Goal: Task Accomplishment & Management: Manage account settings

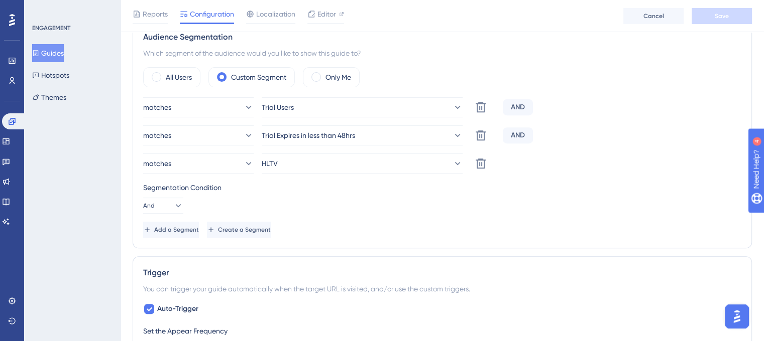
scroll to position [352, 0]
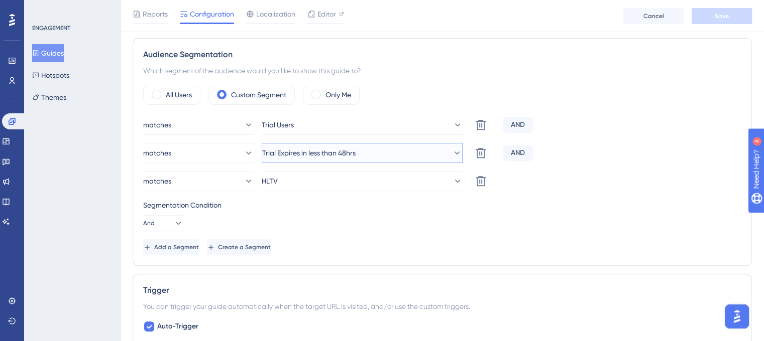
click at [341, 152] on span "Trial Expires in less than 48hrs" at bounding box center [308, 153] width 93 height 12
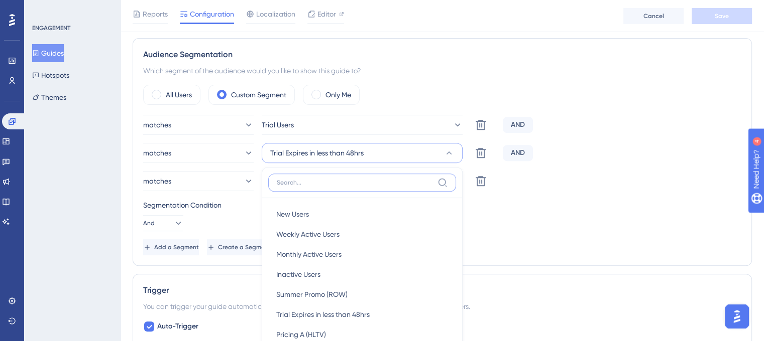
scroll to position [405, 0]
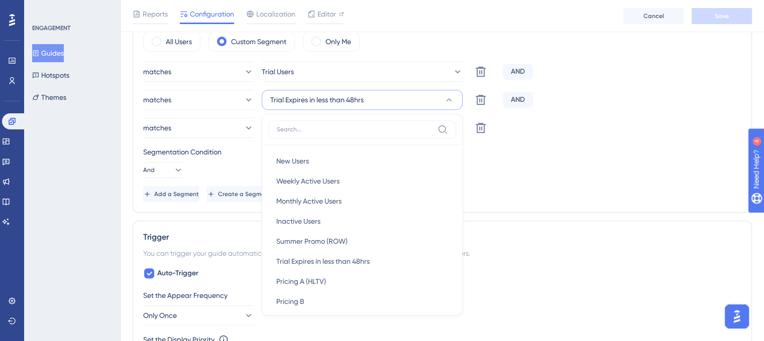
click at [567, 166] on div "Segmentation Condition And" at bounding box center [442, 162] width 598 height 32
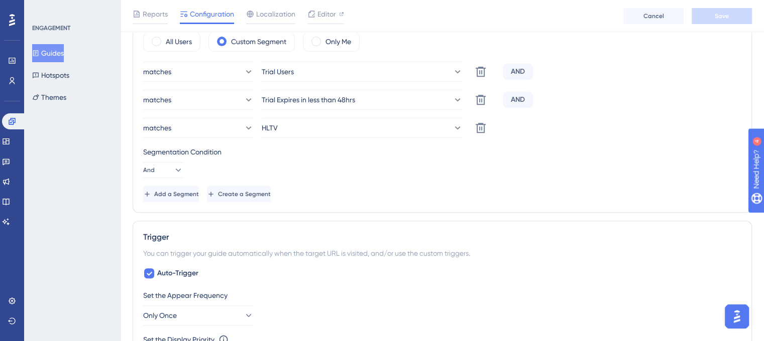
click at [612, 183] on div "matches Trial Users Delete AND matches Trial Expires in less than 48hrs Delete …" at bounding box center [442, 132] width 598 height 141
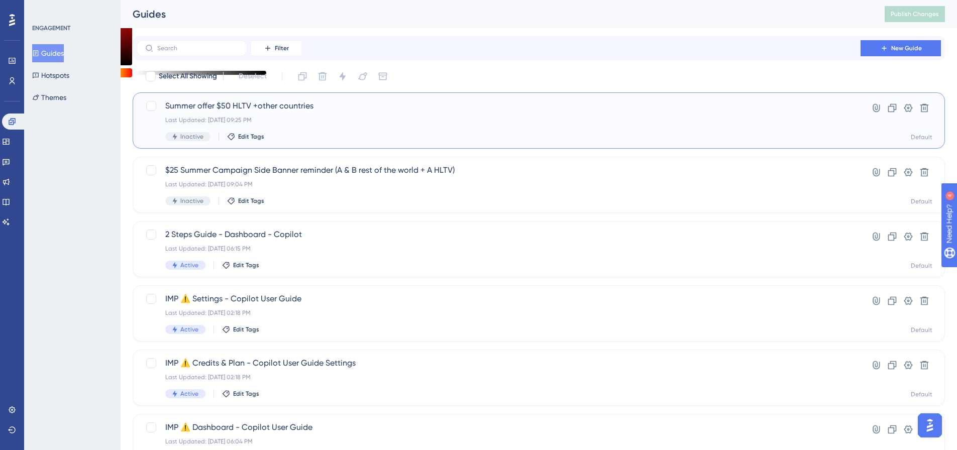
click at [224, 107] on span "Summer offer $50 HLTV +other countries" at bounding box center [498, 106] width 666 height 12
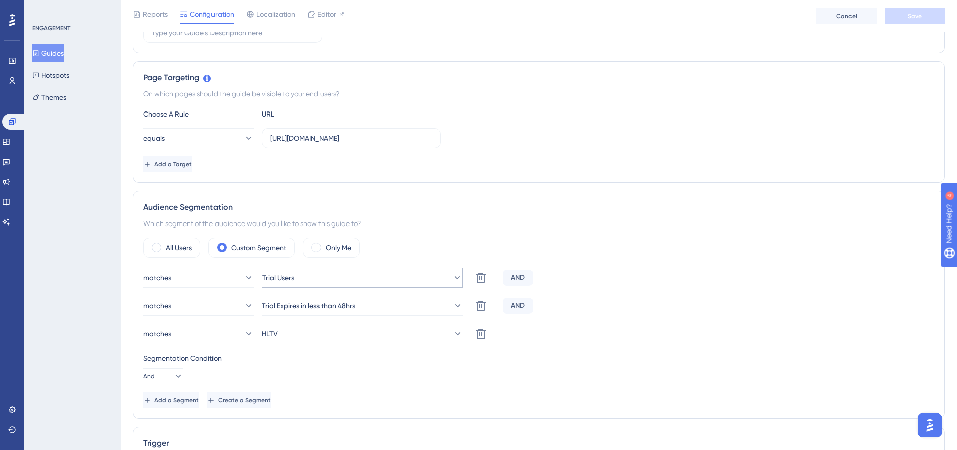
scroll to position [151, 0]
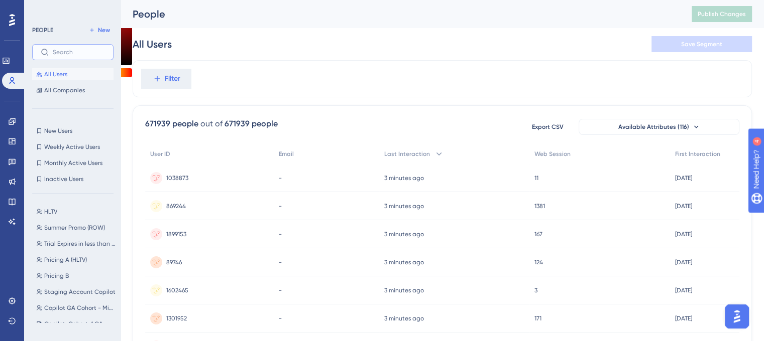
click at [59, 50] on input "text" at bounding box center [79, 52] width 52 height 7
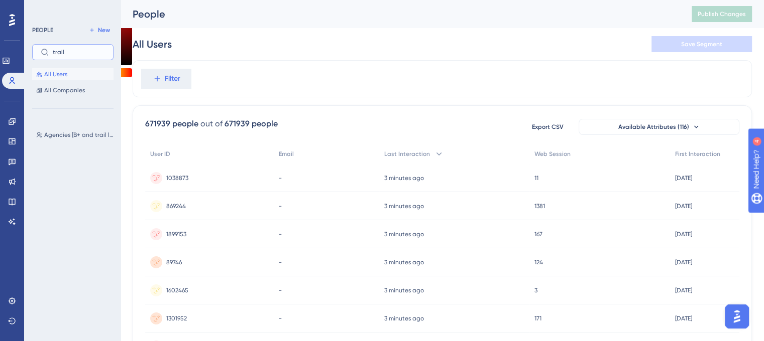
type input "trail"
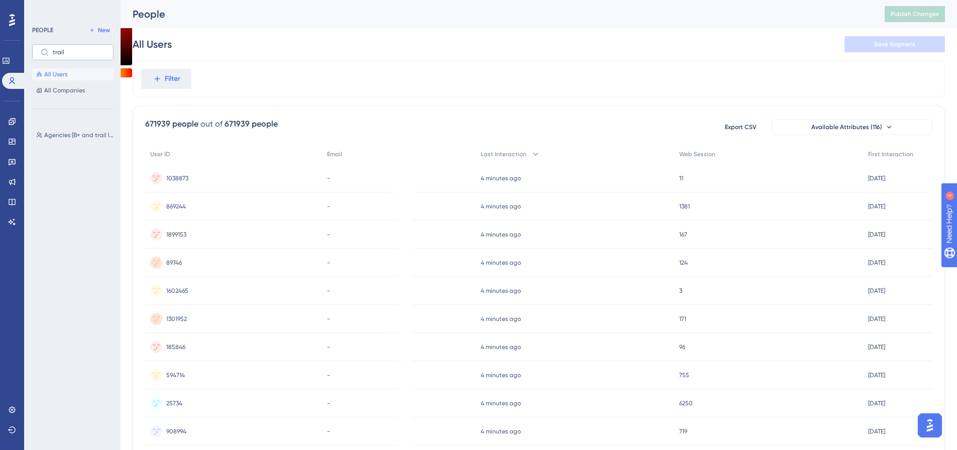
click at [89, 56] on label "trail" at bounding box center [72, 52] width 81 height 16
click at [89, 56] on input "trail" at bounding box center [79, 52] width 52 height 7
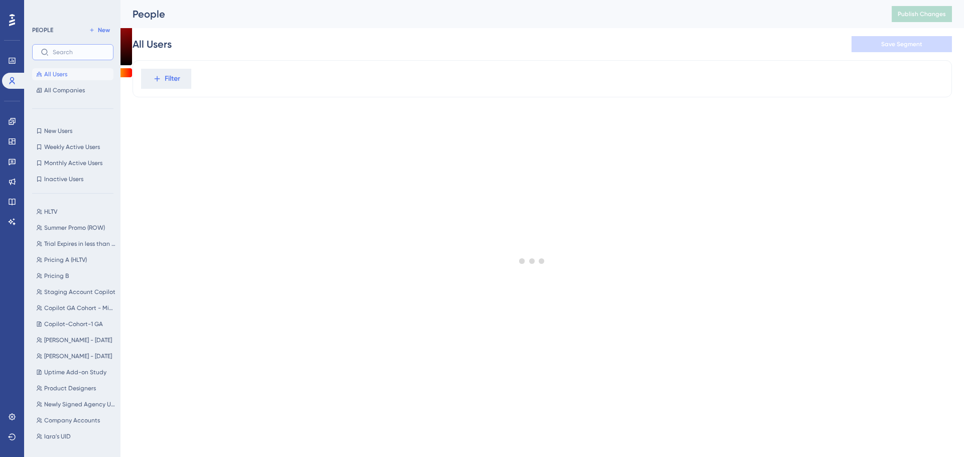
click at [81, 55] on input "text" at bounding box center [79, 52] width 52 height 7
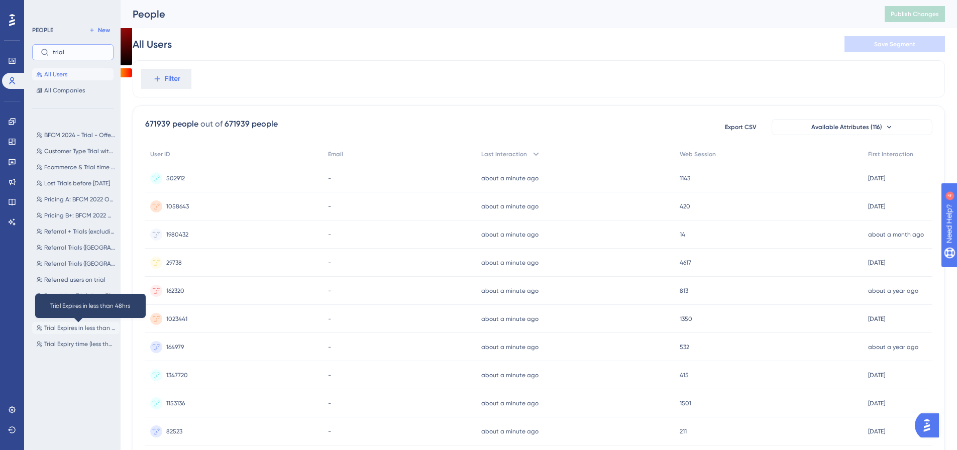
type input "trial"
click at [91, 330] on span "Trial Expires in less than 48hrs" at bounding box center [79, 328] width 71 height 8
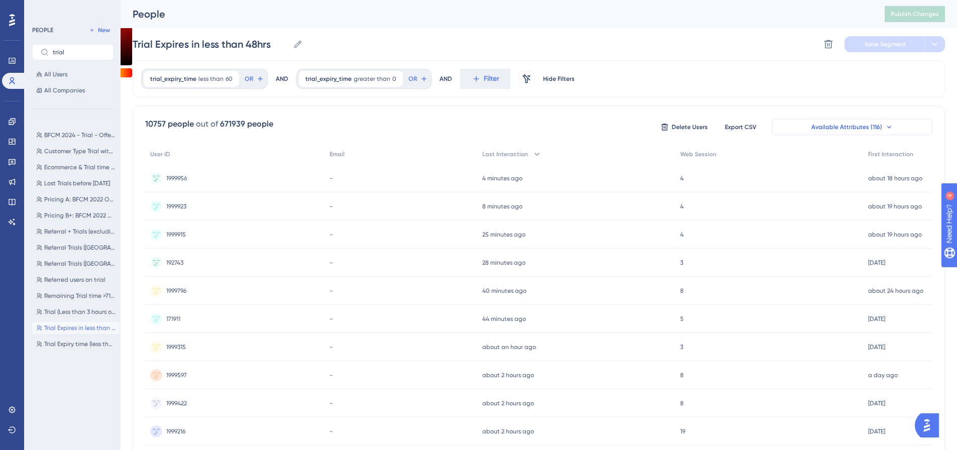
click at [854, 124] on span "Available Attributes (116)" at bounding box center [846, 127] width 71 height 8
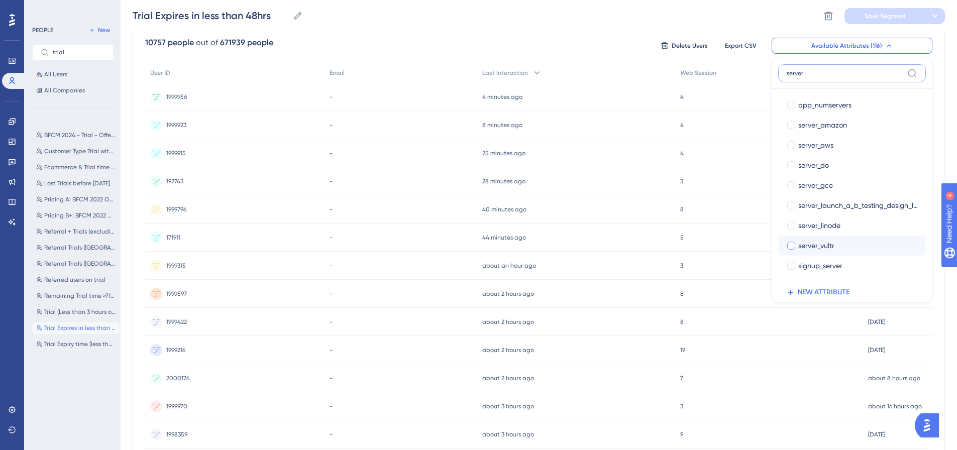
scroll to position [70, 0]
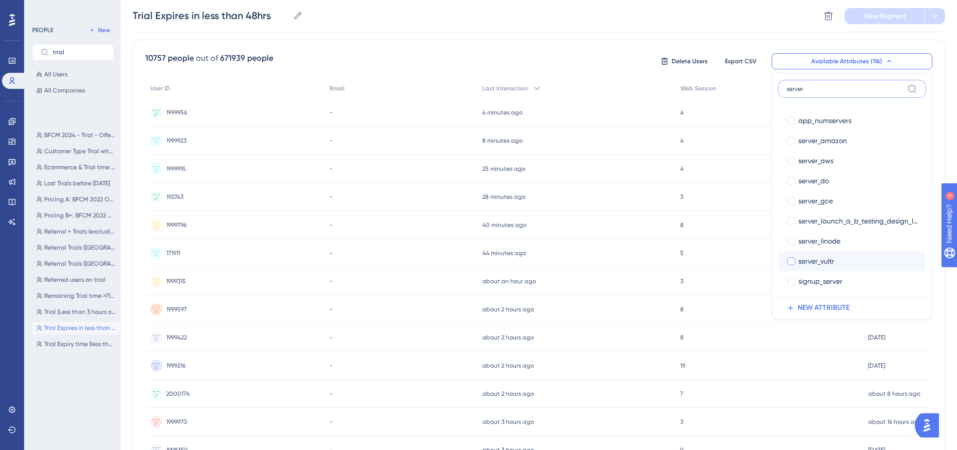
type input "server"
click at [831, 262] on span "server_vultr" at bounding box center [816, 261] width 36 height 12
checkbox input "true"
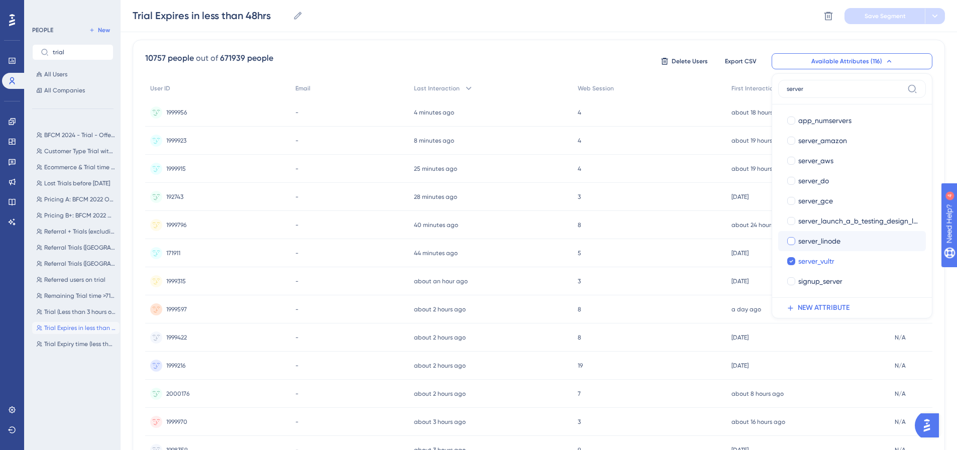
click at [820, 242] on span "server_linode" at bounding box center [819, 241] width 42 height 12
checkbox input "true"
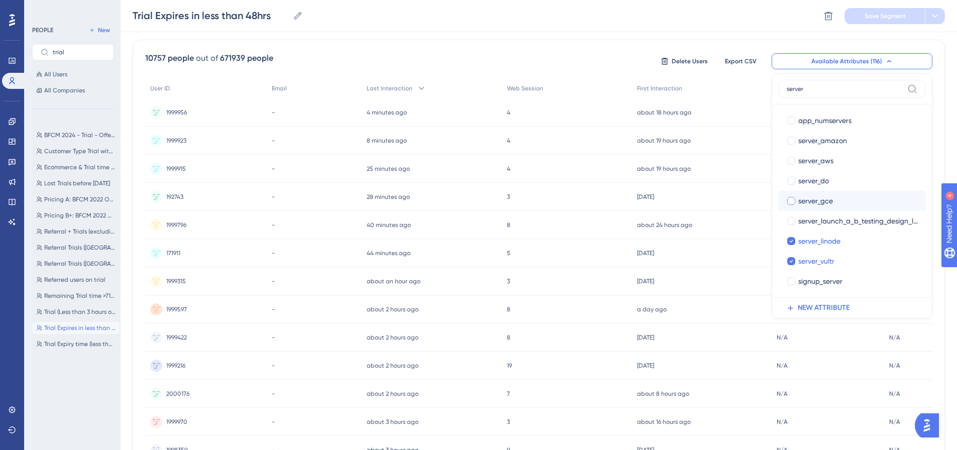
click at [818, 199] on span "server_gce" at bounding box center [815, 201] width 35 height 12
checkbox input "true"
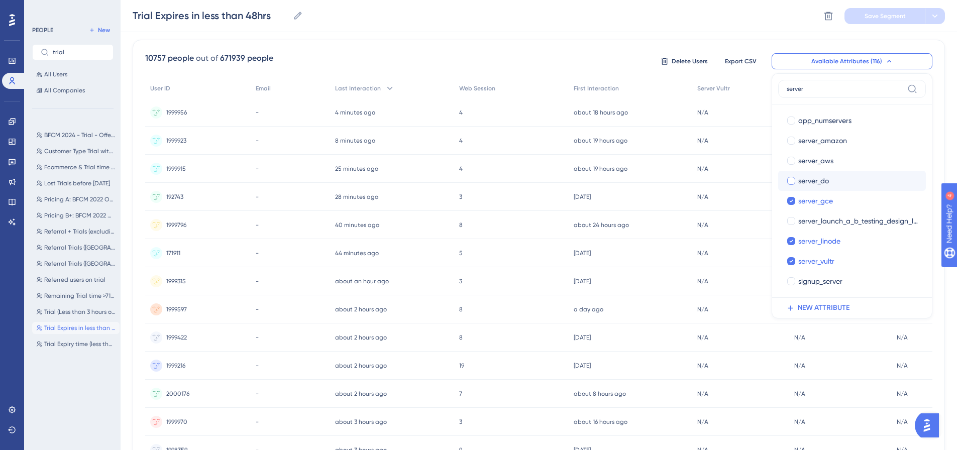
click at [813, 179] on span "server_do" at bounding box center [813, 181] width 31 height 12
checkbox input "true"
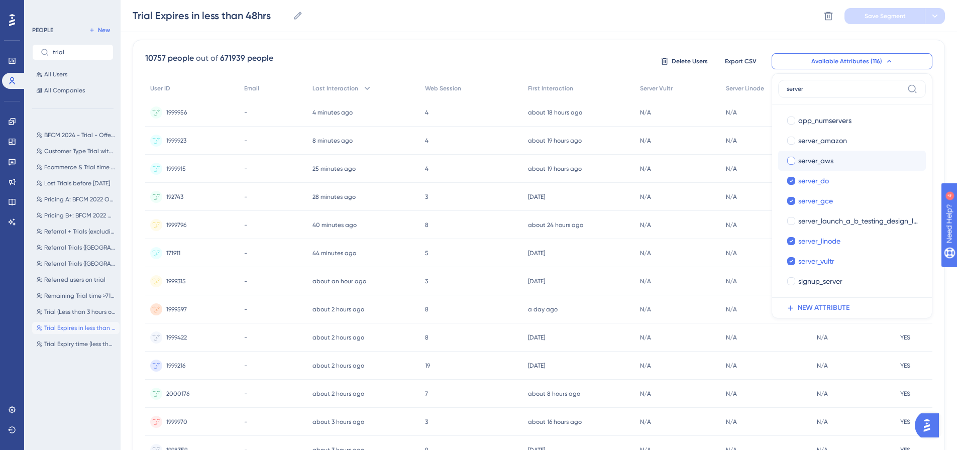
click at [808, 161] on span "server_aws" at bounding box center [815, 161] width 35 height 12
checkbox input "true"
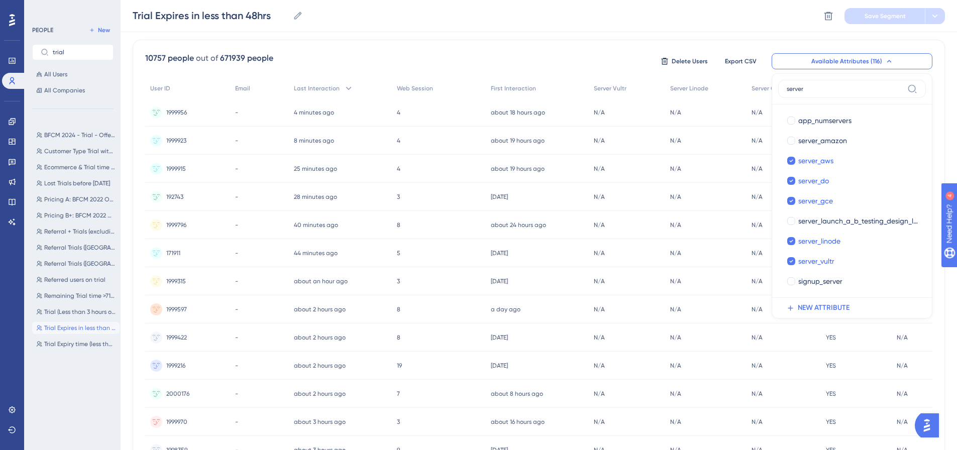
click at [941, 305] on div "10757 people out of 671939 people Delete Users Export CSV Available Attributes …" at bounding box center [539, 373] width 812 height 666
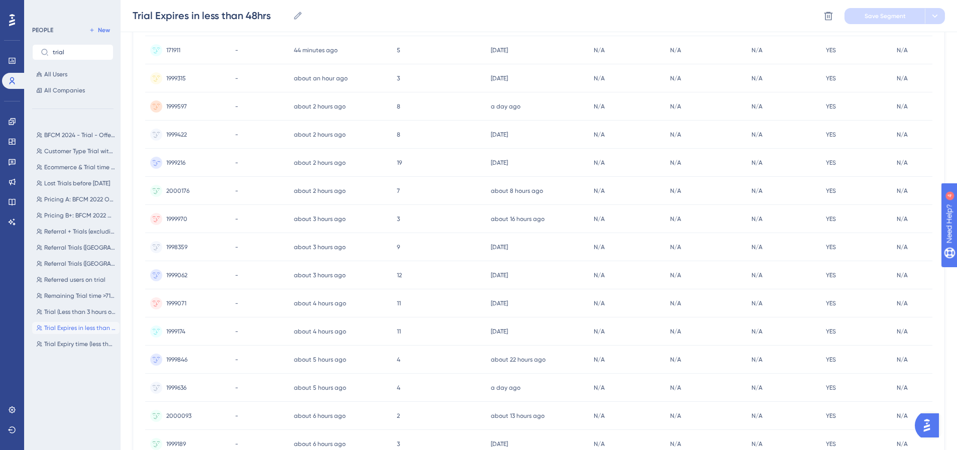
scroll to position [358, 0]
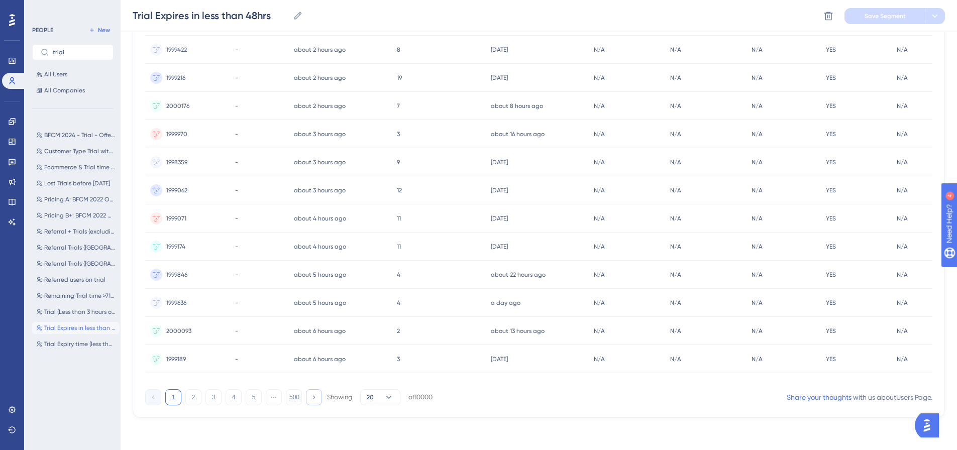
click at [317, 399] on button at bounding box center [314, 397] width 16 height 16
click at [313, 404] on button at bounding box center [314, 397] width 16 height 16
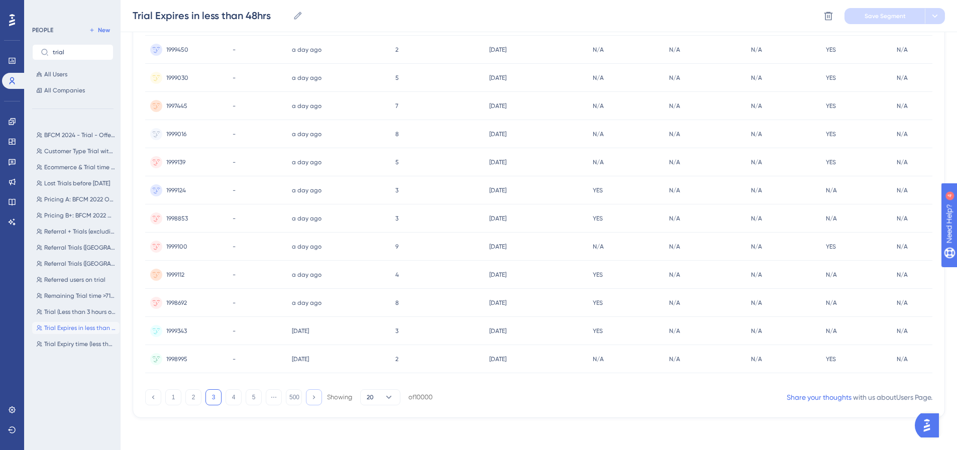
click at [314, 399] on icon at bounding box center [313, 397] width 7 height 7
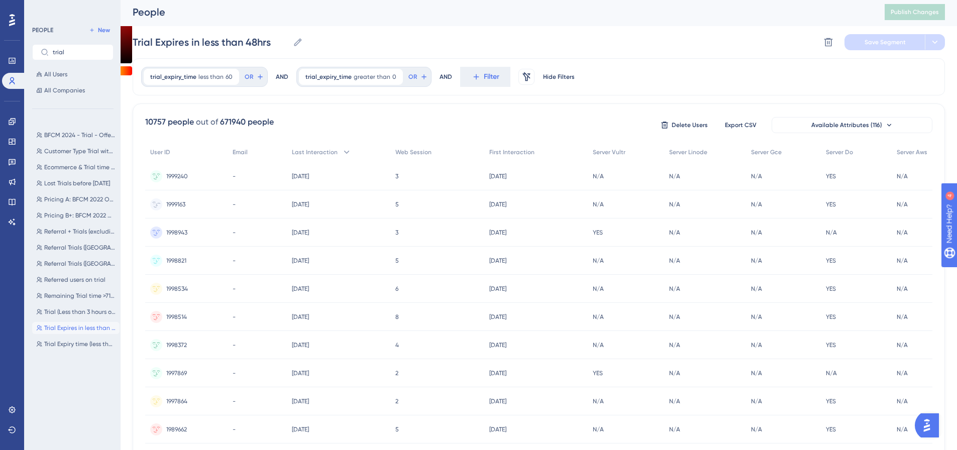
scroll to position [0, 0]
click at [856, 129] on span "Available Attributes (116)" at bounding box center [846, 127] width 71 height 8
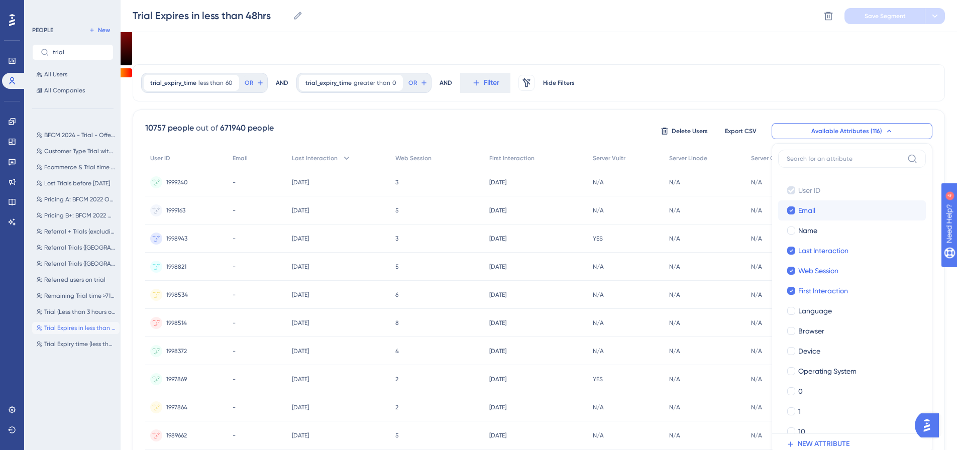
scroll to position [70, 0]
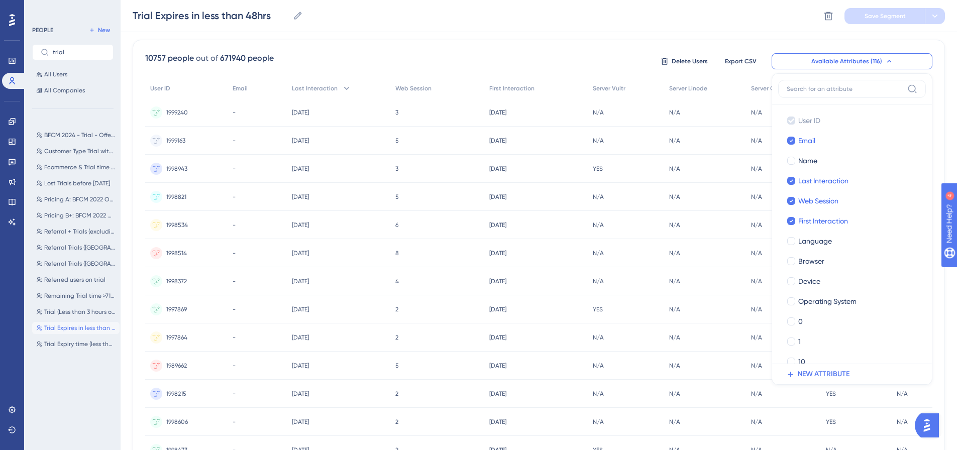
click at [840, 88] on input at bounding box center [844, 89] width 117 height 8
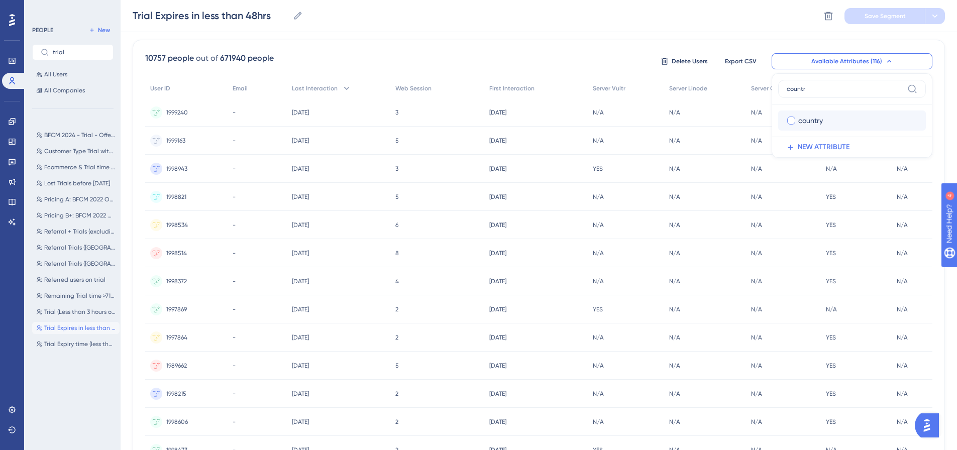
type input "countr"
click at [868, 111] on label "country country" at bounding box center [852, 120] width 148 height 20
click at [791, 121] on input "country" at bounding box center [791, 121] width 1 height 1
checkbox input "false"
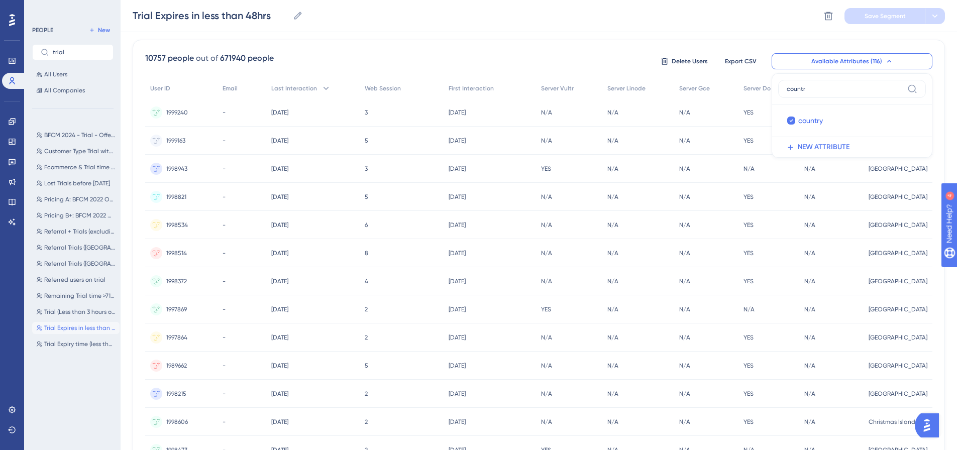
click at [704, 42] on div "10757 people out of 671940 people Delete Users Export CSV Available Attributes …" at bounding box center [539, 373] width 812 height 666
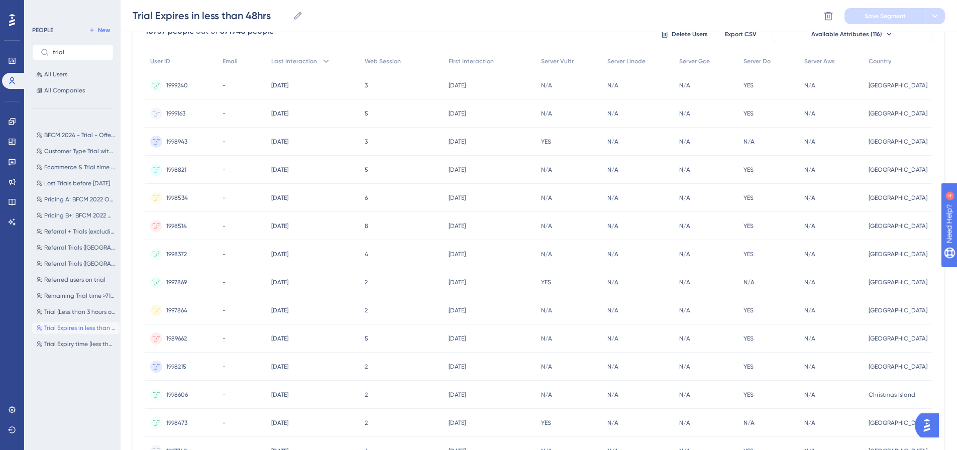
scroll to position [151, 0]
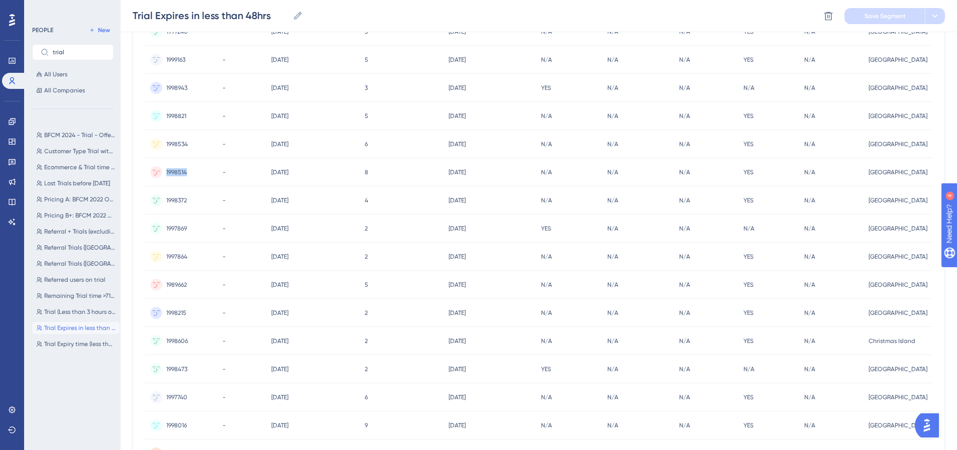
drag, startPoint x: 193, startPoint y: 172, endPoint x: 162, endPoint y: 173, distance: 31.1
click at [162, 173] on div "1998514 1998514" at bounding box center [181, 172] width 72 height 28
copy span "1998514"
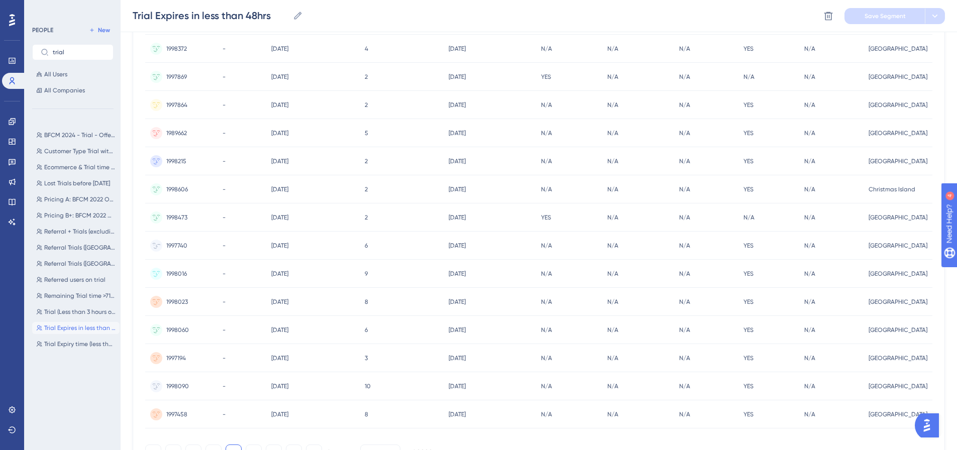
scroll to position [358, 0]
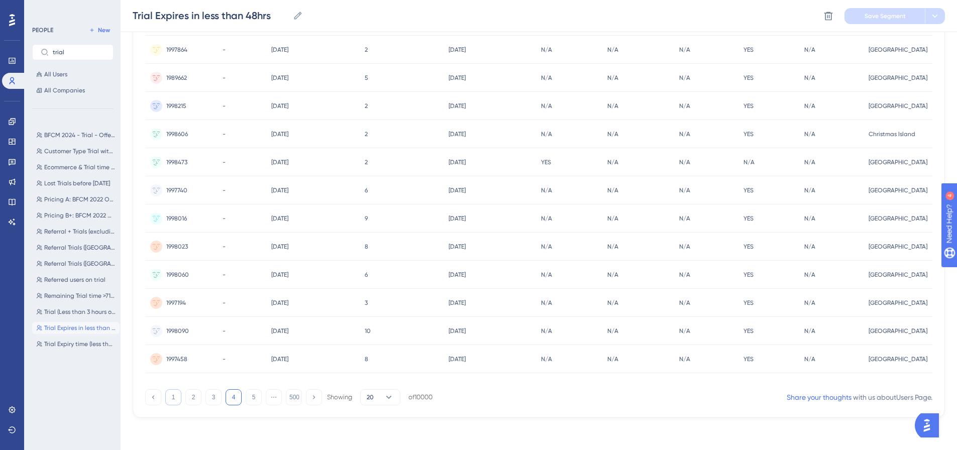
click at [171, 397] on button "1" at bounding box center [173, 397] width 16 height 16
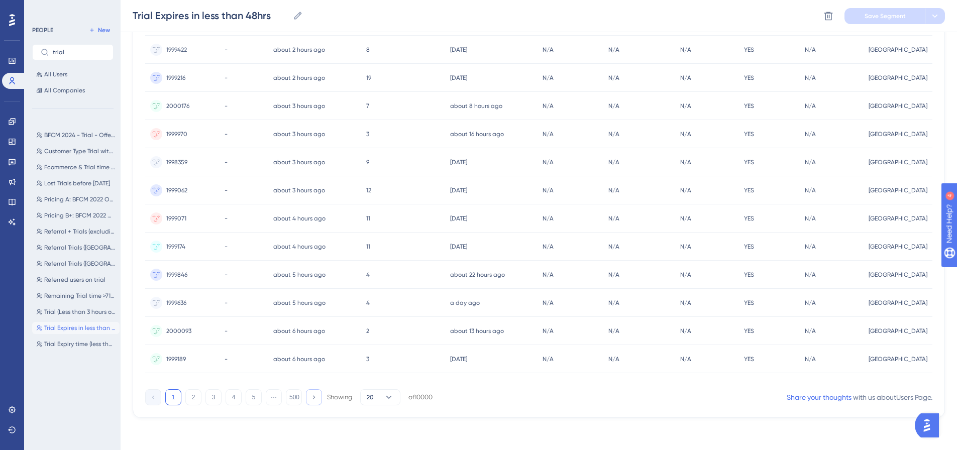
click at [316, 399] on icon at bounding box center [313, 397] width 7 height 7
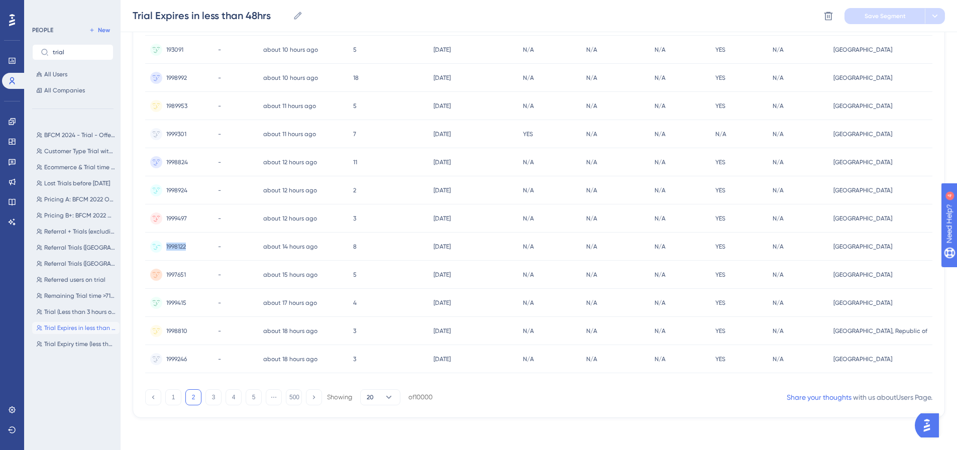
drag, startPoint x: 190, startPoint y: 247, endPoint x: 166, endPoint y: 249, distance: 24.7
click at [166, 249] on div "1998122 1998122" at bounding box center [179, 247] width 68 height 28
copy span "1998122"
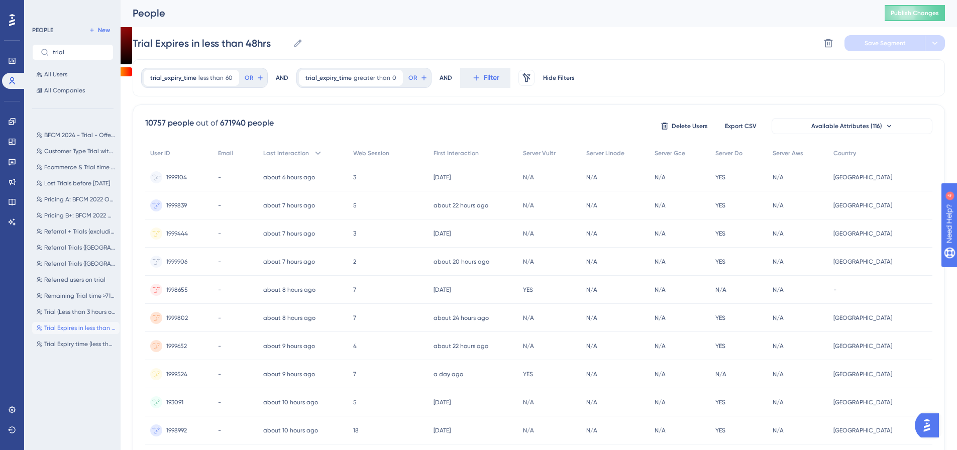
scroll to position [0, 0]
click at [330, 82] on span "trial_expiry_time" at bounding box center [328, 79] width 46 height 8
click at [355, 160] on div "is" at bounding box center [361, 164] width 109 height 12
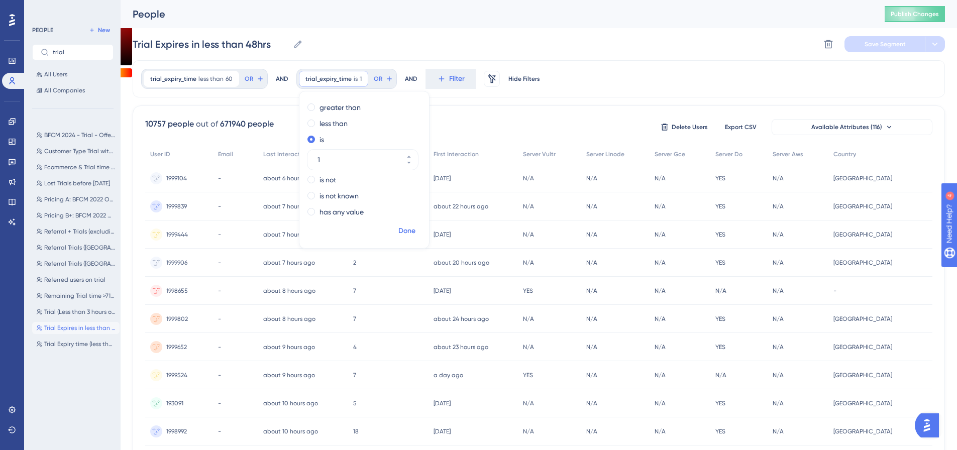
type input "1"
click at [404, 226] on span "Done" at bounding box center [406, 231] width 17 height 12
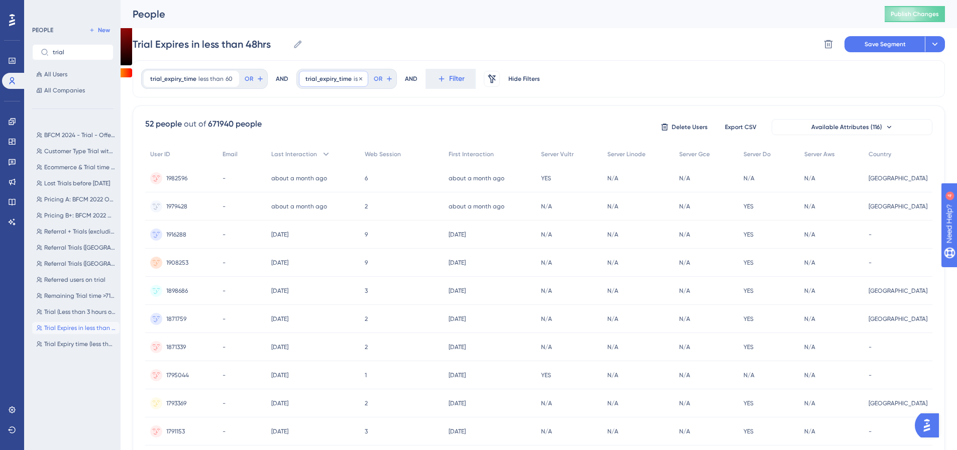
click at [341, 72] on div "trial_expiry_time is 1 1 Remove" at bounding box center [333, 79] width 69 height 16
click at [351, 212] on label "has any value" at bounding box center [341, 212] width 44 height 12
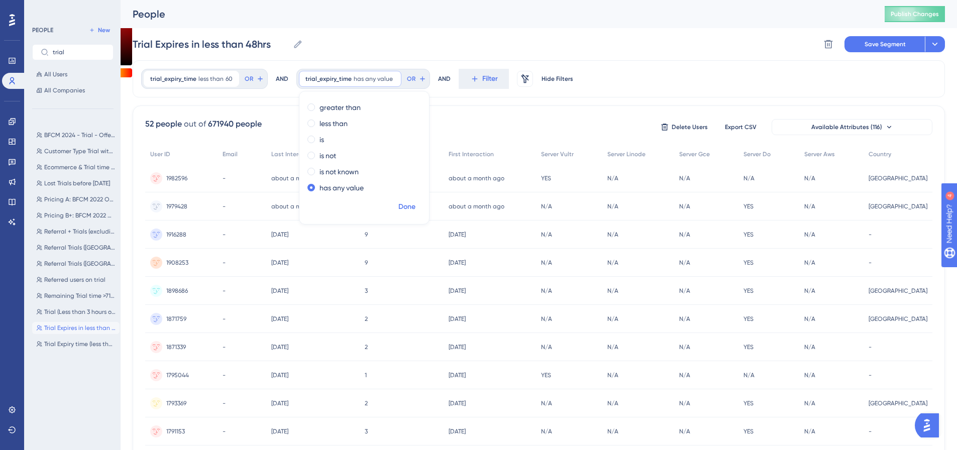
click at [409, 205] on span "Done" at bounding box center [406, 207] width 17 height 12
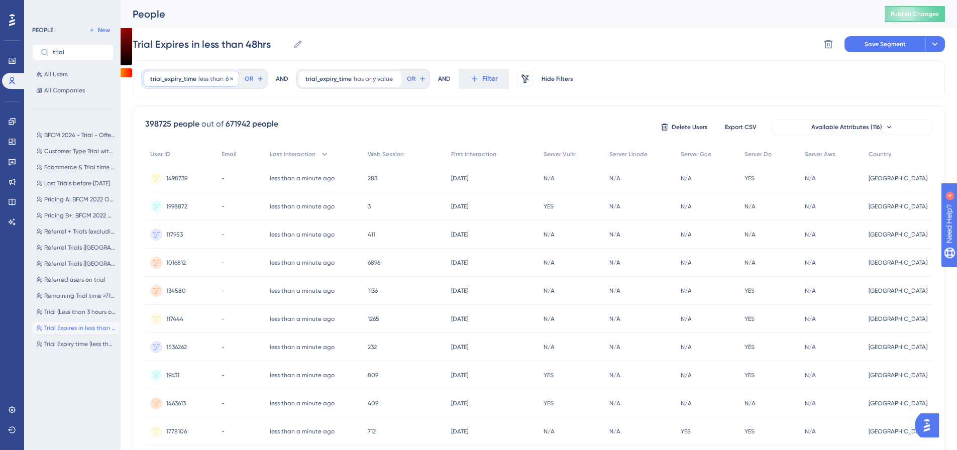
click at [213, 82] on span "less than" at bounding box center [210, 79] width 25 height 8
click at [303, 109] on div "398725 people out of 671942 people Delete Users Export CSV Available Attributes…" at bounding box center [539, 438] width 812 height 666
click at [329, 74] on div "trial_expiry_time has any value Remove" at bounding box center [350, 79] width 102 height 16
click at [508, 137] on div "398725 people out of 671942 people Delete Users Export CSV Available Attributes…" at bounding box center [539, 438] width 812 height 666
click at [337, 87] on div "trial_expiry_time has any value Remove OR" at bounding box center [363, 79] width 134 height 20
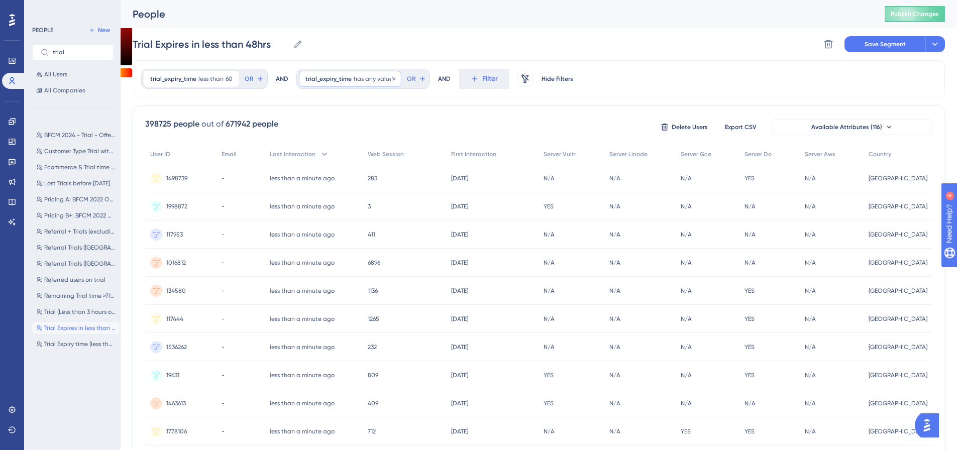
click at [339, 85] on div "trial_expiry_time has any value Remove" at bounding box center [350, 79] width 102 height 16
click at [344, 140] on div "is" at bounding box center [361, 140] width 109 height 12
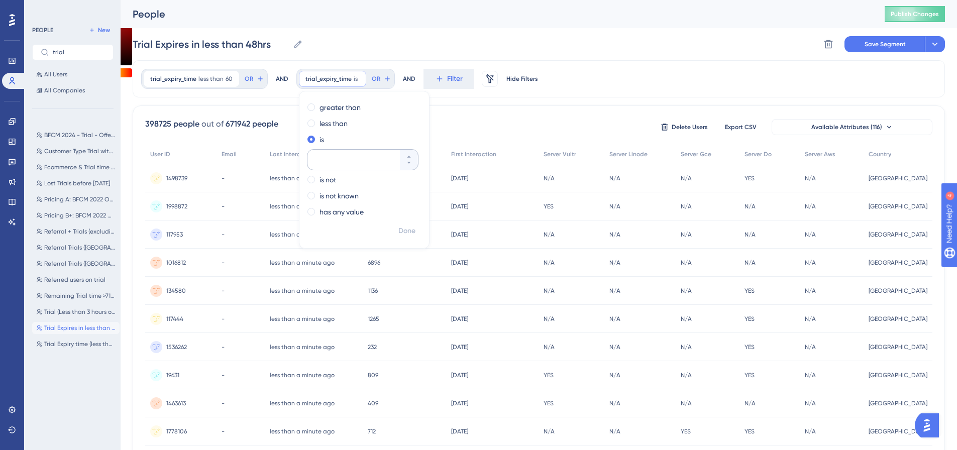
click at [344, 162] on input "number" at bounding box center [357, 160] width 80 height 12
click at [338, 158] on input "1" at bounding box center [357, 160] width 80 height 12
type input "0"
click at [0, 0] on div "trial_expiry_time less than 60 60 Remove OR AND trial_expiry_time is 0 0 Remove…" at bounding box center [0, 0] width 0 height 0
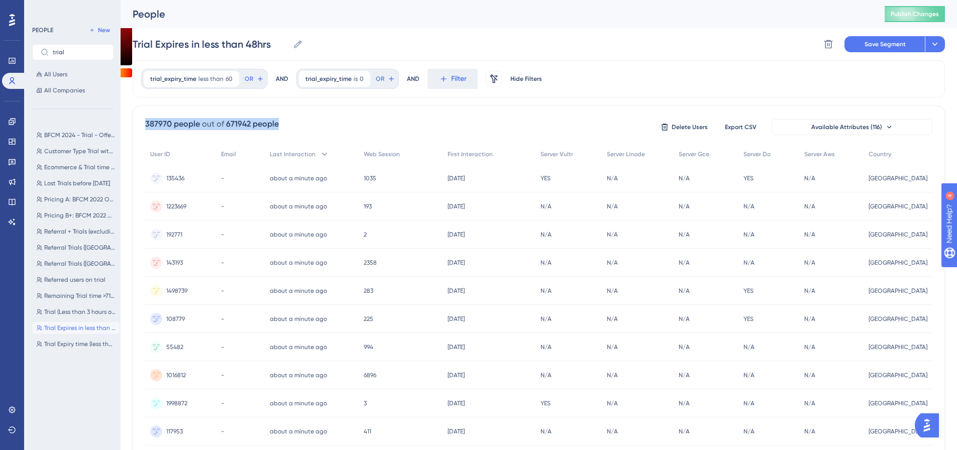
click at [0, 0] on div "trial_expiry_time less than 60 60 Remove OR AND trial_expiry_time is 0 0 Remove…" at bounding box center [0, 0] width 0 height 0
click at [346, 80] on span "trial_expiry_time" at bounding box center [328, 79] width 46 height 8
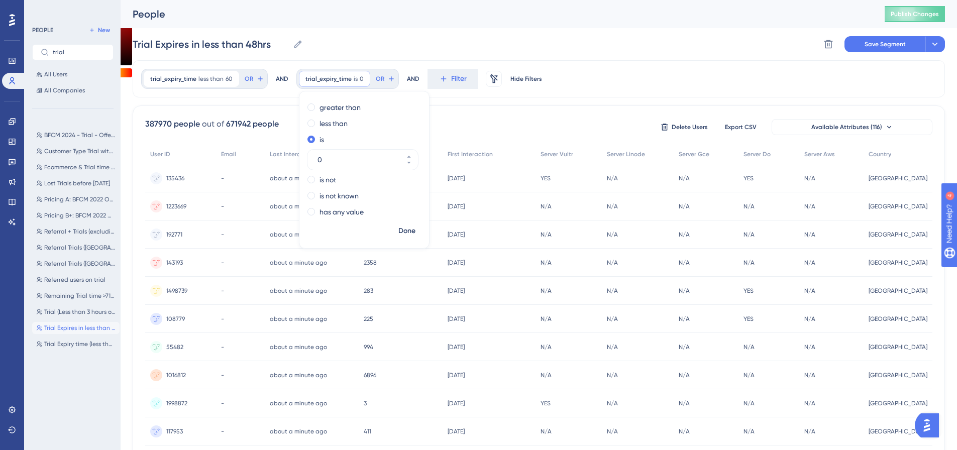
drag, startPoint x: 334, startPoint y: 109, endPoint x: 335, endPoint y: 115, distance: 5.6
click at [334, 110] on label "greater than" at bounding box center [339, 107] width 41 height 12
click at [408, 233] on span "Done" at bounding box center [406, 231] width 17 height 12
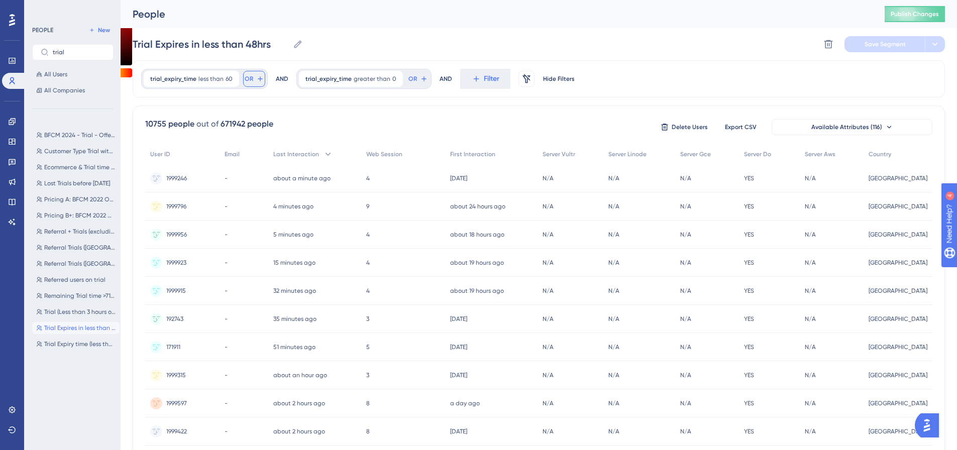
click at [256, 77] on icon at bounding box center [260, 79] width 8 height 8
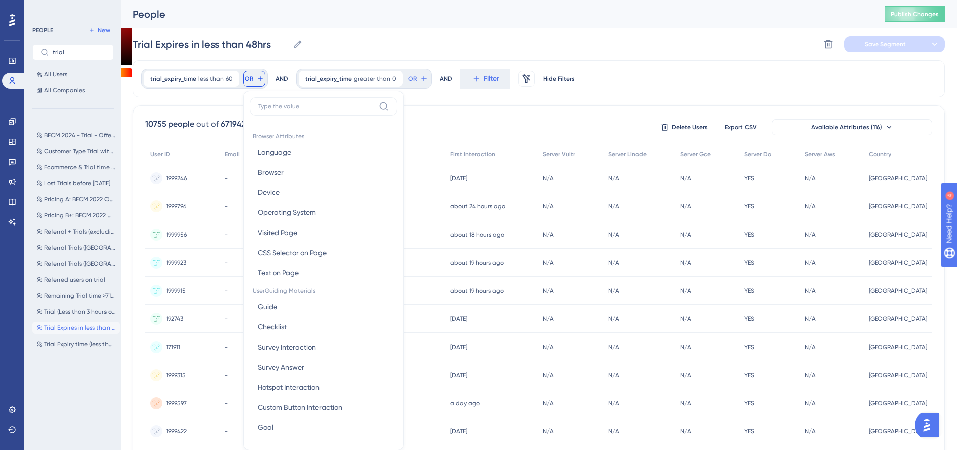
scroll to position [46, 0]
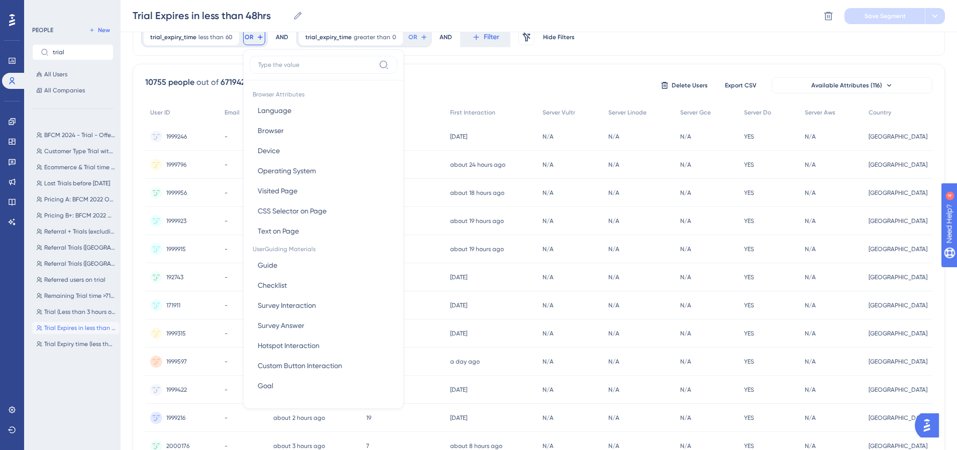
click at [289, 64] on input at bounding box center [316, 65] width 117 height 8
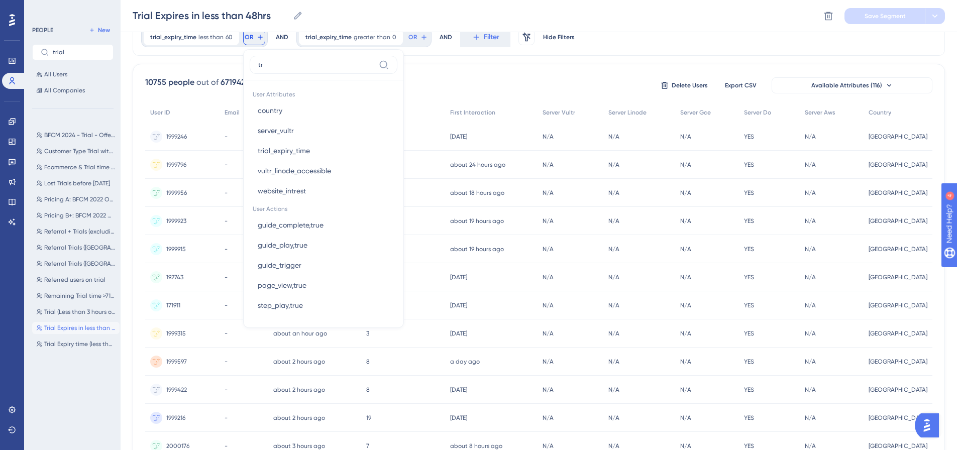
type input "t"
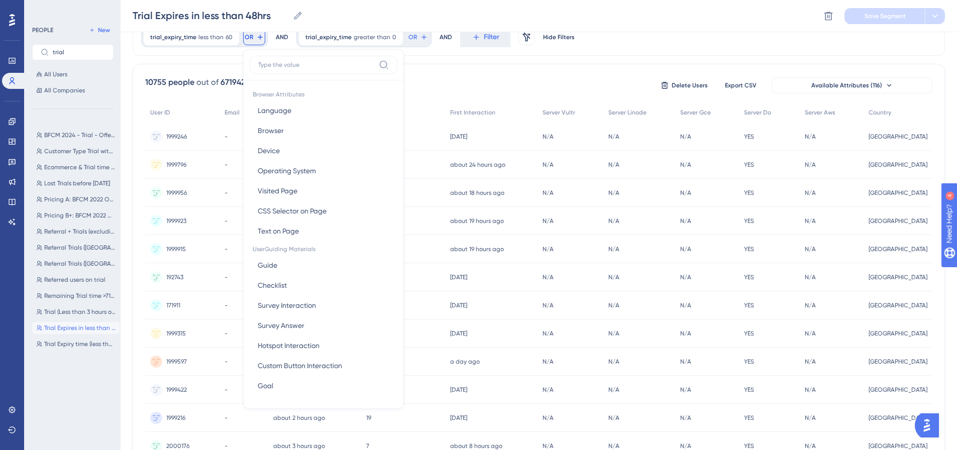
click at [517, 76] on div "10755 people out of 671942 people Delete Users Export CSV Available Attributes …" at bounding box center [539, 397] width 812 height 666
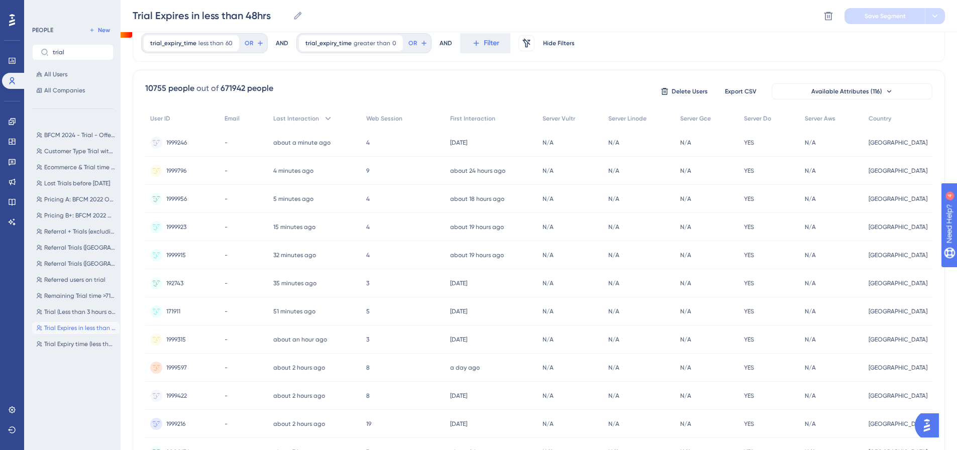
scroll to position [0, 0]
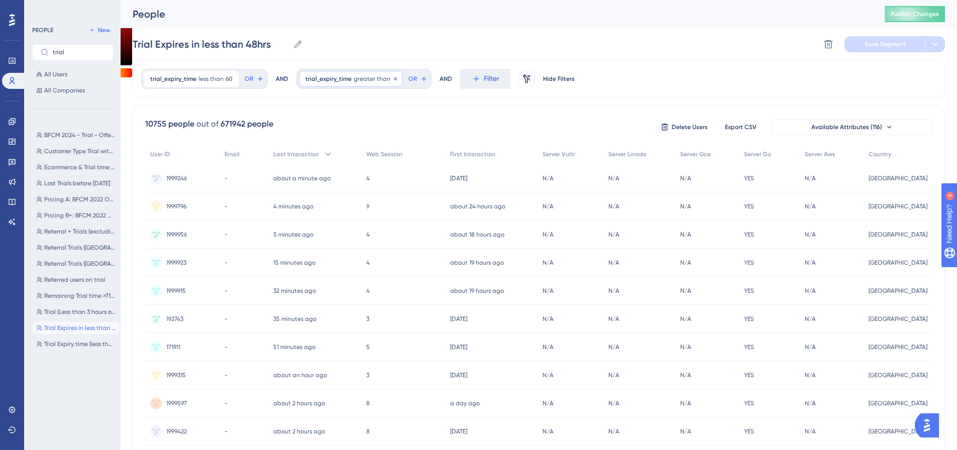
click at [364, 77] on span "greater than" at bounding box center [372, 79] width 37 height 8
click at [393, 79] on icon at bounding box center [395, 79] width 6 height 6
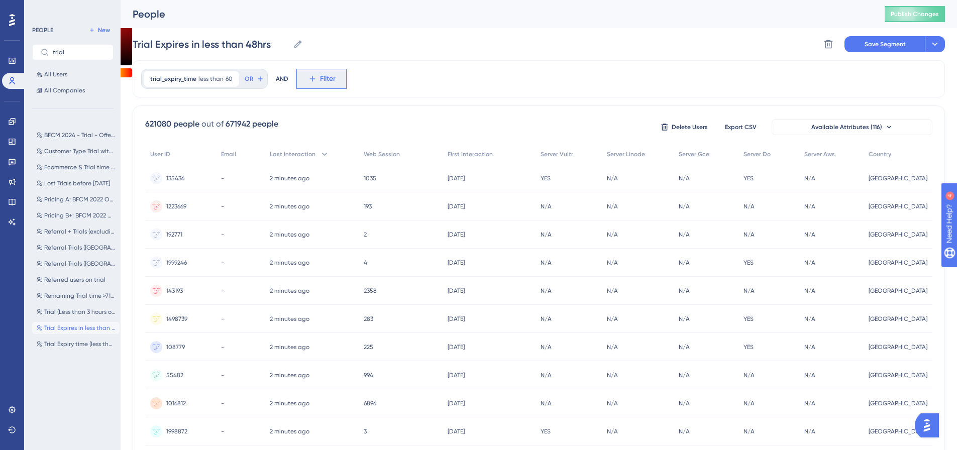
click at [0, 0] on span "Filter" at bounding box center [0, 0] width 0 height 0
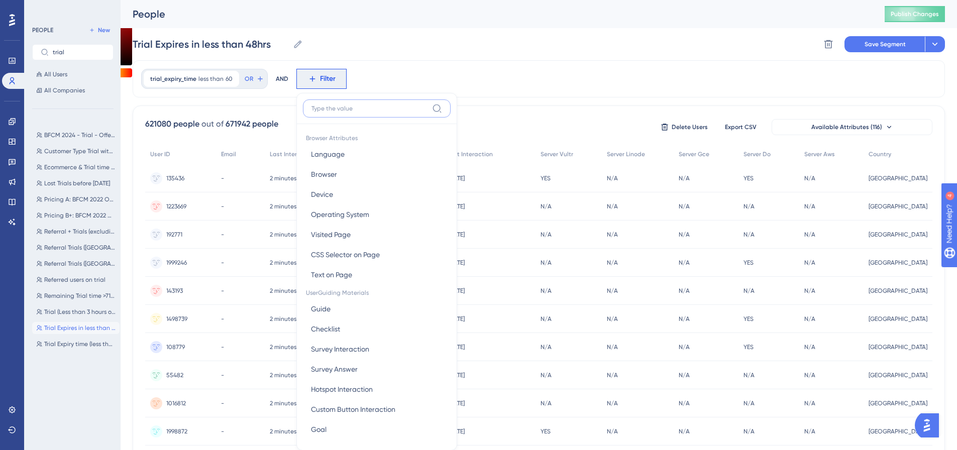
scroll to position [11, 0]
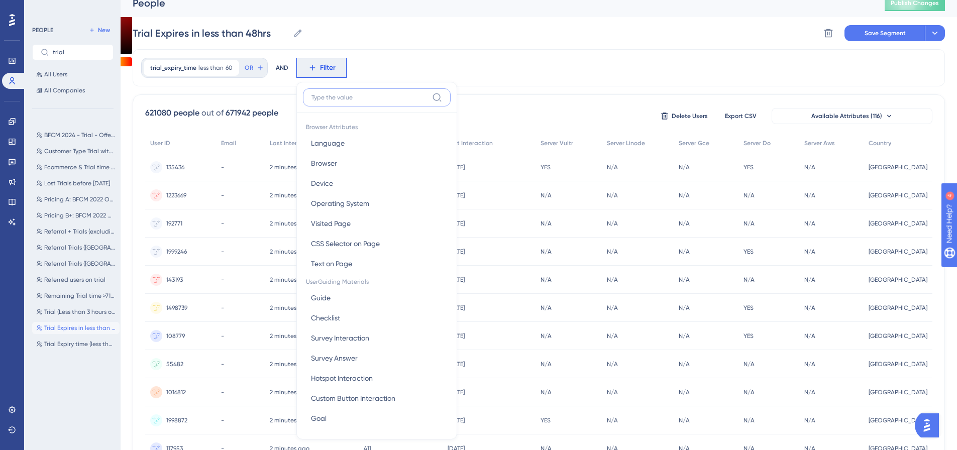
click at [330, 94] on input at bounding box center [369, 97] width 117 height 8
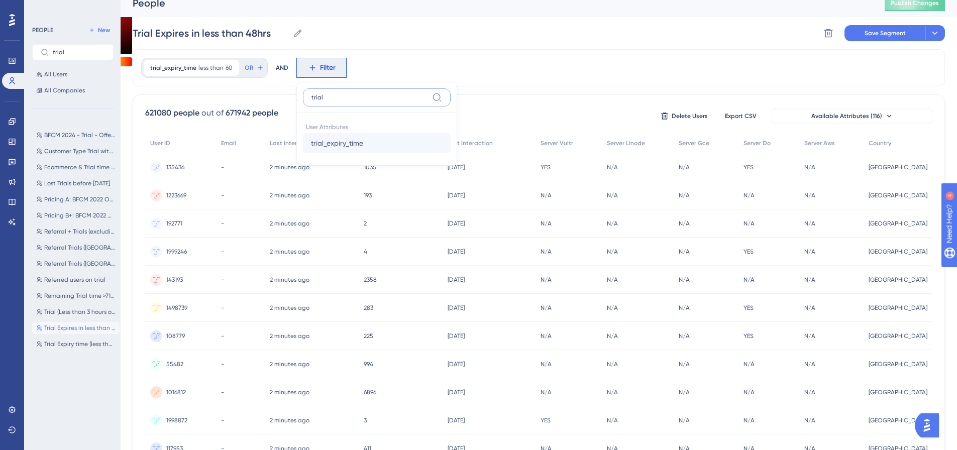
type input "trial"
click at [327, 138] on span "trial_expiry_time" at bounding box center [337, 143] width 52 height 12
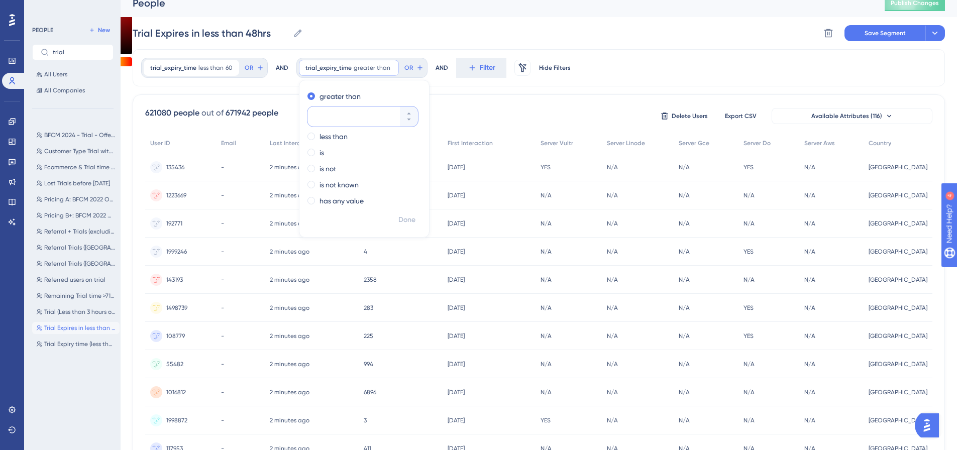
click at [329, 117] on input "number" at bounding box center [357, 116] width 80 height 12
type input "0"
click at [404, 216] on span "Done" at bounding box center [406, 220] width 17 height 12
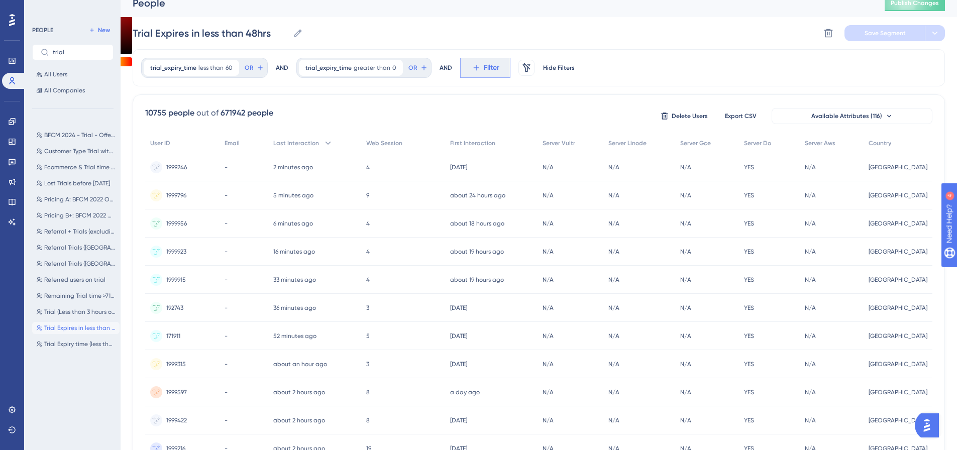
click at [0, 0] on span "Filter" at bounding box center [0, 0] width 0 height 0
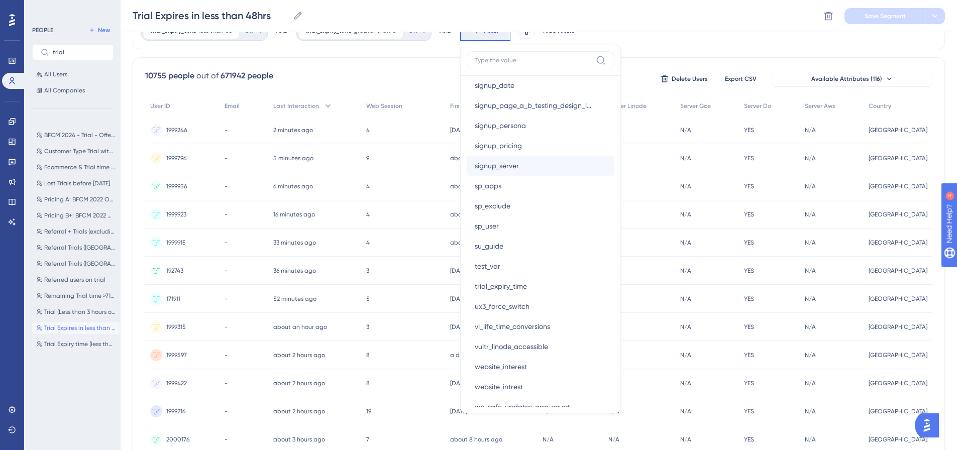
scroll to position [2333, 0]
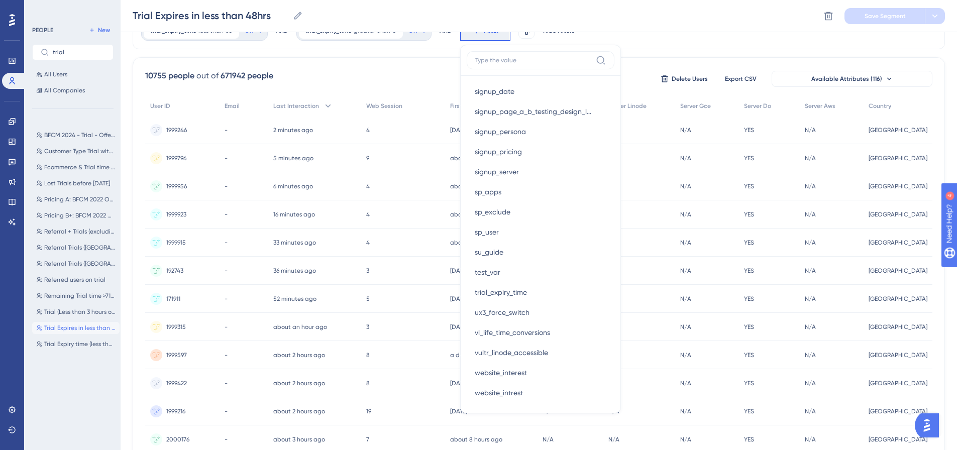
click at [551, 64] on input at bounding box center [533, 60] width 117 height 8
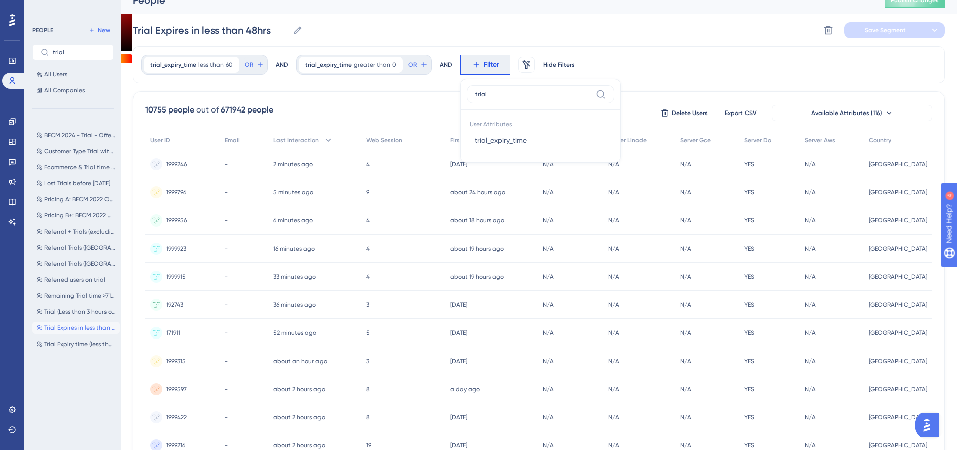
scroll to position [0, 0]
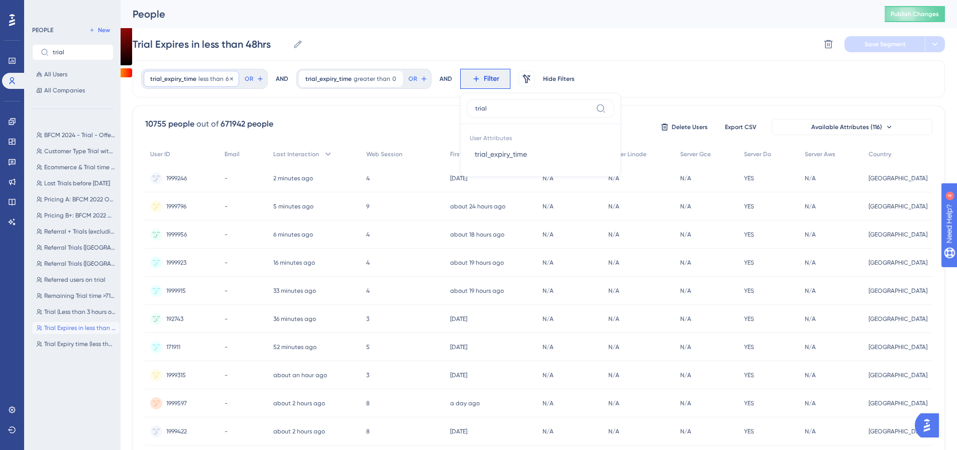
type input "trial"
click at [217, 77] on span "less than" at bounding box center [210, 79] width 25 height 8
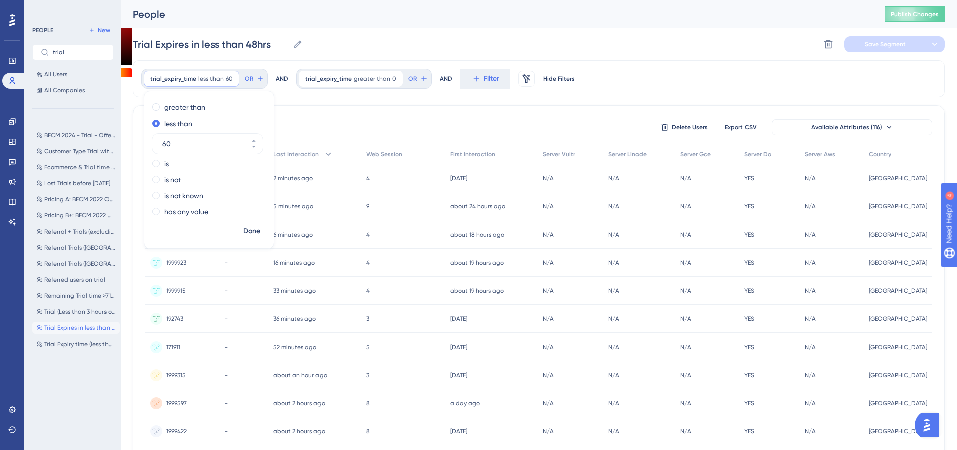
click at [329, 118] on div "10755 people out of 671942 people Delete Users Export CSV Available Attributes …" at bounding box center [539, 438] width 812 height 666
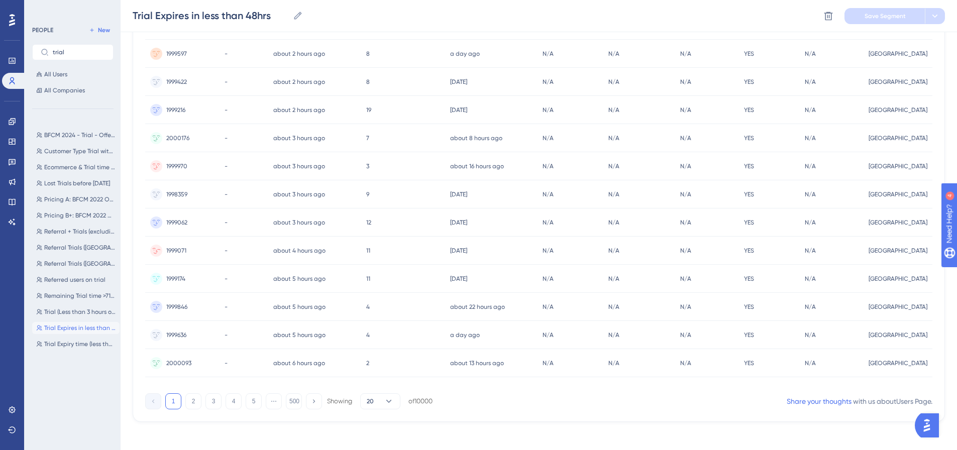
scroll to position [358, 0]
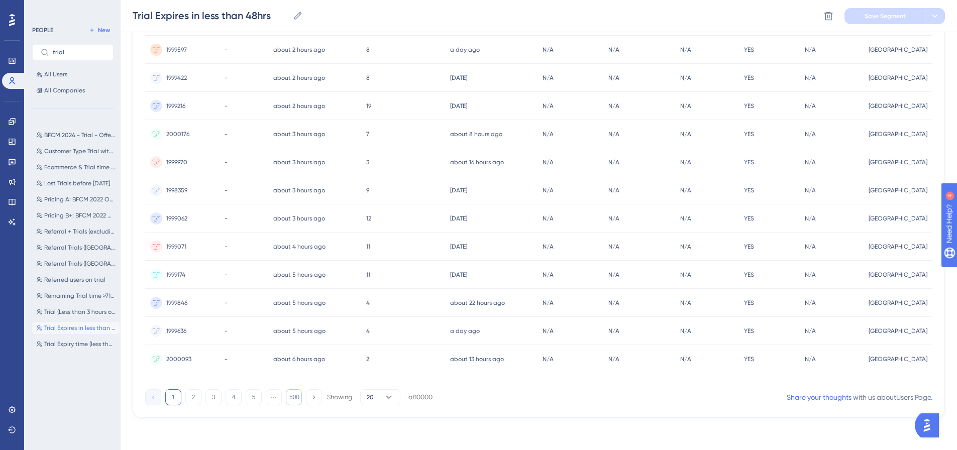
click at [294, 393] on button "500" at bounding box center [294, 397] width 16 height 16
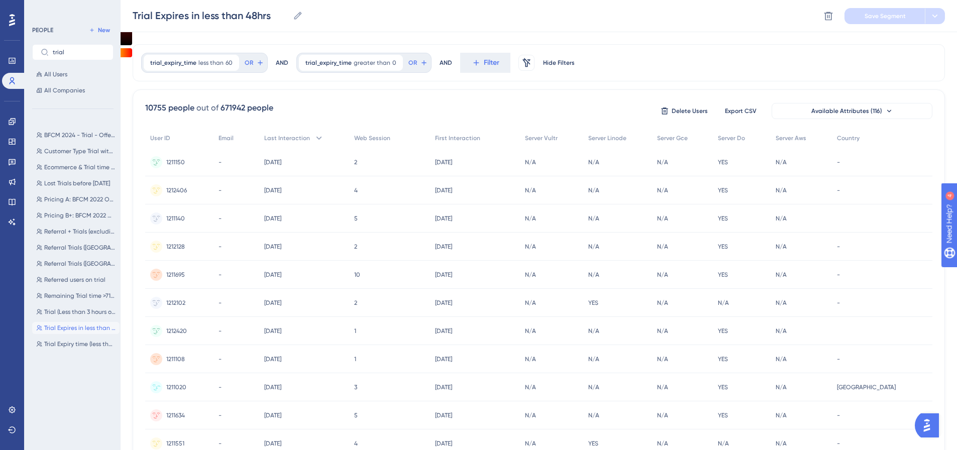
scroll to position [0, 0]
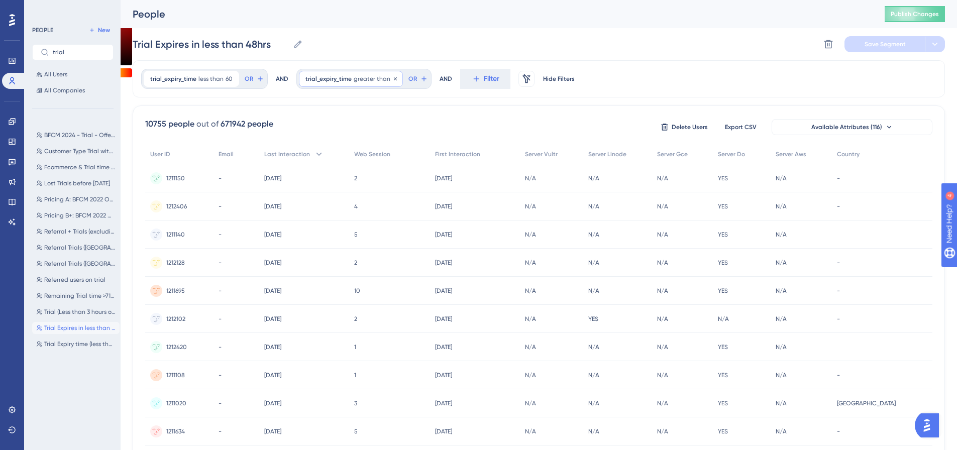
click at [371, 75] on span "greater than" at bounding box center [372, 79] width 37 height 8
click at [355, 127] on input "0" at bounding box center [357, 128] width 80 height 12
drag, startPoint x: 355, startPoint y: 127, endPoint x: 299, endPoint y: 128, distance: 56.3
click at [299, 128] on div "greater than 0 less than is is not is not known has any value" at bounding box center [364, 160] width 130 height 123
type input "1"
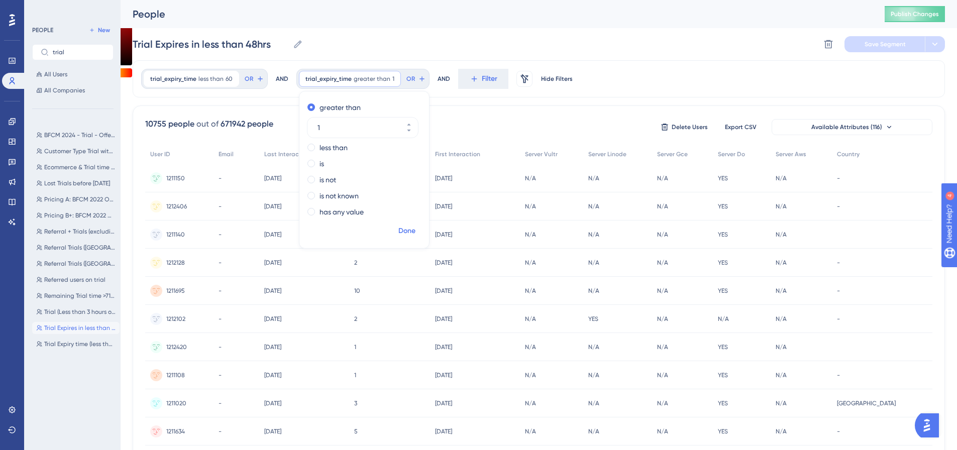
click at [407, 230] on span "Done" at bounding box center [406, 231] width 17 height 12
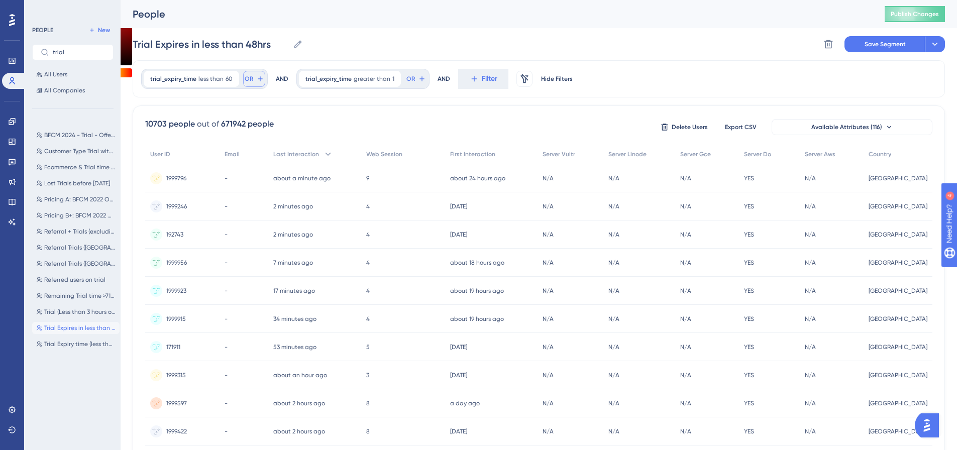
click at [253, 80] on button "OR" at bounding box center [254, 79] width 22 height 16
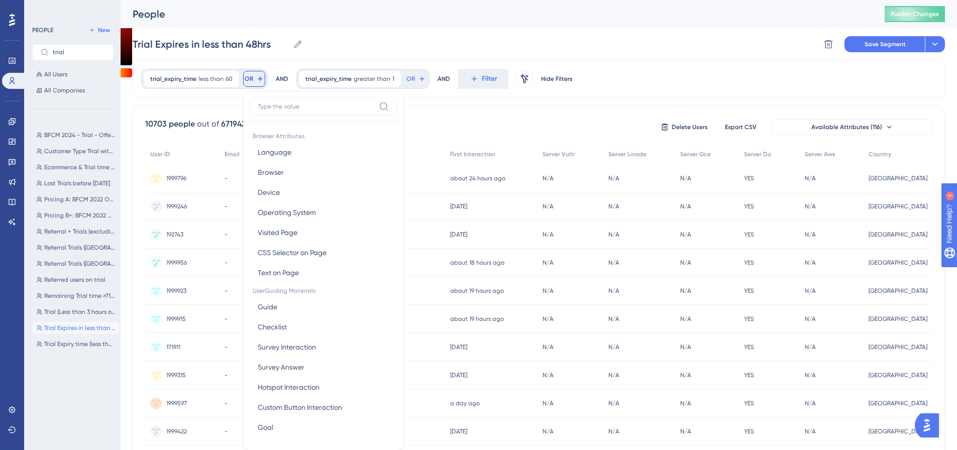
scroll to position [46, 0]
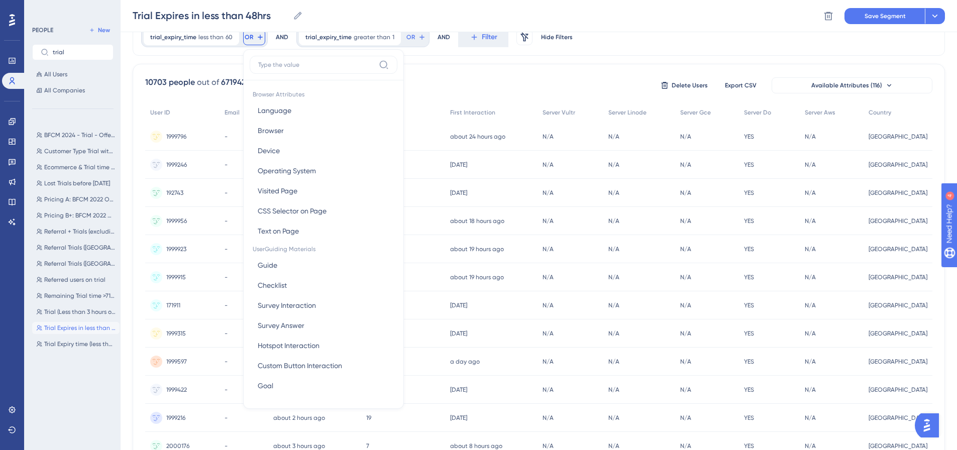
click at [294, 66] on input at bounding box center [316, 65] width 117 height 8
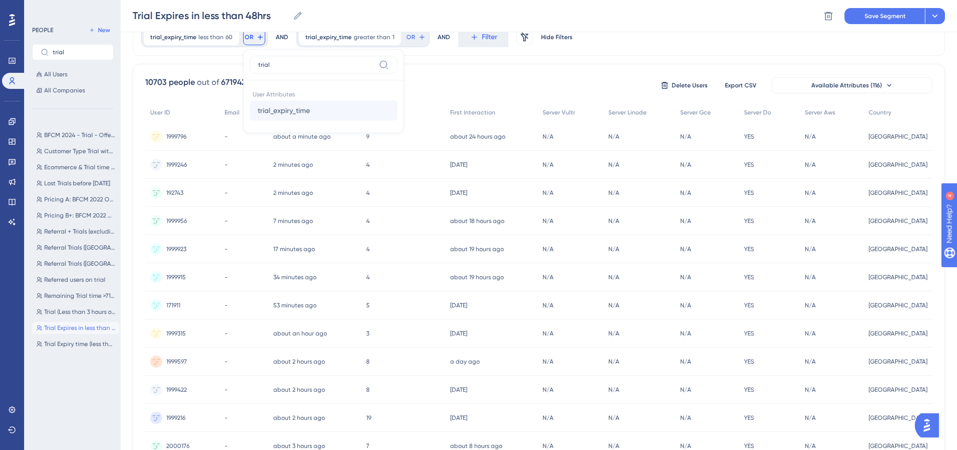
type input "trial"
click at [370, 107] on button "trial_expiry_time trial_expiry_time" at bounding box center [324, 110] width 148 height 20
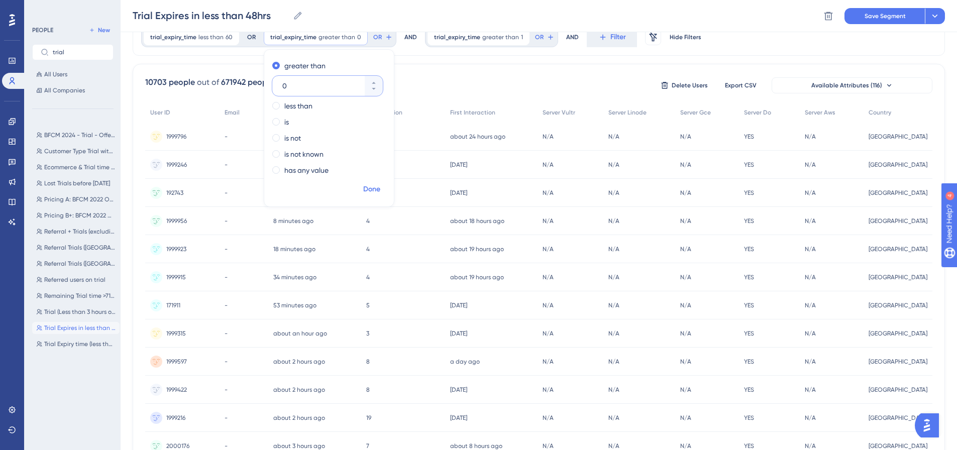
type input "0"
click at [372, 192] on span "Done" at bounding box center [371, 189] width 17 height 12
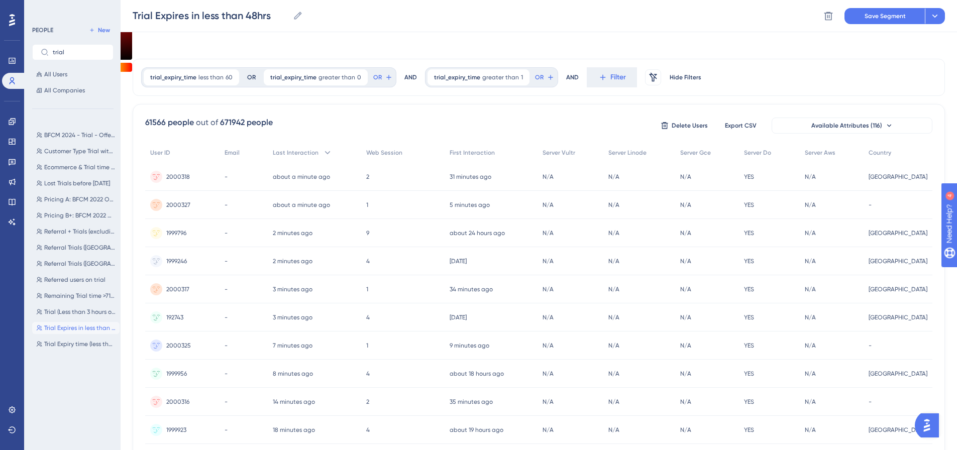
scroll to position [0, 0]
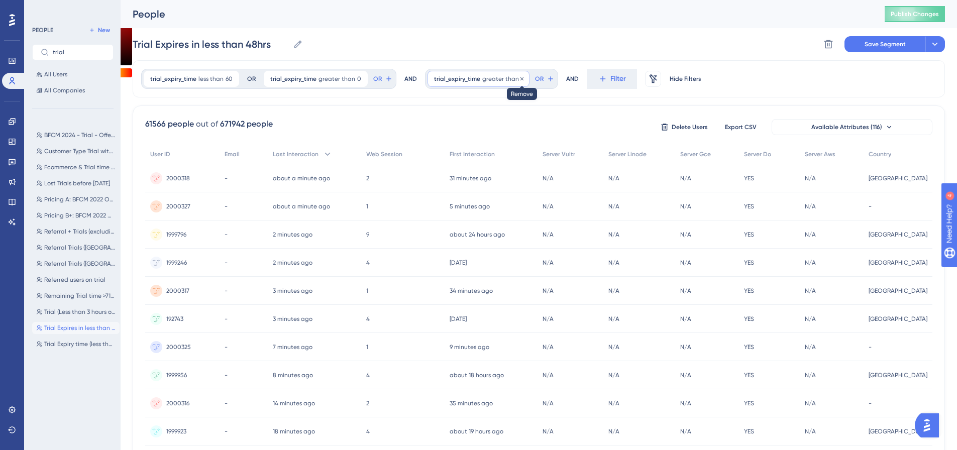
click at [519, 77] on icon at bounding box center [522, 79] width 6 height 6
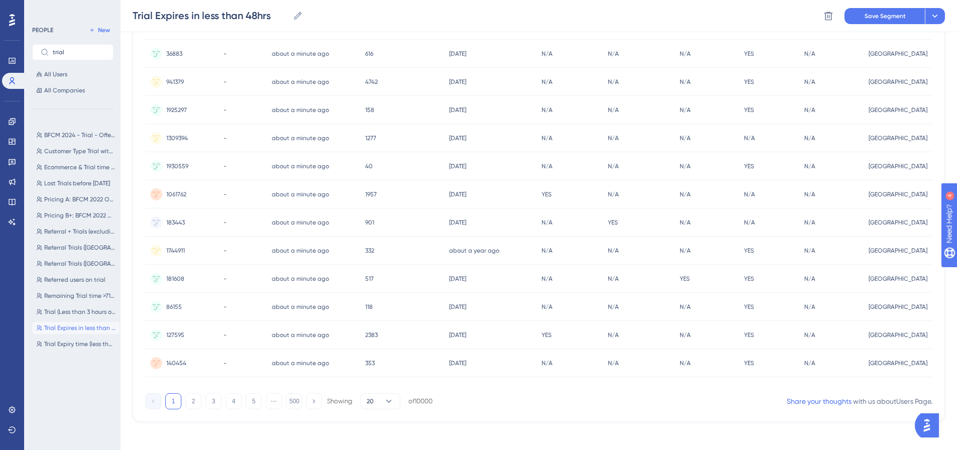
scroll to position [358, 0]
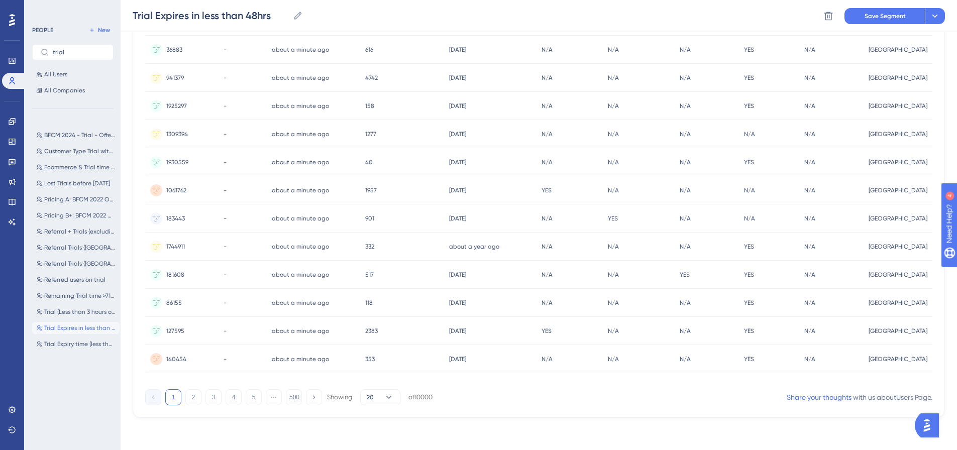
click at [283, 402] on div "1 2 3 4 5 ⋯ 500 Showing 20 of 10000" at bounding box center [288, 397] width 287 height 16
click at [288, 401] on button "500" at bounding box center [294, 397] width 16 height 16
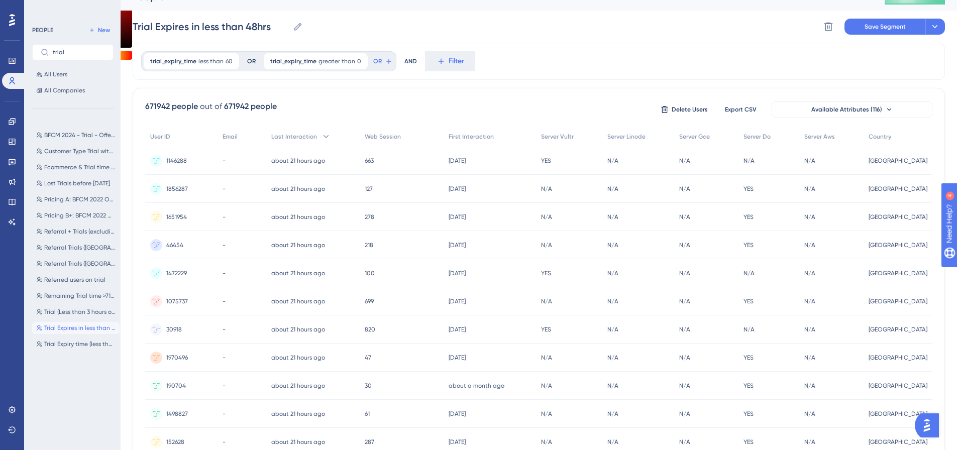
scroll to position [0, 0]
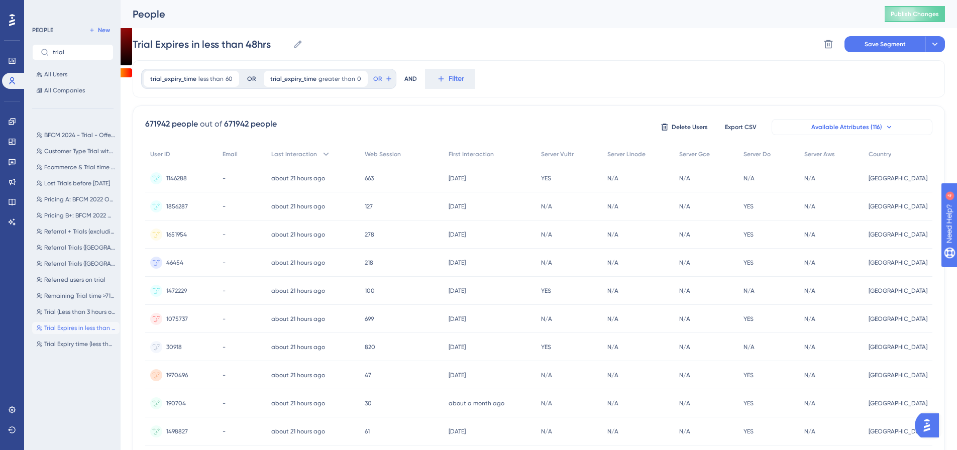
click at [856, 120] on button "Available Attributes (116)" at bounding box center [851, 127] width 161 height 16
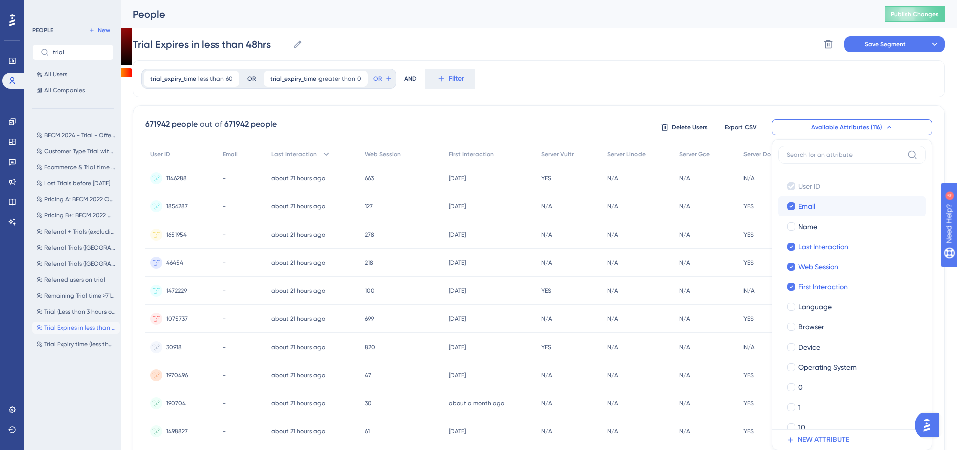
scroll to position [70, 0]
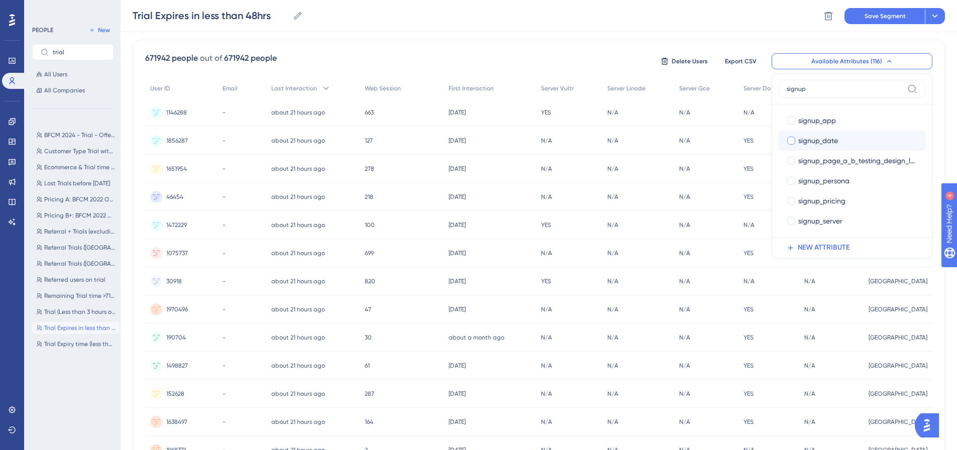
type input "signup"
click at [845, 142] on div "signup_date" at bounding box center [858, 141] width 120 height 12
checkbox input "true"
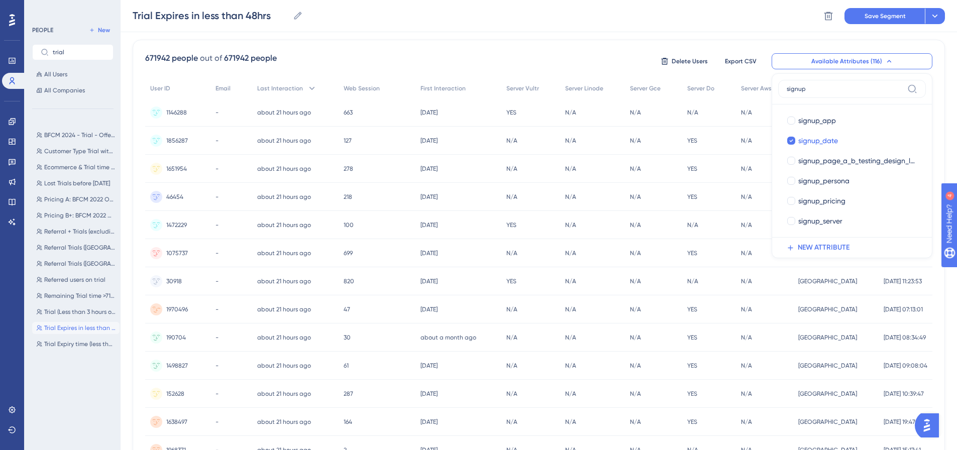
click at [744, 315] on div "N/A N/A" at bounding box center [764, 309] width 57 height 28
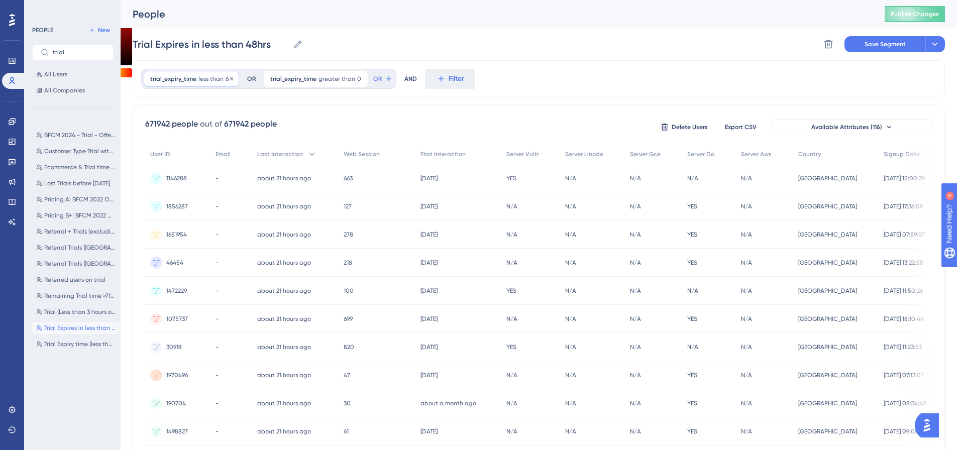
click at [212, 80] on span "less than" at bounding box center [210, 79] width 25 height 8
click at [187, 106] on label "greater than" at bounding box center [184, 107] width 41 height 12
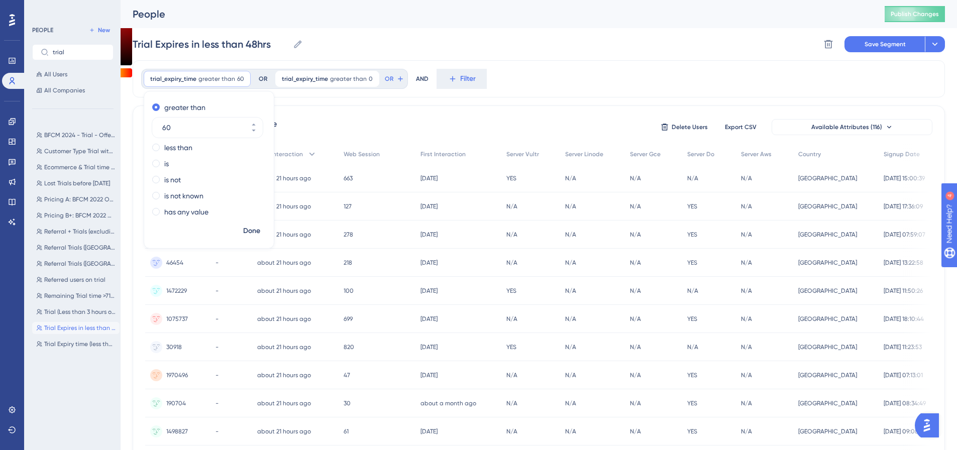
drag, startPoint x: 189, startPoint y: 124, endPoint x: 146, endPoint y: 124, distance: 43.2
click at [146, 124] on div "greater than 60 less than is is not is not known has any value" at bounding box center [209, 160] width 130 height 123
type input "0"
click at [247, 234] on span "Done" at bounding box center [251, 231] width 17 height 12
click at [320, 80] on span "trial_expiry_time" at bounding box center [302, 79] width 46 height 8
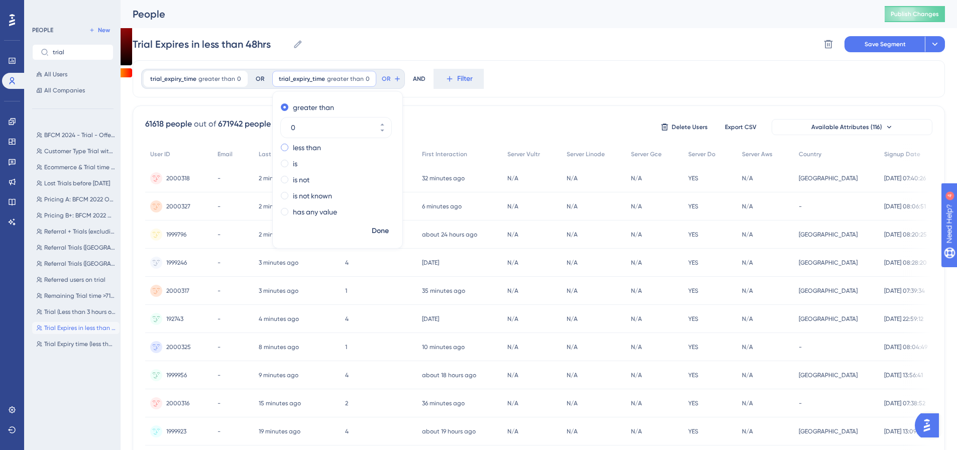
click at [312, 147] on label "less than" at bounding box center [307, 148] width 28 height 12
type input "60"
click at [386, 230] on span "Done" at bounding box center [380, 231] width 17 height 12
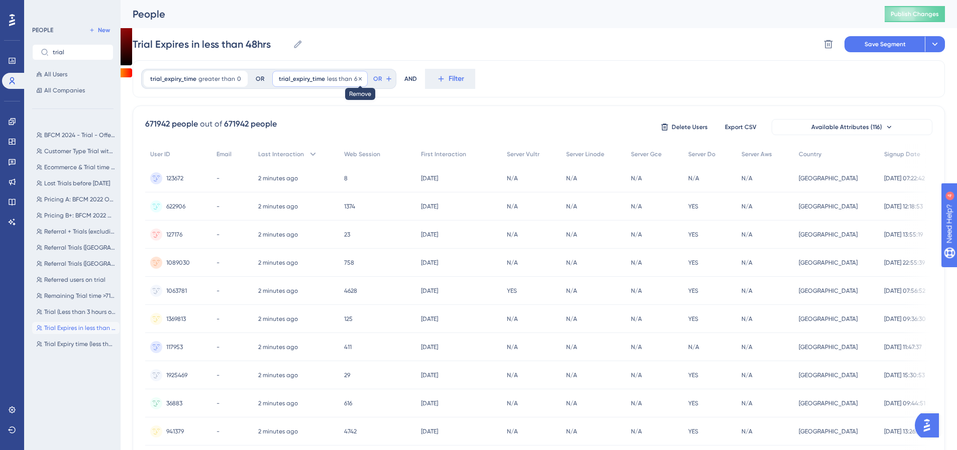
click at [358, 77] on icon at bounding box center [360, 79] width 6 height 6
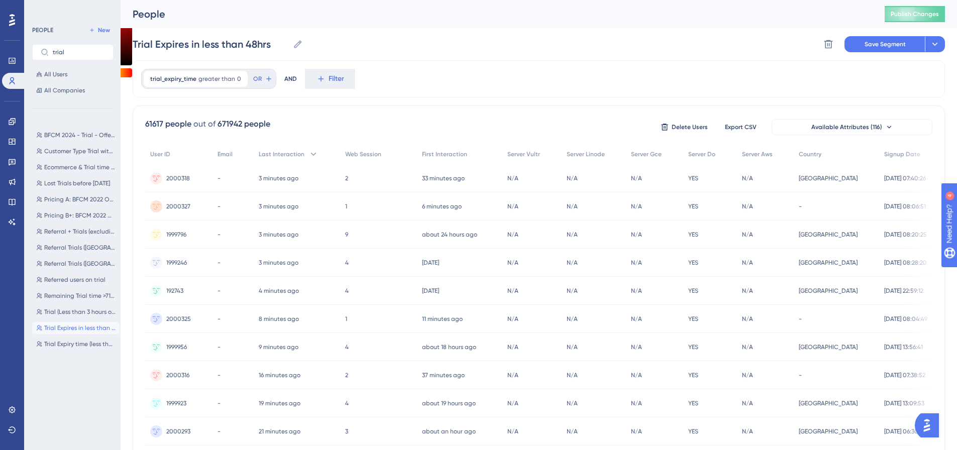
click at [314, 68] on div "trial_expiry_time greater than 0 0 Remove OR AND Filter" at bounding box center [539, 78] width 812 height 37
click at [320, 78] on icon at bounding box center [320, 78] width 9 height 9
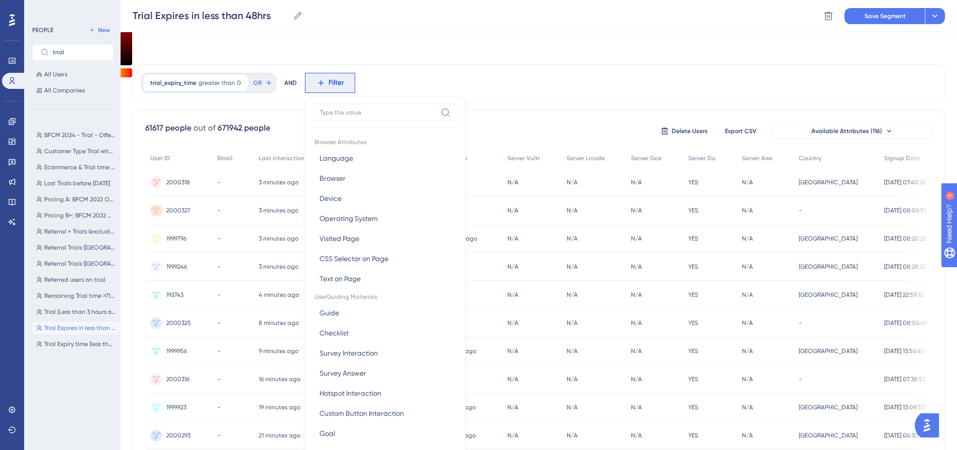
scroll to position [47, 0]
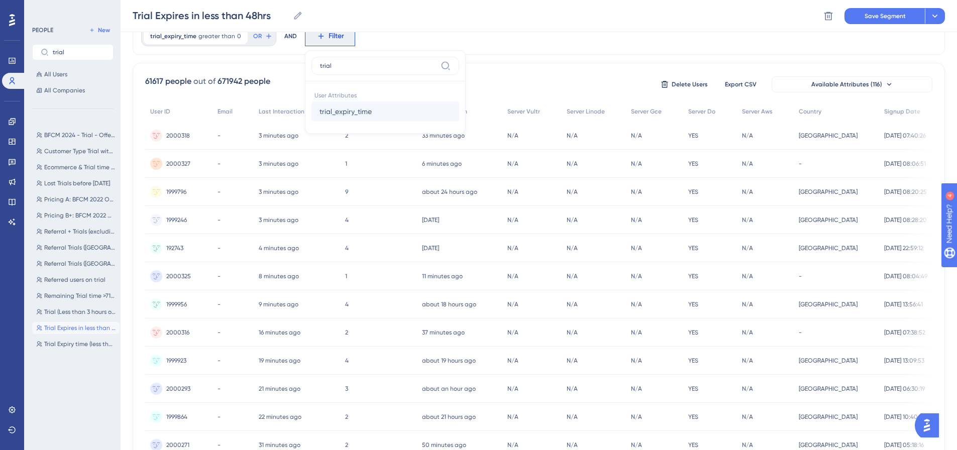
type input "trial"
click at [356, 102] on button "trial_expiry_time trial_expiry_time" at bounding box center [385, 111] width 148 height 20
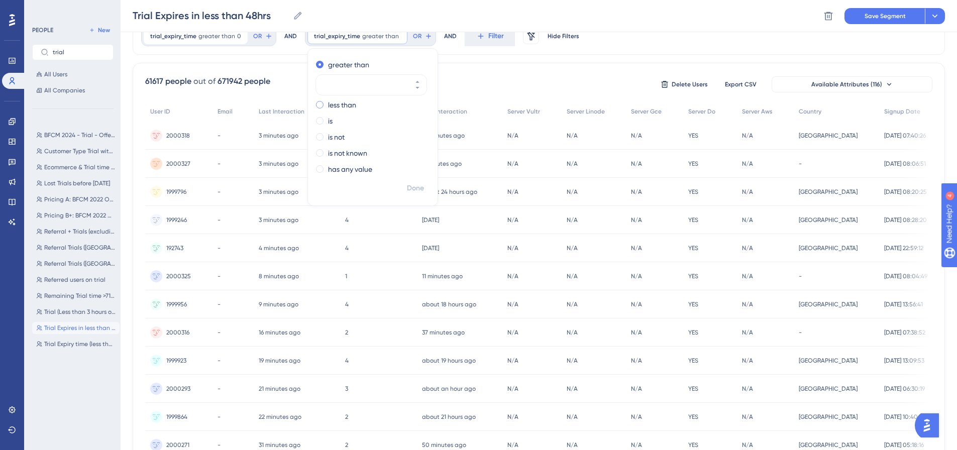
click at [360, 102] on div "less than" at bounding box center [370, 105] width 109 height 12
type input "60"
click at [416, 187] on span "Done" at bounding box center [415, 188] width 17 height 12
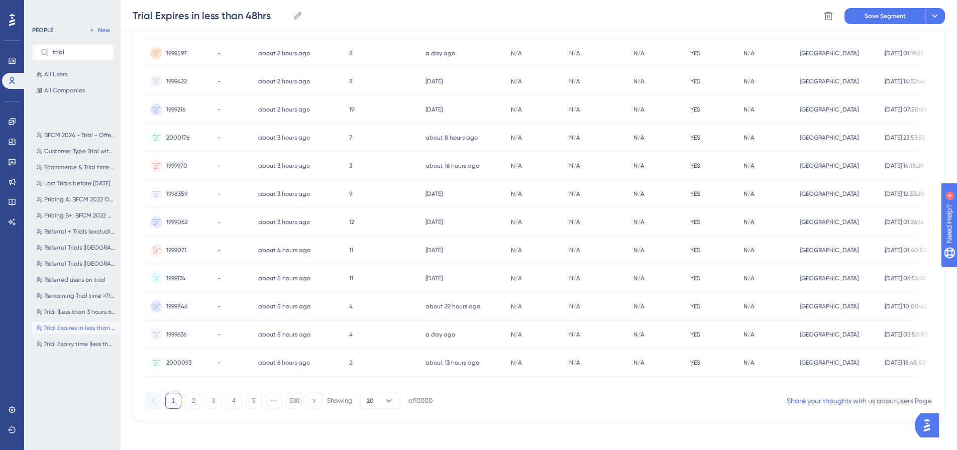
scroll to position [361, 0]
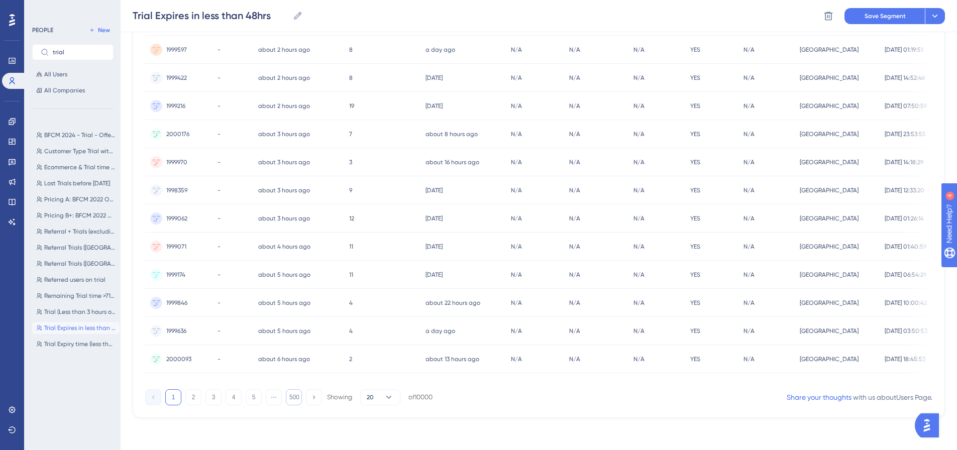
click at [294, 396] on button "500" at bounding box center [294, 397] width 16 height 16
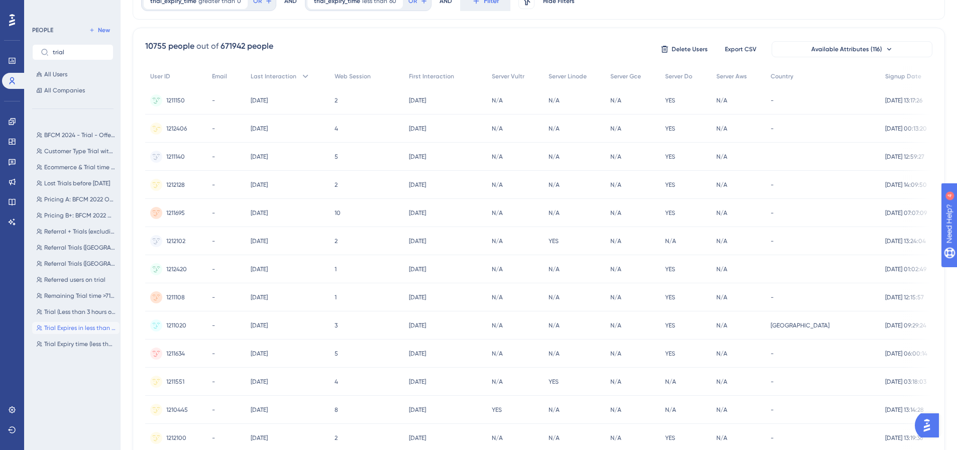
scroll to position [352, 0]
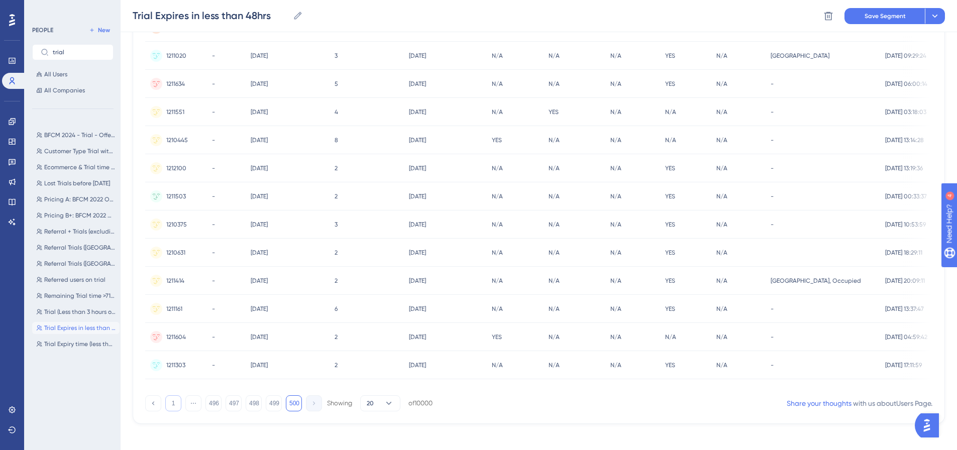
click at [170, 411] on button "1" at bounding box center [173, 403] width 16 height 16
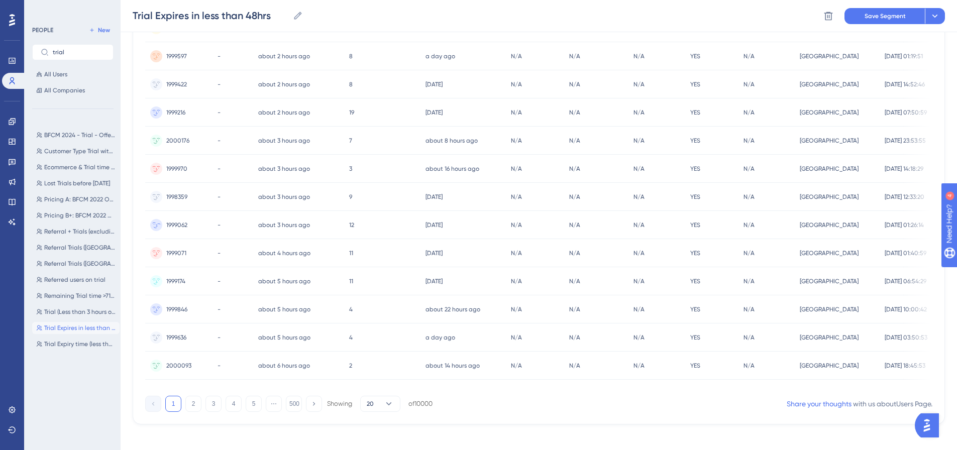
scroll to position [361, 0]
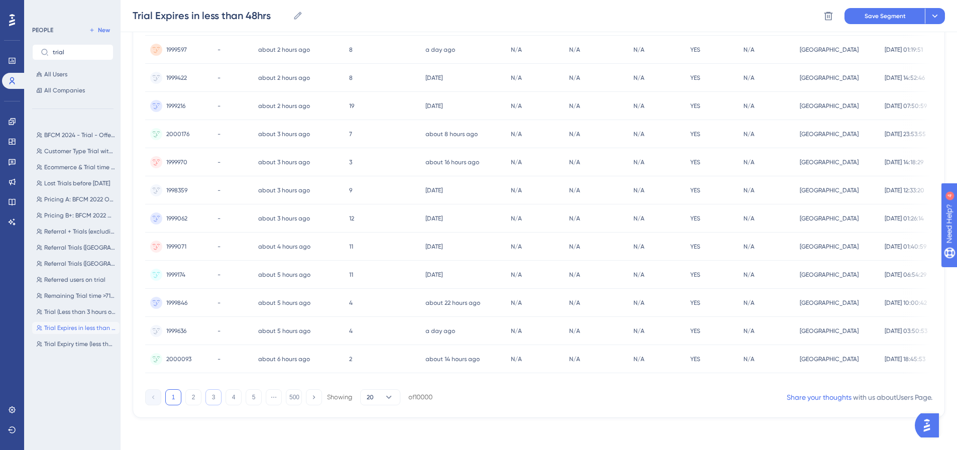
click at [216, 398] on button "3" at bounding box center [213, 397] width 16 height 16
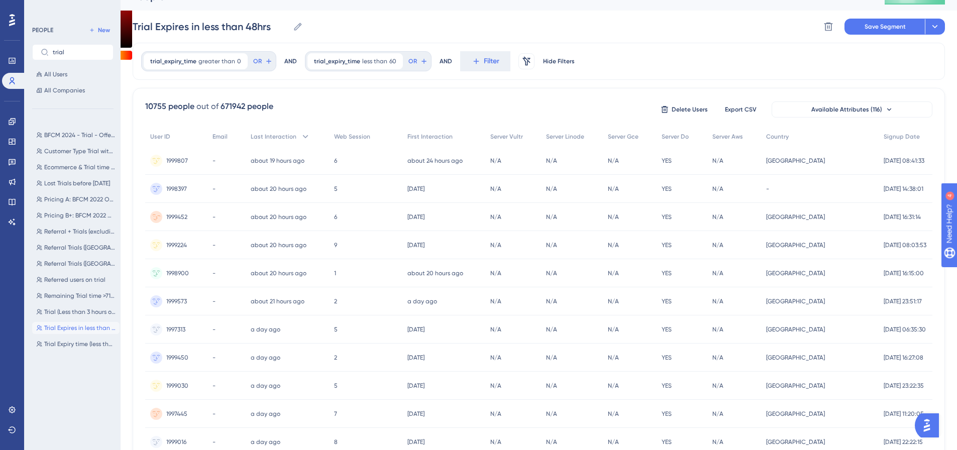
scroll to position [0, 8]
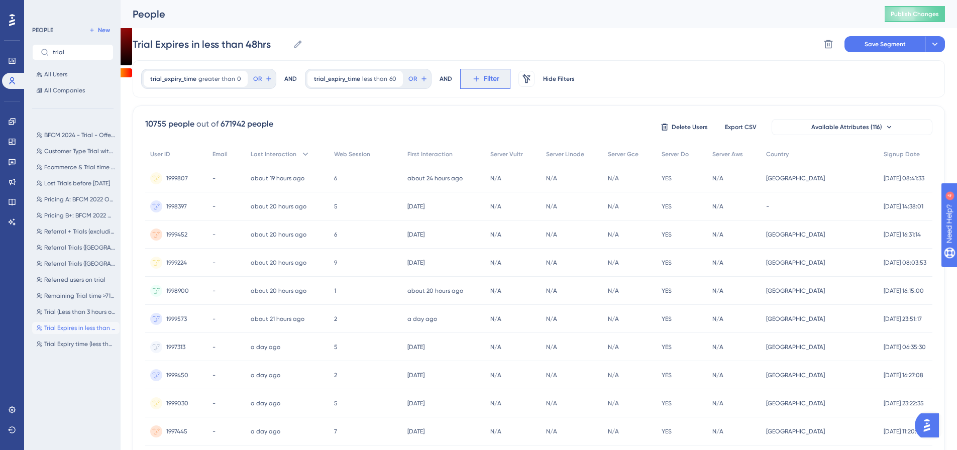
click at [460, 75] on button "Filter" at bounding box center [485, 79] width 50 height 20
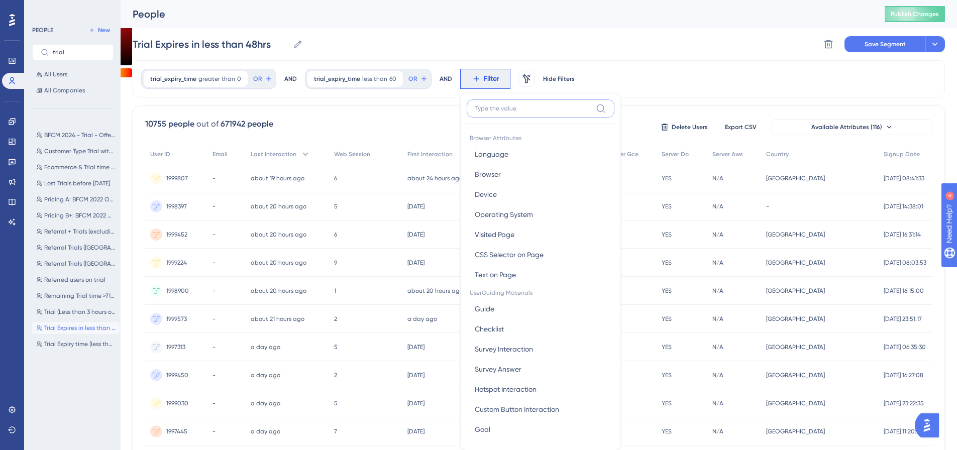
scroll to position [47, 8]
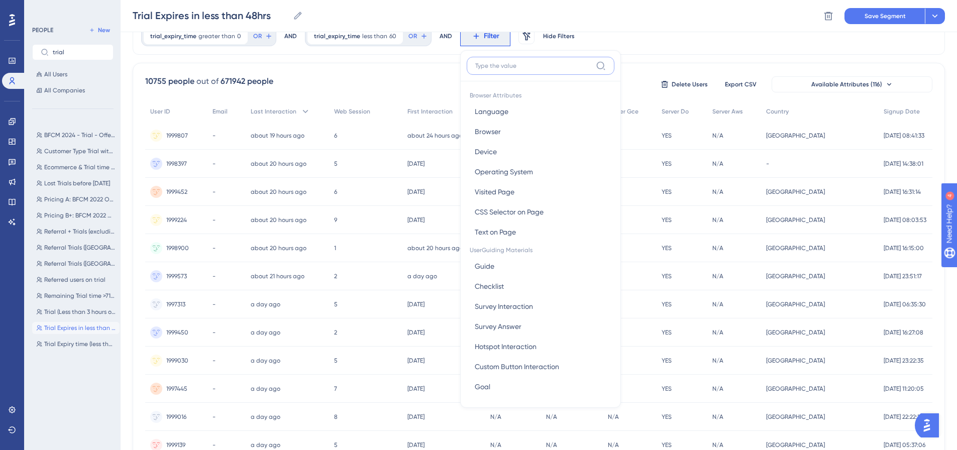
click at [476, 66] on input at bounding box center [533, 66] width 117 height 8
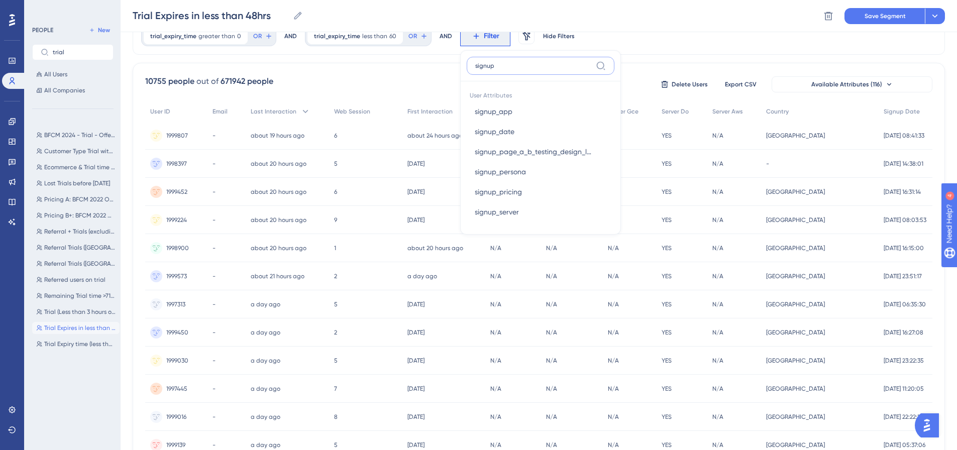
drag, startPoint x: 502, startPoint y: 65, endPoint x: 456, endPoint y: 63, distance: 45.7
click at [467, 63] on label "signup" at bounding box center [541, 66] width 148 height 18
type input "server"
click at [527, 277] on button "signup_server signup_server" at bounding box center [541, 272] width 148 height 20
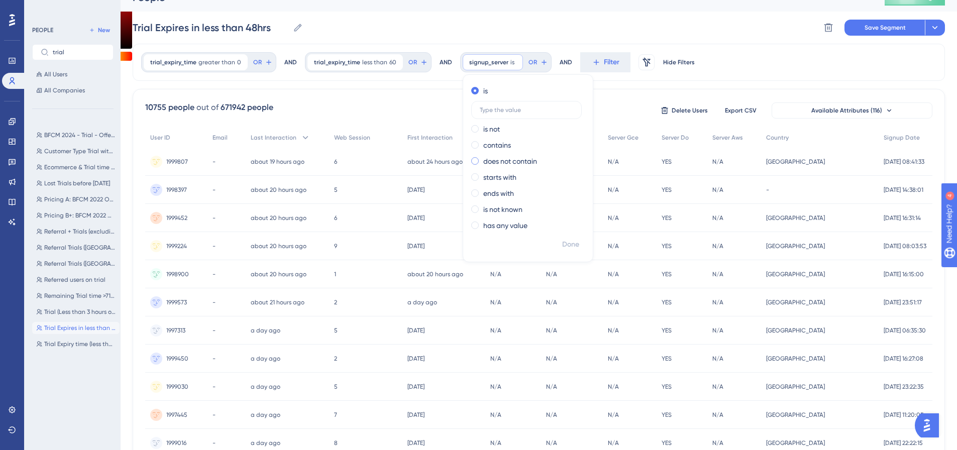
scroll to position [0, 8]
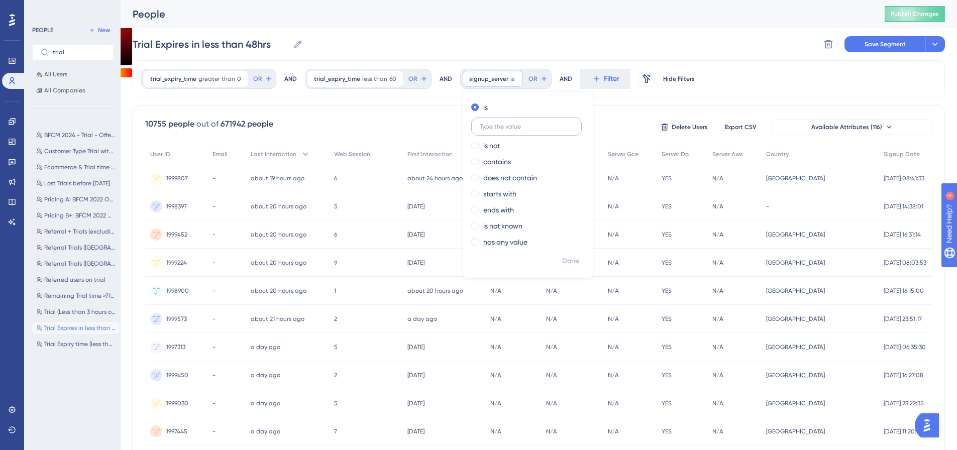
click at [503, 124] on input "text" at bounding box center [526, 126] width 93 height 7
type input "1"
click at [487, 81] on span "signup_server" at bounding box center [488, 79] width 39 height 8
click at [494, 75] on span "signup_server" at bounding box center [488, 79] width 39 height 8
click at [530, 75] on span "OR" at bounding box center [534, 79] width 9 height 8
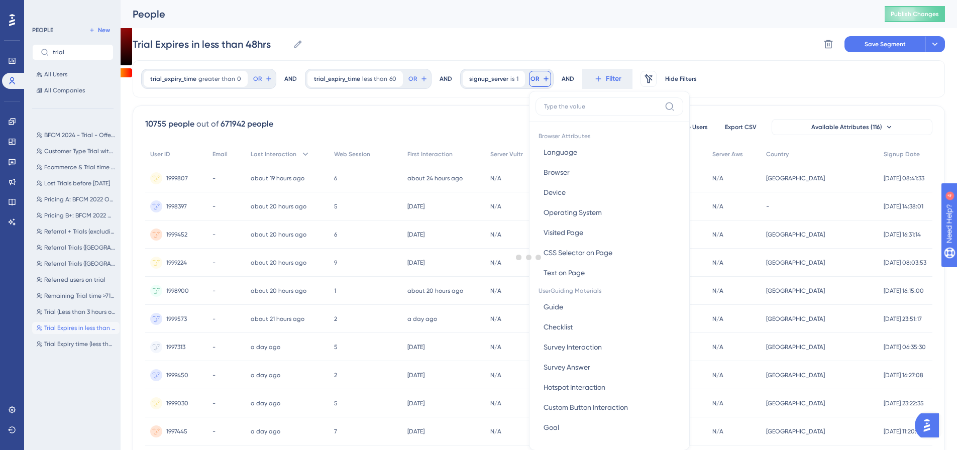
scroll to position [46, 8]
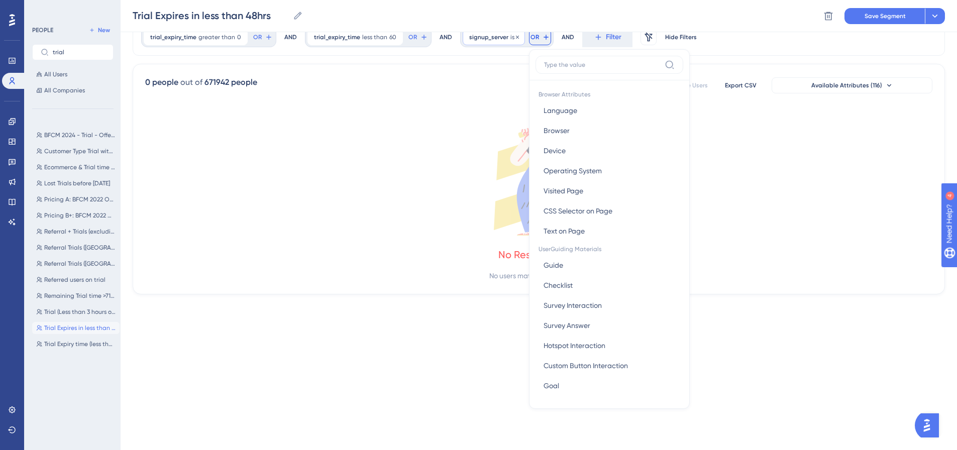
click at [505, 42] on div "signup_server is 1 1 Remove" at bounding box center [494, 37] width 62 height 16
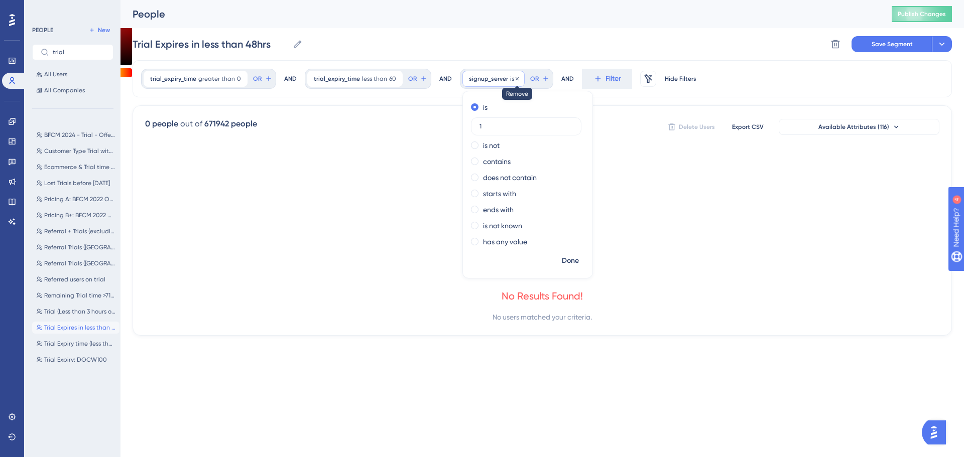
click at [514, 80] on icon at bounding box center [517, 79] width 6 height 6
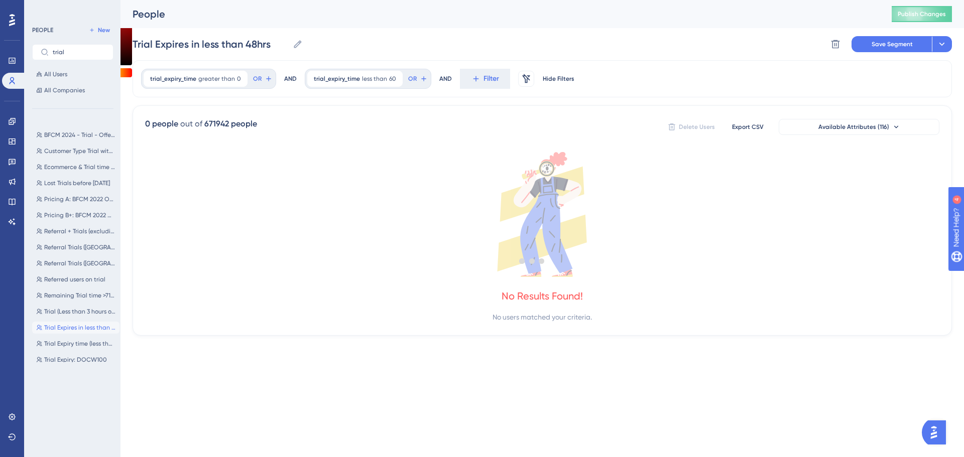
click at [499, 76] on div at bounding box center [532, 260] width 864 height 385
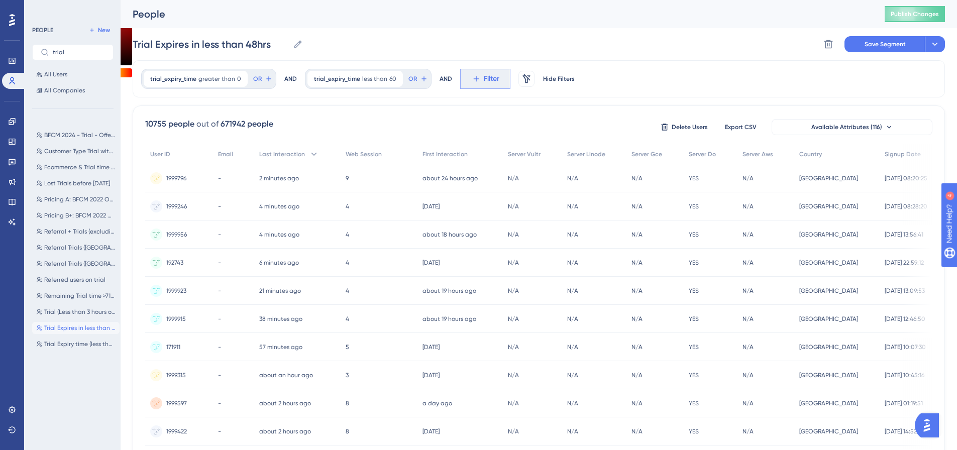
click at [497, 81] on button "Filter" at bounding box center [485, 79] width 50 height 20
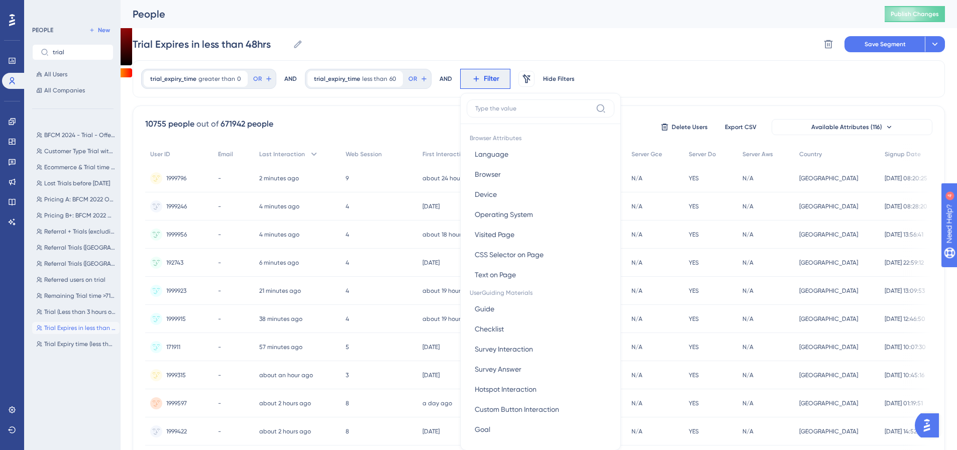
scroll to position [47, 0]
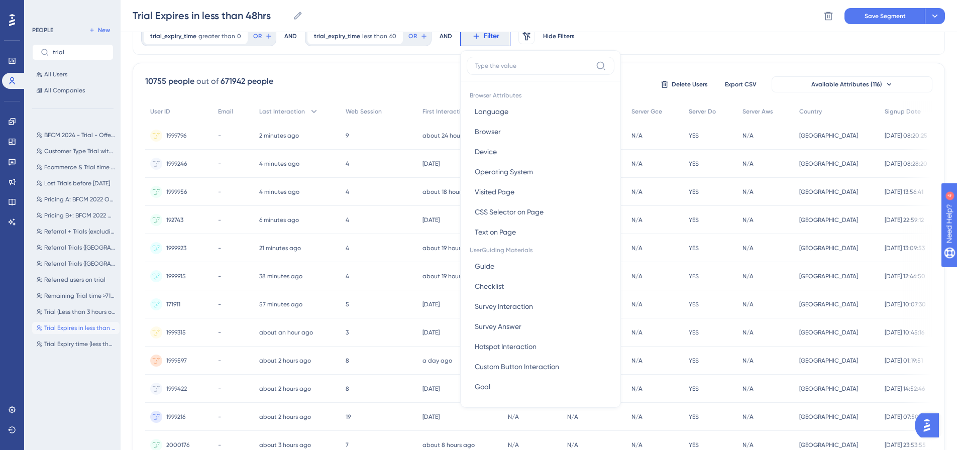
click at [503, 72] on label at bounding box center [541, 66] width 148 height 18
click at [503, 70] on input at bounding box center [533, 66] width 117 height 8
click at [491, 66] on input at bounding box center [533, 66] width 117 height 8
click at [564, 48] on div "trial_expiry_time greater than 0 0 Remove OR AND trial_expiry_time less than 60…" at bounding box center [539, 36] width 812 height 37
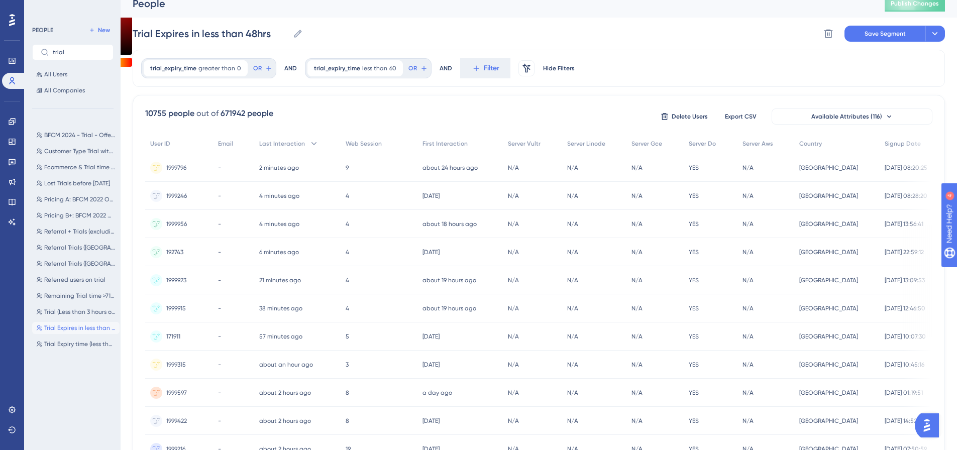
scroll to position [0, 0]
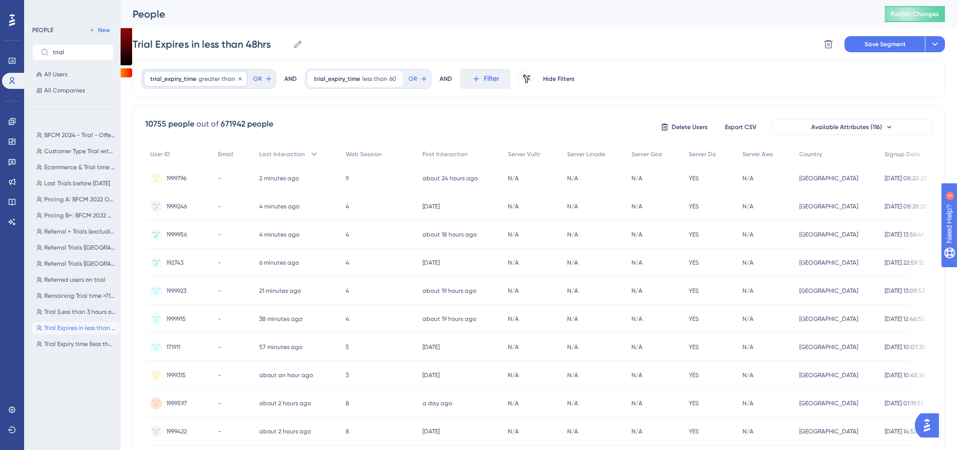
click at [224, 80] on span "greater than" at bounding box center [216, 79] width 37 height 8
click at [189, 143] on label "less than" at bounding box center [178, 148] width 28 height 12
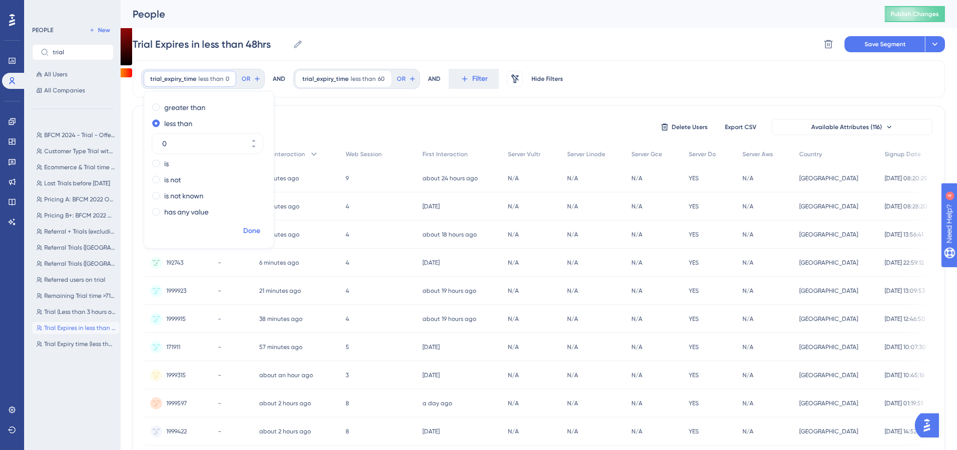
click at [252, 232] on span "Done" at bounding box center [251, 231] width 17 height 12
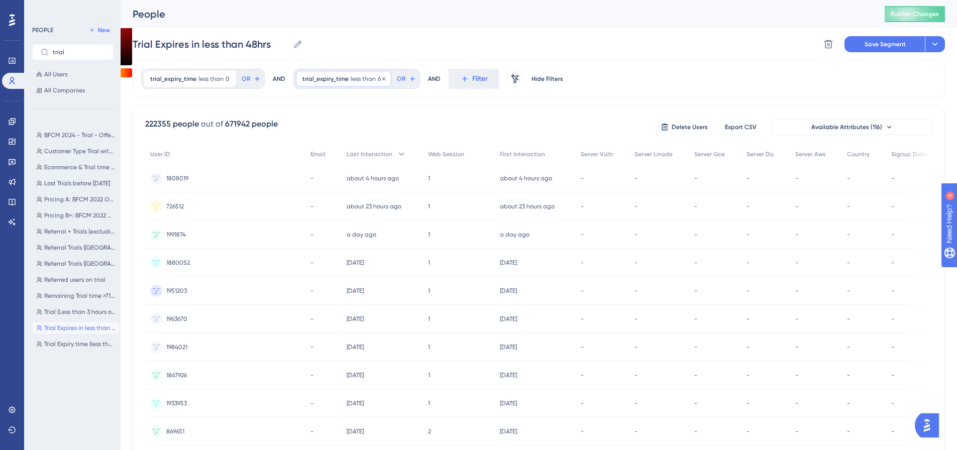
click at [321, 75] on span "trial_expiry_time" at bounding box center [325, 79] width 46 height 8
click at [324, 104] on label "greater than" at bounding box center [336, 107] width 41 height 12
click at [402, 228] on span "Done" at bounding box center [403, 231] width 17 height 12
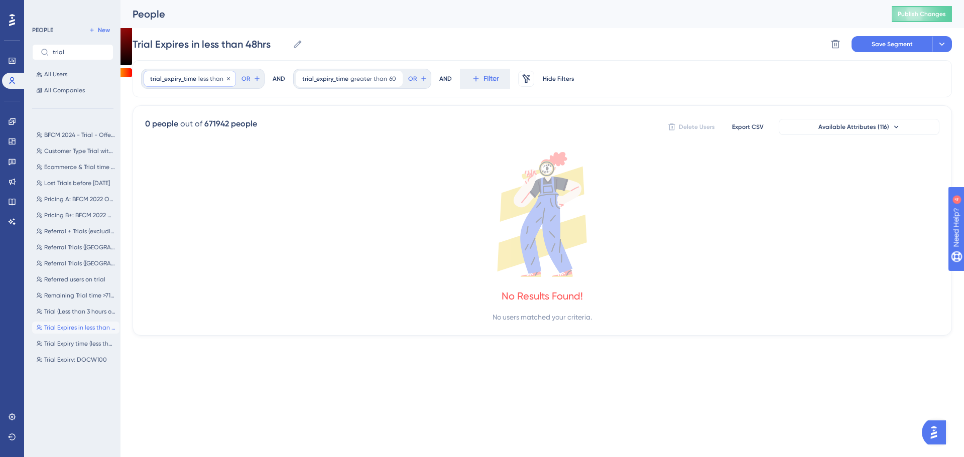
click at [201, 80] on span "less than" at bounding box center [210, 79] width 25 height 8
click at [222, 141] on input "0" at bounding box center [202, 144] width 80 height 12
click at [199, 107] on label "greater than" at bounding box center [184, 107] width 41 height 12
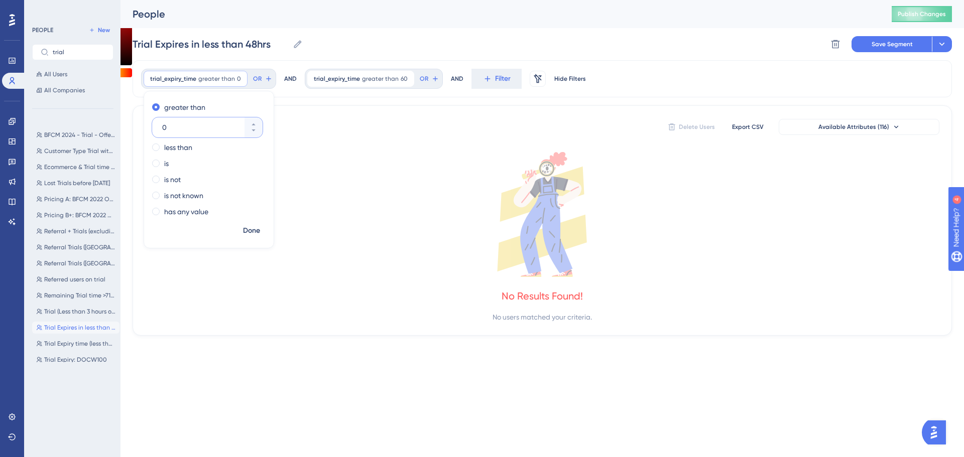
click at [206, 125] on input "0" at bounding box center [202, 128] width 80 height 12
drag, startPoint x: 206, startPoint y: 125, endPoint x: 189, endPoint y: 127, distance: 17.1
click at [156, 129] on div "0" at bounding box center [198, 128] width 92 height 20
click at [162, 129] on input "0" at bounding box center [202, 128] width 80 height 12
type input "1"
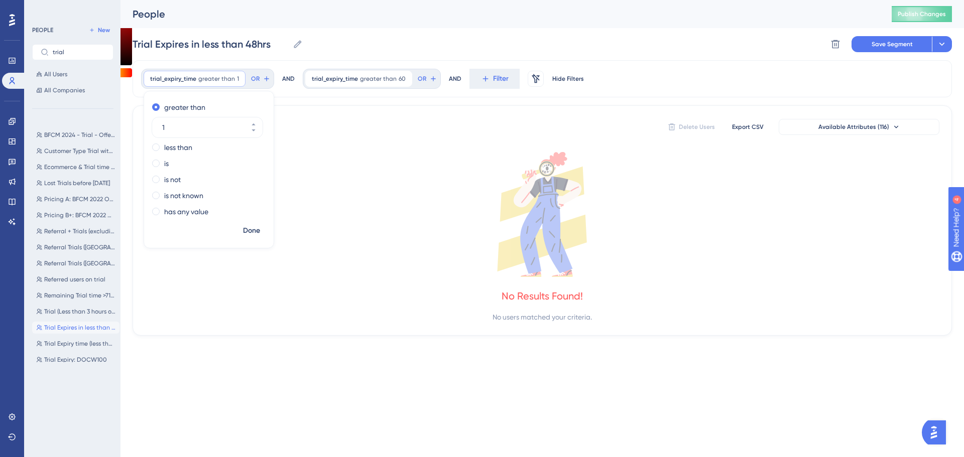
click at [253, 228] on span "Done" at bounding box center [251, 231] width 17 height 12
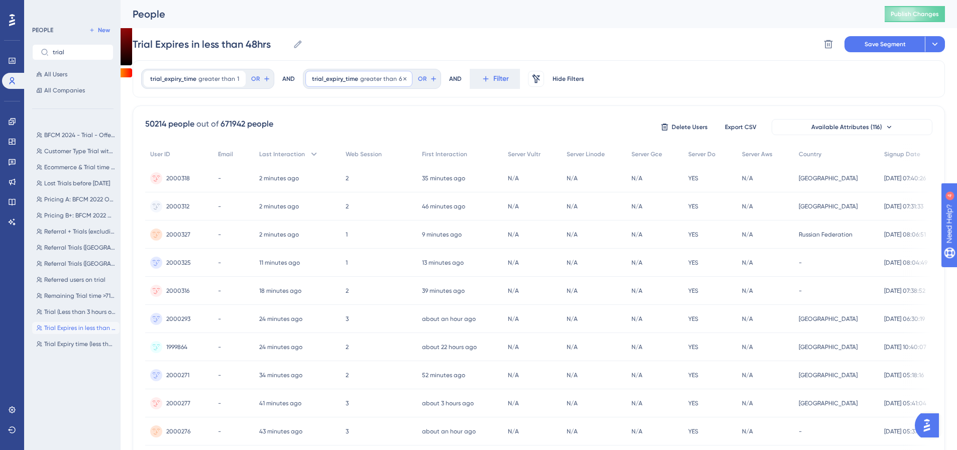
click at [321, 80] on span "trial_expiry_time" at bounding box center [335, 79] width 46 height 8
click at [344, 147] on label "less than" at bounding box center [340, 148] width 28 height 12
drag, startPoint x: 334, startPoint y: 140, endPoint x: 315, endPoint y: 141, distance: 18.6
click at [315, 141] on div "60" at bounding box center [360, 144] width 92 height 20
type input "060"
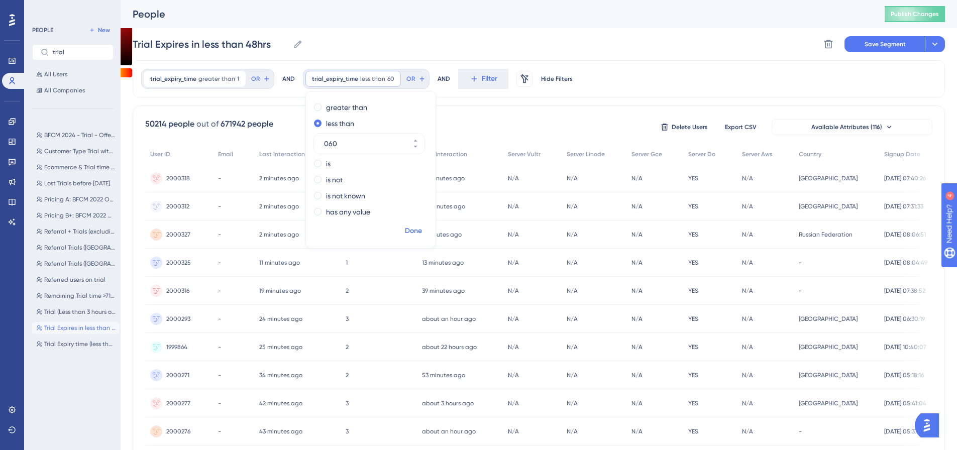
click at [410, 234] on span "Done" at bounding box center [413, 231] width 17 height 12
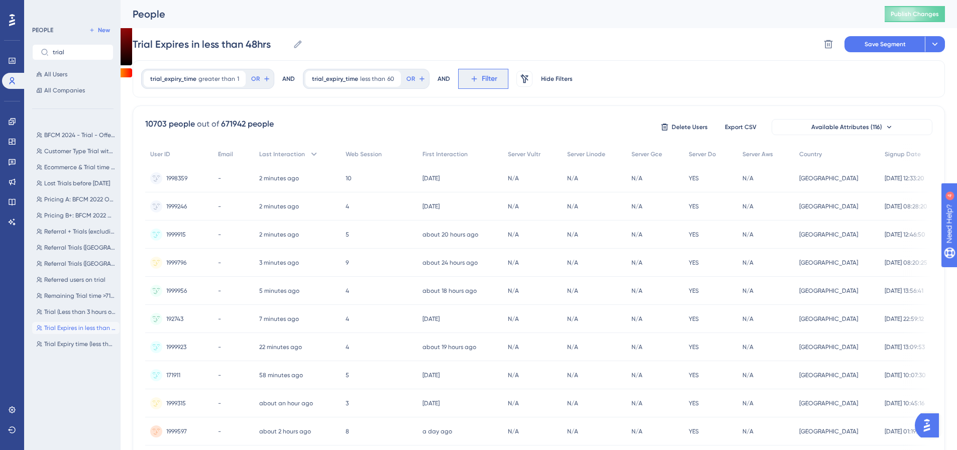
click at [487, 83] on span "Filter" at bounding box center [490, 79] width 16 height 12
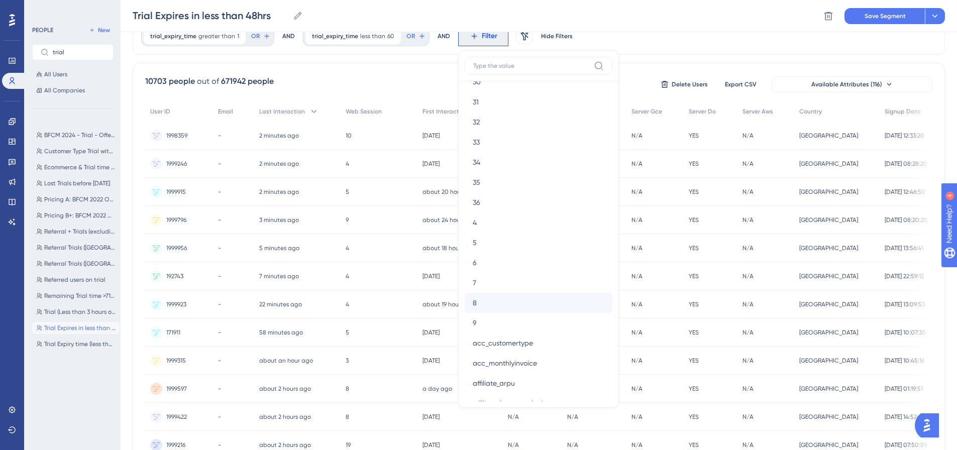
scroll to position [1105, 0]
click at [501, 281] on span "acc_customertype" at bounding box center [503, 280] width 60 height 12
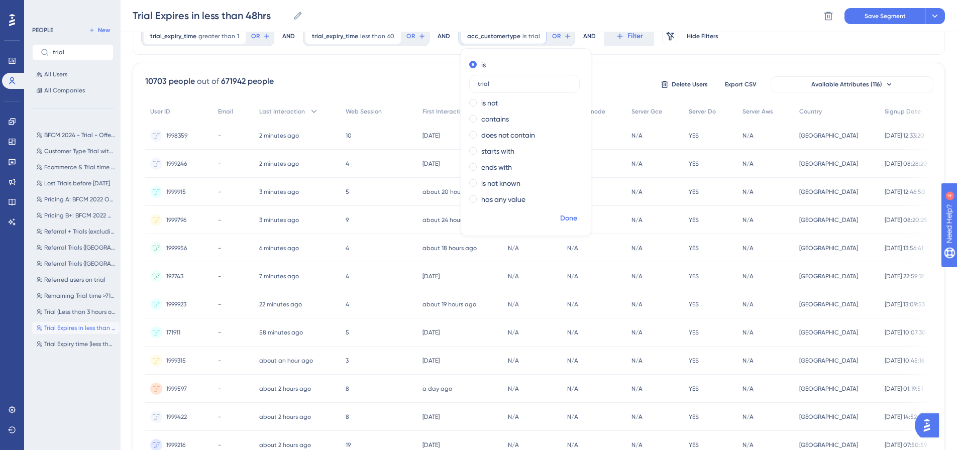
type input "trial"
click at [560, 217] on span "Done" at bounding box center [568, 218] width 17 height 12
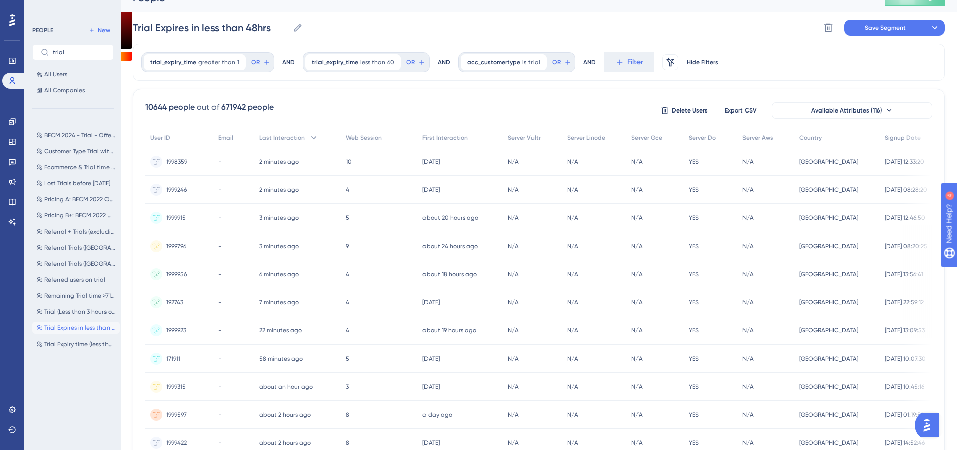
scroll to position [0, 0]
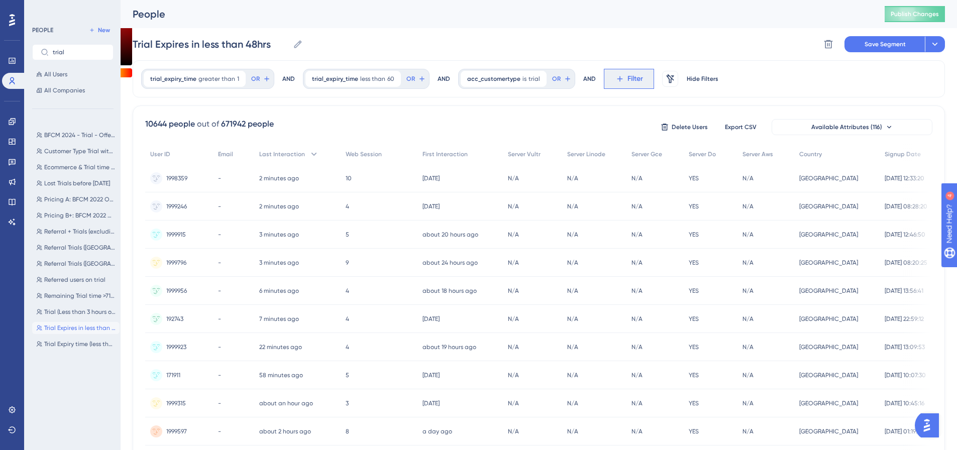
click at [606, 82] on button "Filter" at bounding box center [629, 79] width 50 height 20
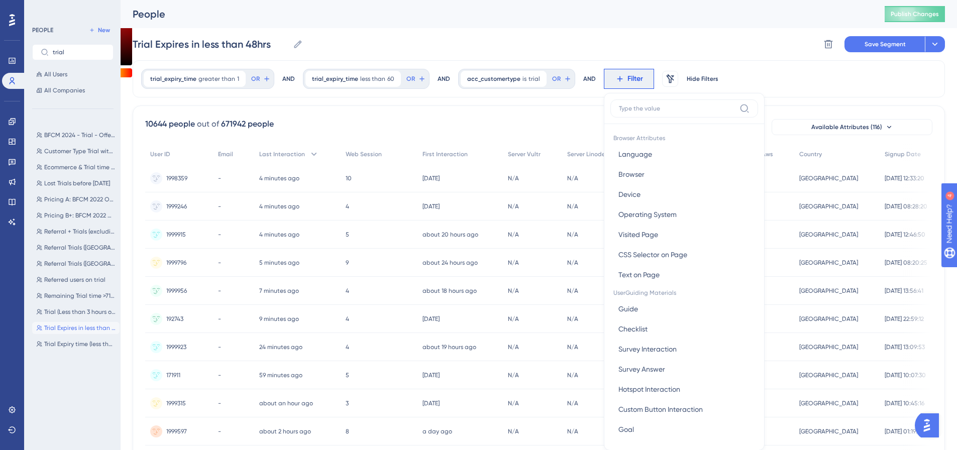
click at [639, 115] on label at bounding box center [684, 108] width 148 height 18
click at [639, 112] on input at bounding box center [677, 108] width 117 height 8
click at [642, 110] on input at bounding box center [677, 108] width 117 height 8
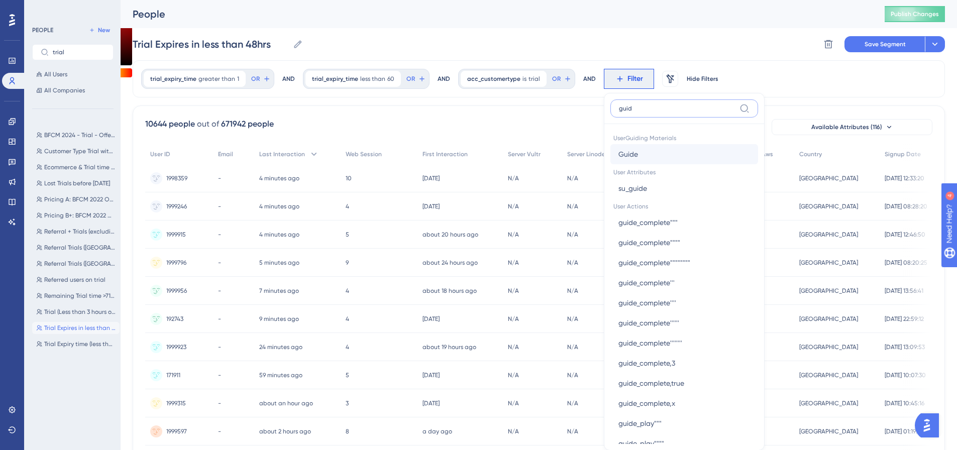
type input "guid"
click at [634, 154] on button "Guide Guide" at bounding box center [684, 154] width 148 height 20
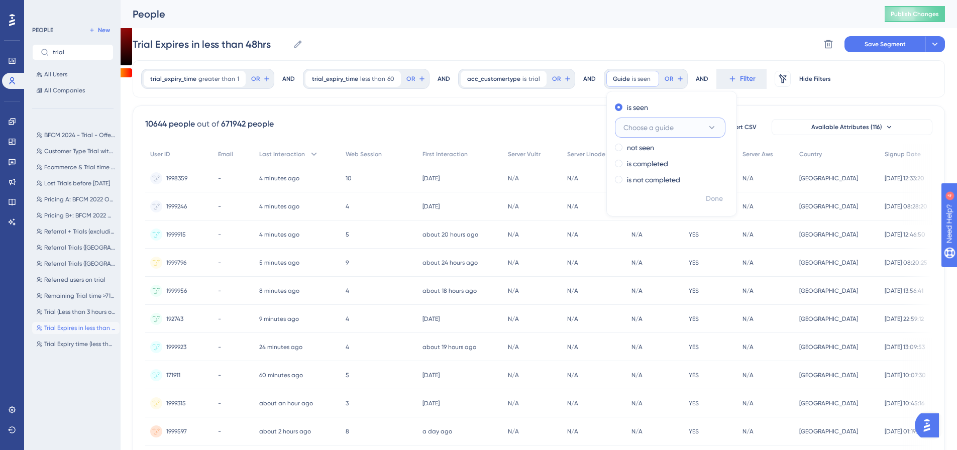
click at [665, 124] on span "Choose a guide" at bounding box center [648, 128] width 50 height 12
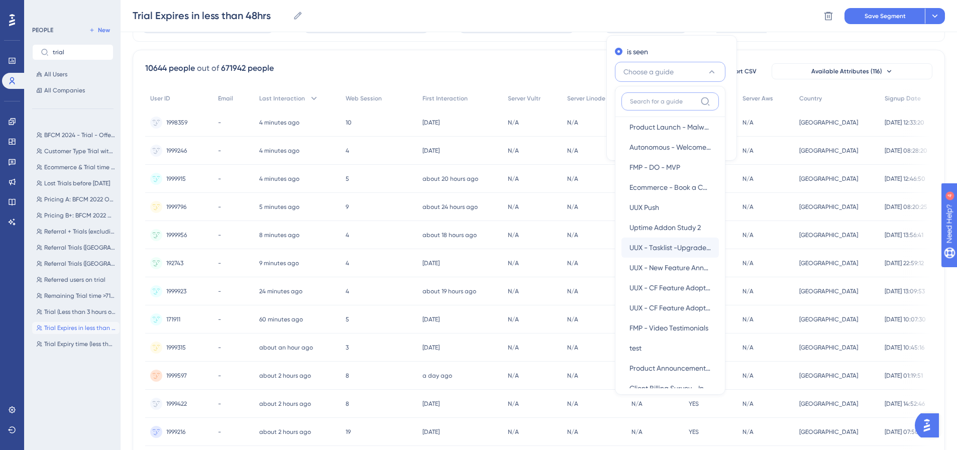
scroll to position [904, 0]
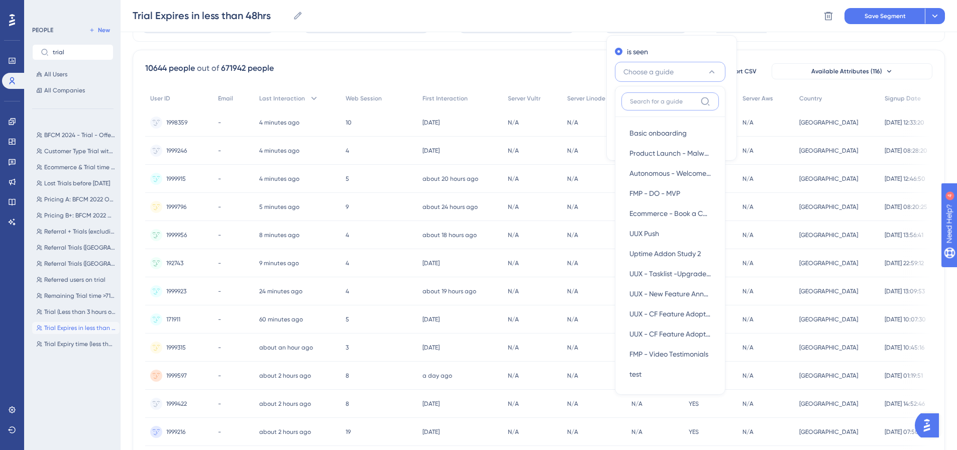
click at [643, 100] on input at bounding box center [663, 101] width 66 height 8
type input "k"
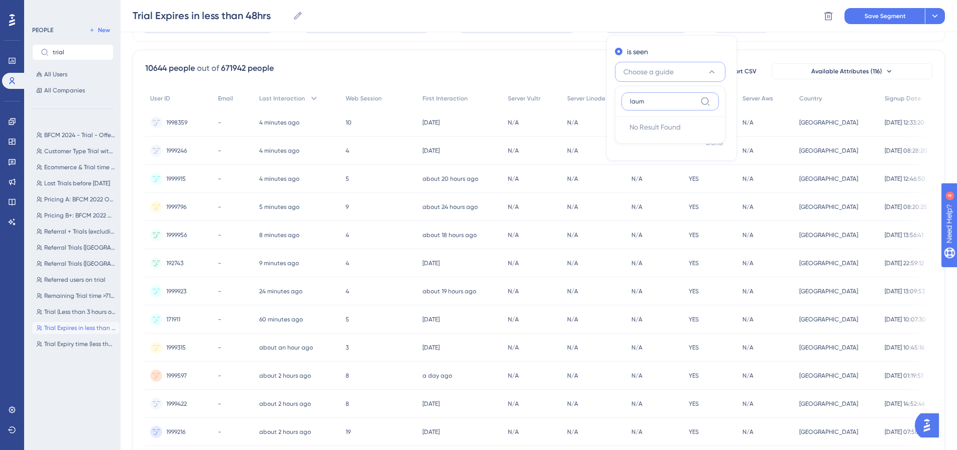
type input "lau"
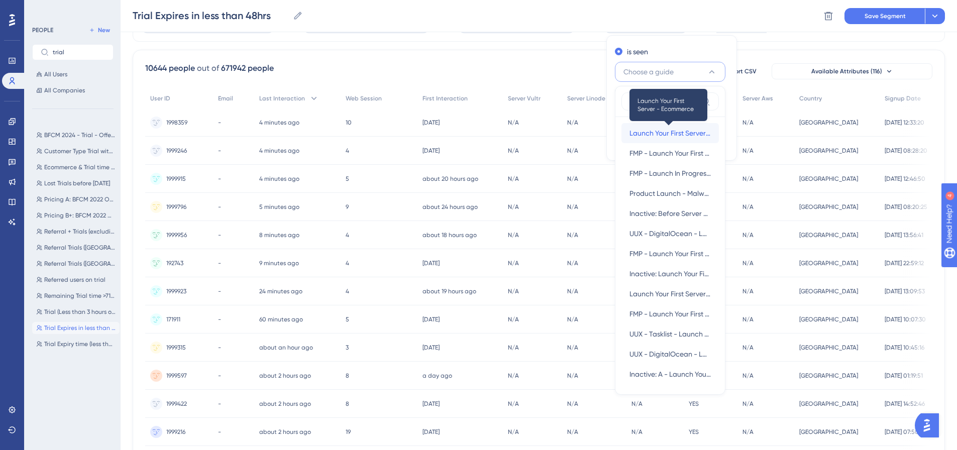
click at [648, 134] on span "Launch Your First Server - Ecommerce" at bounding box center [669, 133] width 81 height 12
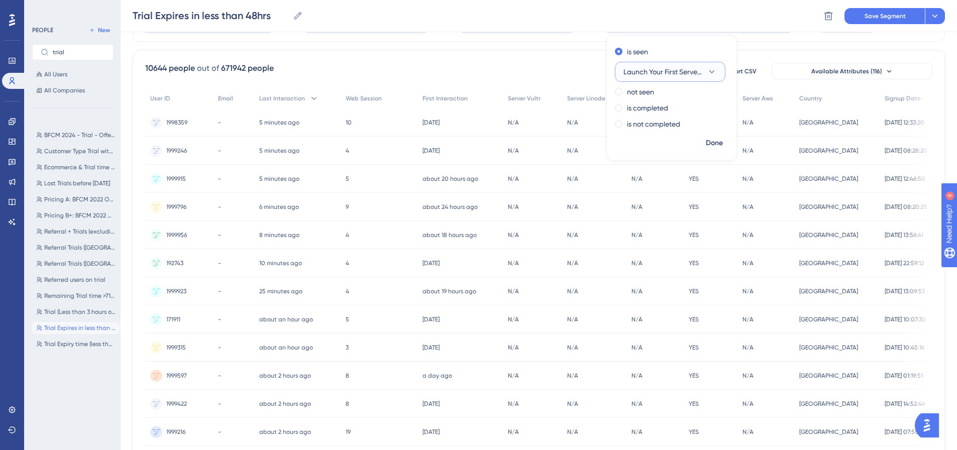
click at [708, 73] on icon at bounding box center [712, 72] width 10 height 10
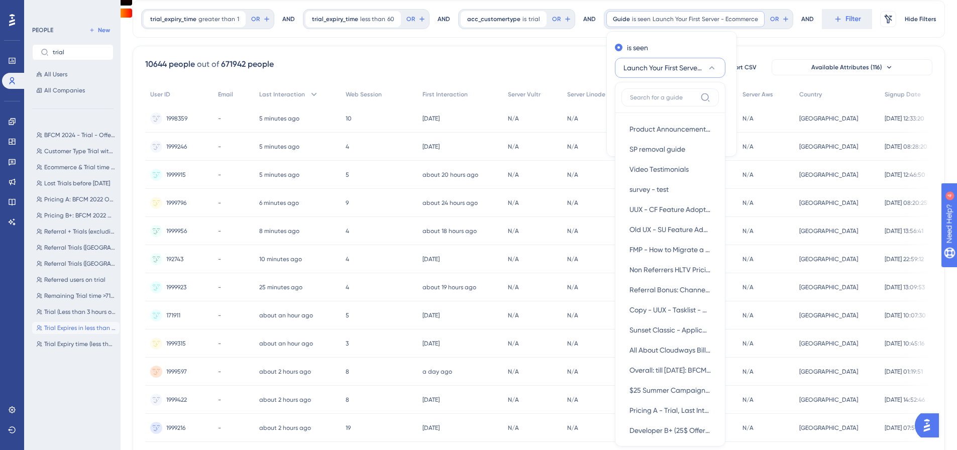
scroll to position [26, 0]
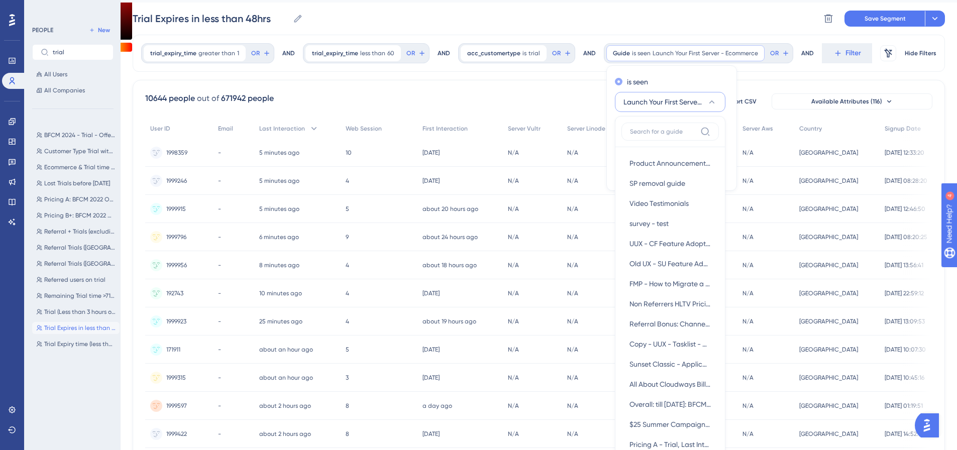
click at [690, 86] on div "is seen" at bounding box center [669, 82] width 109 height 12
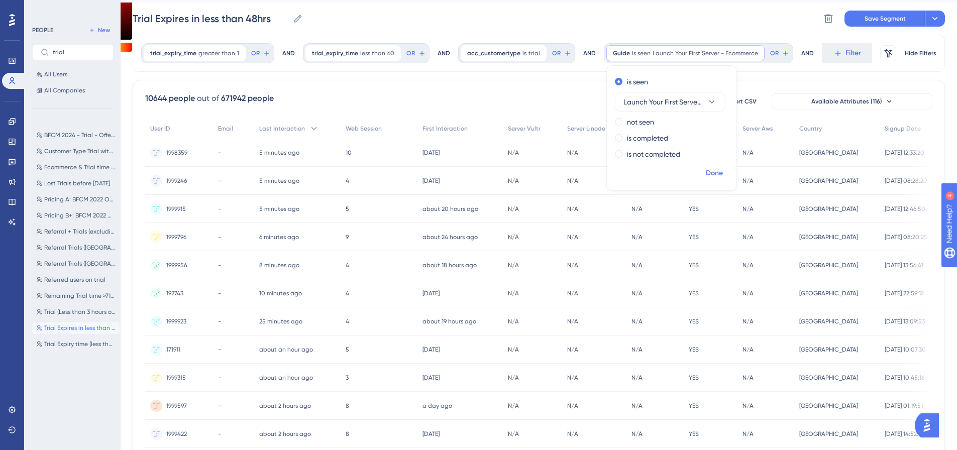
click at [707, 171] on span "Done" at bounding box center [714, 173] width 17 height 12
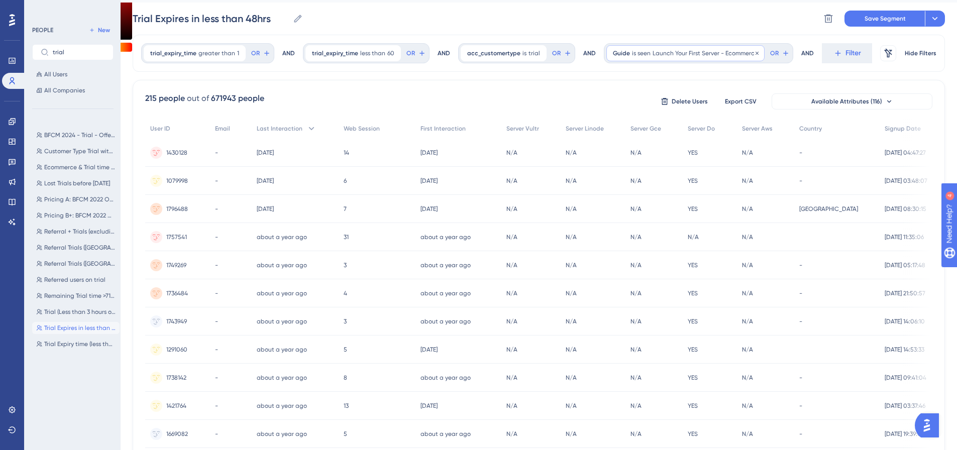
click at [661, 55] on span "Launch Your First Server - Ecommerce" at bounding box center [704, 53] width 105 height 8
click at [664, 136] on div "is completed" at bounding box center [669, 138] width 109 height 12
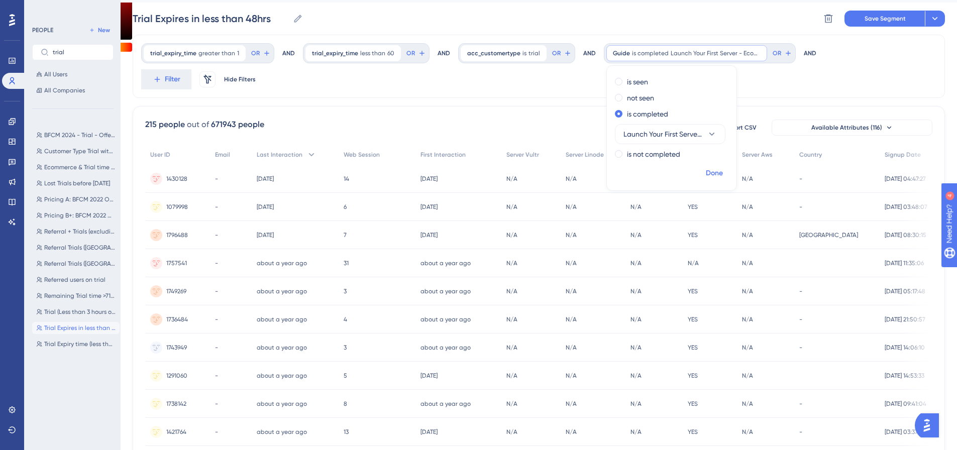
click at [710, 168] on span "Done" at bounding box center [714, 173] width 17 height 12
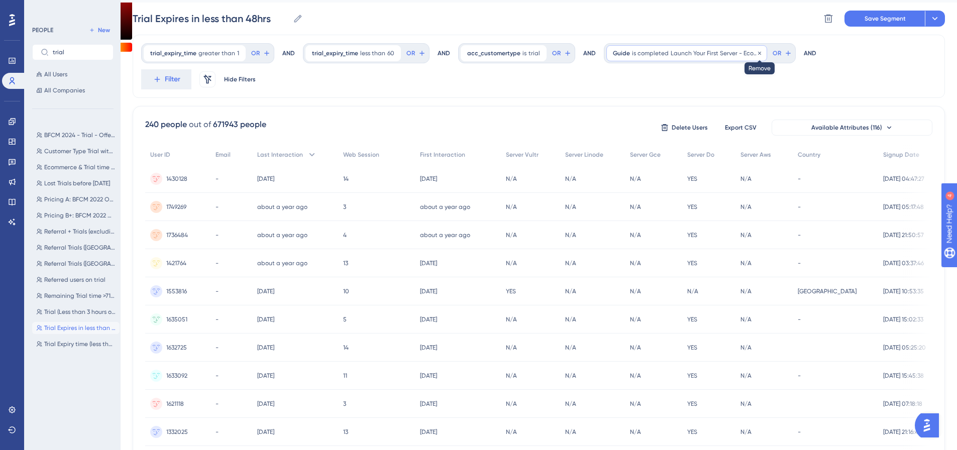
click at [756, 53] on icon at bounding box center [759, 53] width 6 height 6
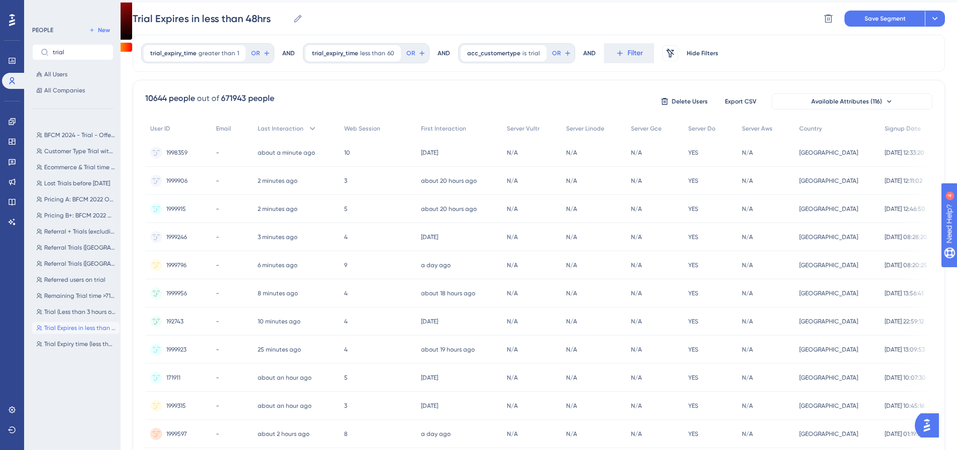
click at [540, 82] on div "10644 people out of 671943 people Delete Users Export CSV Available Attributes …" at bounding box center [539, 413] width 812 height 666
click at [184, 52] on span "trial_expiry_time" at bounding box center [173, 53] width 46 height 8
click at [220, 103] on input "1" at bounding box center [202, 102] width 80 height 12
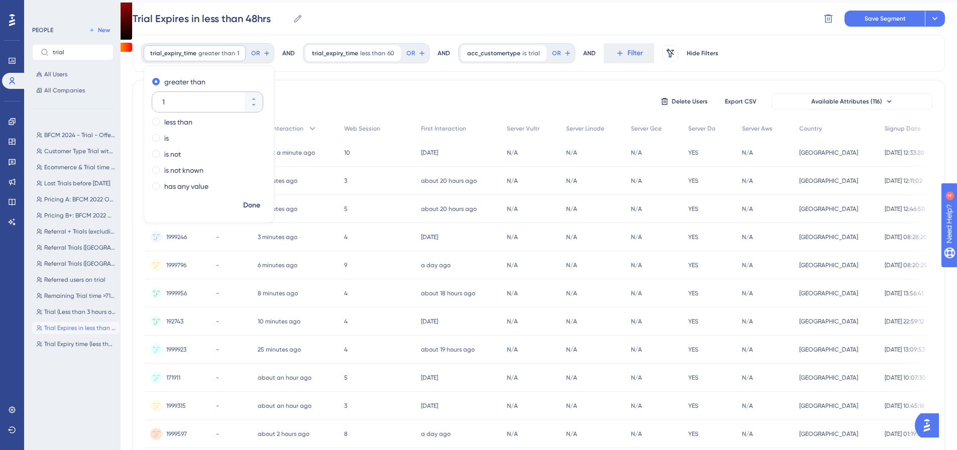
click at [213, 97] on input "1" at bounding box center [202, 102] width 80 height 12
drag, startPoint x: 187, startPoint y: 103, endPoint x: 154, endPoint y: 107, distance: 32.8
click at [154, 107] on div "1" at bounding box center [198, 102] width 92 height 20
type input "0"
click at [251, 202] on span "Done" at bounding box center [251, 205] width 17 height 12
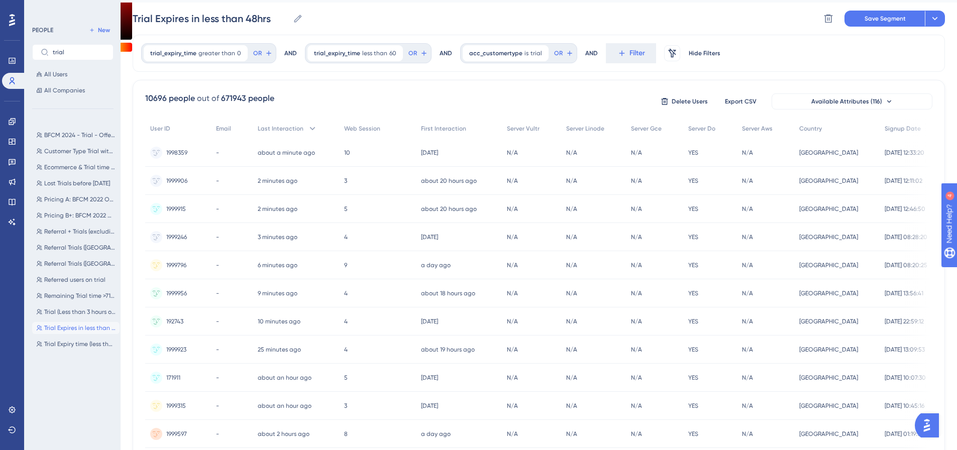
click at [391, 62] on div "trial_expiry_time less than 60 60 Remove OR" at bounding box center [368, 53] width 127 height 20
click at [392, 56] on icon at bounding box center [395, 53] width 6 height 6
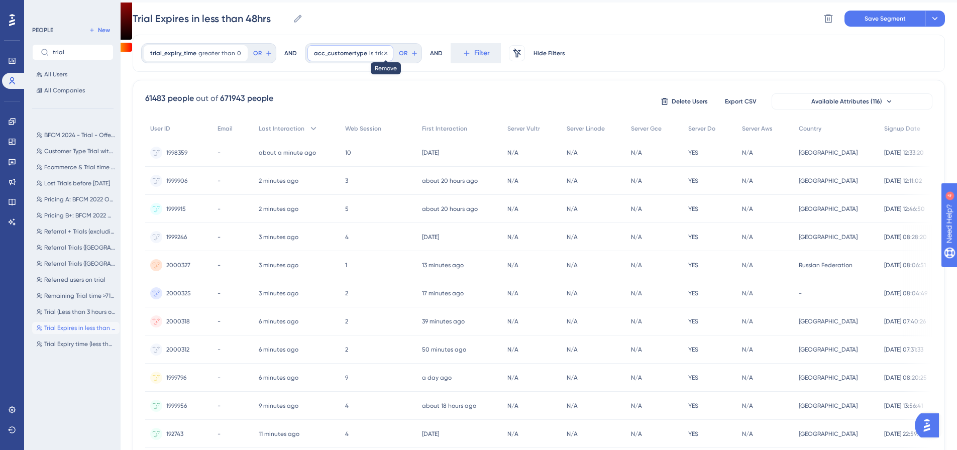
click at [383, 53] on icon at bounding box center [386, 53] width 6 height 6
click at [329, 52] on span "Filter" at bounding box center [336, 53] width 16 height 12
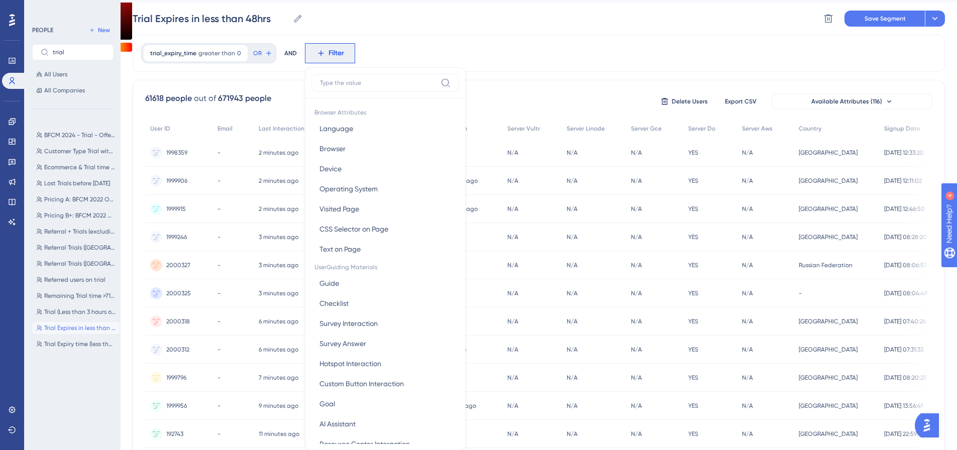
scroll to position [60, 0]
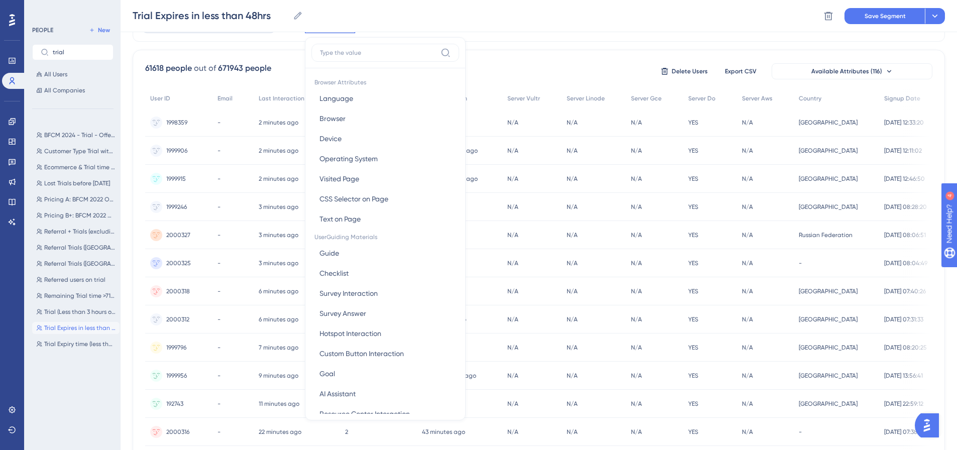
click at [345, 50] on input at bounding box center [378, 53] width 117 height 8
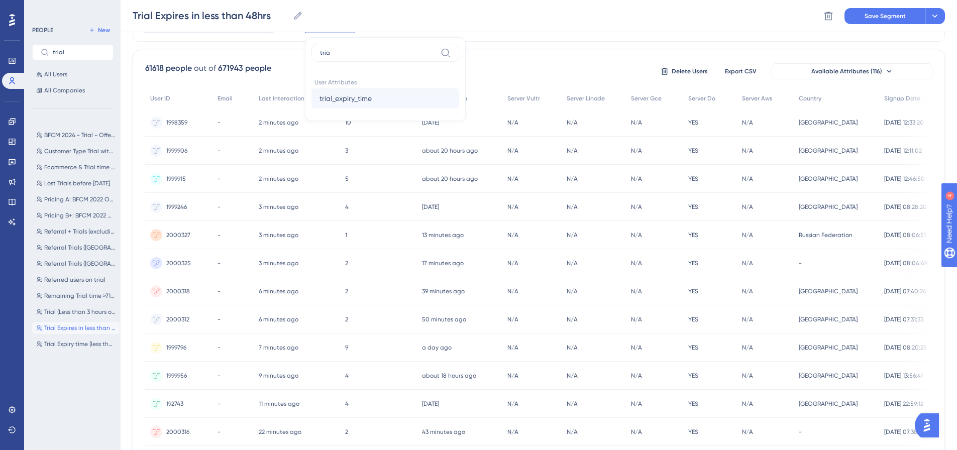
type input "tria"
click at [360, 101] on span "trial_expiry_time" at bounding box center [345, 98] width 52 height 12
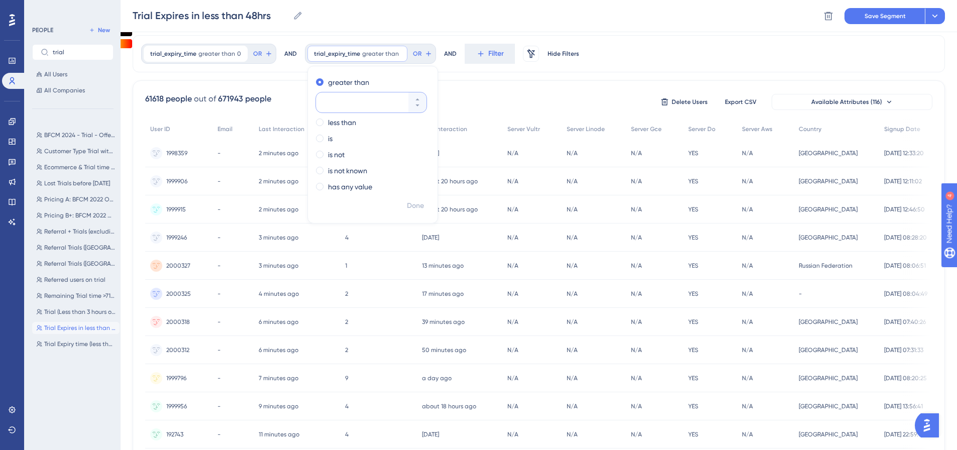
scroll to position [0, 0]
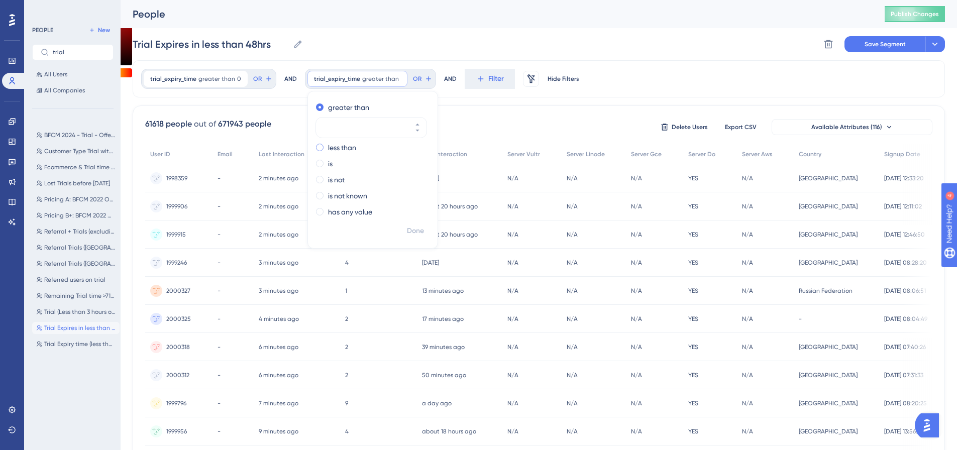
click at [357, 147] on div "less than" at bounding box center [370, 148] width 109 height 12
type input "48"
click at [407, 225] on span "Done" at bounding box center [415, 231] width 17 height 12
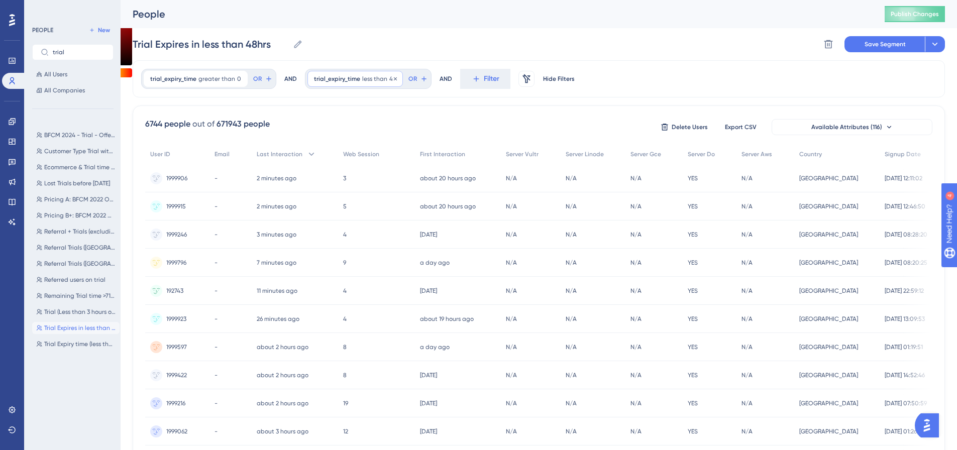
click at [378, 75] on span "less than" at bounding box center [374, 79] width 25 height 8
type input "060"
click at [415, 231] on span "Done" at bounding box center [415, 231] width 17 height 12
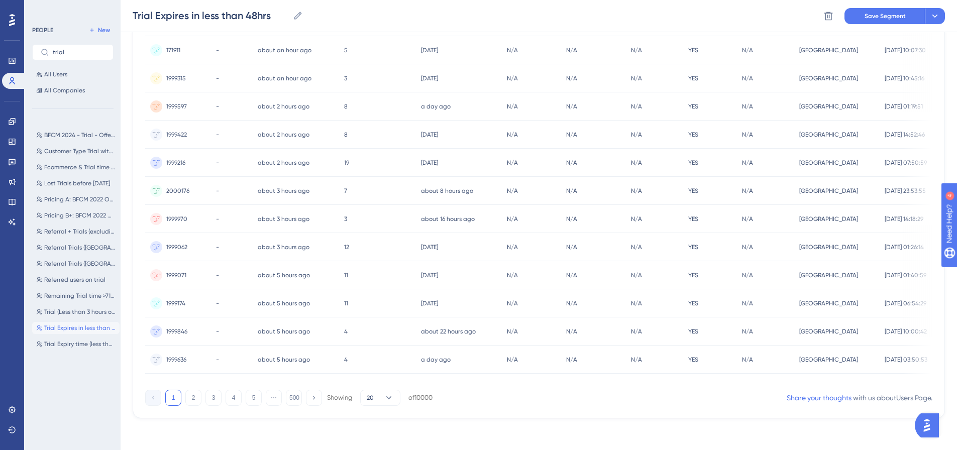
scroll to position [361, 0]
click at [241, 399] on button "4" at bounding box center [233, 397] width 16 height 16
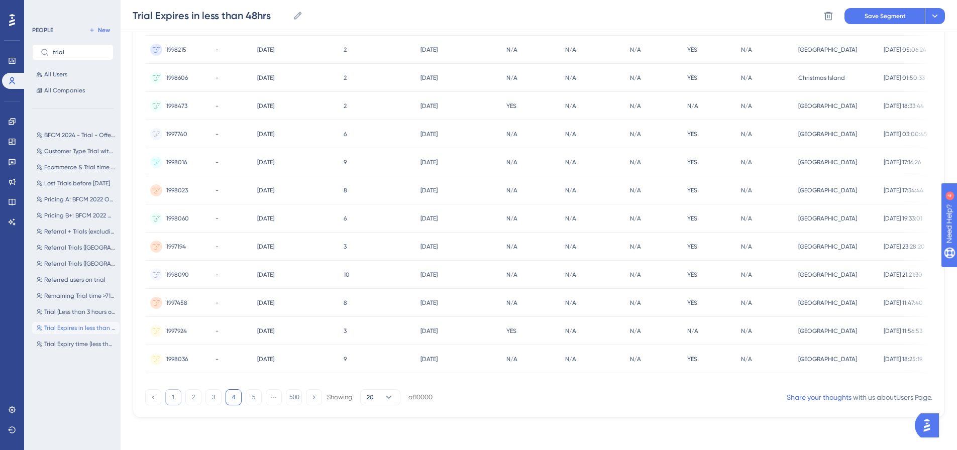
click at [173, 401] on button "1" at bounding box center [173, 397] width 16 height 16
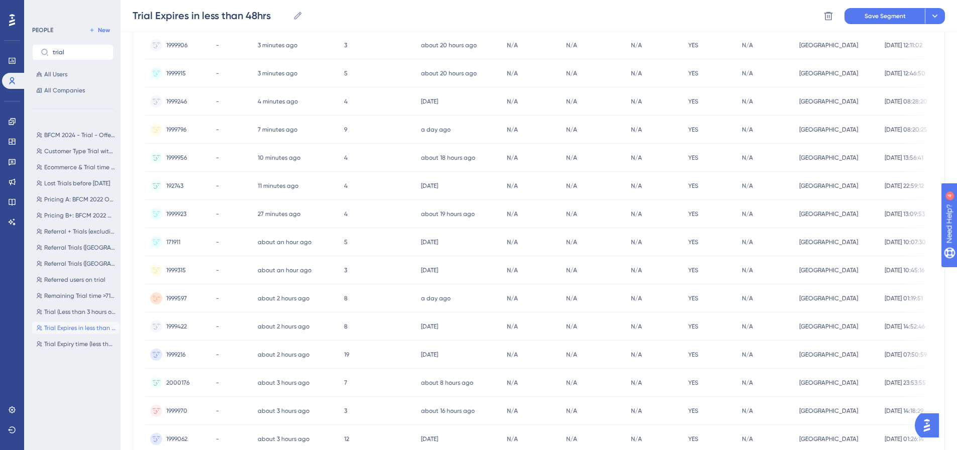
scroll to position [210, 0]
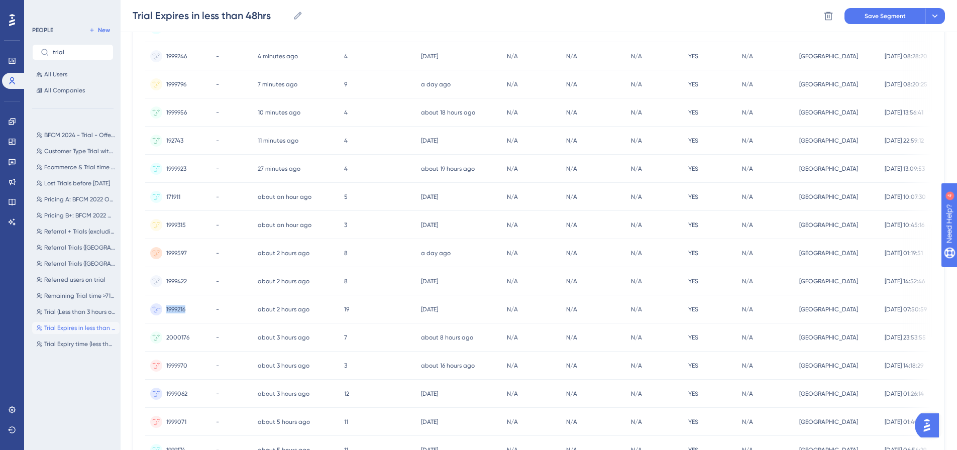
drag, startPoint x: 186, startPoint y: 312, endPoint x: 163, endPoint y: 311, distance: 23.1
click at [163, 311] on div "1999216 1999216" at bounding box center [178, 309] width 66 height 28
copy span "1999216"
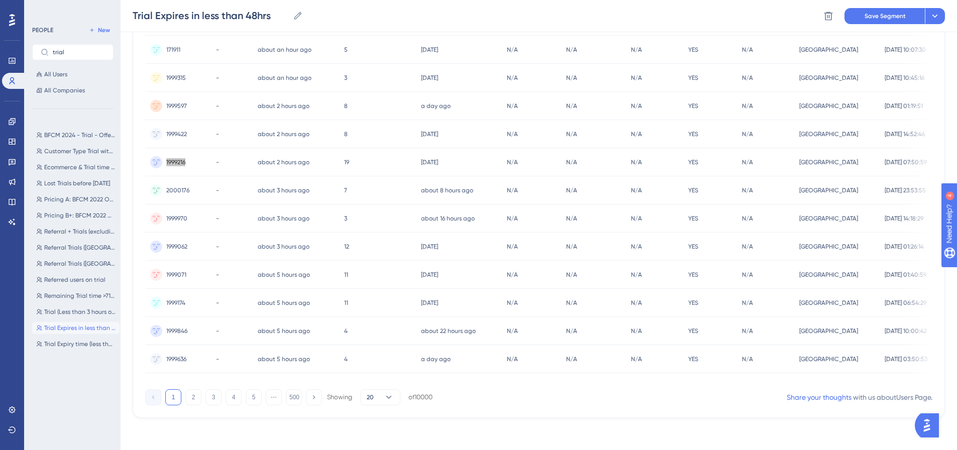
scroll to position [361, 0]
click at [296, 401] on button "500" at bounding box center [294, 397] width 16 height 16
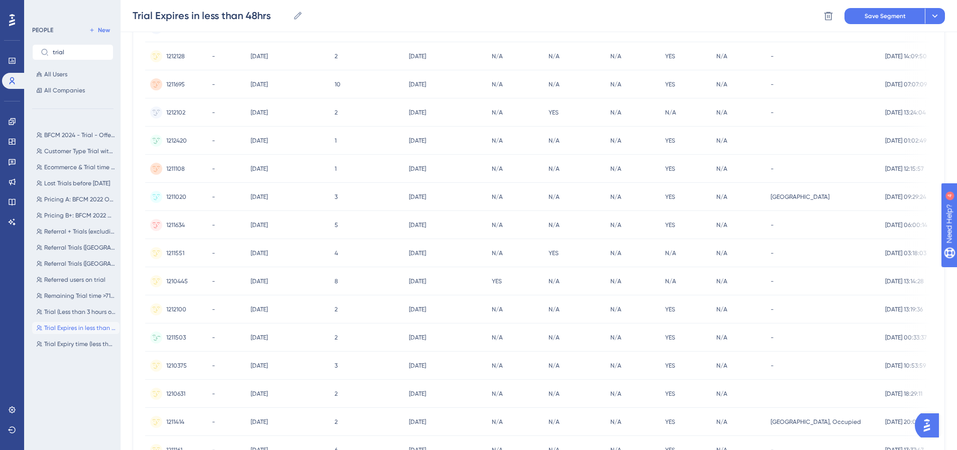
scroll to position [0, 0]
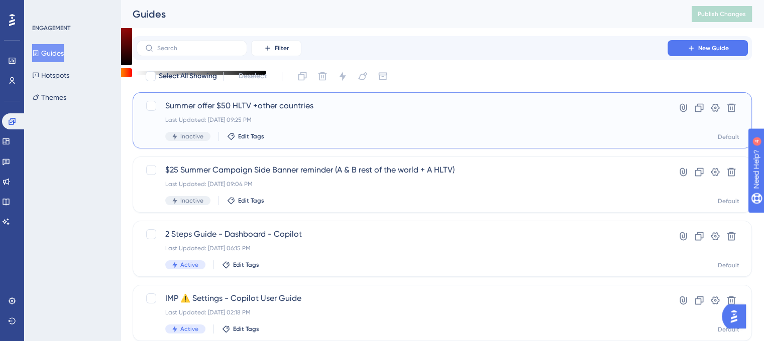
click at [201, 104] on span "Summer offer $50 HLTV +other countries" at bounding box center [402, 106] width 474 height 12
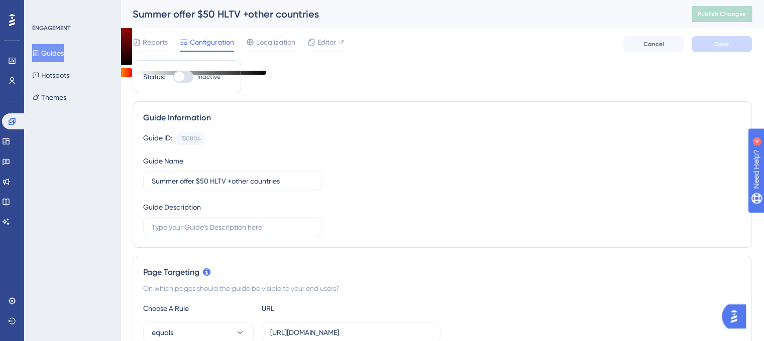
click at [182, 81] on div at bounding box center [179, 77] width 10 height 10
click at [173, 77] on input "Inactive" at bounding box center [173, 77] width 1 height 1
click at [714, 46] on button "Save" at bounding box center [721, 44] width 60 height 16
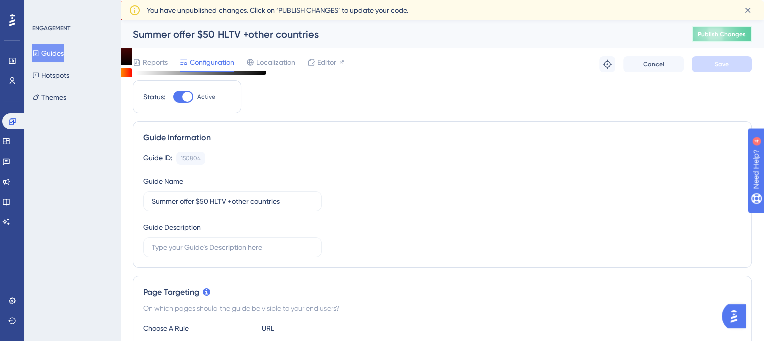
click at [711, 31] on span "Publish Changes" at bounding box center [722, 34] width 48 height 8
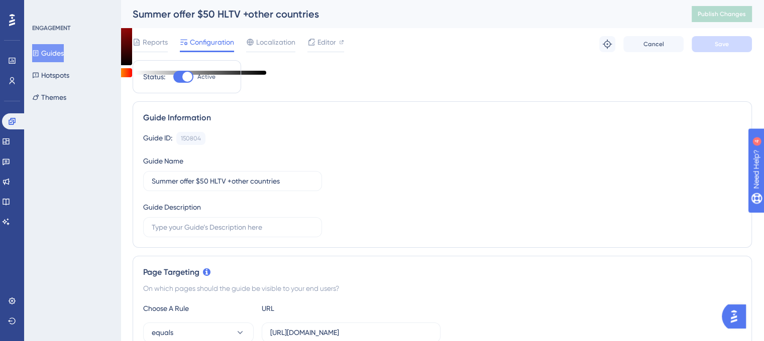
click at [179, 72] on div at bounding box center [183, 77] width 20 height 12
click at [173, 77] on input "Active" at bounding box center [173, 77] width 1 height 1
checkbox input "false"
click at [730, 46] on button "Save" at bounding box center [721, 44] width 60 height 16
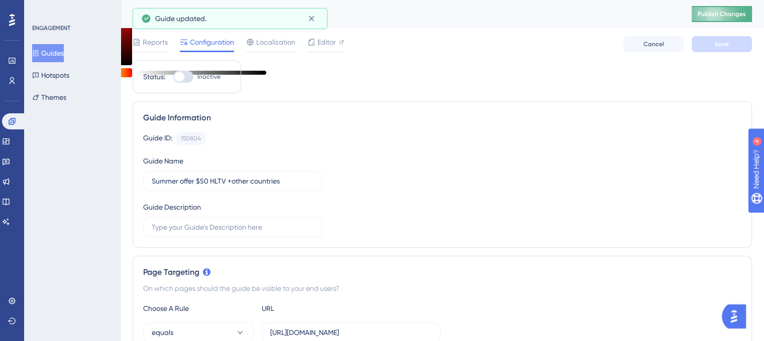
click at [737, 12] on span "Publish Changes" at bounding box center [722, 14] width 48 height 8
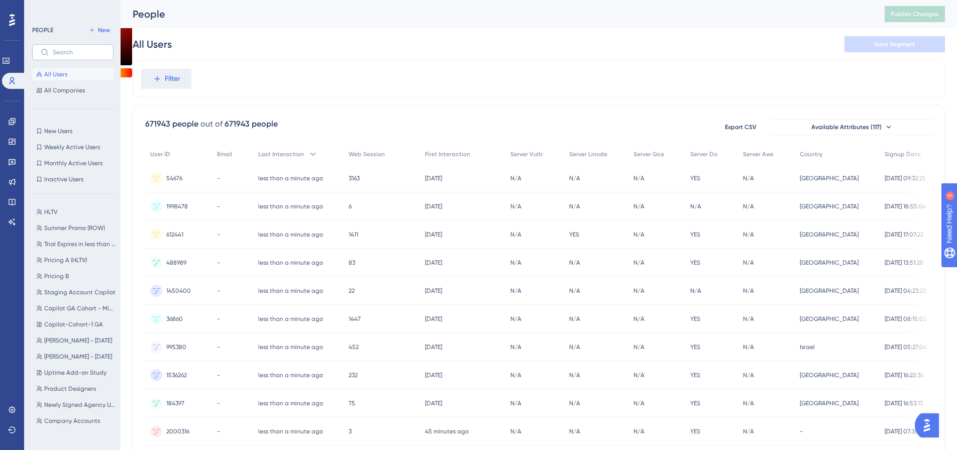
click at [90, 47] on label at bounding box center [72, 52] width 81 height 16
click at [90, 49] on input "text" at bounding box center [79, 52] width 52 height 7
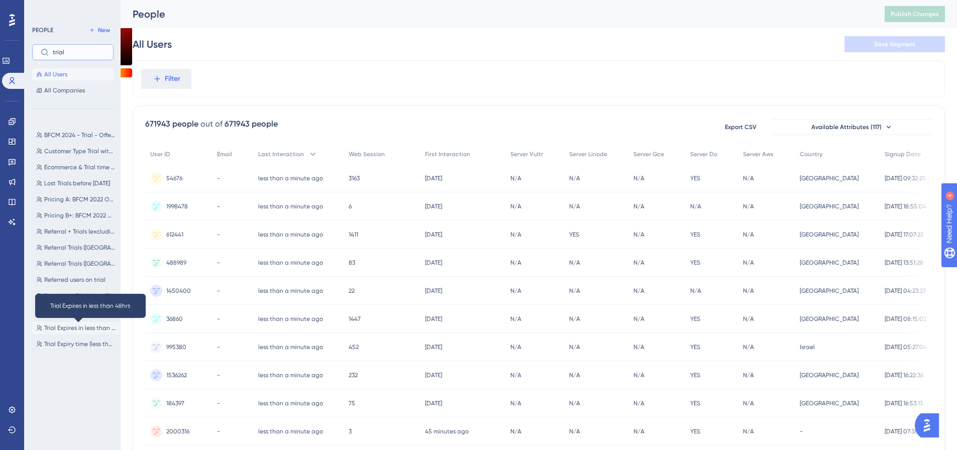
type input "trial"
click at [68, 330] on span "Trial Expires in less than 48hrs" at bounding box center [79, 328] width 71 height 8
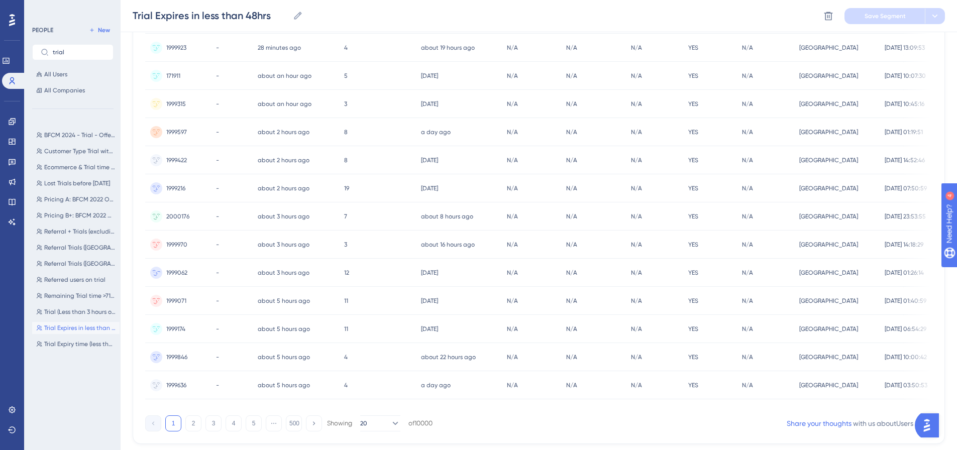
scroll to position [361, 0]
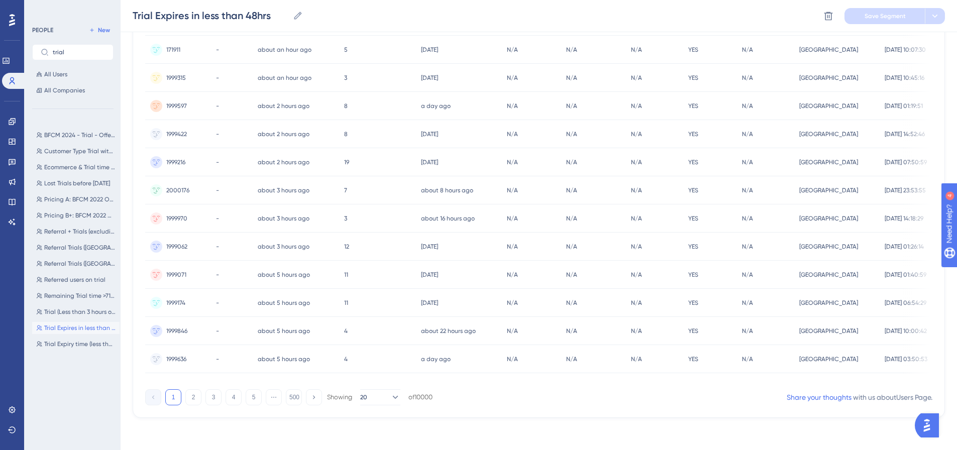
click at [295, 406] on div "10755 people out of 671943 people Delete Users Export CSV Available Attributes …" at bounding box center [539, 85] width 812 height 666
click at [293, 394] on button "500" at bounding box center [294, 397] width 16 height 16
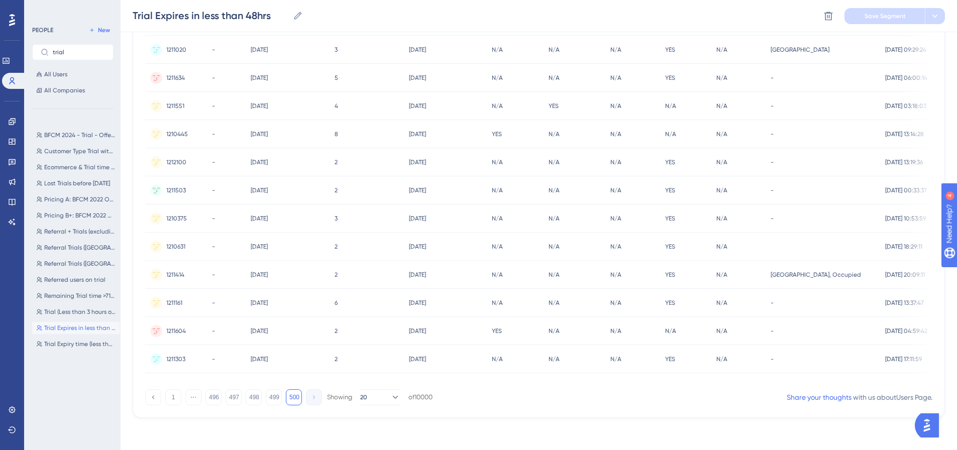
click at [387, 387] on div "1 ⋯ 496 497 498 499 500 Showing 20 of 10000 Share your thoughts with us about U…" at bounding box center [538, 395] width 787 height 20
click at [387, 390] on button "20" at bounding box center [380, 397] width 40 height 16
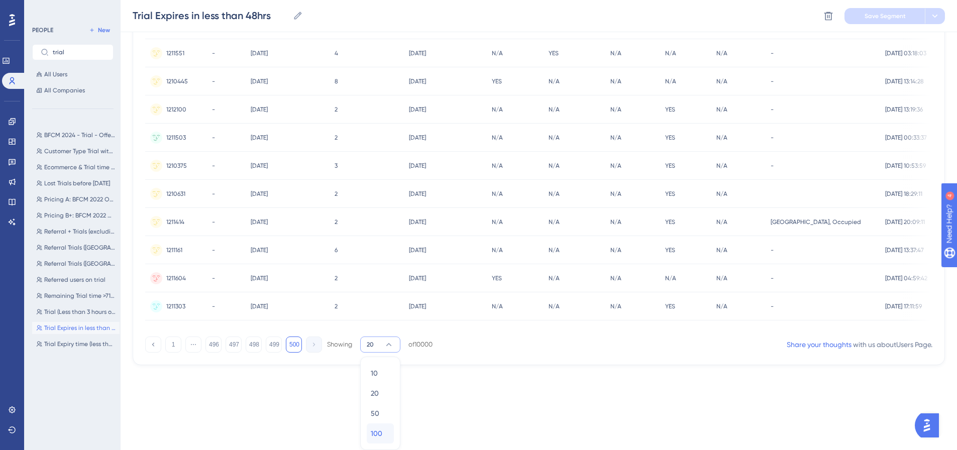
click at [374, 434] on span "100" at bounding box center [377, 433] width 12 height 12
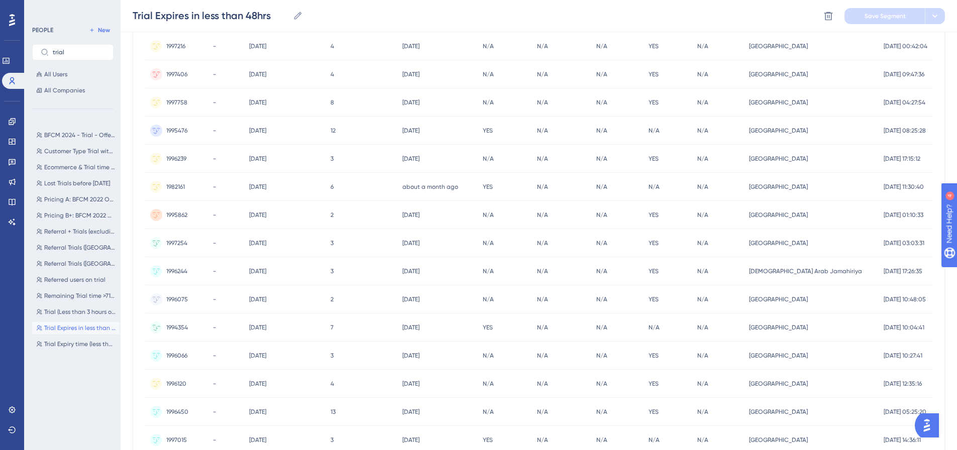
scroll to position [2611, 0]
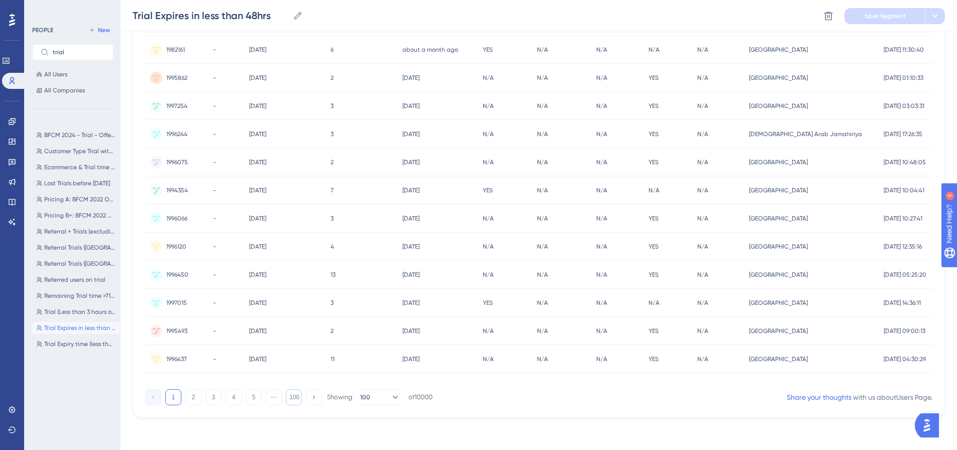
click at [290, 399] on button "100" at bounding box center [294, 397] width 16 height 16
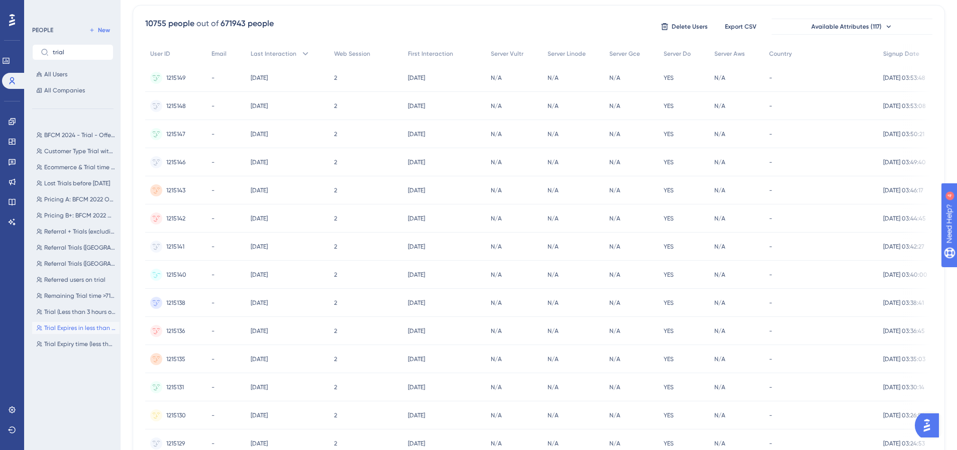
scroll to position [0, 0]
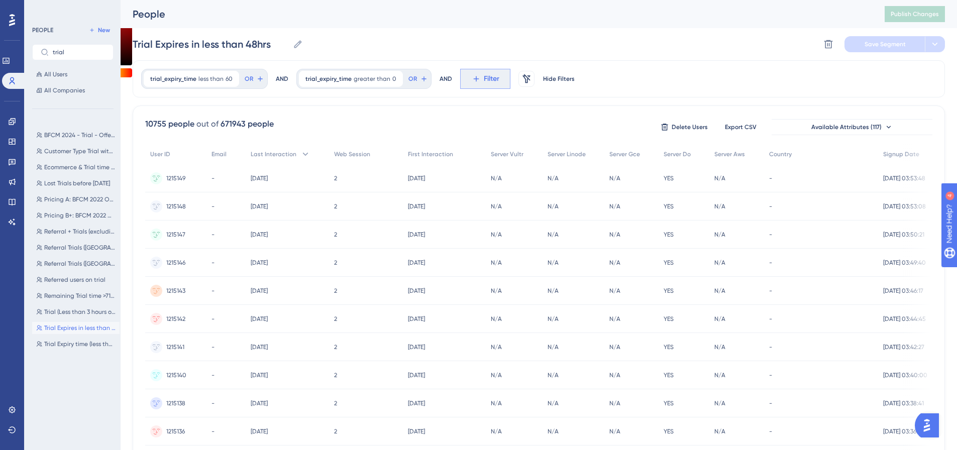
click at [484, 79] on span "Filter" at bounding box center [492, 79] width 16 height 12
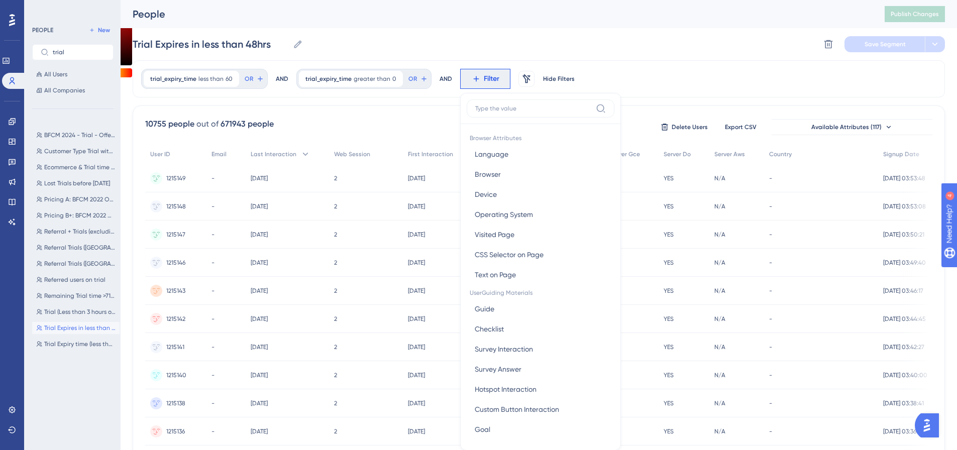
scroll to position [47, 0]
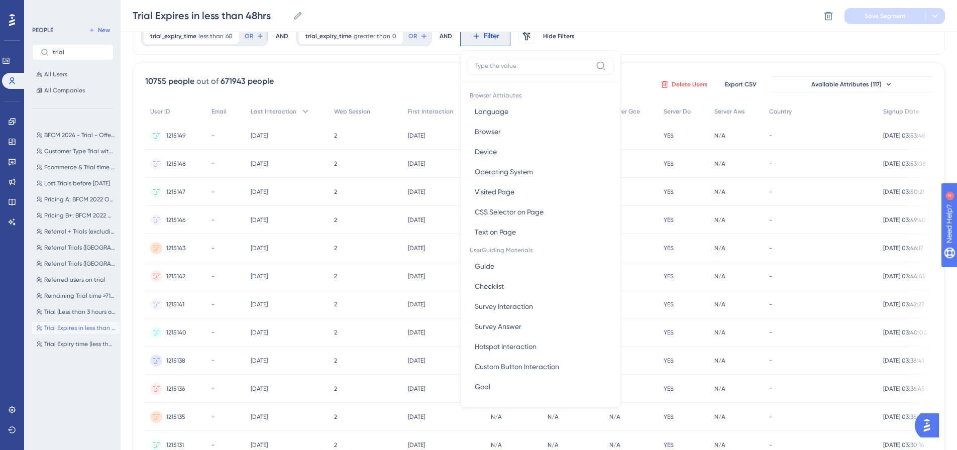
drag, startPoint x: 690, startPoint y: 71, endPoint x: 704, endPoint y: 76, distance: 14.2
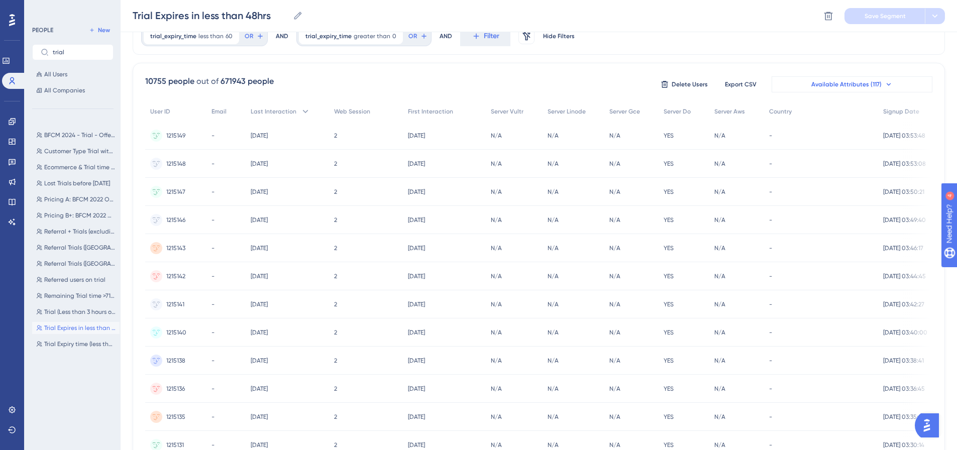
click at [868, 81] on span "Available Attributes (117)" at bounding box center [846, 84] width 70 height 8
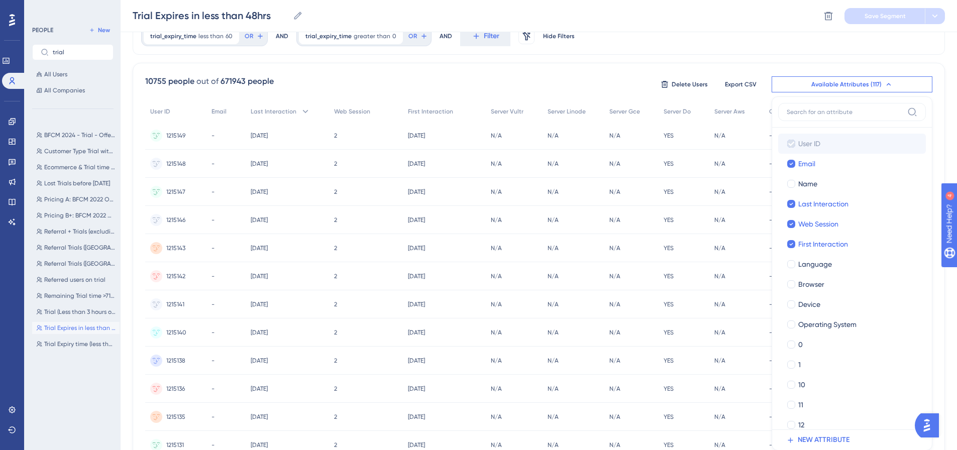
scroll to position [95, 0]
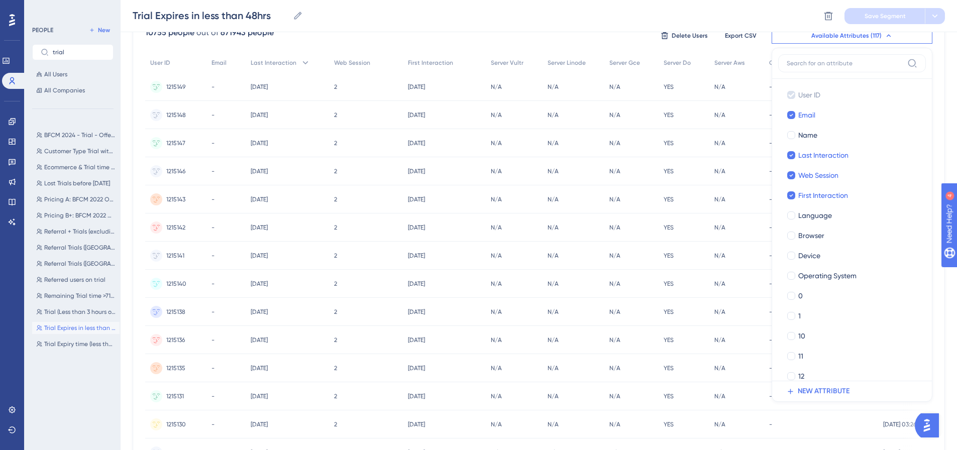
click at [849, 67] on label at bounding box center [852, 63] width 148 height 18
click at [849, 67] on input at bounding box center [844, 63] width 117 height 8
click at [849, 62] on input at bounding box center [844, 63] width 117 height 8
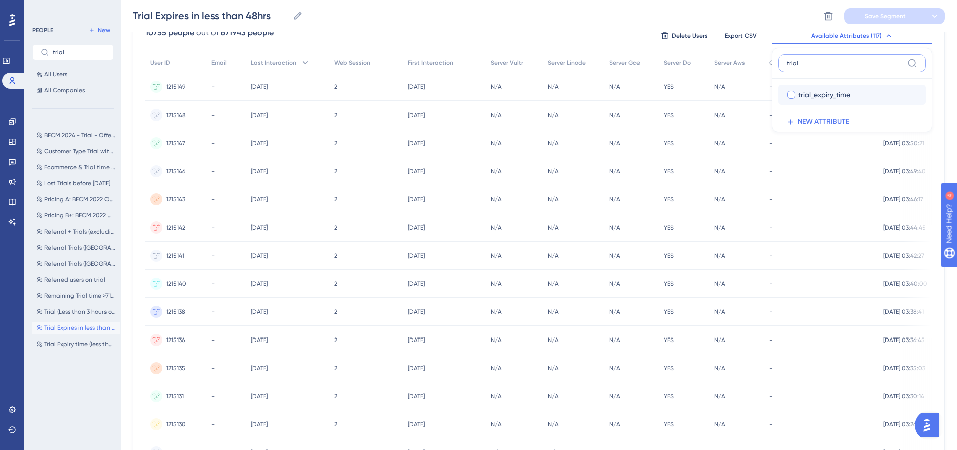
type input "trial"
click at [792, 92] on div at bounding box center [791, 95] width 8 height 8
checkbox input "true"
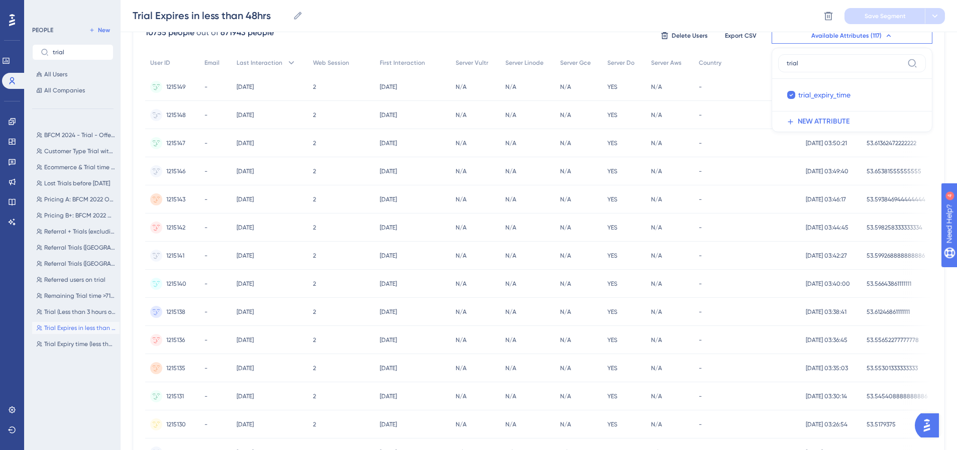
click at [717, 111] on div "-" at bounding box center [746, 115] width 107 height 28
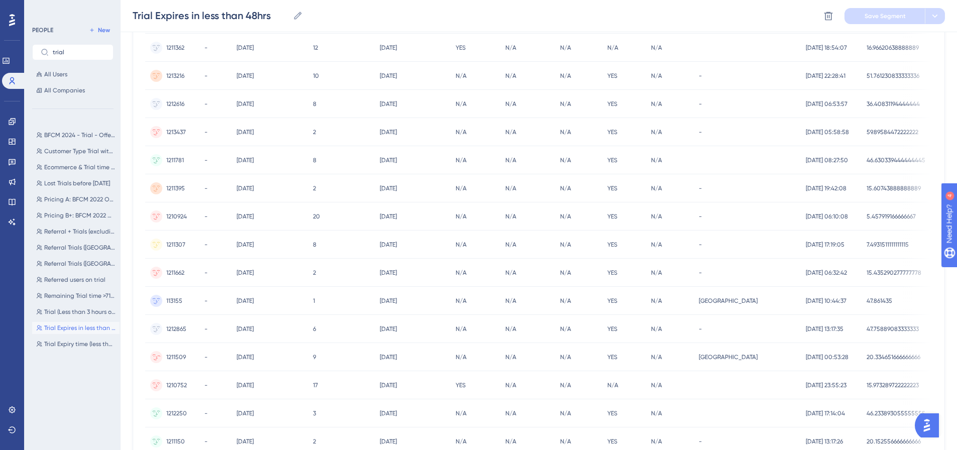
scroll to position [2008, 0]
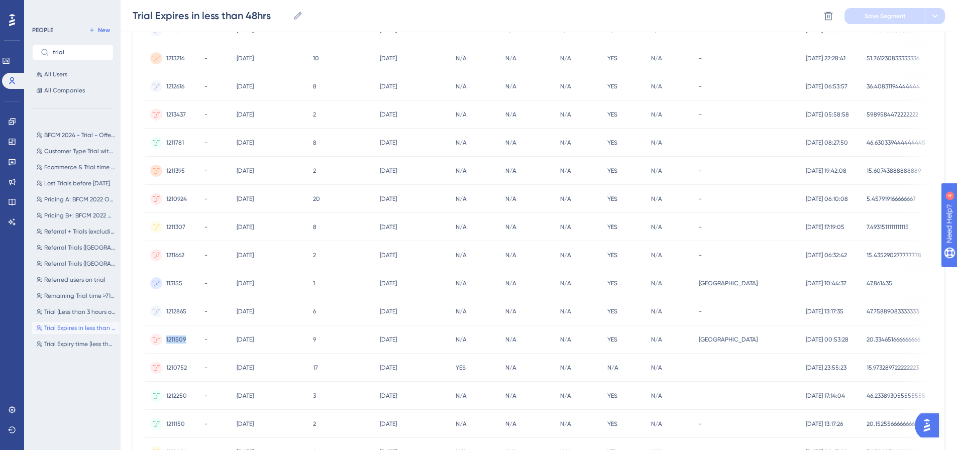
drag, startPoint x: 186, startPoint y: 340, endPoint x: 163, endPoint y: 334, distance: 24.0
click at [164, 335] on div "1211509 1211509" at bounding box center [172, 339] width 54 height 28
copy span "1211509"
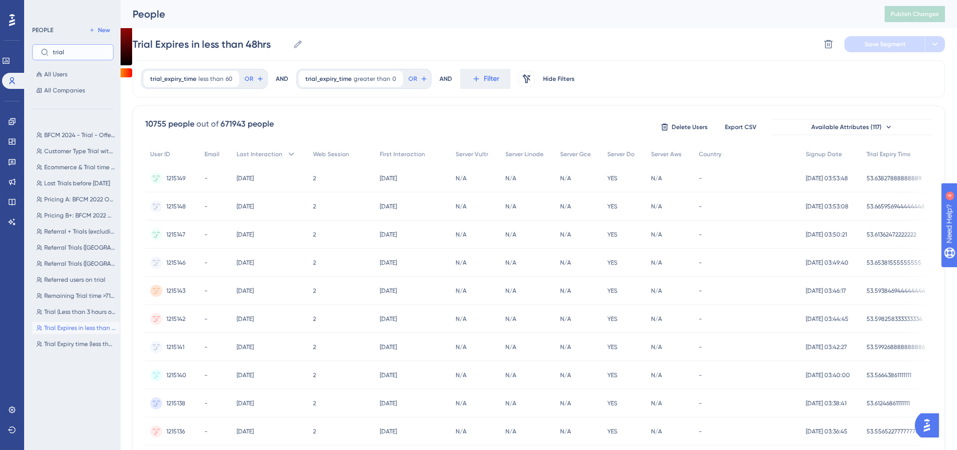
click at [66, 49] on input "trial" at bounding box center [79, 52] width 52 height 7
type input "bfcm"
click at [13, 122] on icon at bounding box center [12, 121] width 7 height 7
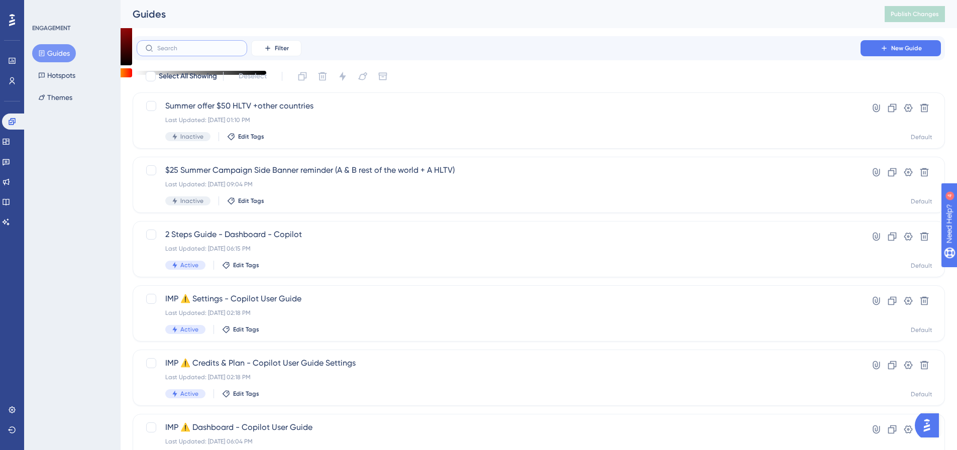
click at [208, 50] on input "text" at bounding box center [197, 48] width 81 height 7
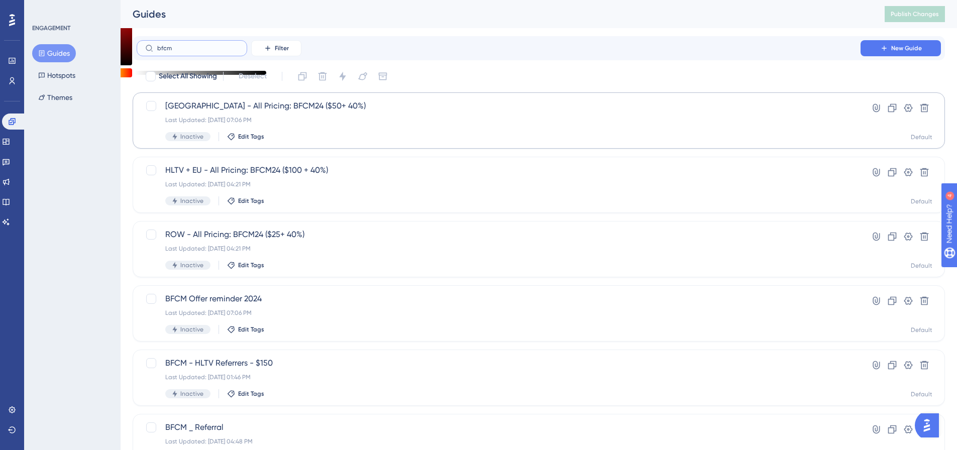
type input "bfcm"
click at [236, 106] on span "[GEOGRAPHIC_DATA] - All Pricing: BFCM24 ($50+ 40%)" at bounding box center [498, 106] width 666 height 12
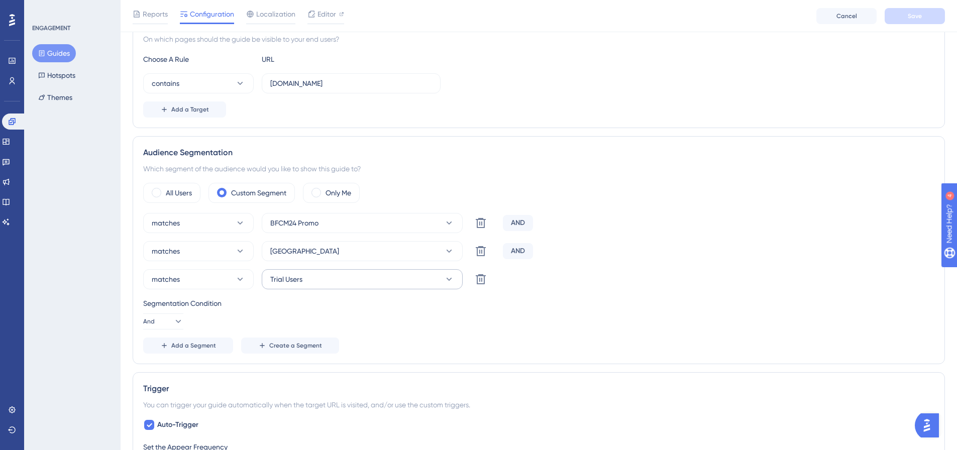
scroll to position [352, 0]
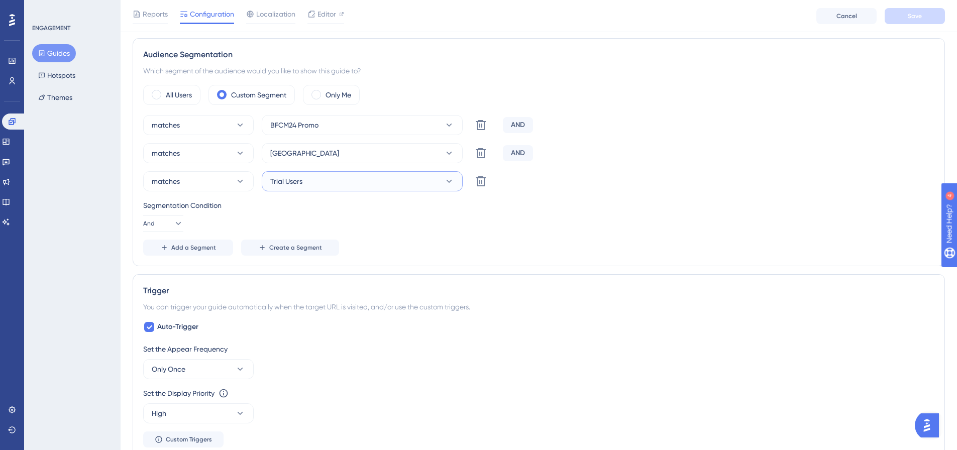
click at [443, 185] on button "Trial Users" at bounding box center [362, 181] width 201 height 20
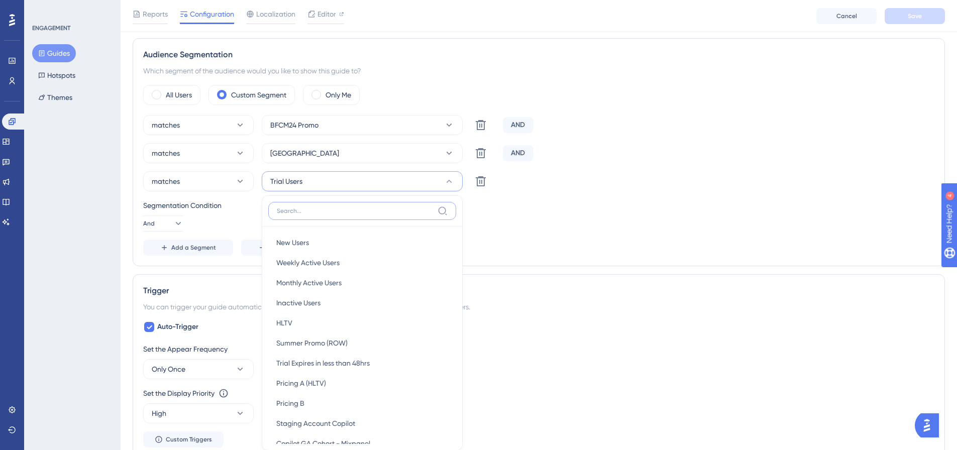
scroll to position [440, 0]
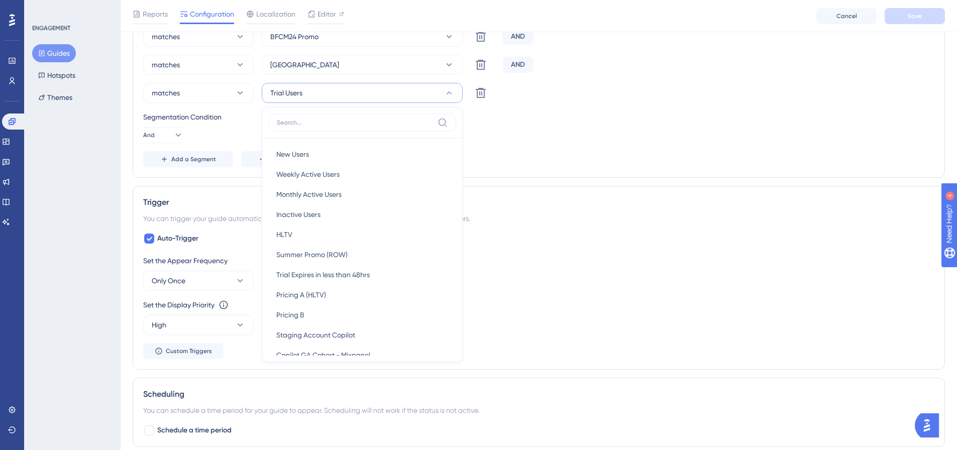
click at [597, 156] on div "Add a Segment Create a Segment" at bounding box center [538, 159] width 791 height 16
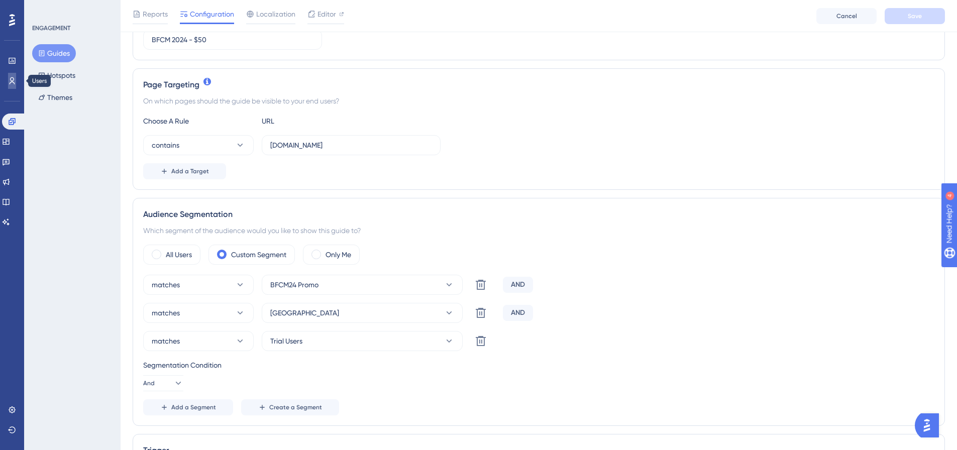
scroll to position [301, 0]
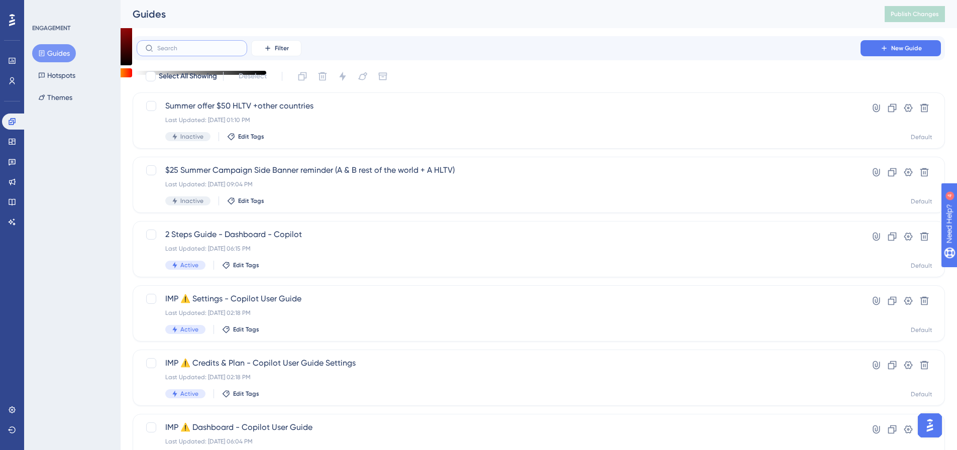
click at [225, 50] on input "text" at bounding box center [197, 48] width 81 height 7
type input "trial"
drag, startPoint x: 193, startPoint y: 43, endPoint x: 145, endPoint y: 47, distance: 48.9
click at [145, 47] on label "trial" at bounding box center [192, 48] width 110 height 16
click at [157, 47] on input "trial" at bounding box center [197, 48] width 81 height 7
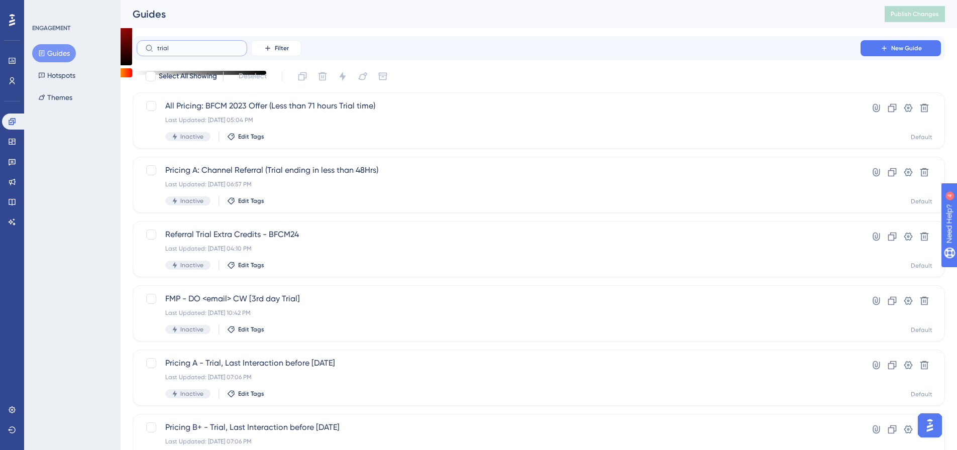
click at [178, 49] on input "trial" at bounding box center [197, 48] width 81 height 7
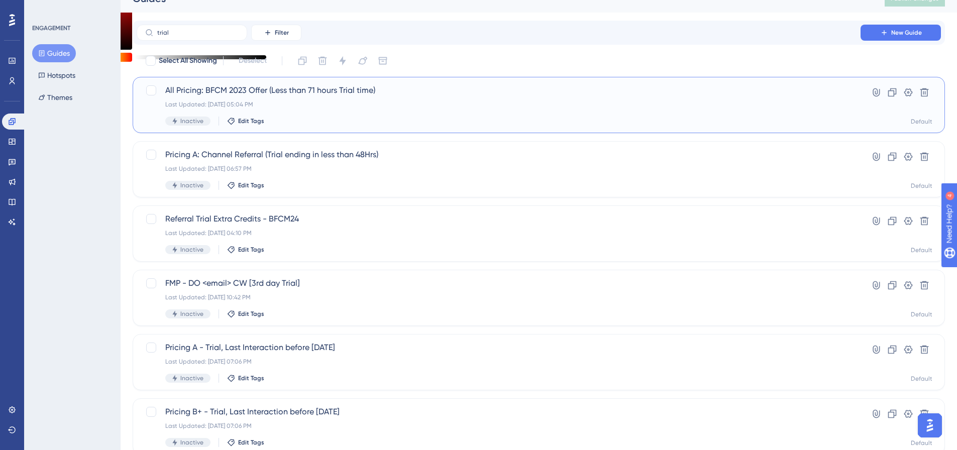
scroll to position [14, 0]
drag, startPoint x: 212, startPoint y: 98, endPoint x: 212, endPoint y: 87, distance: 11.1
drag, startPoint x: 212, startPoint y: 87, endPoint x: 198, endPoint y: 94, distance: 15.3
click at [198, 94] on span "All Pricing: BFCM 2023 Offer (Less than 71 hours Trial time)" at bounding box center [498, 92] width 666 height 12
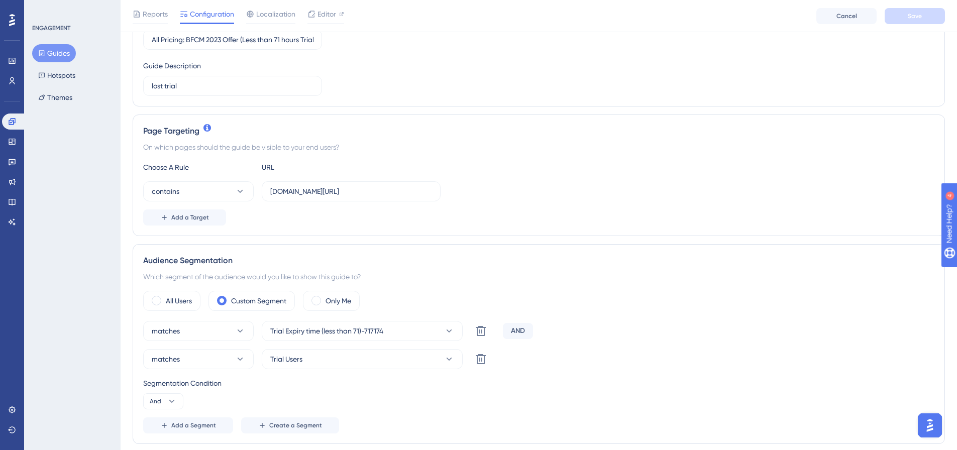
scroll to position [301, 0]
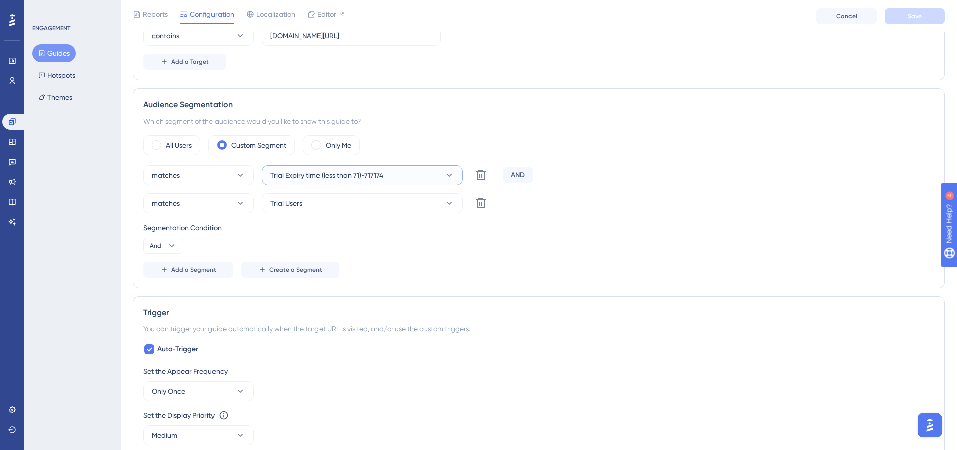
click at [415, 181] on button "Trial Expiry time (less than 71)-717174" at bounding box center [362, 175] width 201 height 20
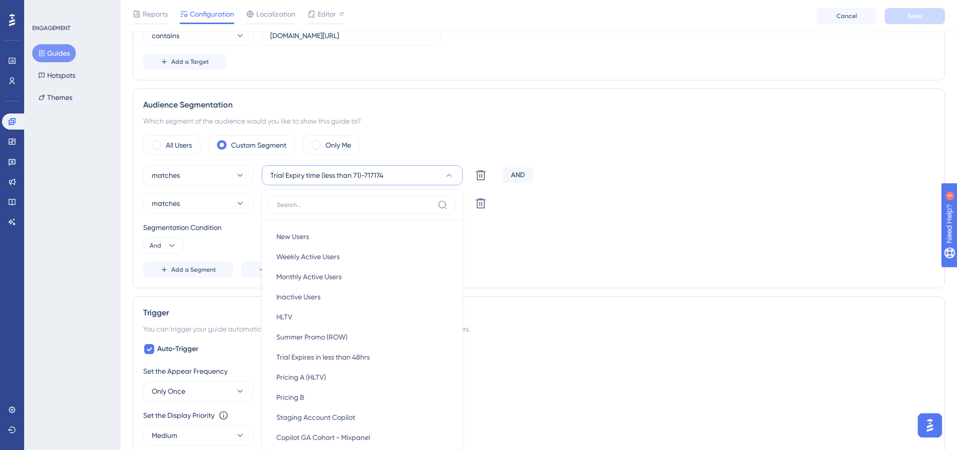
scroll to position [371, 0]
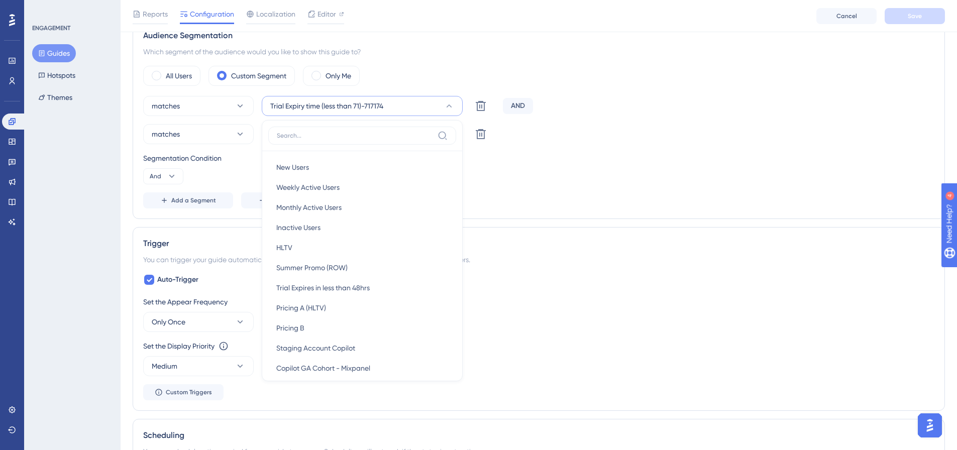
click at [429, 111] on button "Trial Expiry time (less than 71)-717174" at bounding box center [362, 106] width 201 height 20
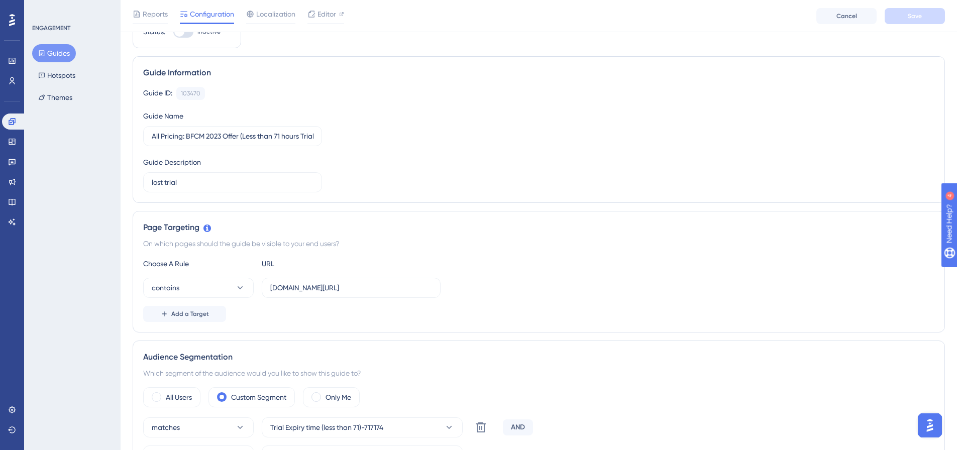
scroll to position [0, 0]
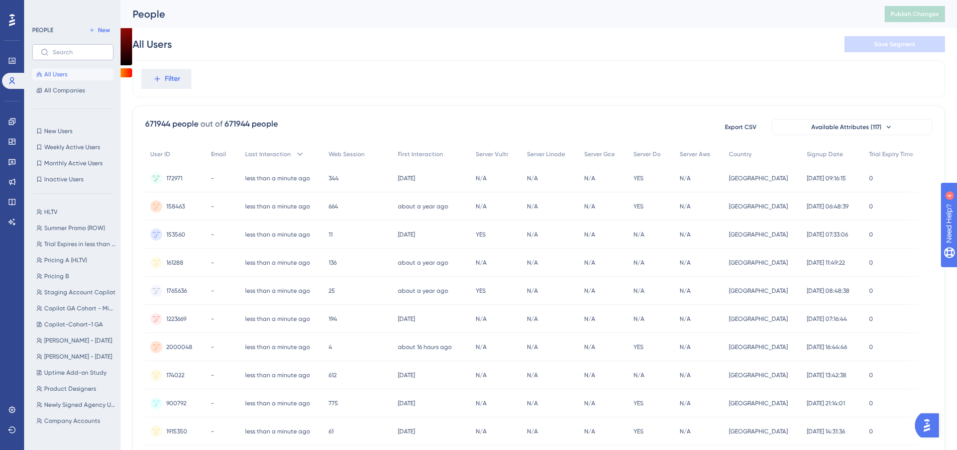
click at [70, 45] on label at bounding box center [72, 52] width 81 height 16
click at [70, 49] on input "text" at bounding box center [79, 52] width 52 height 7
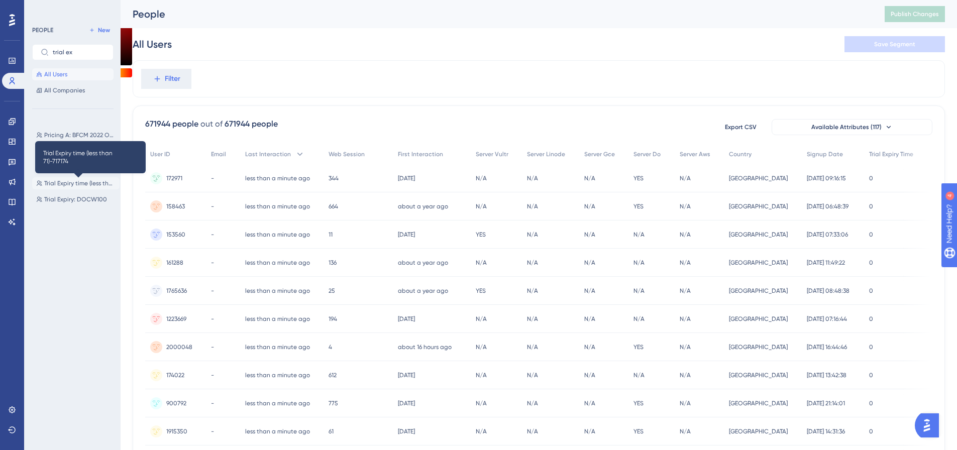
click at [94, 184] on span "Trial Expiry time (less than 71)-717174" at bounding box center [79, 183] width 71 height 8
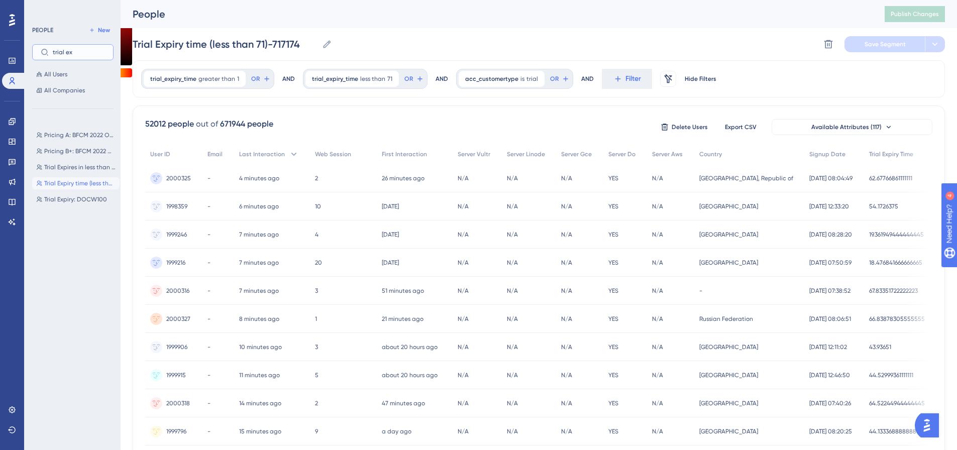
click at [91, 55] on input "trial ex" at bounding box center [79, 52] width 52 height 7
type input "south"
click at [55, 130] on button "South America South America" at bounding box center [75, 135] width 87 height 12
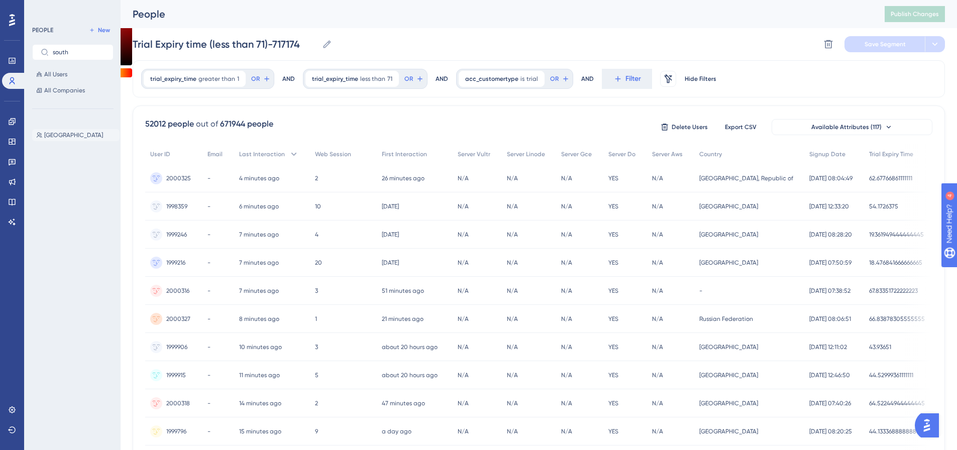
type input "[GEOGRAPHIC_DATA]"
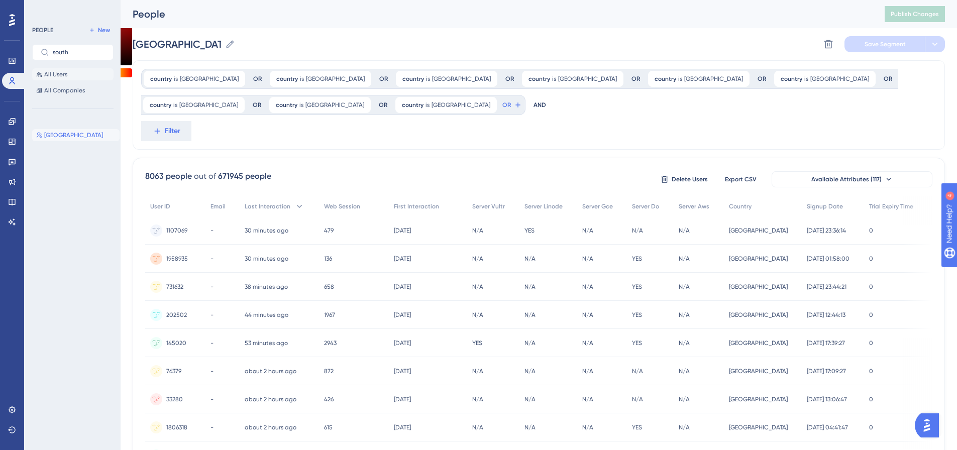
click at [60, 73] on span "All Users" at bounding box center [55, 74] width 23 height 8
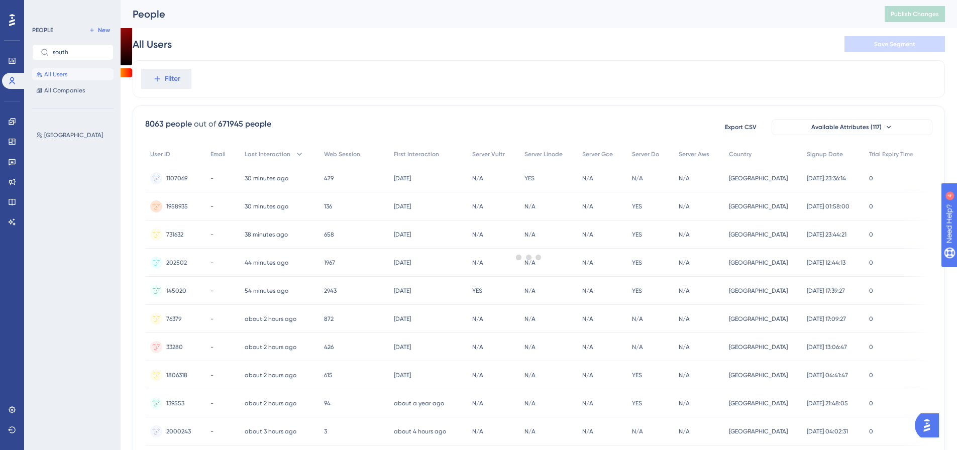
click at [170, 73] on div at bounding box center [528, 257] width 856 height 378
click at [0, 0] on span "Filter" at bounding box center [0, 0] width 0 height 0
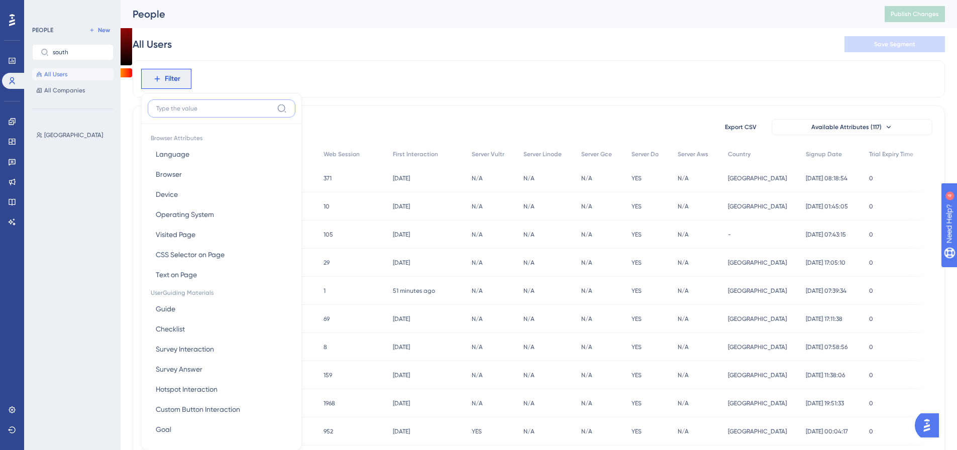
scroll to position [47, 0]
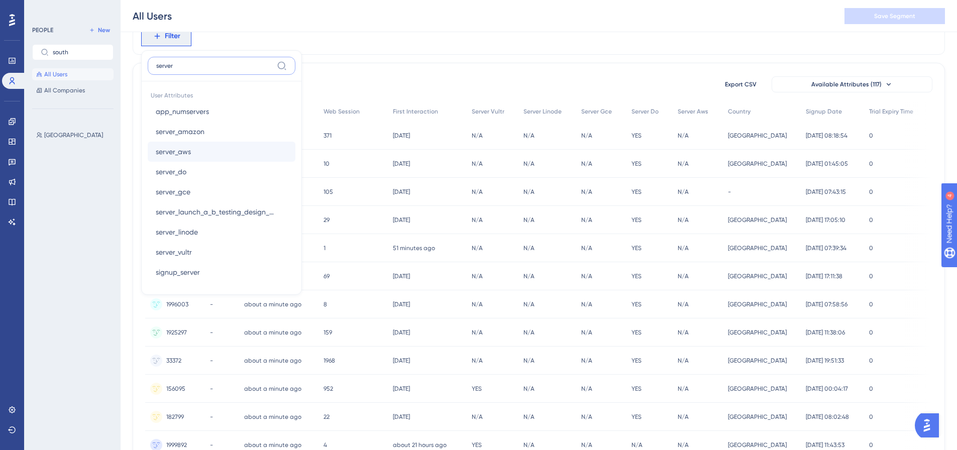
type input "server"
drag, startPoint x: 196, startPoint y: 156, endPoint x: 198, endPoint y: 160, distance: 5.2
click at [198, 159] on button "server_aws server_aws" at bounding box center [222, 152] width 148 height 20
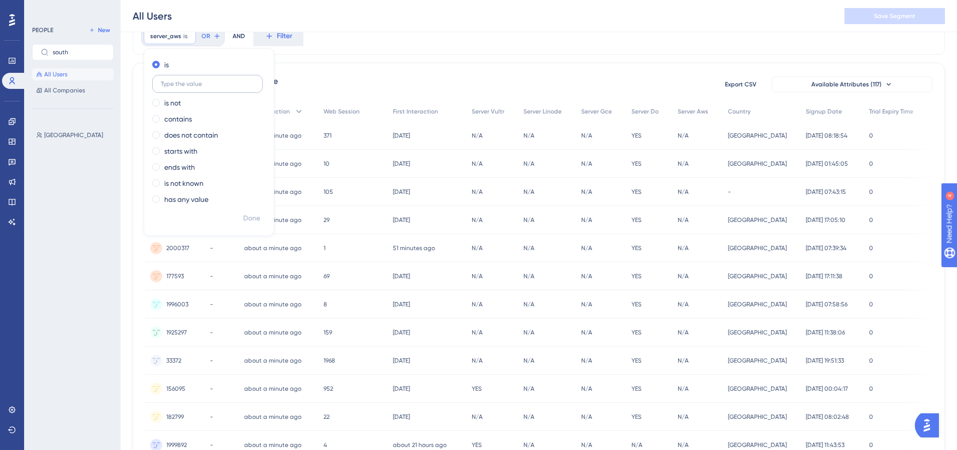
click at [203, 83] on input "text" at bounding box center [207, 83] width 93 height 7
click at [346, 71] on div "671945 people out of 671945 people Export CSV Available Attributes (117) User I…" at bounding box center [539, 396] width 812 height 666
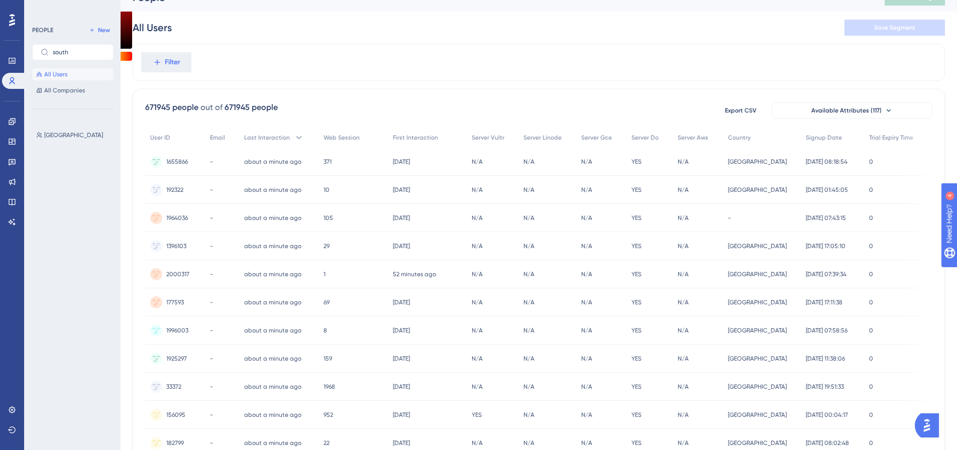
scroll to position [0, 0]
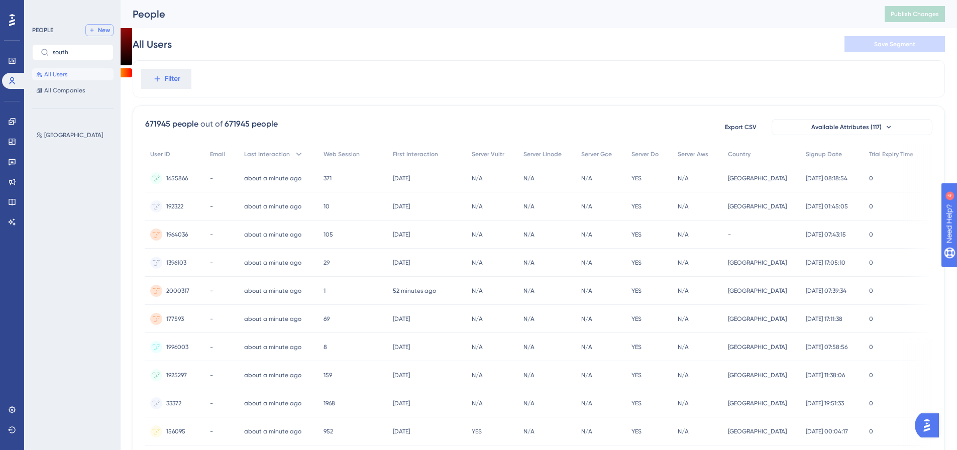
click at [103, 29] on span "New" at bounding box center [104, 30] width 12 height 8
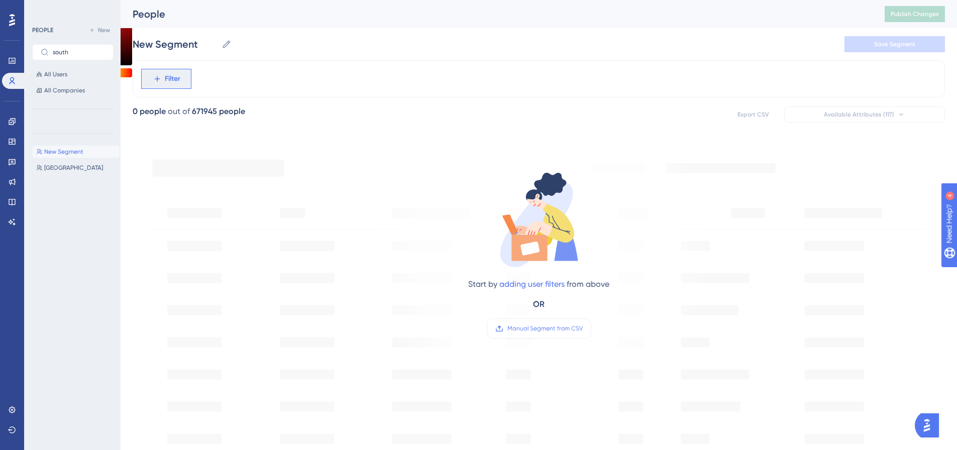
click at [0, 0] on span "Filter" at bounding box center [0, 0] width 0 height 0
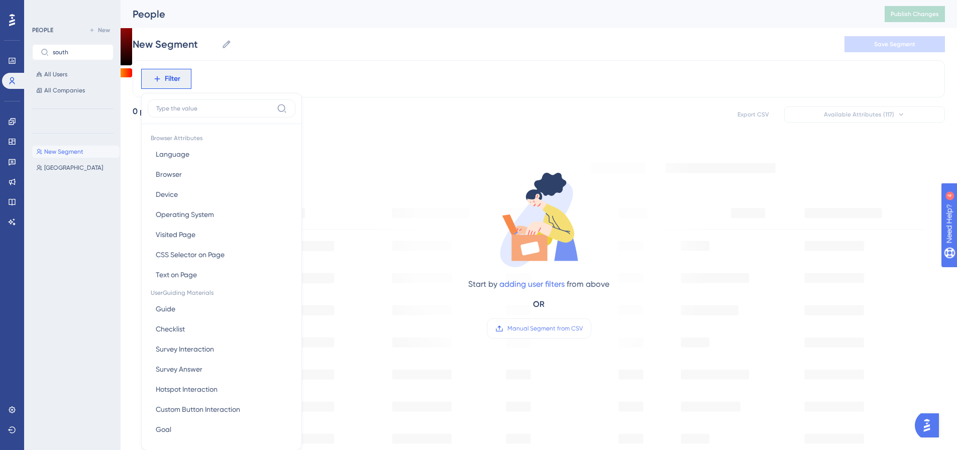
scroll to position [47, 0]
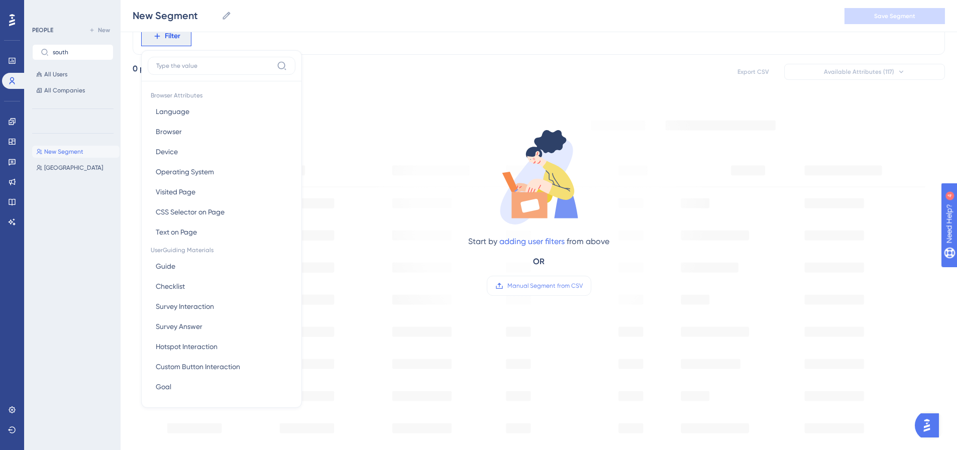
click at [175, 63] on input at bounding box center [214, 66] width 117 height 8
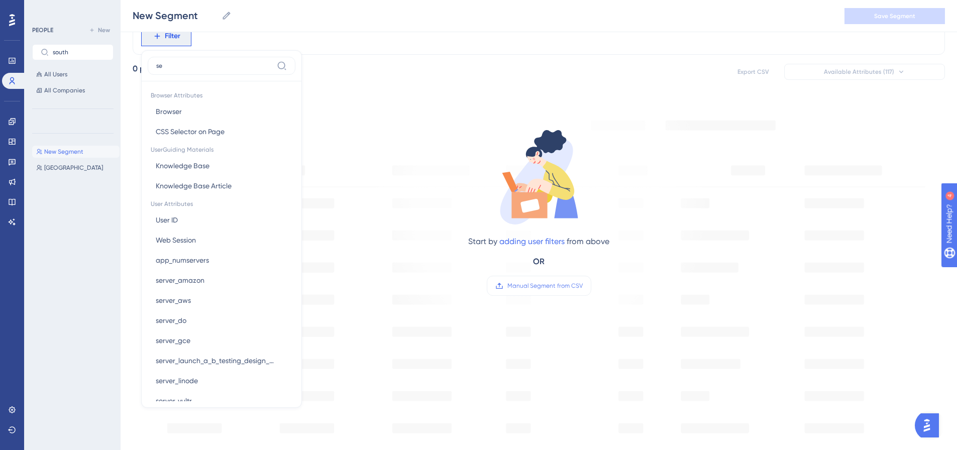
type input "se"
click at [466, 64] on div "0 people out of 671945 people Export CSV Available Attributes (117)" at bounding box center [539, 72] width 812 height 18
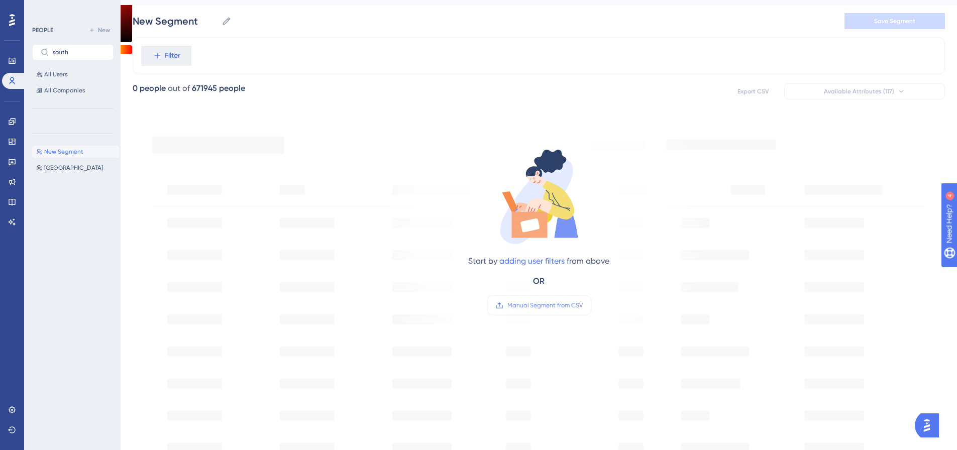
scroll to position [0, 0]
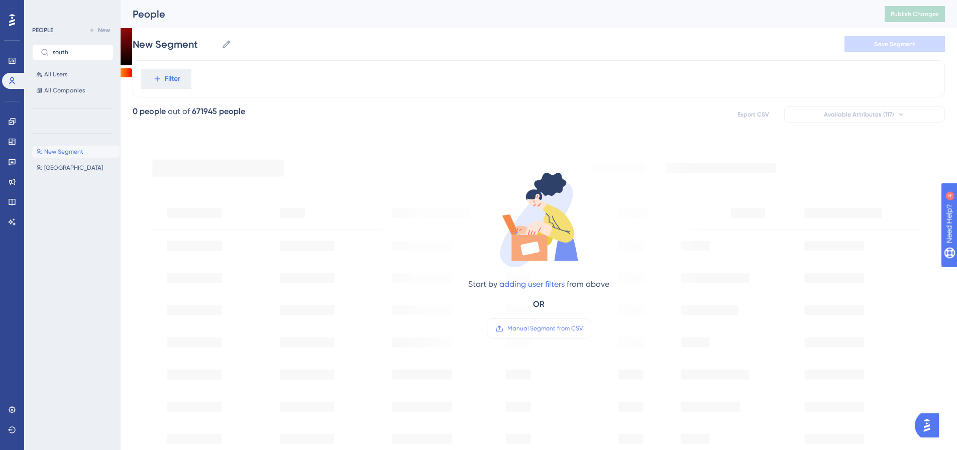
click at [193, 42] on input "New Segment" at bounding box center [175, 44] width 85 height 14
click at [138, 46] on input "server launch" at bounding box center [174, 44] width 82 height 14
type input "Server launch"
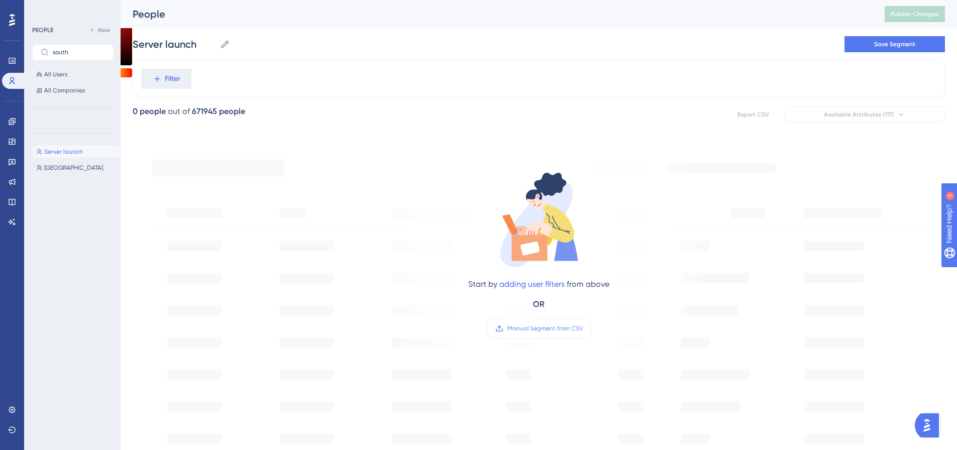
click at [268, 82] on div "Filter" at bounding box center [539, 78] width 812 height 37
click at [0, 0] on span "Filter" at bounding box center [0, 0] width 0 height 0
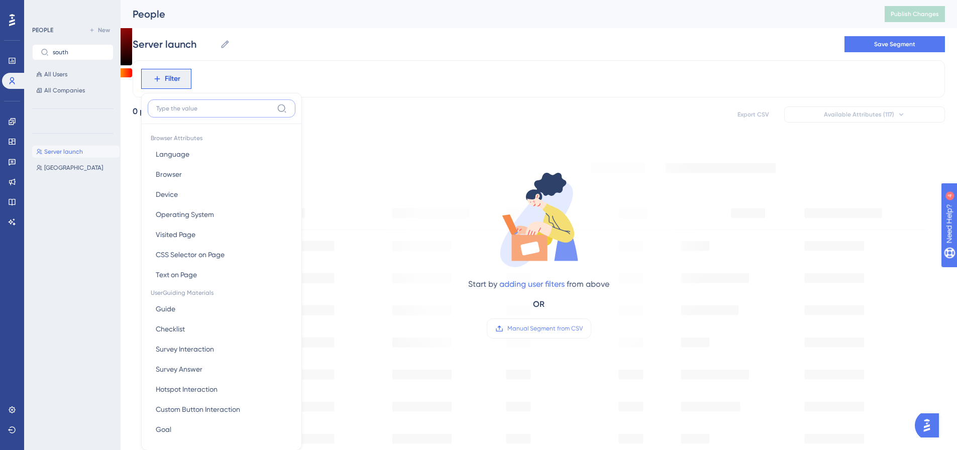
scroll to position [47, 0]
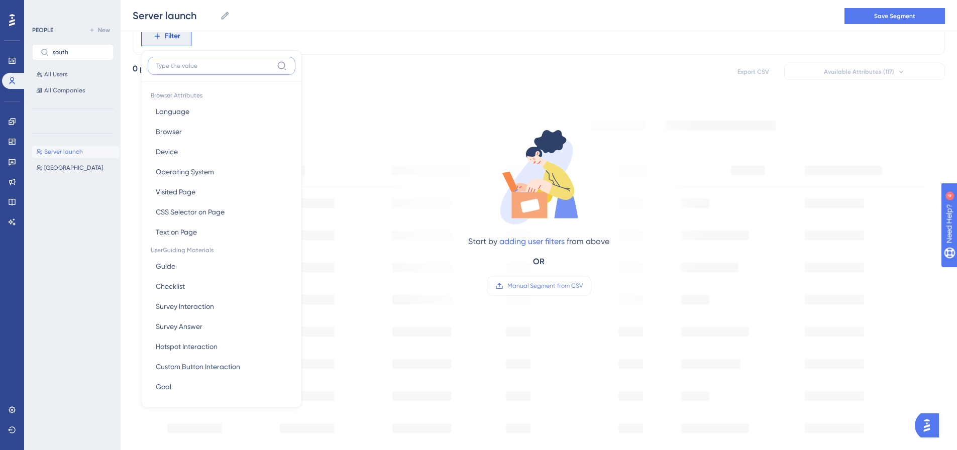
click at [203, 67] on input at bounding box center [214, 66] width 117 height 8
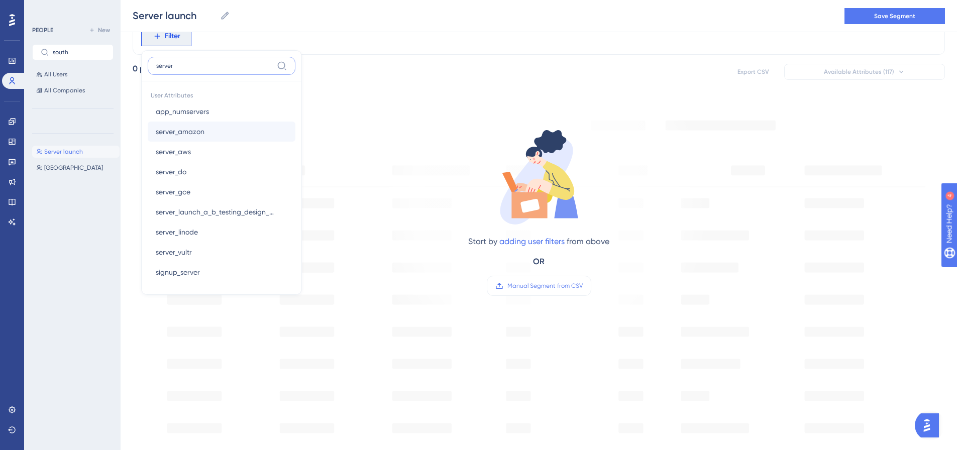
type input "server"
click at [214, 134] on button "server_amazon server_amazon" at bounding box center [222, 132] width 148 height 20
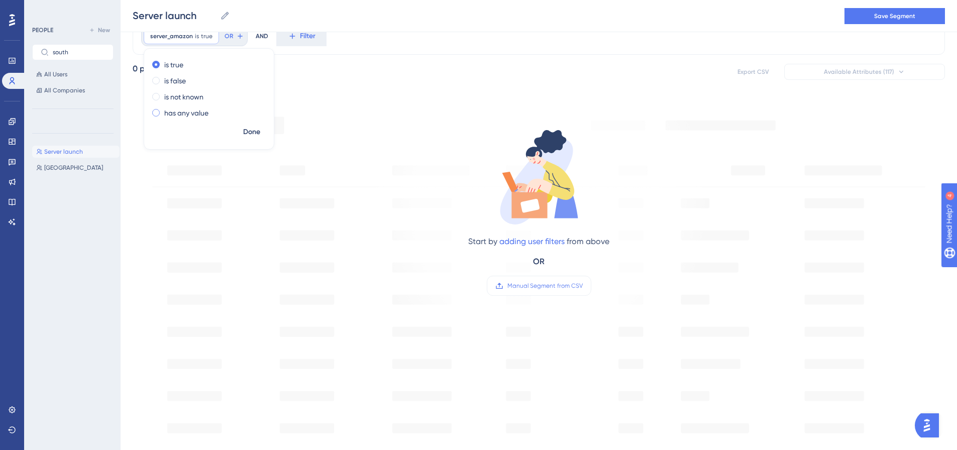
scroll to position [0, 0]
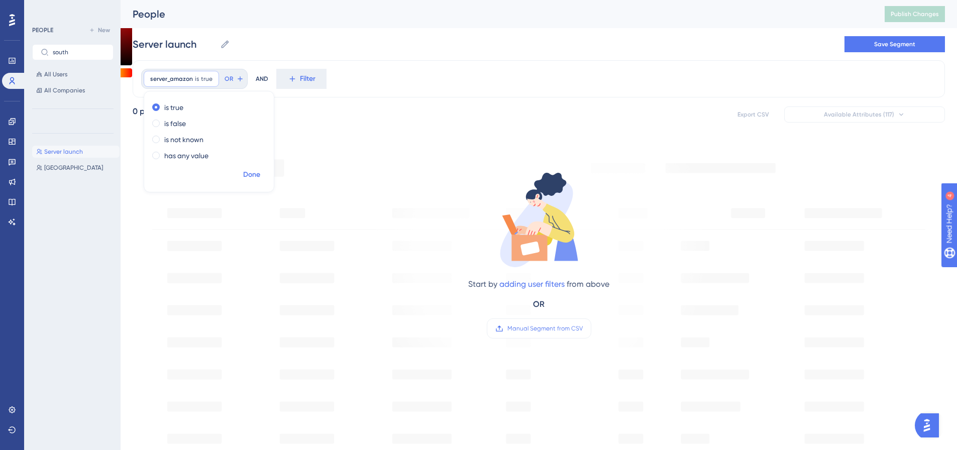
click at [250, 173] on span "Done" at bounding box center [251, 175] width 17 height 12
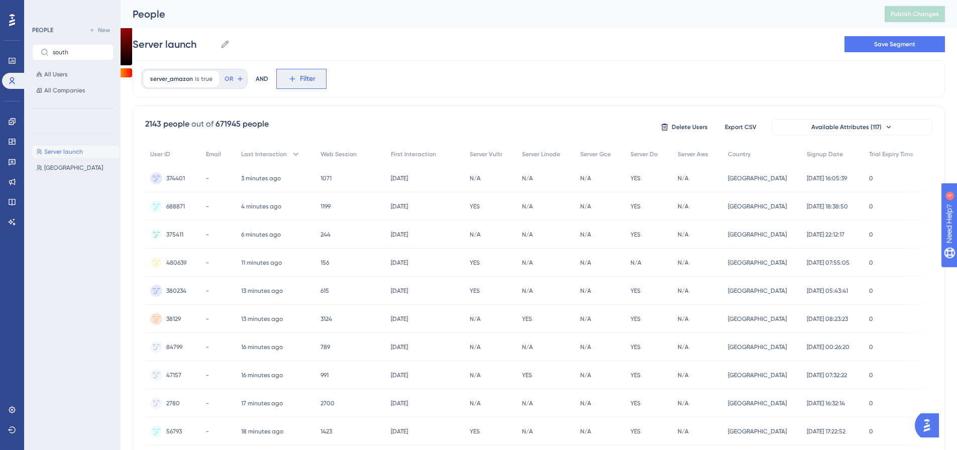
click at [0, 0] on button "Filter" at bounding box center [0, 0] width 0 height 0
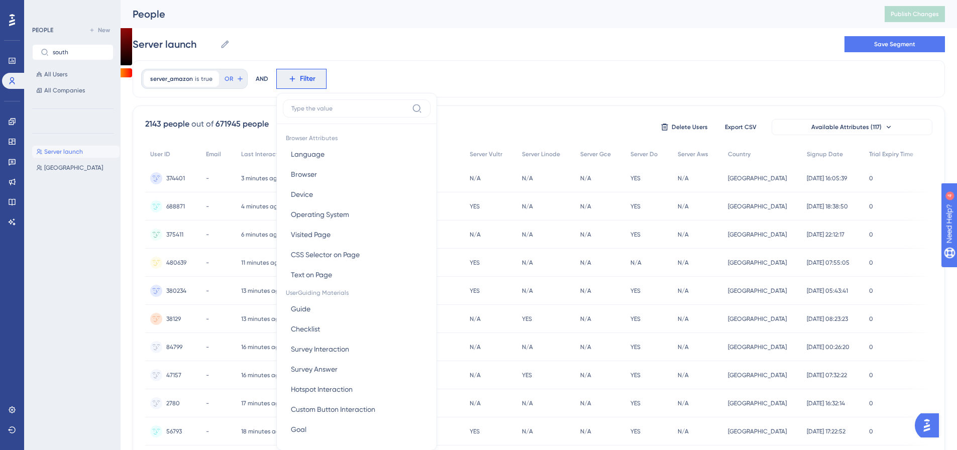
scroll to position [47, 0]
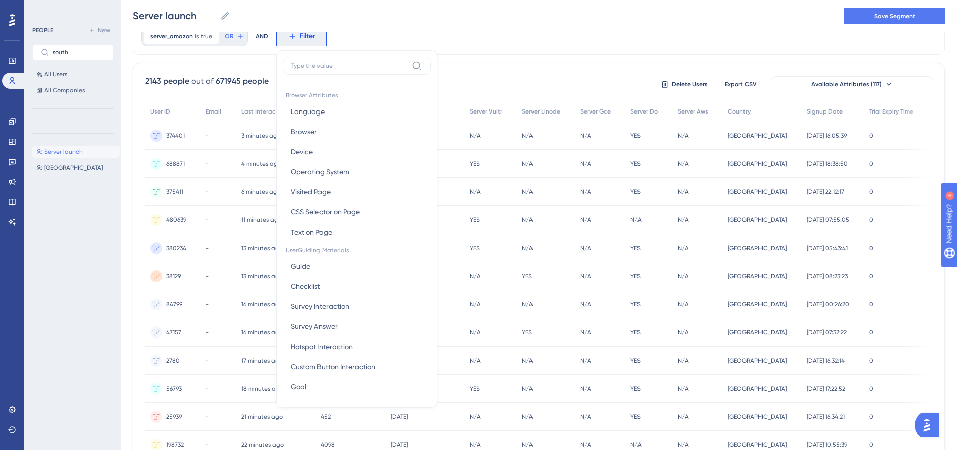
click at [299, 70] on label at bounding box center [357, 66] width 148 height 18
click at [299, 70] on input at bounding box center [349, 66] width 117 height 8
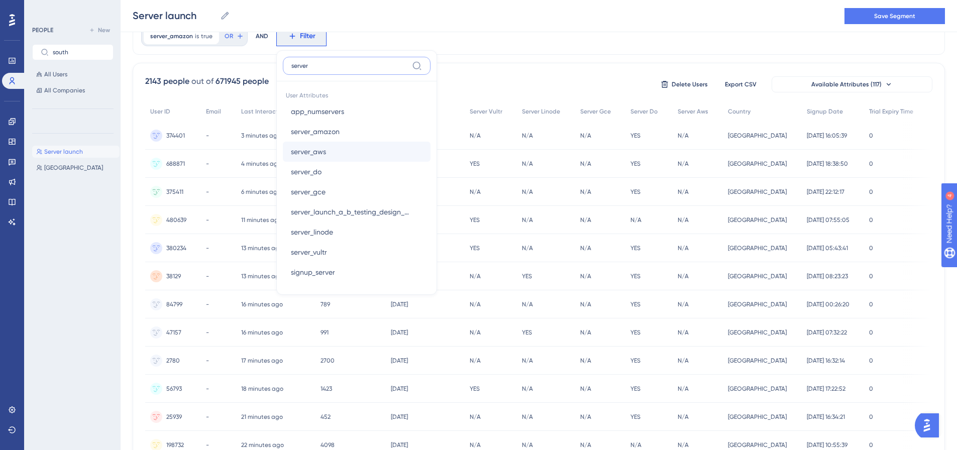
type input "server"
click at [343, 154] on button "server_aws server_aws" at bounding box center [357, 152] width 148 height 20
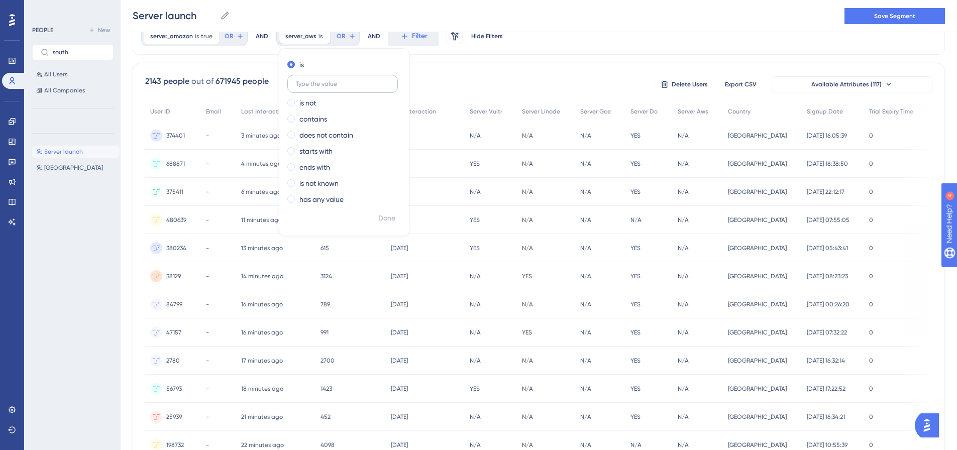
click at [351, 88] on label at bounding box center [342, 84] width 110 height 18
click at [351, 87] on input "text" at bounding box center [342, 83] width 93 height 7
type input "true"
click at [378, 222] on span "Done" at bounding box center [386, 218] width 17 height 12
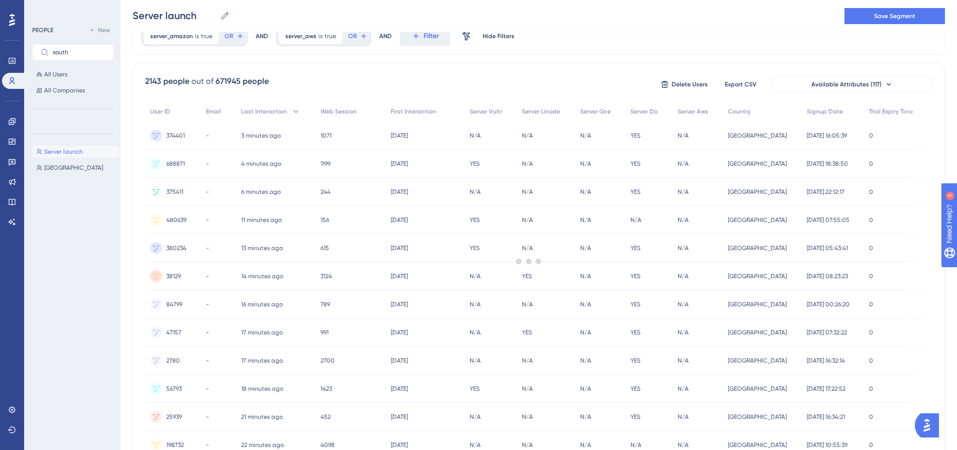
scroll to position [0, 0]
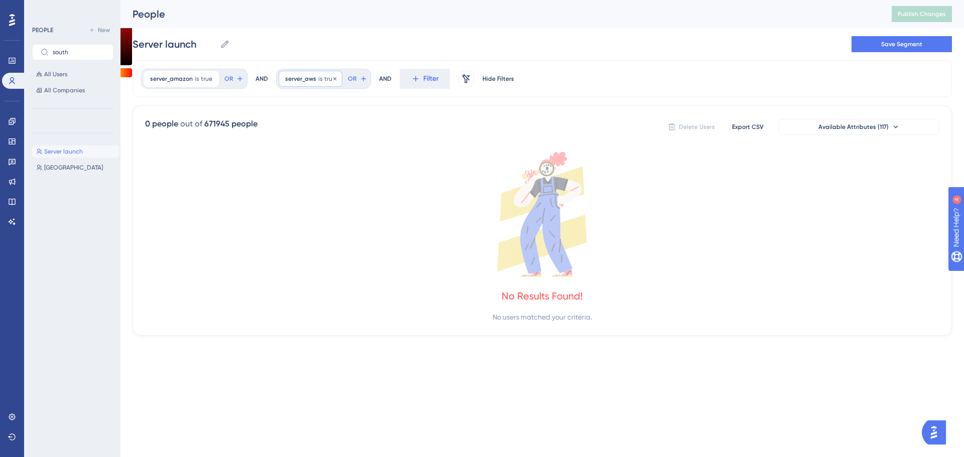
click at [321, 80] on div "server_aws is true true Remove" at bounding box center [311, 79] width 64 height 16
click at [320, 143] on div "is not" at bounding box center [341, 146] width 109 height 12
click at [306, 112] on div "is" at bounding box center [341, 107] width 109 height 12
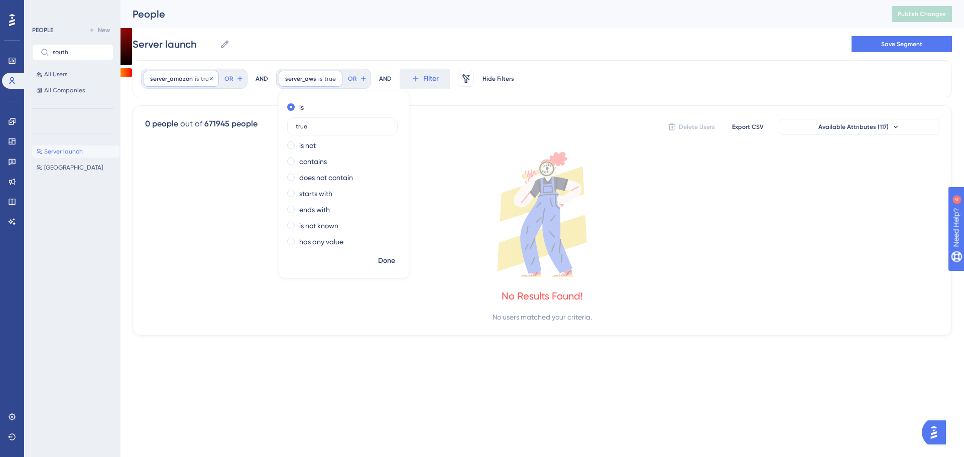
click at [196, 77] on span "is" at bounding box center [197, 79] width 4 height 8
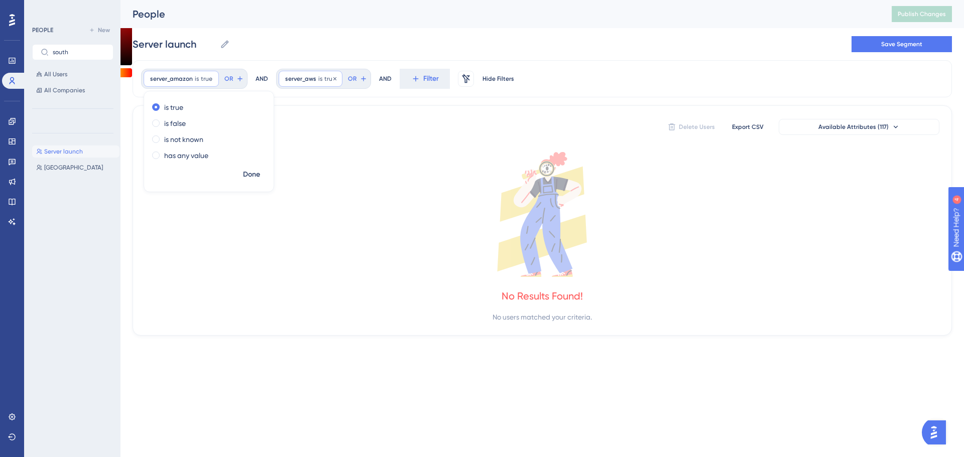
click at [296, 81] on span "server_aws" at bounding box center [300, 79] width 31 height 8
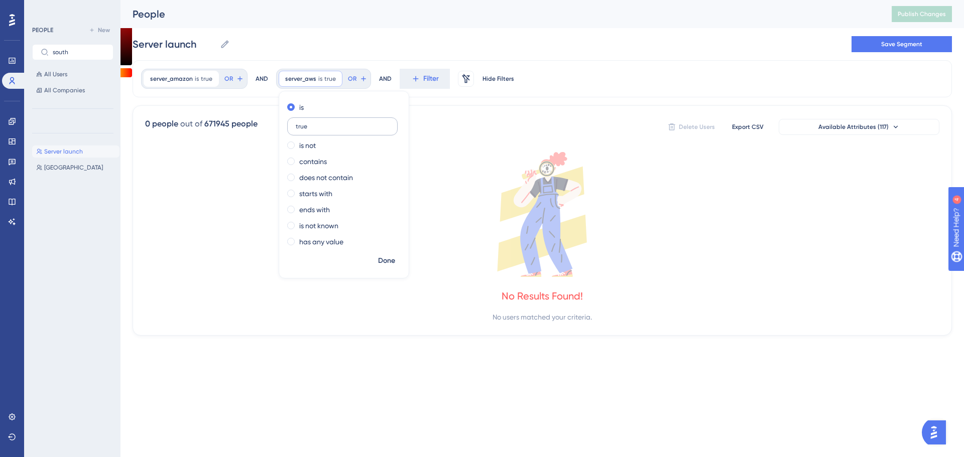
drag, startPoint x: 331, startPoint y: 128, endPoint x: 289, endPoint y: 127, distance: 41.7
click at [289, 127] on label "true" at bounding box center [342, 127] width 110 height 18
type input "1"
click at [383, 267] on span "Done" at bounding box center [386, 261] width 17 height 12
click at [318, 78] on span "is" at bounding box center [320, 79] width 4 height 8
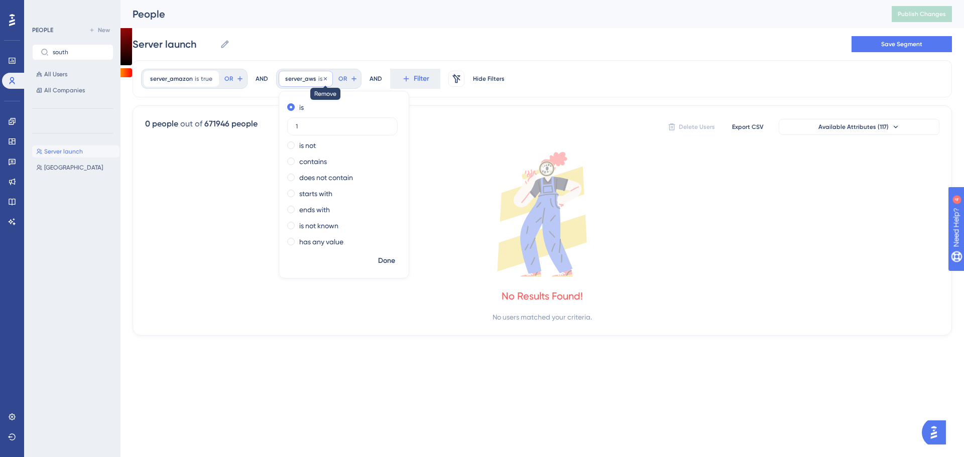
click at [322, 79] on icon at bounding box center [325, 79] width 6 height 6
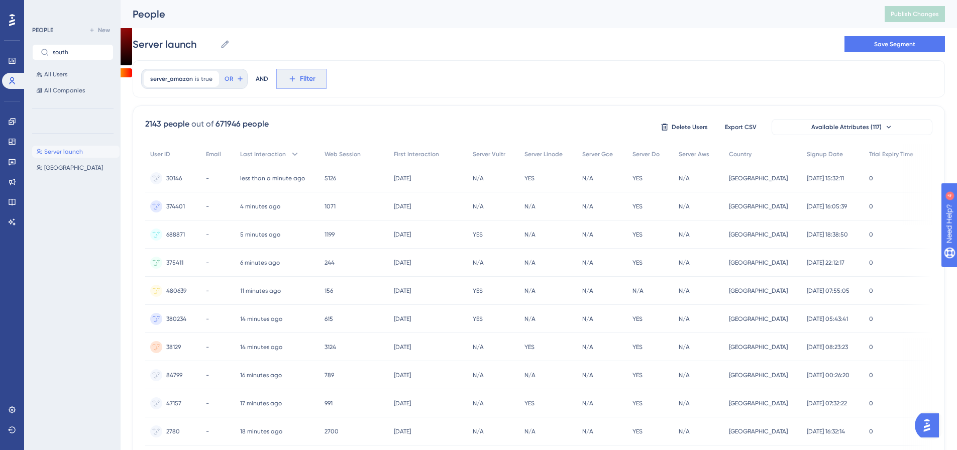
click at [0, 0] on button "Filter" at bounding box center [0, 0] width 0 height 0
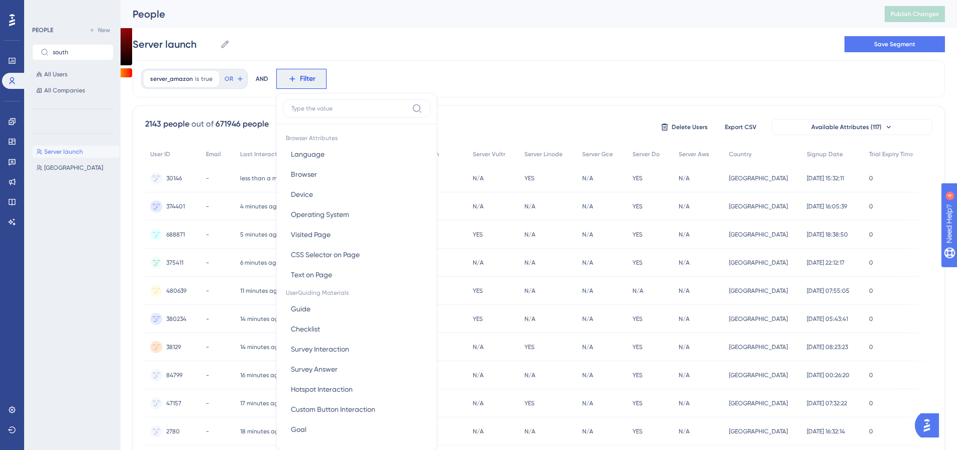
scroll to position [47, 0]
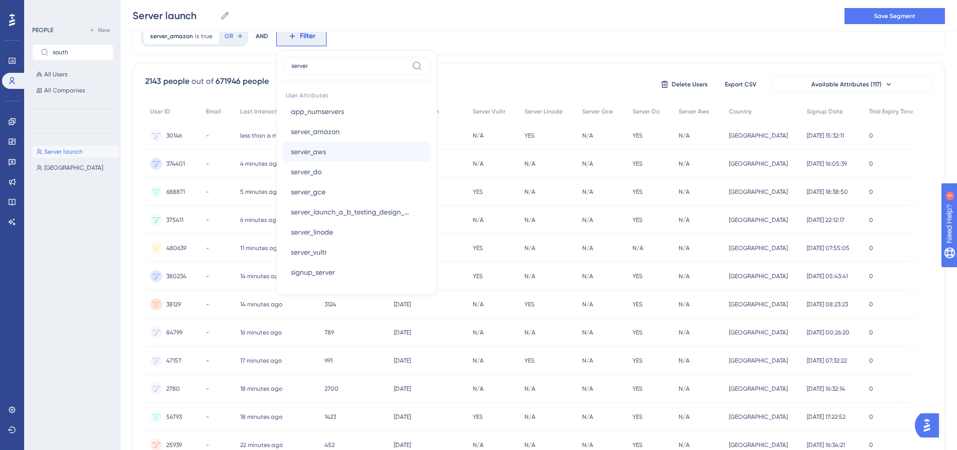
type input "server"
click at [317, 150] on span "server_aws" at bounding box center [308, 152] width 35 height 12
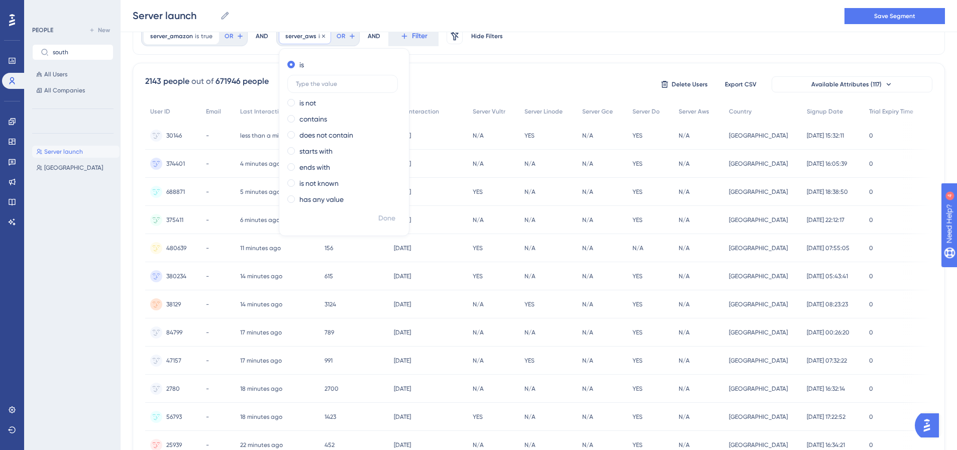
click at [309, 38] on span "server_aws" at bounding box center [300, 36] width 31 height 8
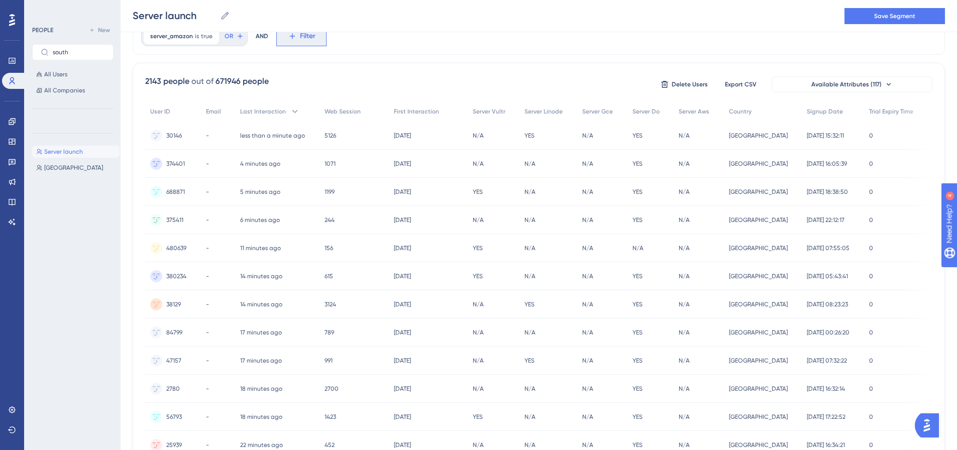
click at [0, 0] on span "Filter" at bounding box center [0, 0] width 0 height 0
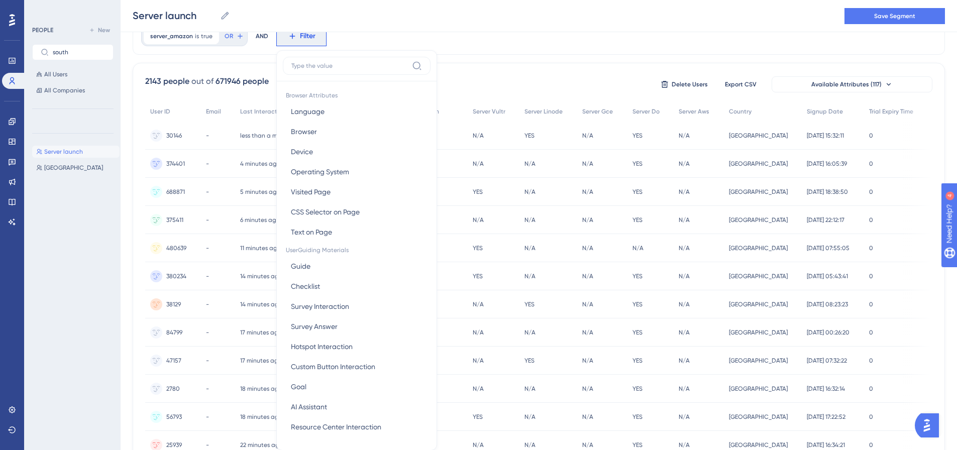
scroll to position [72, 0]
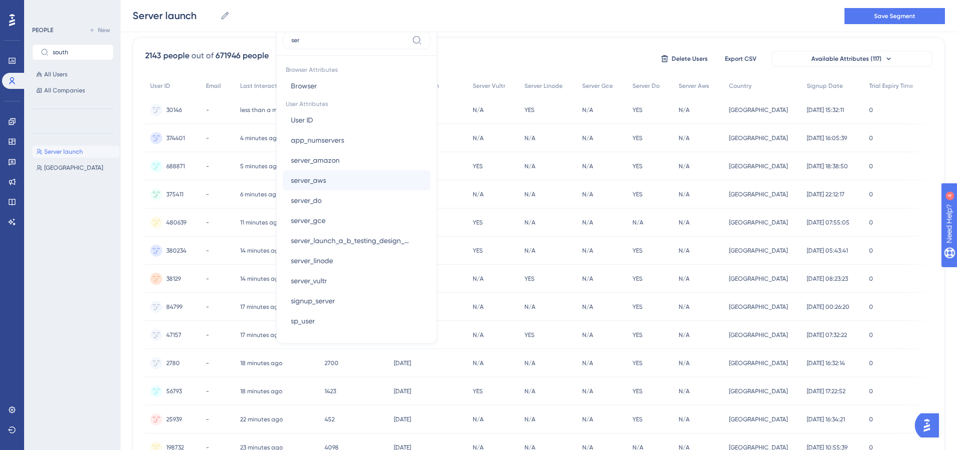
type input "ser"
click at [329, 176] on button "server_aws server_aws" at bounding box center [357, 180] width 148 height 20
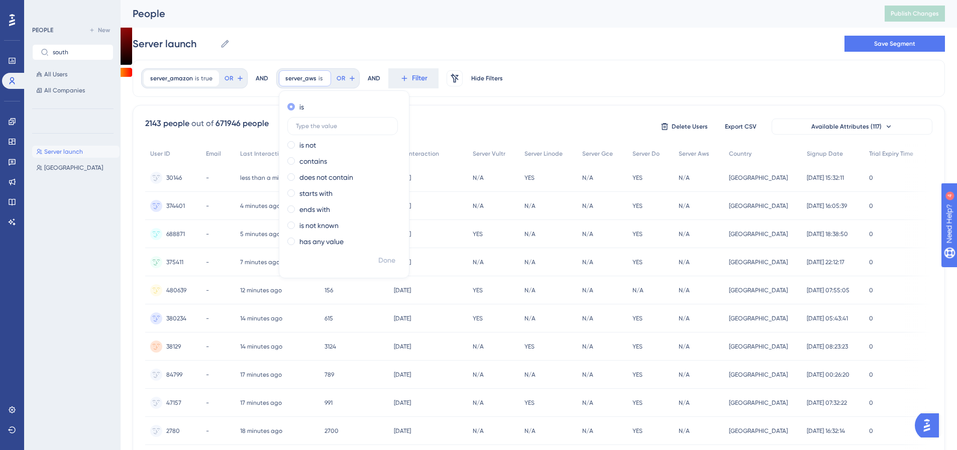
scroll to position [0, 0]
click at [341, 130] on label at bounding box center [342, 127] width 110 height 18
click at [341, 130] on input "text" at bounding box center [342, 126] width 93 height 7
click at [311, 75] on span "server_aws" at bounding box center [300, 79] width 31 height 8
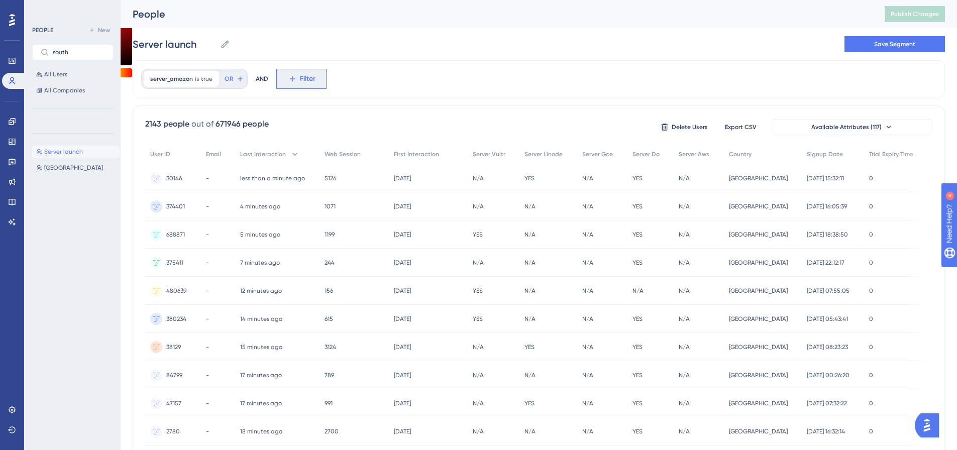
click at [0, 0] on span "Filter" at bounding box center [0, 0] width 0 height 0
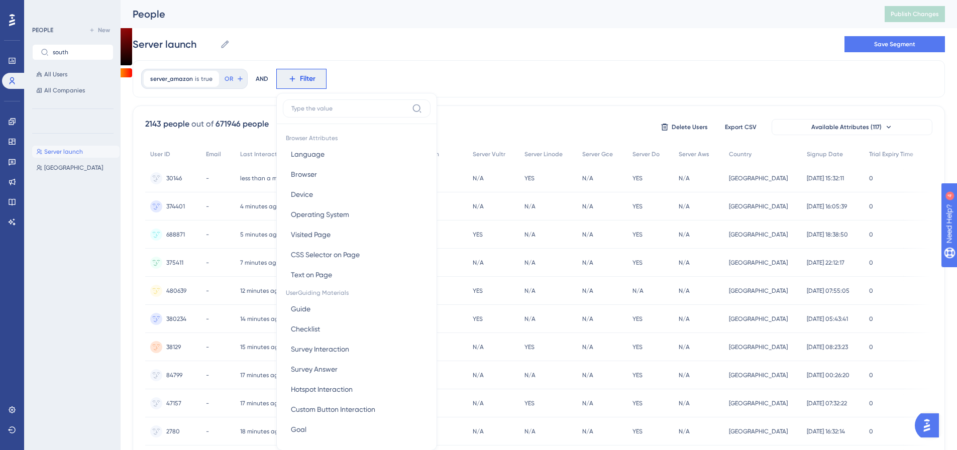
scroll to position [47, 0]
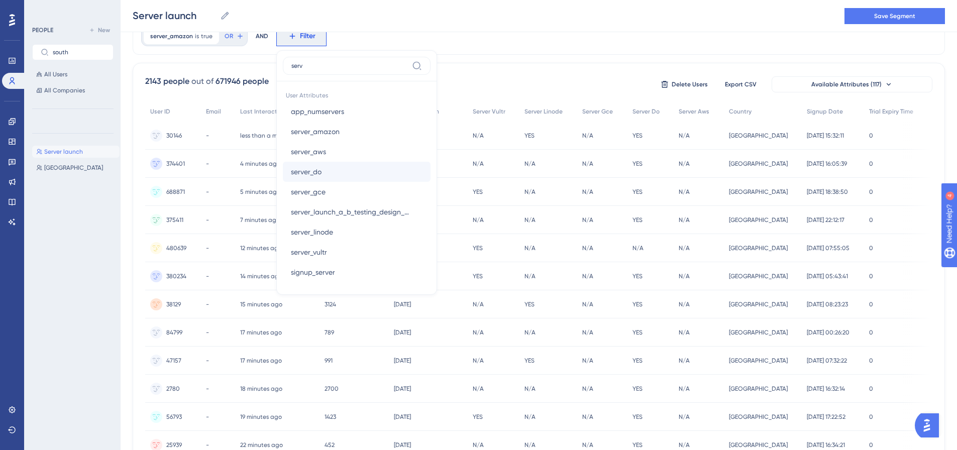
type input "serv"
click at [345, 171] on button "server_do server_do" at bounding box center [357, 172] width 148 height 20
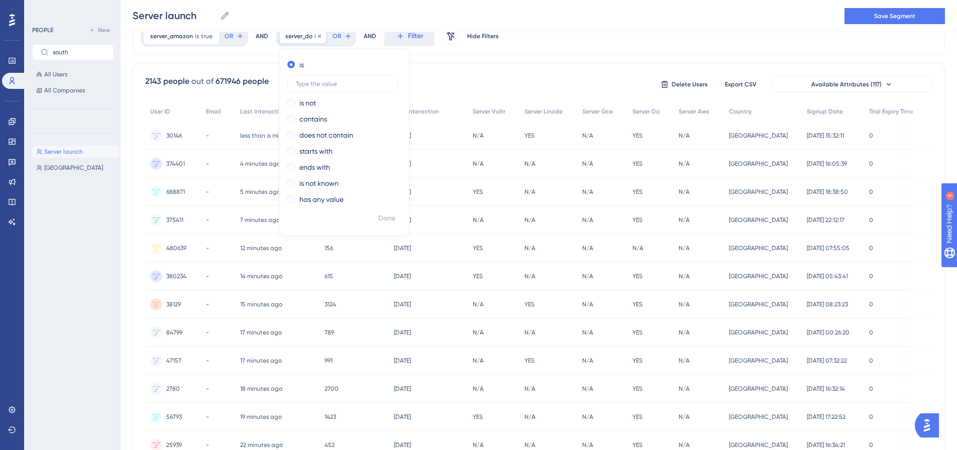
click at [312, 38] on div "server_do is Remove" at bounding box center [303, 36] width 48 height 16
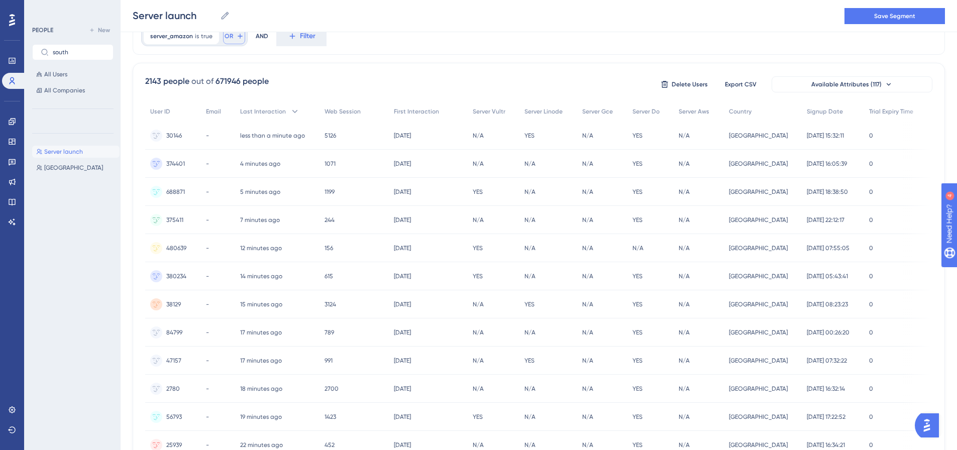
click at [233, 34] on button "OR" at bounding box center [234, 36] width 22 height 16
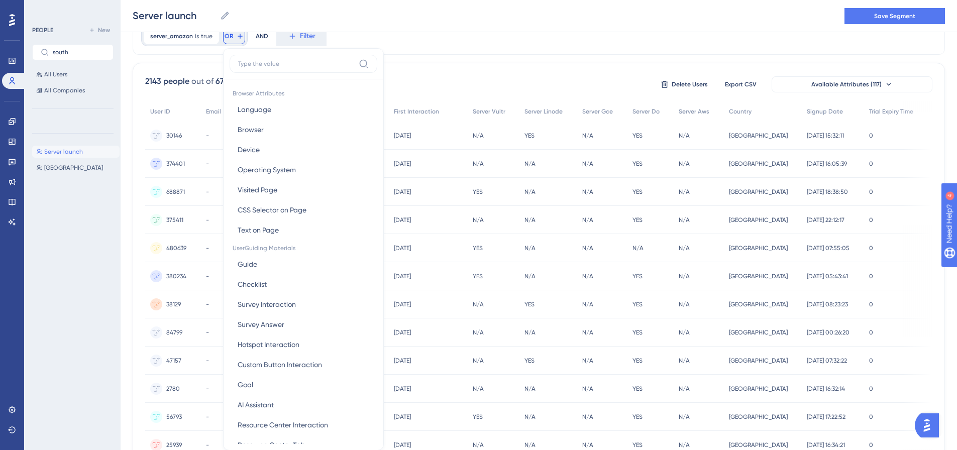
scroll to position [71, 0]
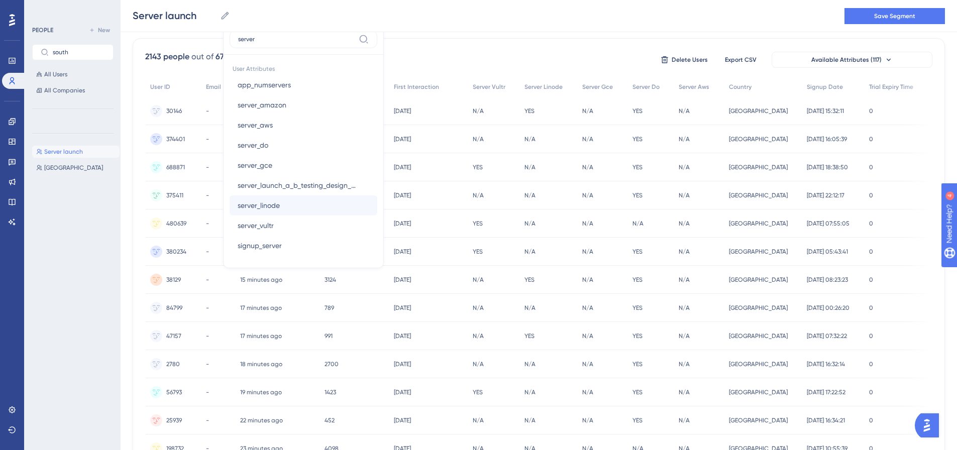
type input "server"
click at [289, 198] on button "server_linode server_linode" at bounding box center [303, 205] width 148 height 20
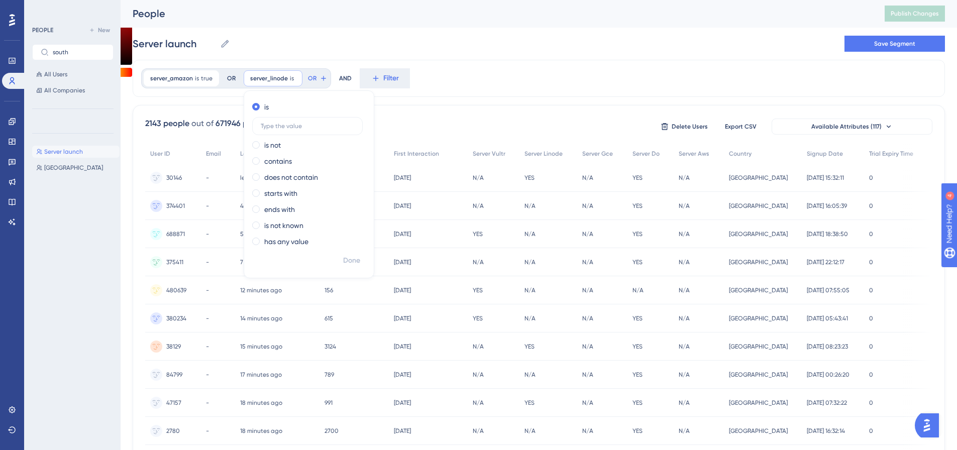
scroll to position [0, 0]
click at [209, 78] on icon at bounding box center [211, 79] width 6 height 6
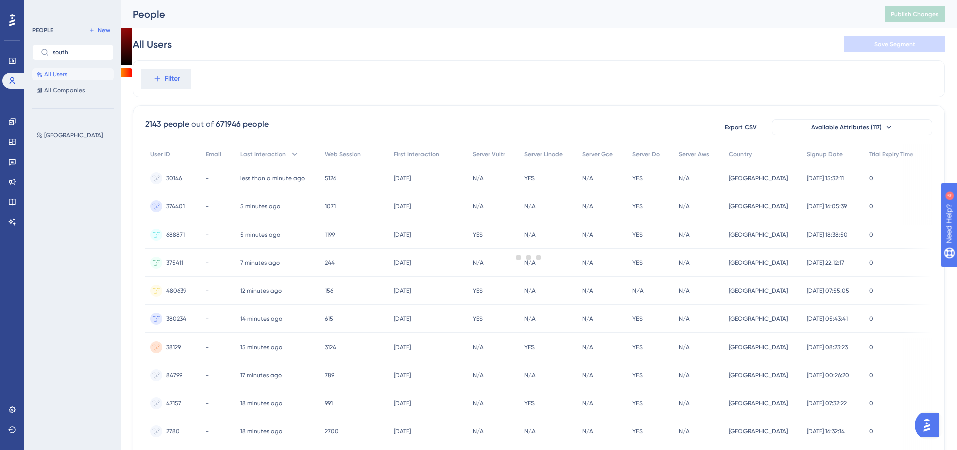
click at [177, 82] on div at bounding box center [528, 257] width 856 height 378
click at [103, 84] on div "All Users All Companies" at bounding box center [72, 82] width 81 height 28
click at [106, 31] on span "New" at bounding box center [104, 30] width 12 height 8
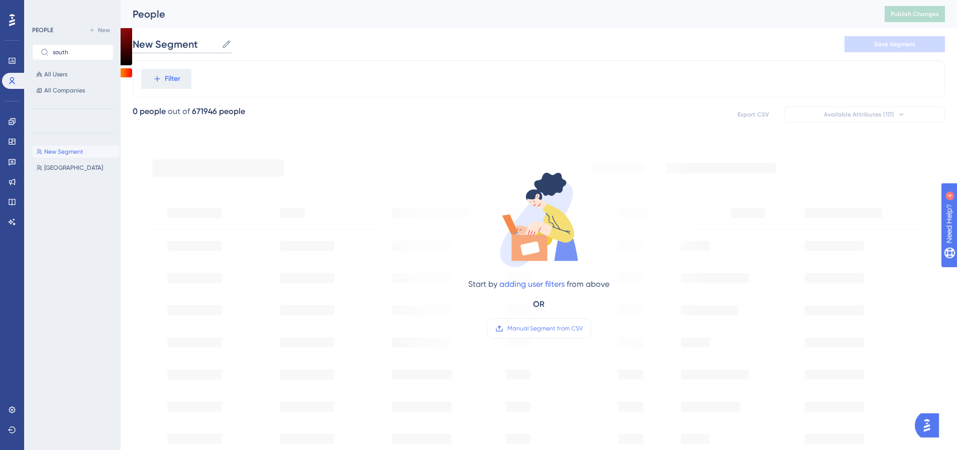
click at [170, 45] on input "New Segment" at bounding box center [175, 44] width 85 height 14
type input "s"
type input "Server Launch"
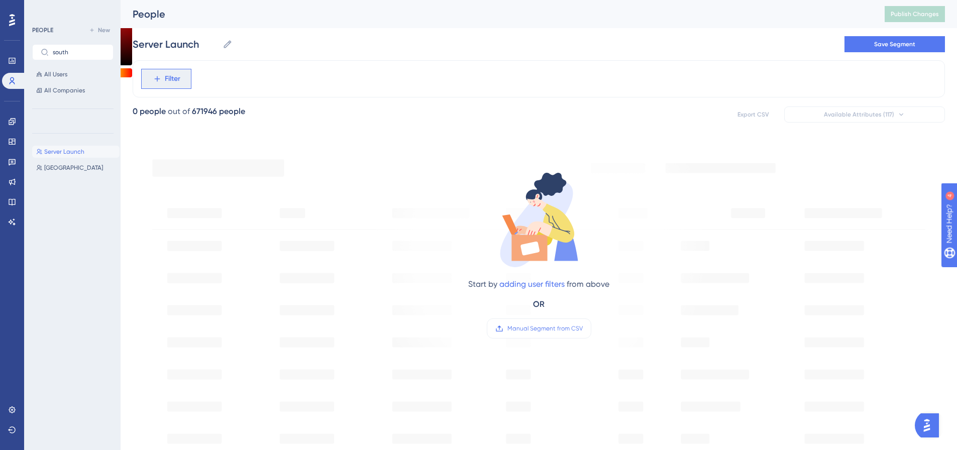
click at [0, 0] on span "Filter" at bounding box center [0, 0] width 0 height 0
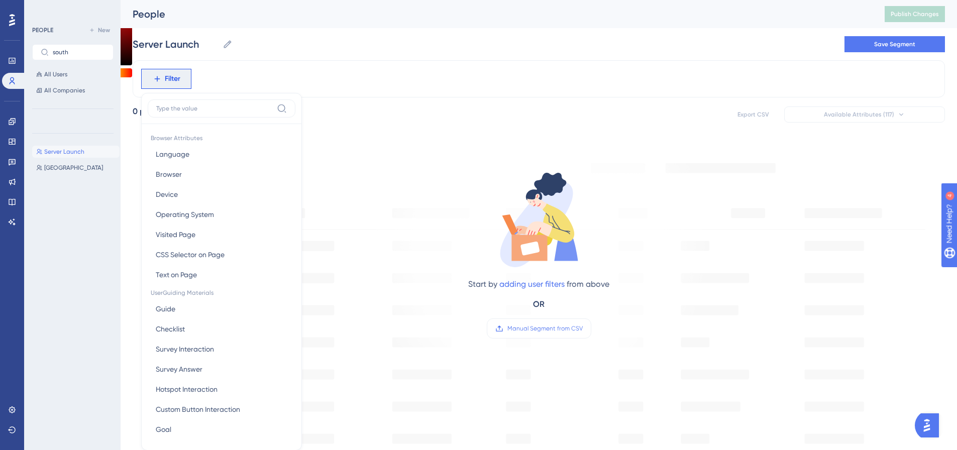
scroll to position [47, 0]
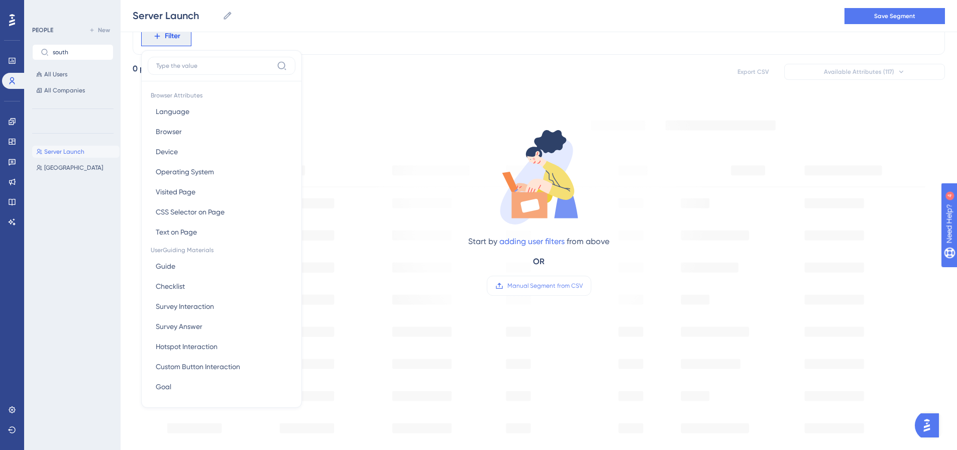
click at [201, 69] on input at bounding box center [214, 66] width 117 height 8
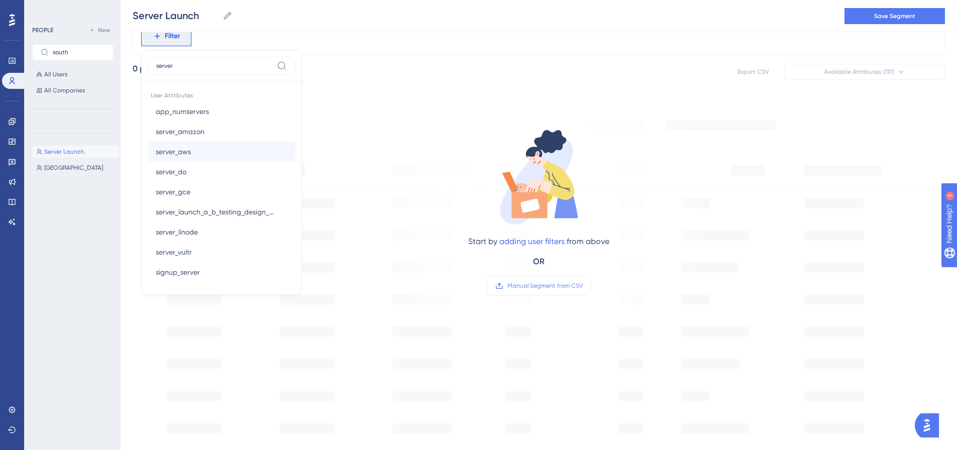
type input "server"
click at [183, 155] on span "server_aws" at bounding box center [173, 152] width 35 height 12
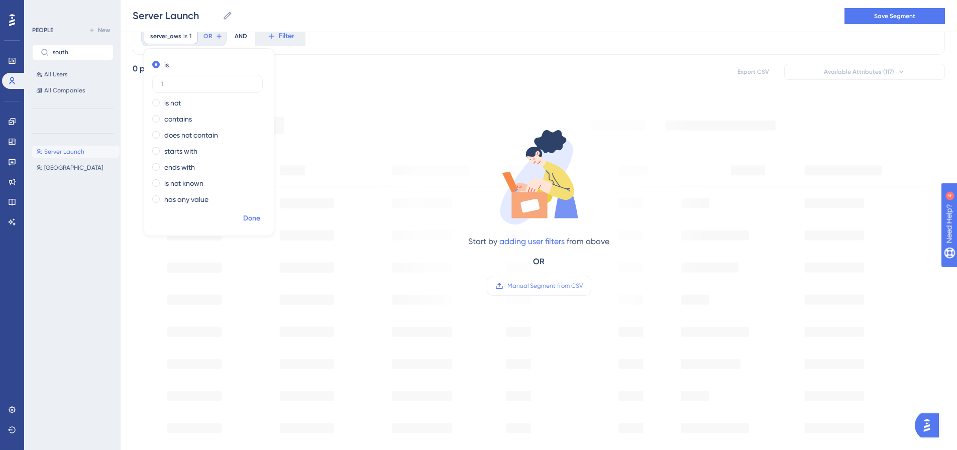
type input "1"
click at [252, 212] on button "Done" at bounding box center [252, 218] width 28 height 18
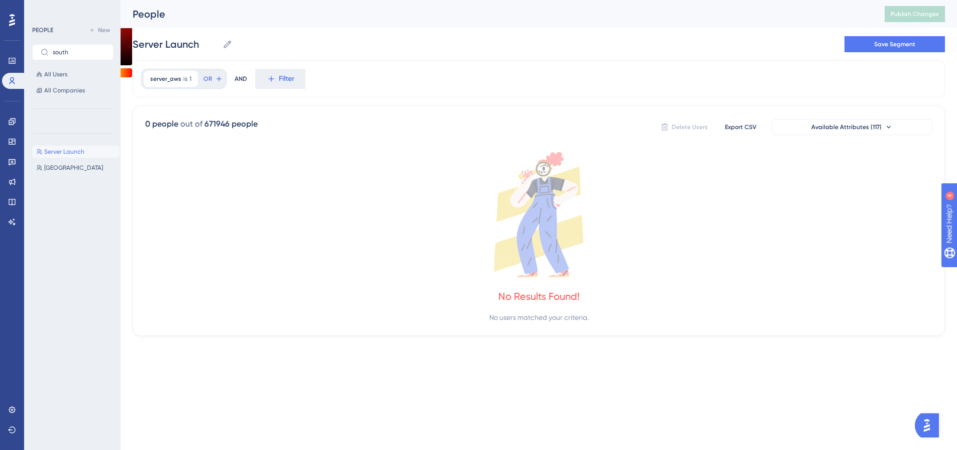
scroll to position [0, 0]
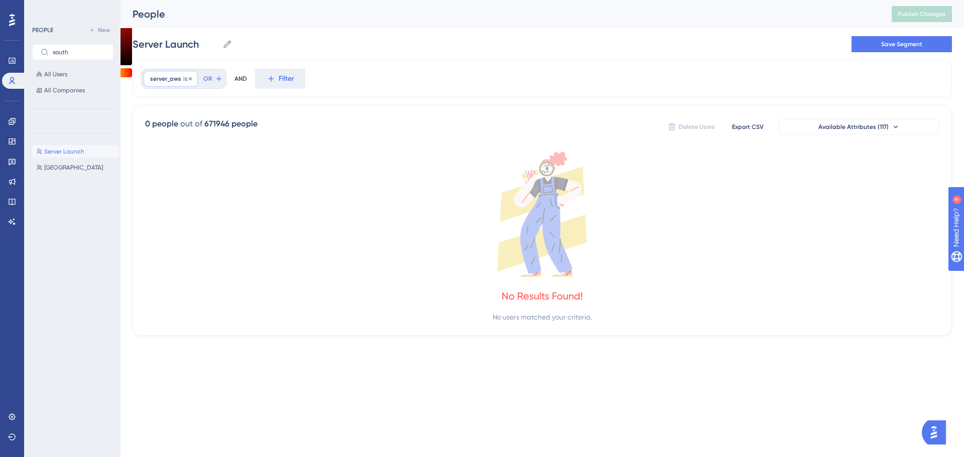
click at [185, 77] on span "is" at bounding box center [185, 79] width 4 height 8
drag, startPoint x: 177, startPoint y: 125, endPoint x: 159, endPoint y: 125, distance: 18.1
click at [159, 125] on label "1" at bounding box center [207, 127] width 110 height 18
type input "true"
click at [246, 262] on span "Done" at bounding box center [251, 261] width 17 height 12
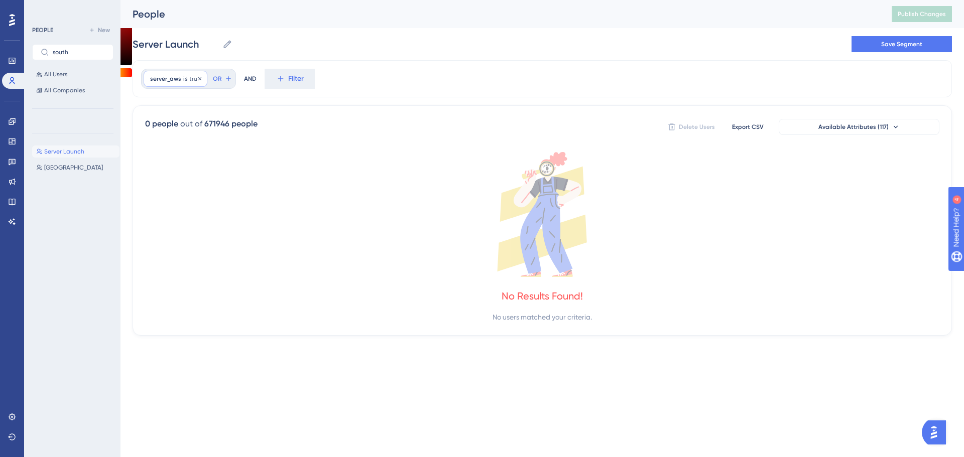
click at [181, 82] on div "server_aws is true true Remove" at bounding box center [176, 79] width 64 height 16
drag, startPoint x: 188, startPoint y: 130, endPoint x: 146, endPoint y: 127, distance: 42.3
click at [146, 127] on div "is true is not contains does not contain starts with ends with is not known has…" at bounding box center [209, 175] width 130 height 153
click at [181, 161] on label "contains" at bounding box center [178, 162] width 28 height 12
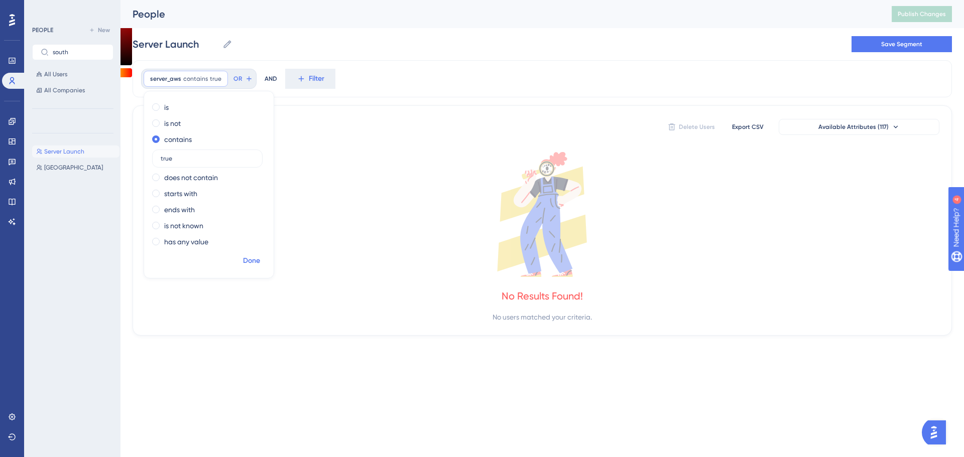
click at [246, 259] on span "Done" at bounding box center [251, 261] width 17 height 12
click at [210, 82] on span "true" at bounding box center [216, 79] width 12 height 8
drag, startPoint x: 198, startPoint y: 157, endPoint x: 152, endPoint y: 158, distance: 45.7
click at [152, 158] on label "true" at bounding box center [207, 159] width 110 height 18
type input "1"
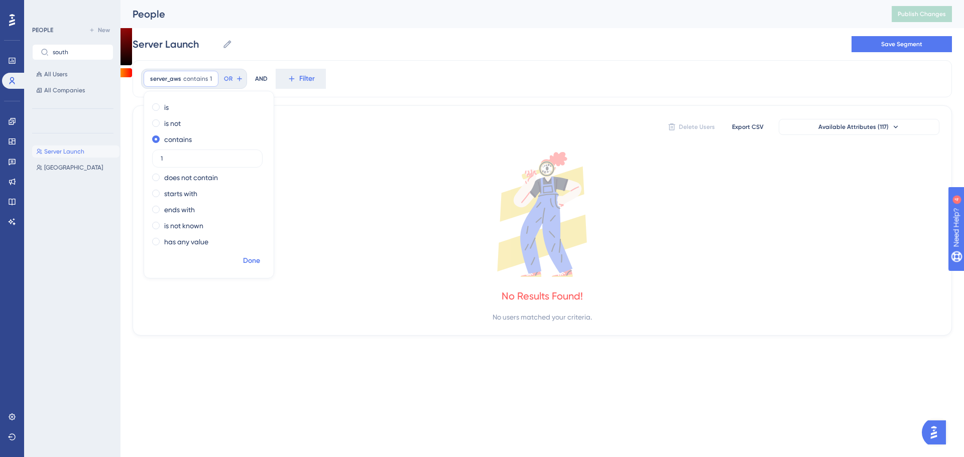
click at [252, 260] on span "Done" at bounding box center [251, 261] width 17 height 12
click at [189, 82] on span "contains" at bounding box center [195, 79] width 25 height 8
drag, startPoint x: 172, startPoint y: 159, endPoint x: 154, endPoint y: 159, distance: 18.6
click at [154, 159] on label "1" at bounding box center [207, 159] width 110 height 18
type input "yes"
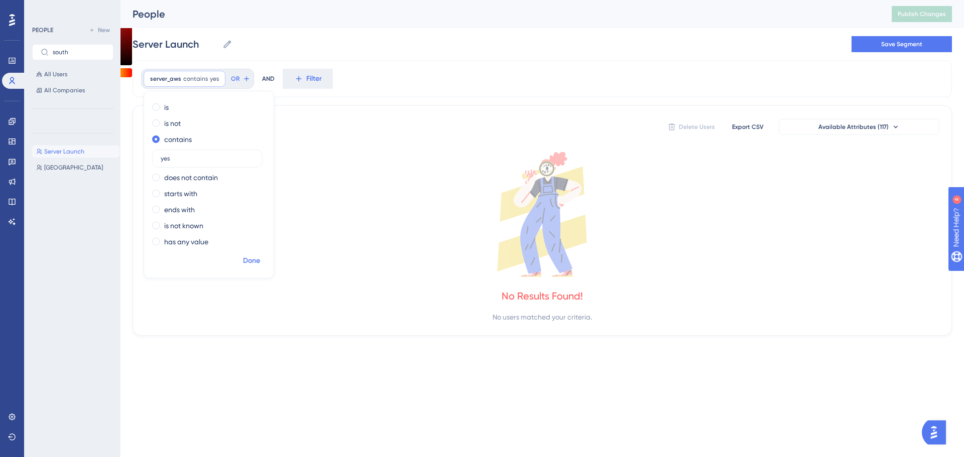
click at [261, 267] on button "Done" at bounding box center [252, 261] width 28 height 18
click at [194, 74] on div "server_aws contains yes yes Remove" at bounding box center [185, 79] width 82 height 16
click at [180, 97] on div "is is not contains yes does not contain starts with ends with is not known has …" at bounding box center [209, 185] width 131 height 188
click at [186, 108] on div "is" at bounding box center [206, 107] width 109 height 12
click at [253, 259] on span "Done" at bounding box center [251, 261] width 17 height 12
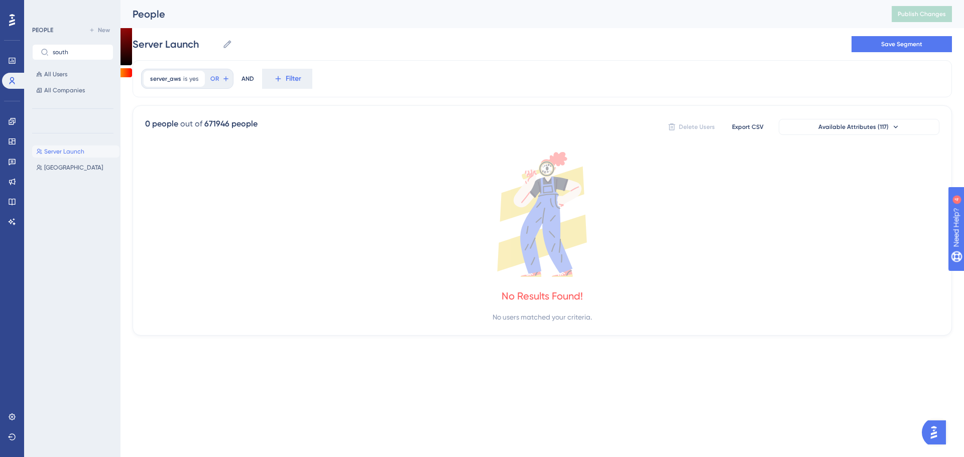
click at [289, 187] on icon at bounding box center [542, 214] width 794 height 125
click at [174, 75] on span "server_aws" at bounding box center [165, 79] width 31 height 8
click at [192, 78] on span "yes" at bounding box center [193, 79] width 9 height 8
click at [197, 80] on icon at bounding box center [197, 79] width 6 height 6
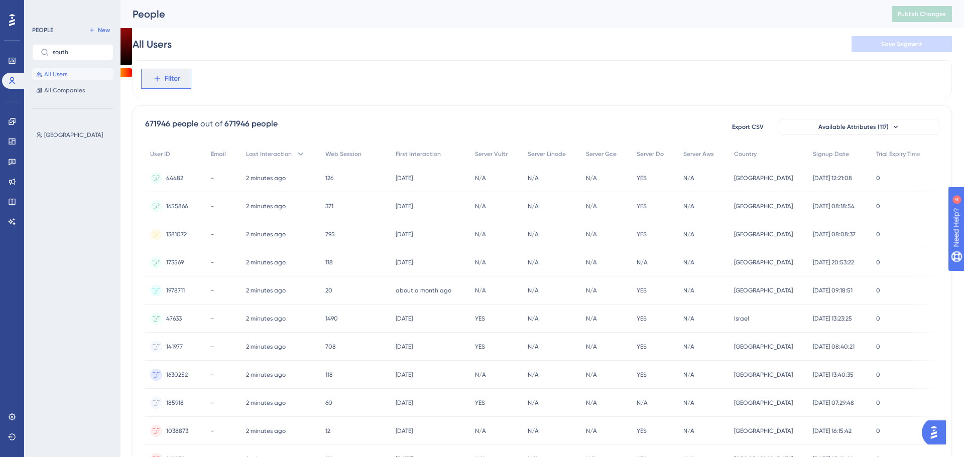
click at [0, 0] on span "Filter" at bounding box center [0, 0] width 0 height 0
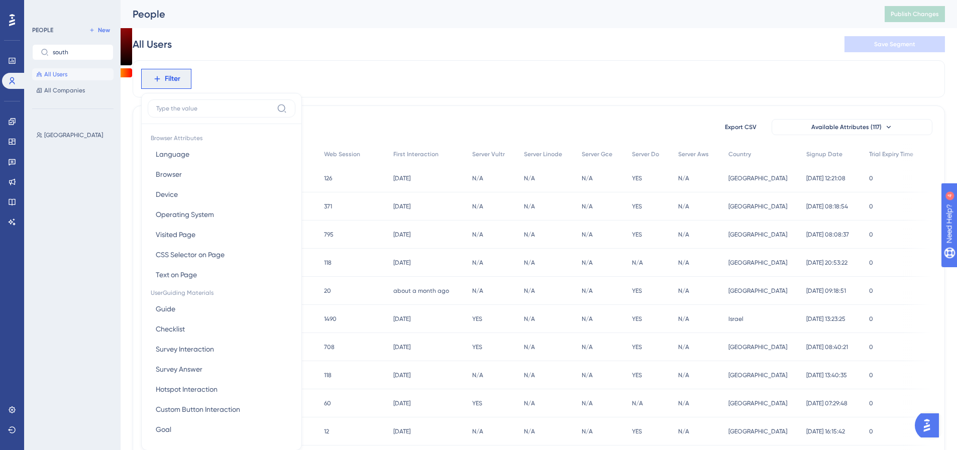
scroll to position [33, 0]
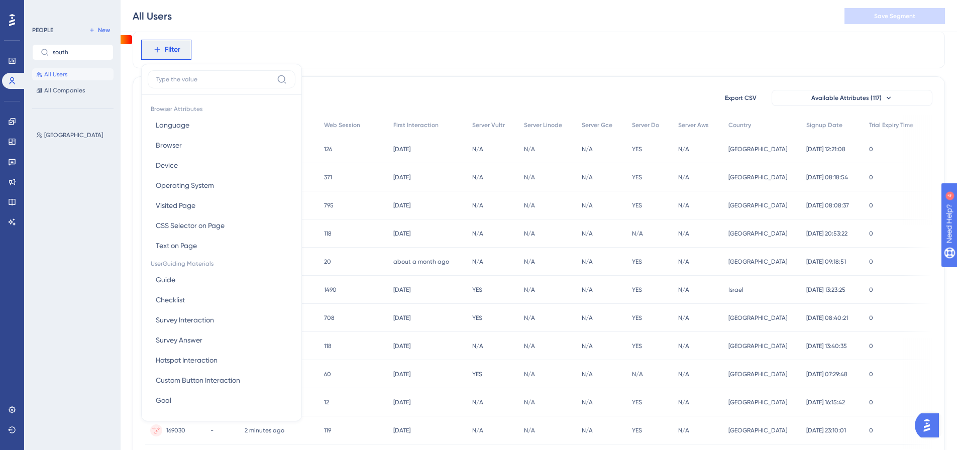
click at [377, 43] on div "Filter Browser Attributes Language Language Browser Browser Device Device Opera…" at bounding box center [539, 49] width 812 height 37
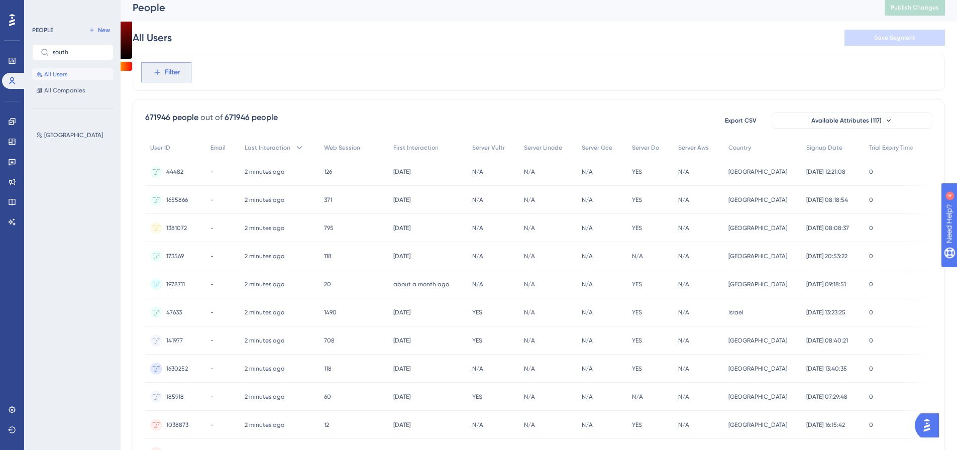
scroll to position [0, 0]
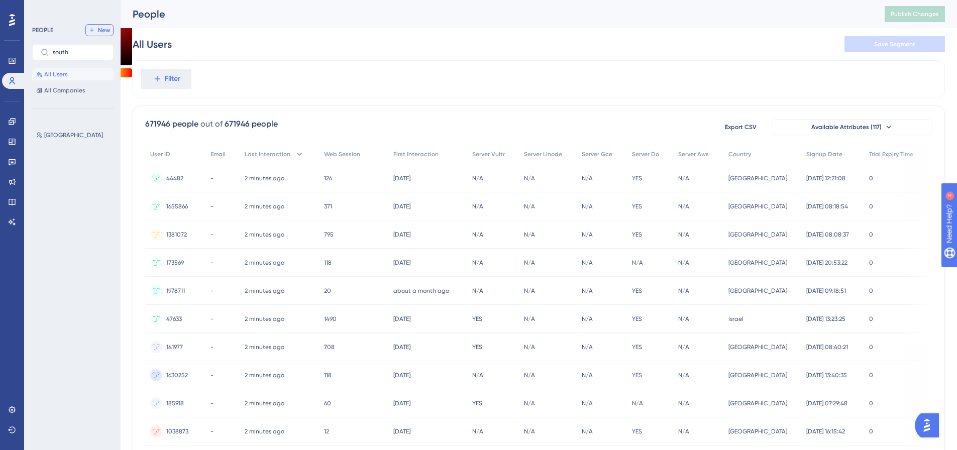
click at [110, 28] on button "New" at bounding box center [99, 30] width 28 height 12
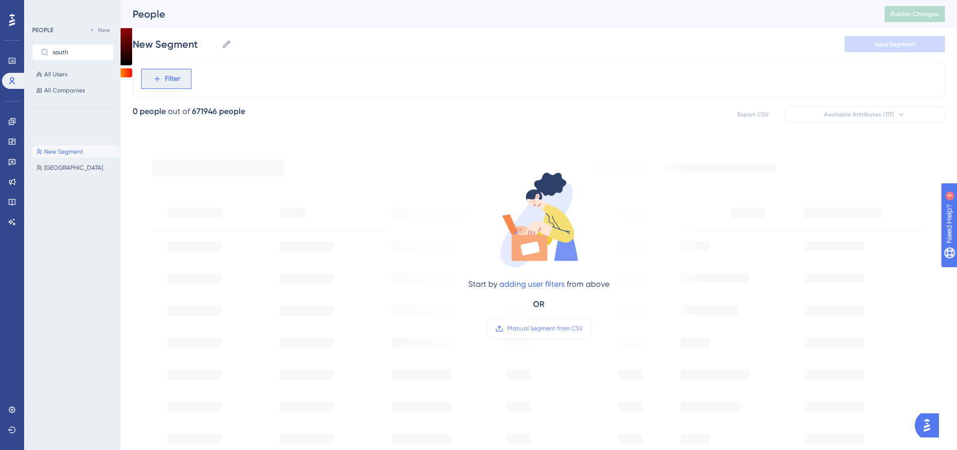
click at [0, 0] on span "Filter" at bounding box center [0, 0] width 0 height 0
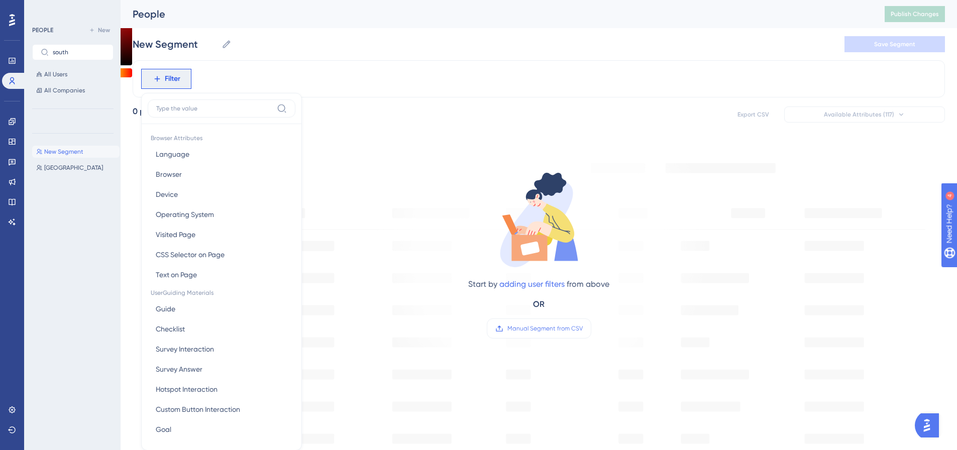
scroll to position [47, 0]
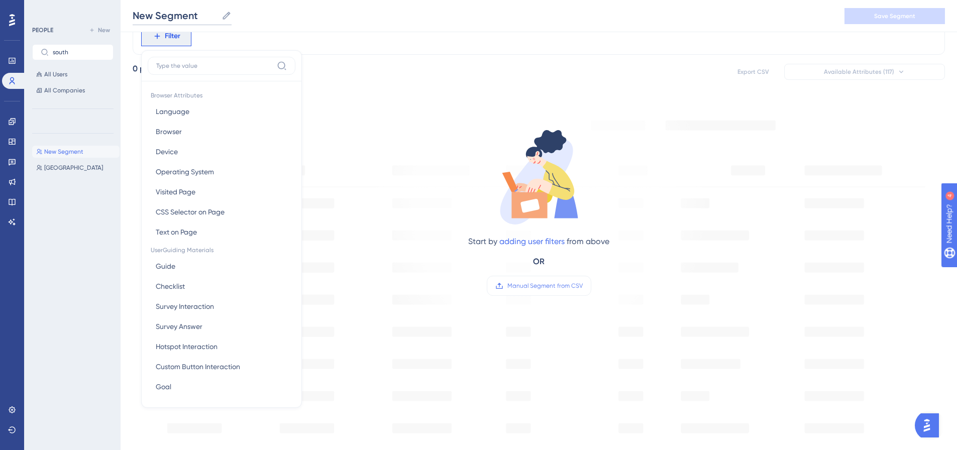
click at [184, 22] on input "New Segment" at bounding box center [175, 16] width 85 height 14
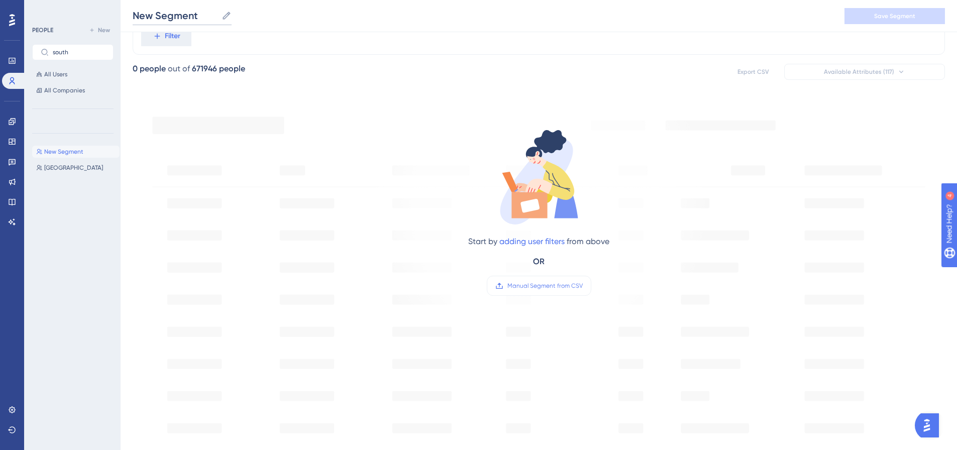
click at [184, 22] on input "New Segment" at bounding box center [175, 16] width 85 height 14
type input "Server Launch"
click at [923, 13] on button "Save Segment" at bounding box center [894, 16] width 100 height 16
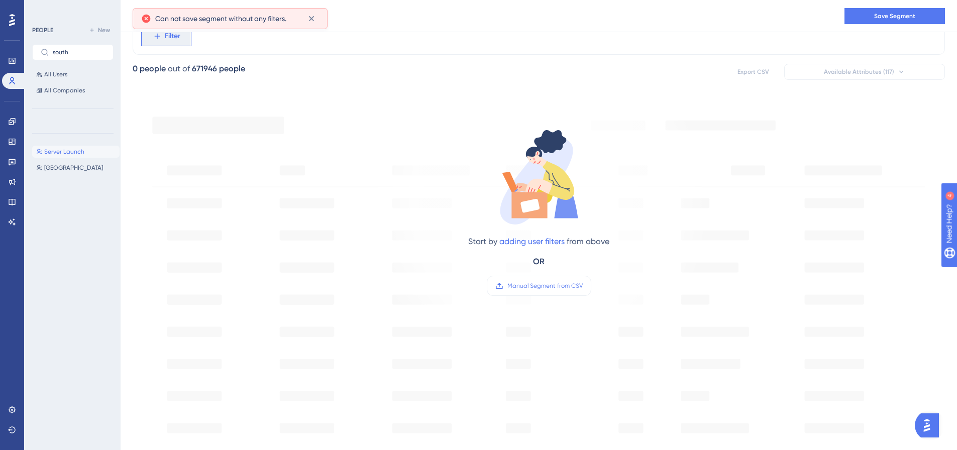
click at [0, 0] on button "Filter" at bounding box center [0, 0] width 0 height 0
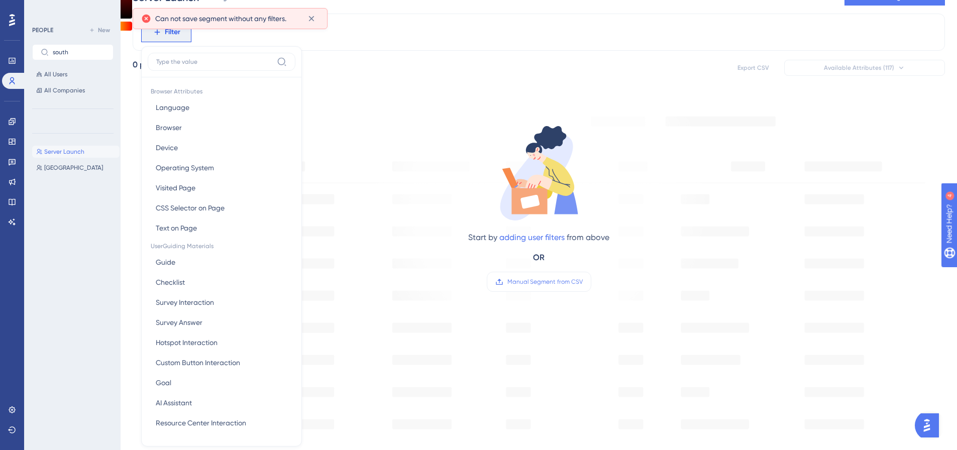
scroll to position [0, 0]
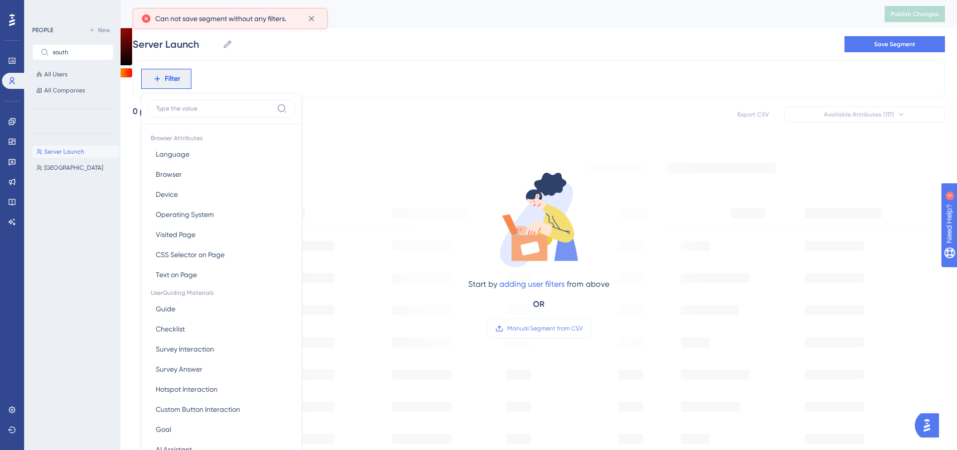
click at [190, 109] on input at bounding box center [214, 108] width 117 height 8
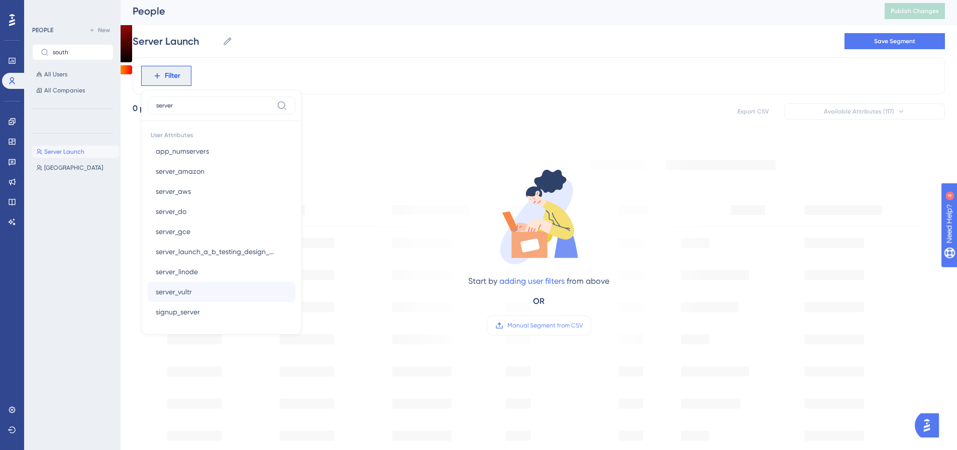
scroll to position [50, 0]
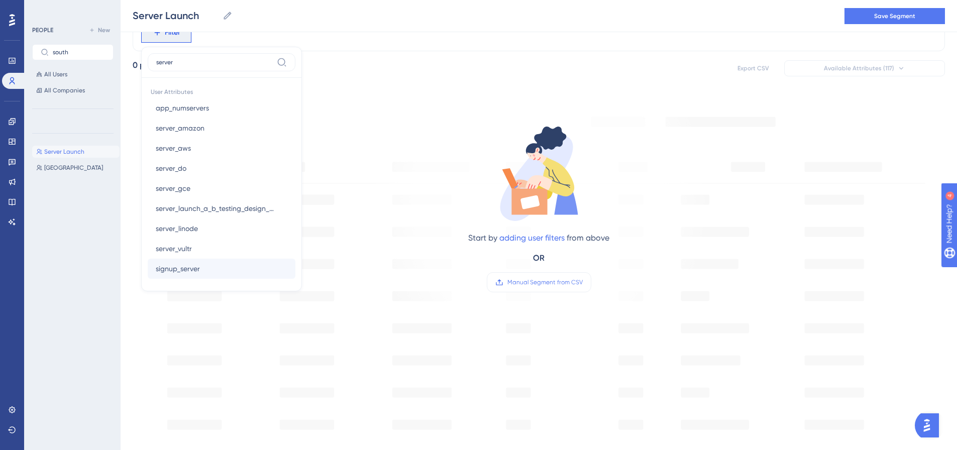
type input "server"
click at [255, 274] on button "signup_server signup_server" at bounding box center [222, 269] width 148 height 20
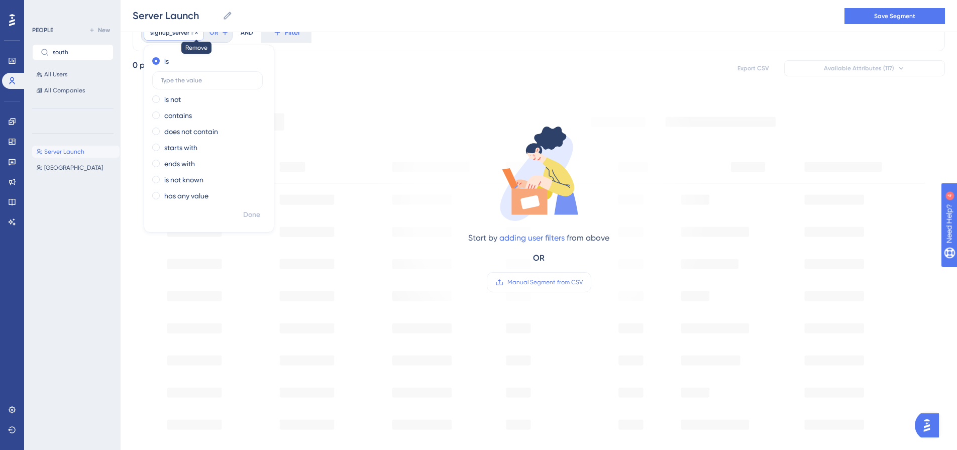
click at [195, 35] on icon at bounding box center [196, 33] width 6 height 6
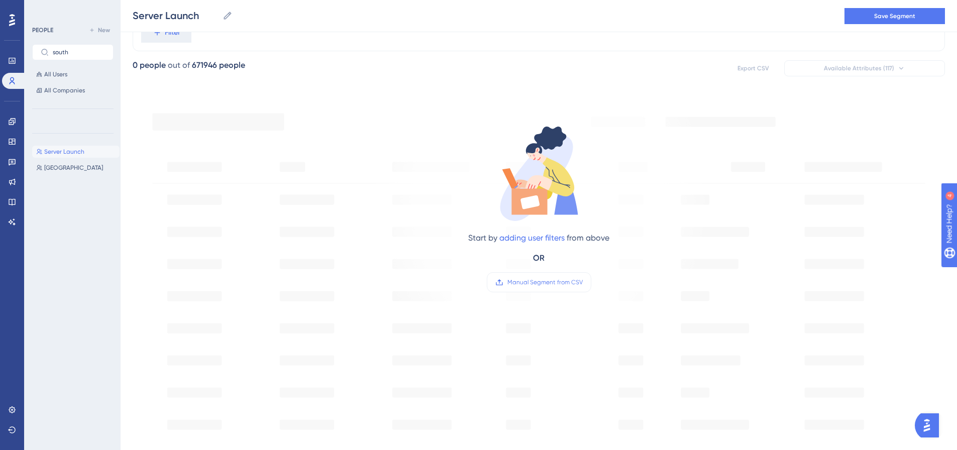
click at [100, 60] on div "PEOPLE New south All Users All Companies" at bounding box center [72, 60] width 81 height 72
click at [98, 54] on input "south" at bounding box center [79, 52] width 52 height 7
click at [98, 53] on input "south" at bounding box center [79, 52] width 52 height 7
type input "server"
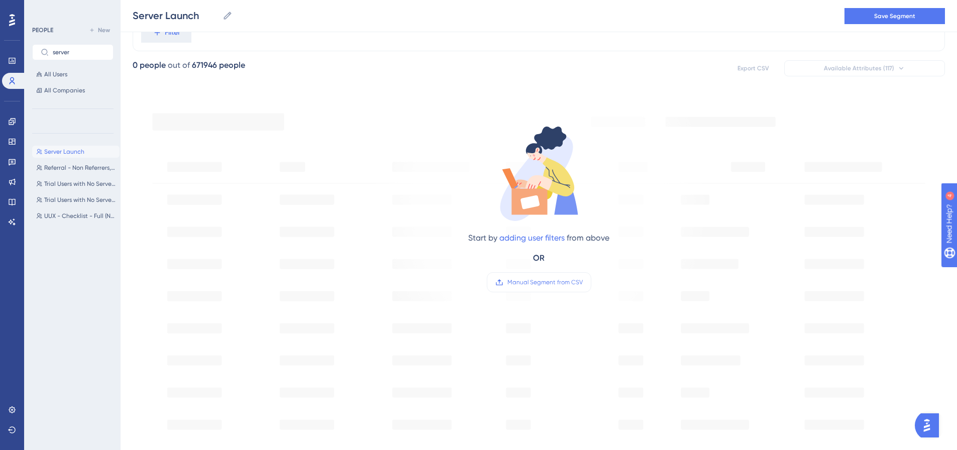
click at [94, 151] on button "Server Launch Server Launch" at bounding box center [75, 152] width 87 height 12
click at [162, 75] on span "0 people out of 671946 people" at bounding box center [189, 68] width 112 height 18
click at [0, 0] on button "Filter" at bounding box center [0, 0] width 0 height 0
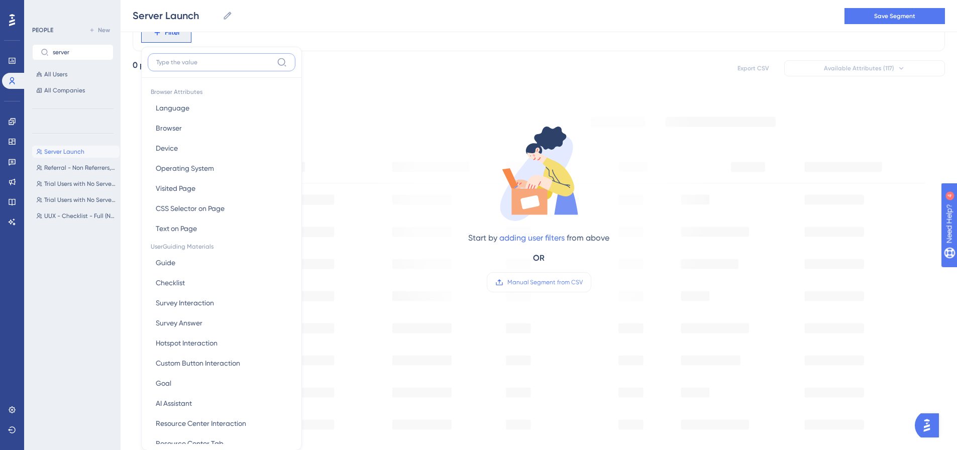
scroll to position [74, 0]
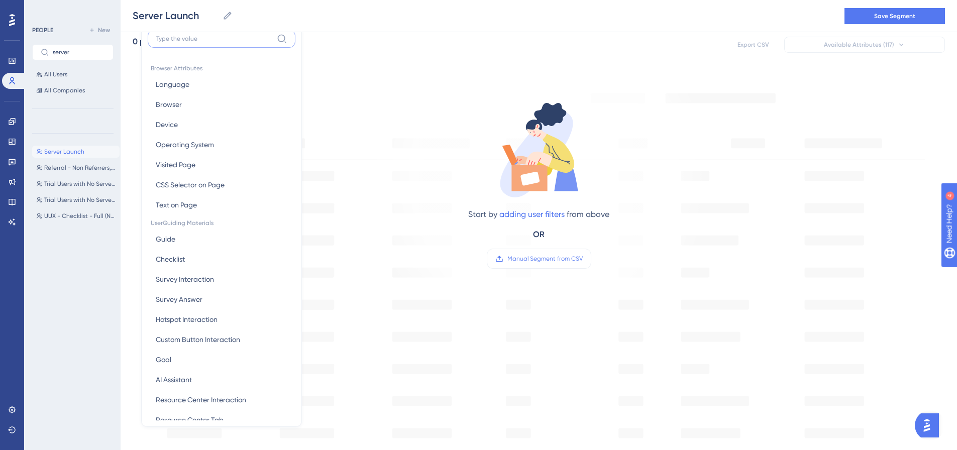
click at [170, 40] on input at bounding box center [214, 39] width 117 height 8
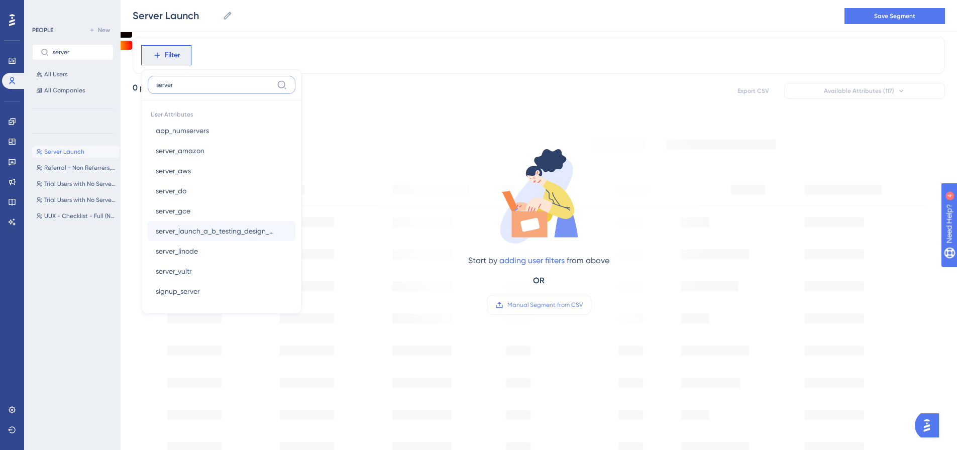
scroll to position [24, 0]
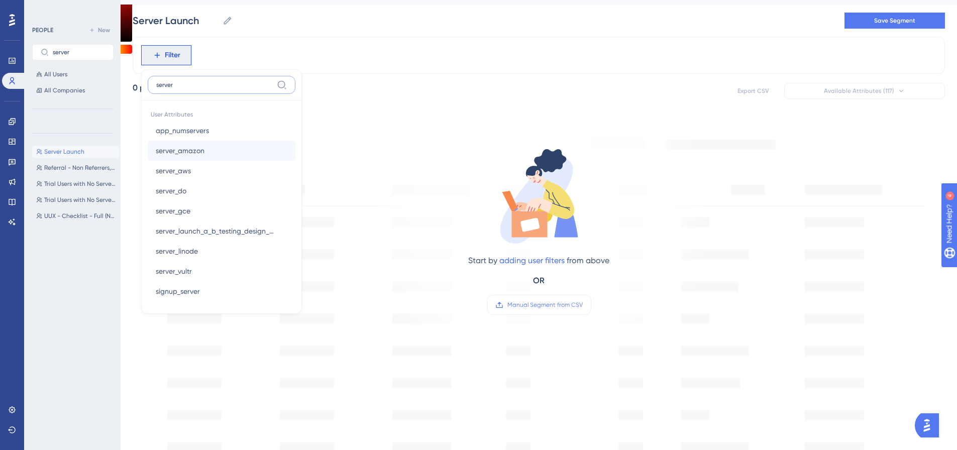
type input "server"
click at [227, 156] on button "server_amazon server_amazon" at bounding box center [222, 151] width 148 height 20
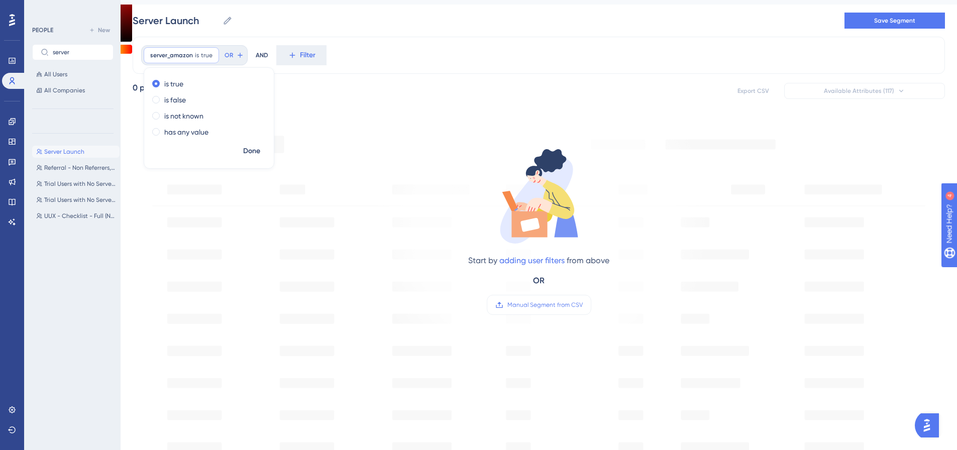
click at [297, 132] on div "Start by adding user filters from above OR Manual Segment from CSV" at bounding box center [539, 424] width 812 height 616
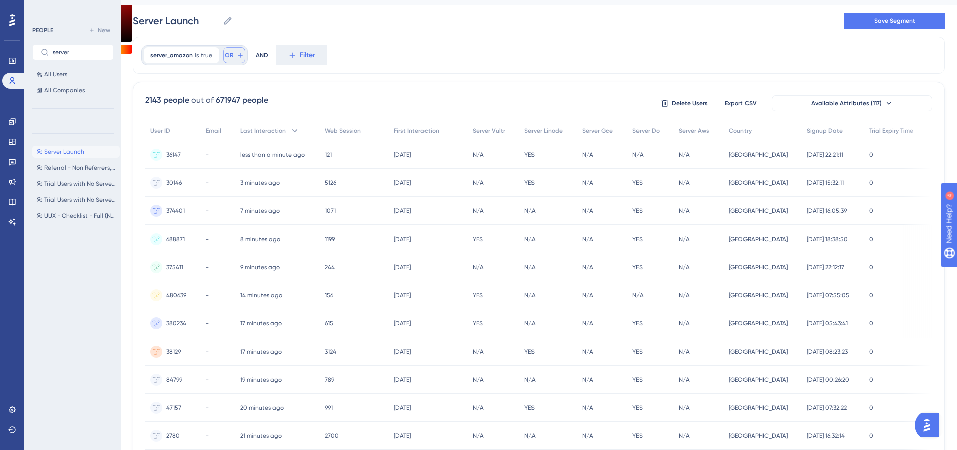
click at [230, 57] on span "OR" at bounding box center [228, 55] width 9 height 8
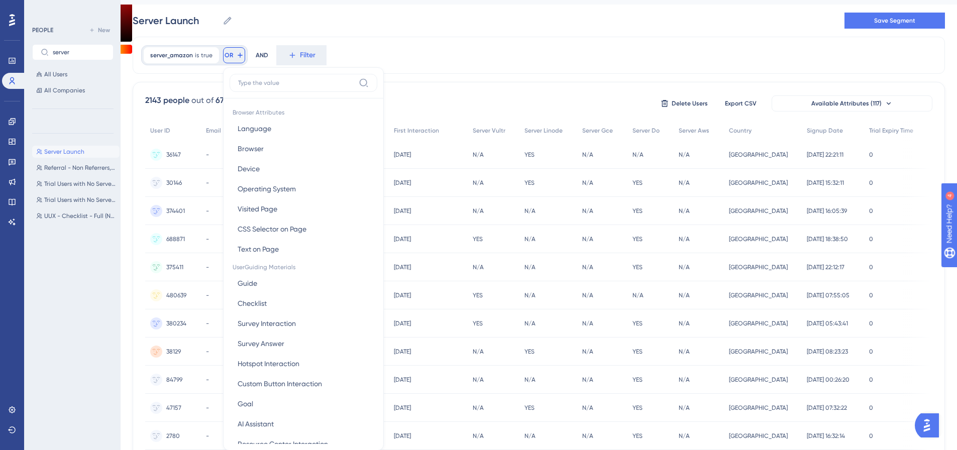
scroll to position [58, 0]
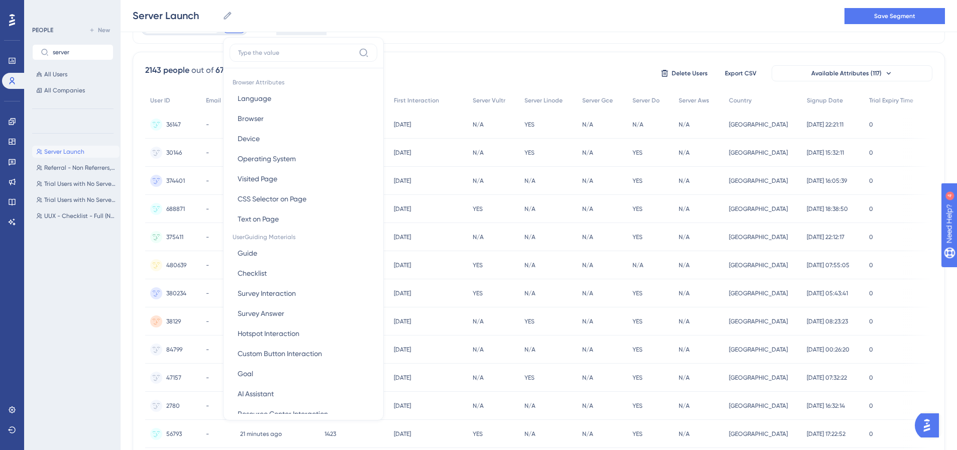
click at [446, 59] on div "2143 people out of 671947 people Delete Users Export CSV Available Attributes (…" at bounding box center [539, 385] width 812 height 666
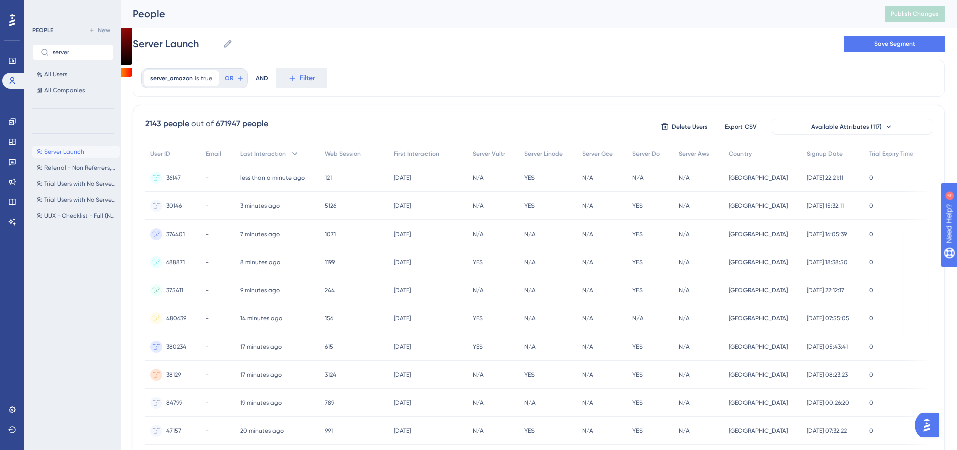
scroll to position [0, 0]
click at [198, 76] on div "server_amazon is true true Remove" at bounding box center [181, 79] width 75 height 16
click at [208, 81] on icon at bounding box center [211, 79] width 6 height 6
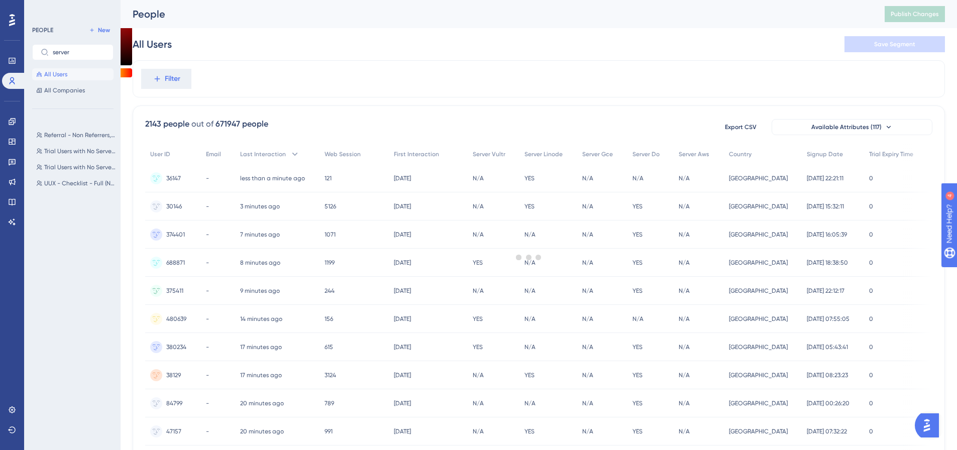
click at [187, 79] on div at bounding box center [528, 257] width 856 height 378
click at [82, 52] on input "server" at bounding box center [79, 52] width 52 height 7
click at [0, 0] on button "Filter" at bounding box center [0, 0] width 0 height 0
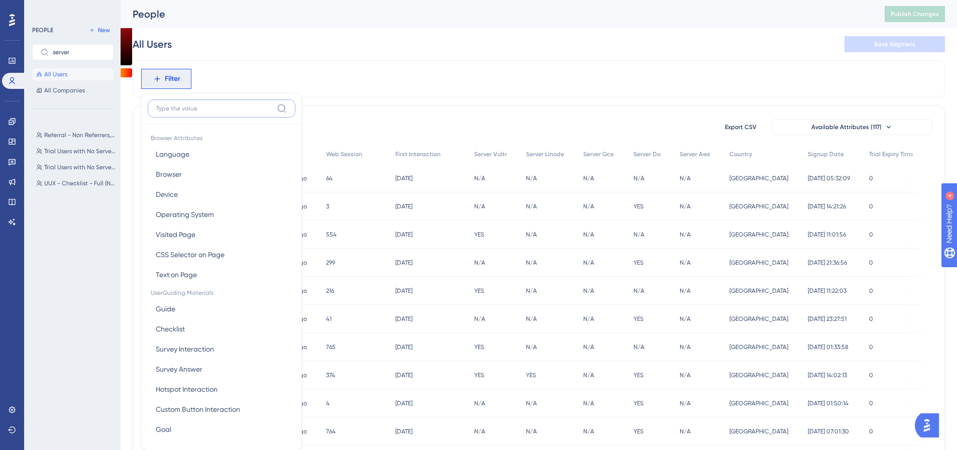
scroll to position [47, 0]
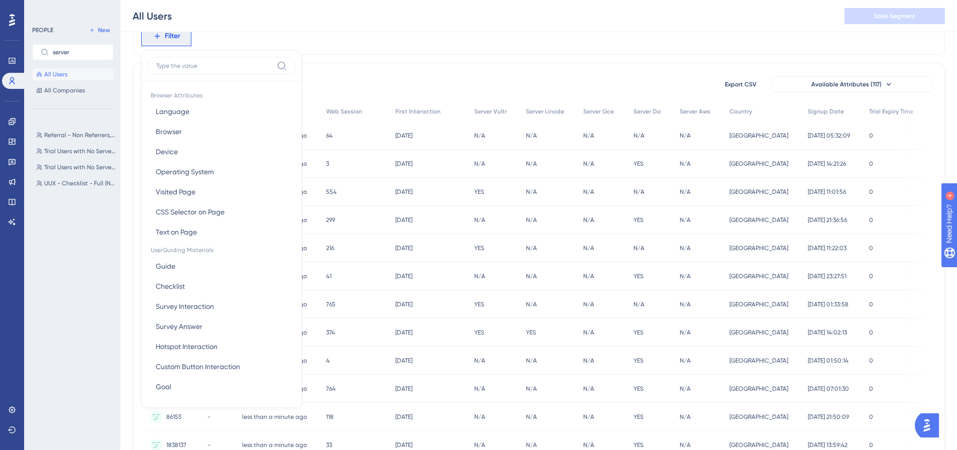
click at [541, 39] on div "Filter Browser Attributes Language Language Browser Browser Device Device Opera…" at bounding box center [539, 36] width 812 height 37
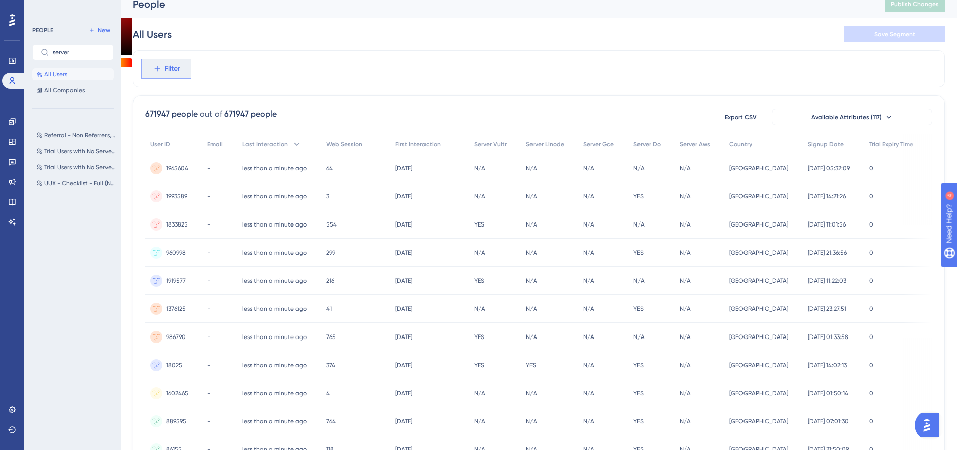
scroll to position [0, 0]
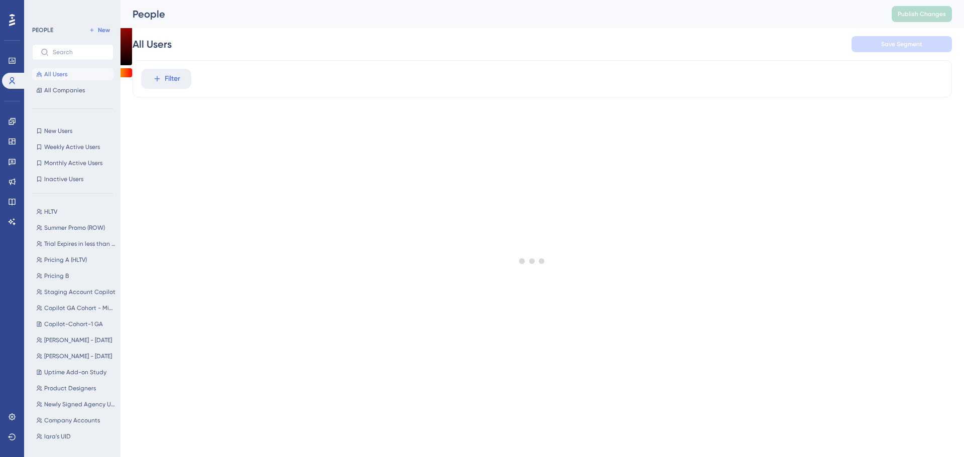
click at [153, 83] on div at bounding box center [532, 260] width 864 height 385
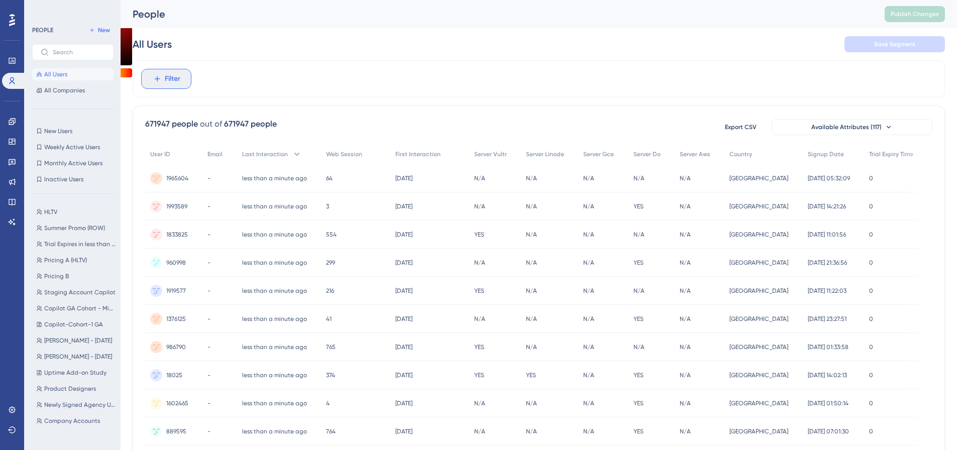
click at [152, 82] on button "Filter" at bounding box center [166, 79] width 50 height 20
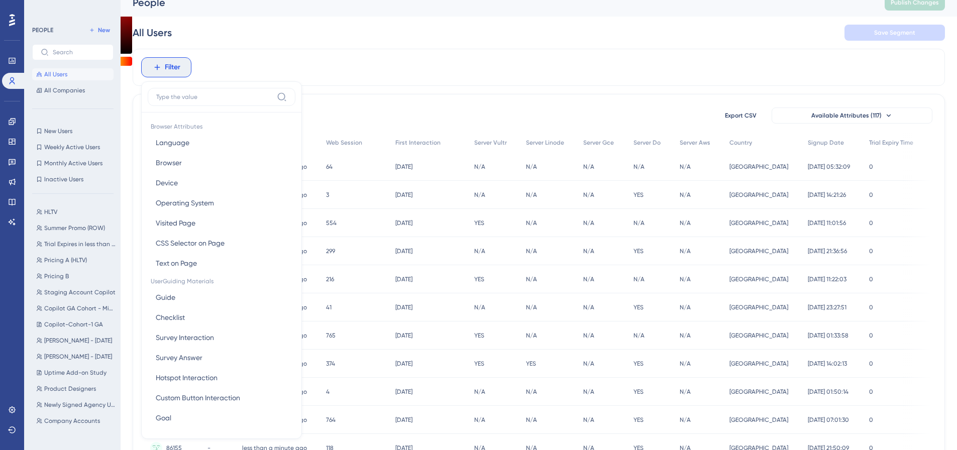
click at [238, 97] on input at bounding box center [214, 97] width 117 height 8
click at [99, 28] on span "New" at bounding box center [104, 30] width 12 height 8
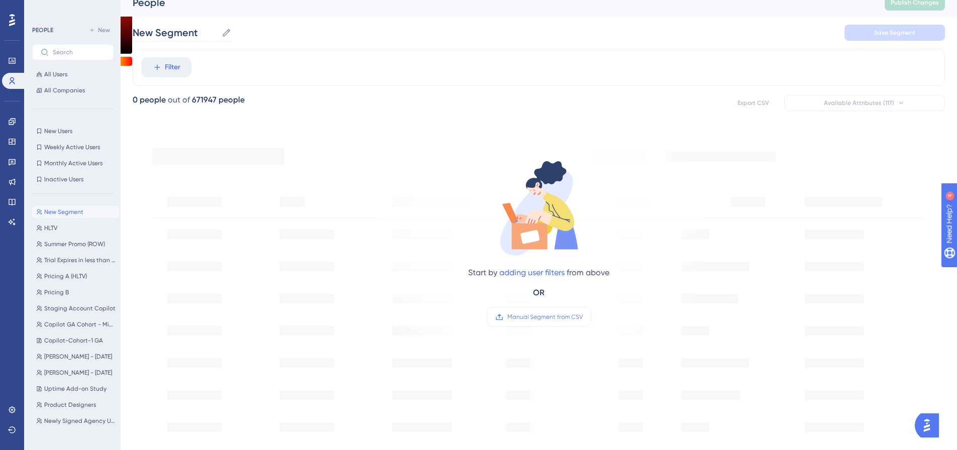
click at [152, 40] on label "New Segment New Segment" at bounding box center [182, 33] width 99 height 18
click at [152, 40] on input "New Segment" at bounding box center [175, 33] width 85 height 14
click at [152, 39] on input "New Segment" at bounding box center [175, 33] width 85 height 14
type input "Server launch"
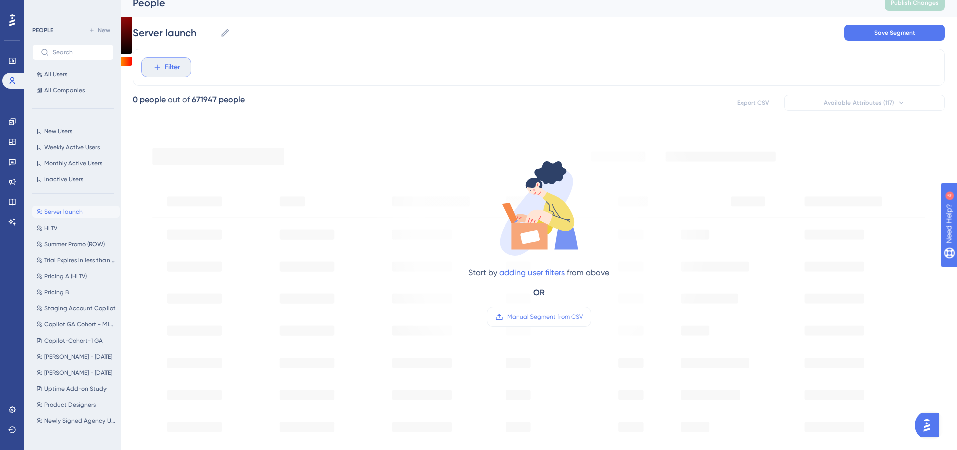
click at [160, 72] on button "Filter" at bounding box center [166, 67] width 50 height 20
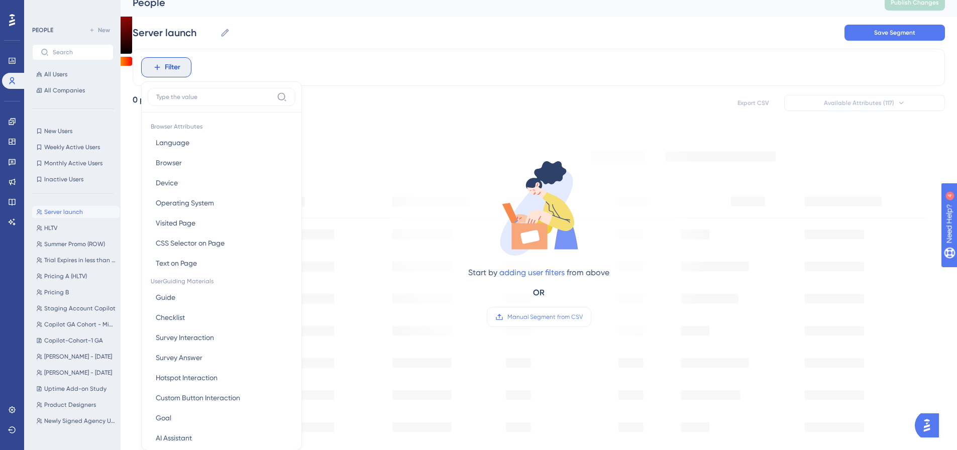
scroll to position [53, 0]
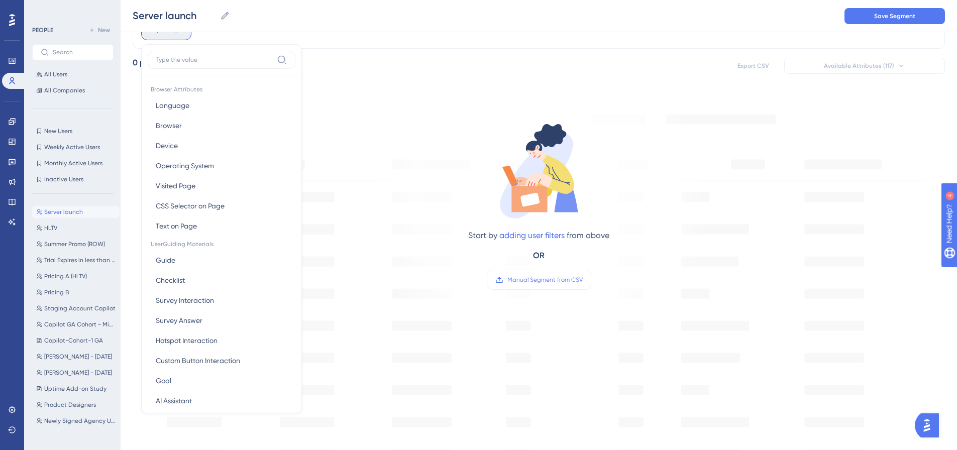
click at [189, 59] on input at bounding box center [214, 60] width 117 height 8
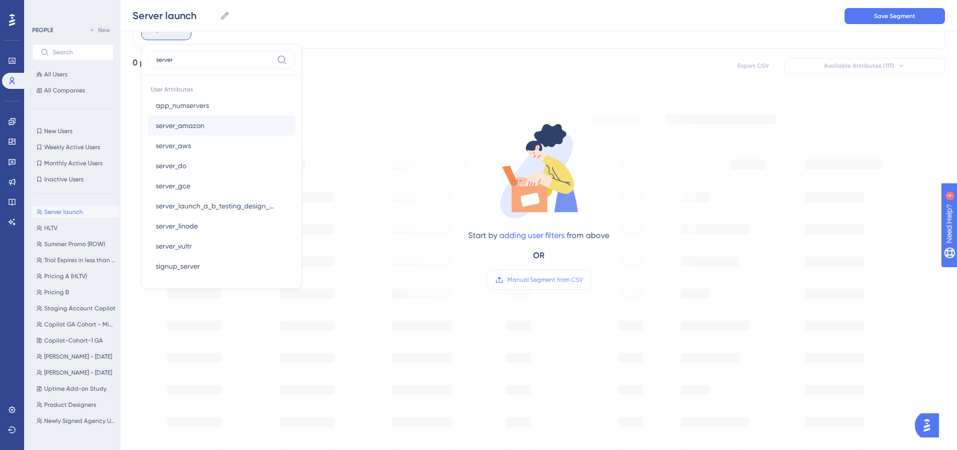
type input "server"
click at [236, 130] on button "server_amazon server_amazon" at bounding box center [222, 125] width 148 height 20
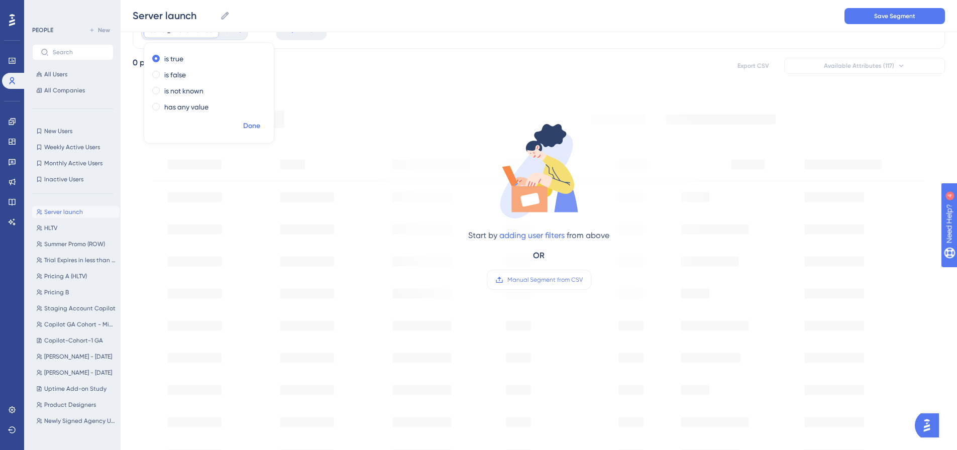
click at [251, 124] on span "Done" at bounding box center [251, 126] width 17 height 12
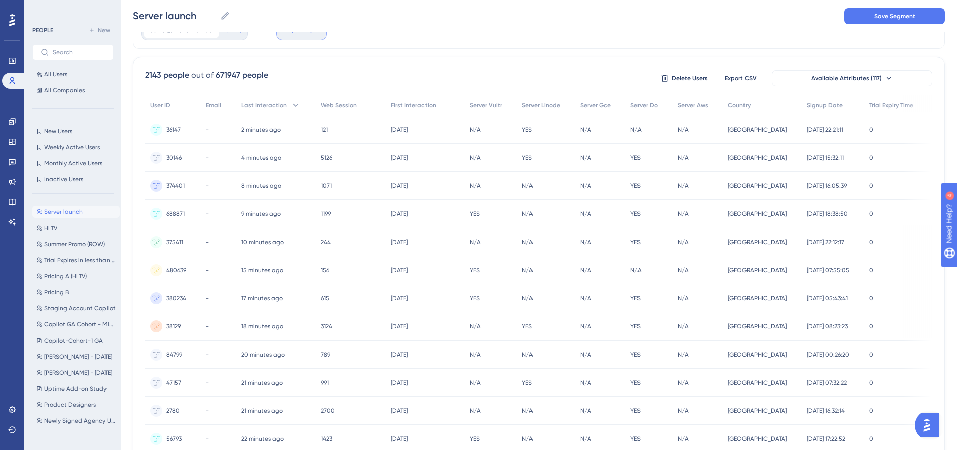
scroll to position [0, 0]
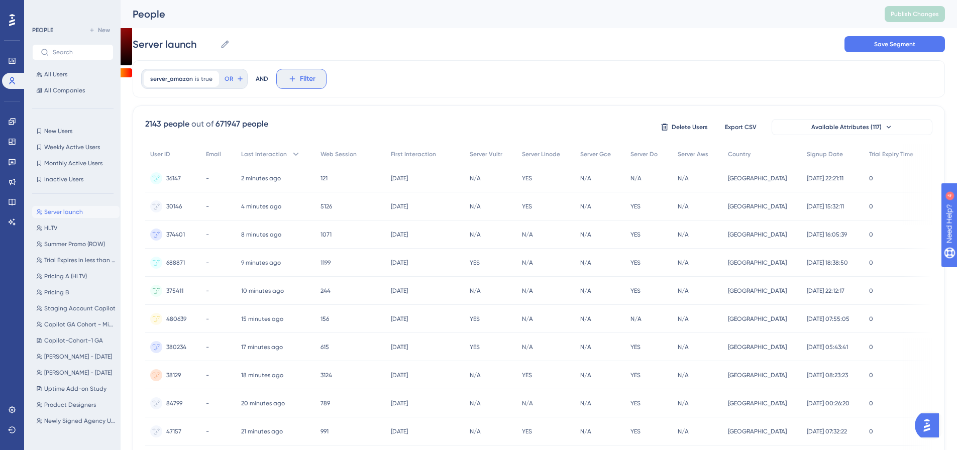
click at [284, 83] on button "Filter" at bounding box center [301, 79] width 50 height 20
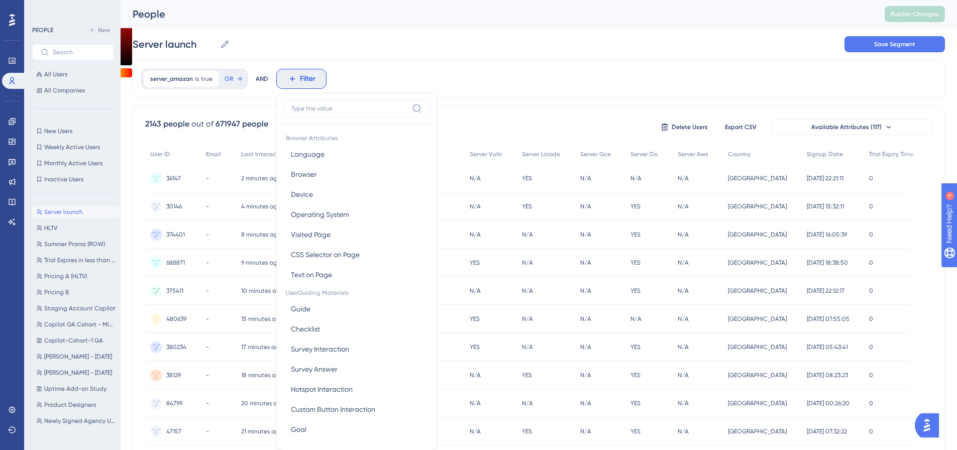
scroll to position [47, 0]
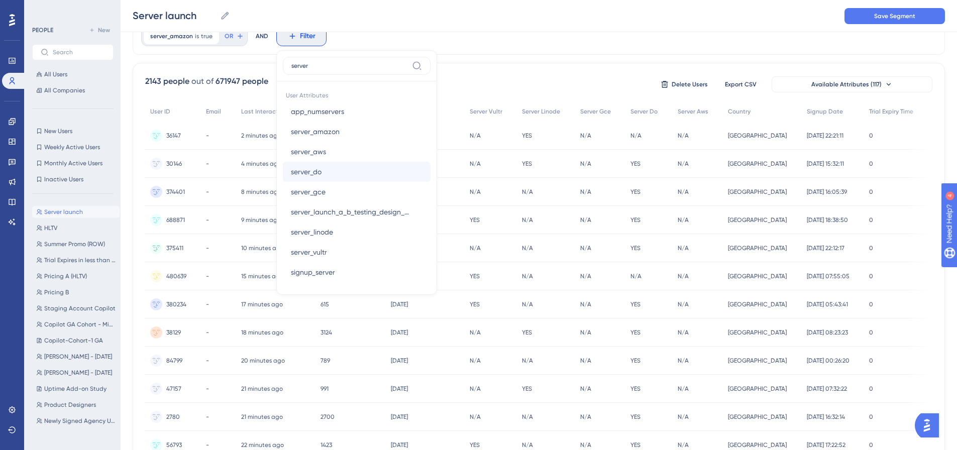
type input "server"
click at [331, 164] on button "server_do server_do" at bounding box center [357, 172] width 148 height 20
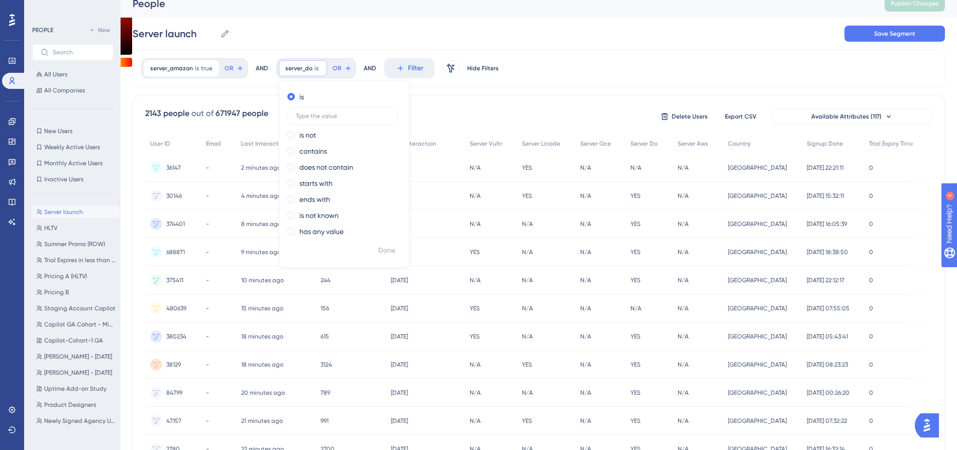
scroll to position [0, 0]
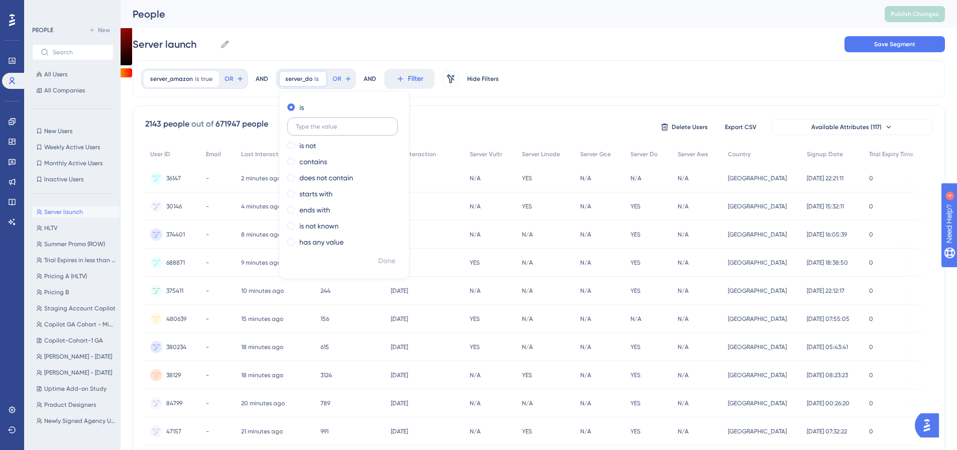
click at [314, 129] on input "text" at bounding box center [342, 126] width 93 height 7
click at [316, 132] on label at bounding box center [342, 127] width 110 height 18
click at [316, 130] on input "text" at bounding box center [342, 126] width 93 height 7
type input "yes"
click at [388, 259] on span "Done" at bounding box center [386, 261] width 17 height 12
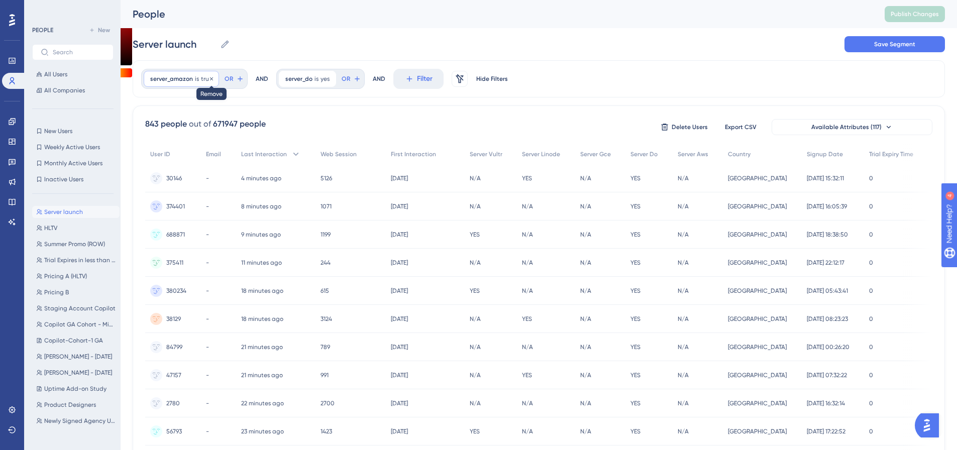
click at [210, 80] on icon at bounding box center [211, 79] width 6 height 6
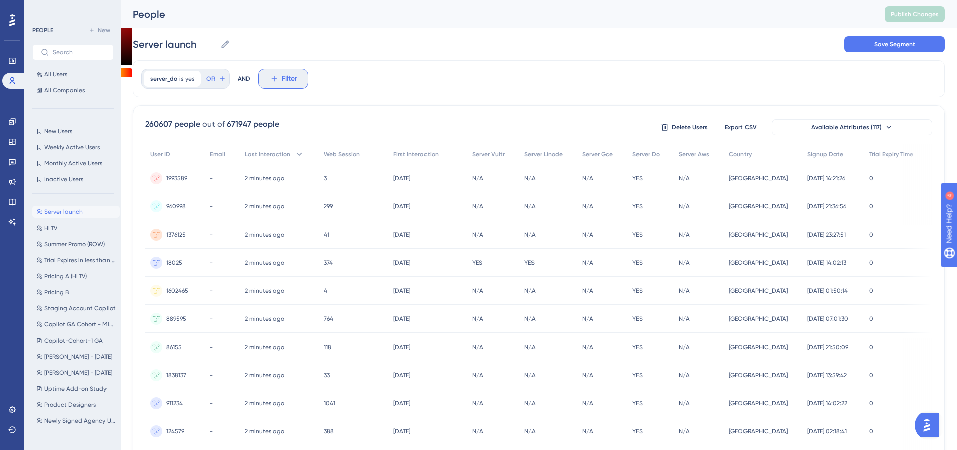
click at [298, 78] on button "Filter" at bounding box center [283, 79] width 50 height 20
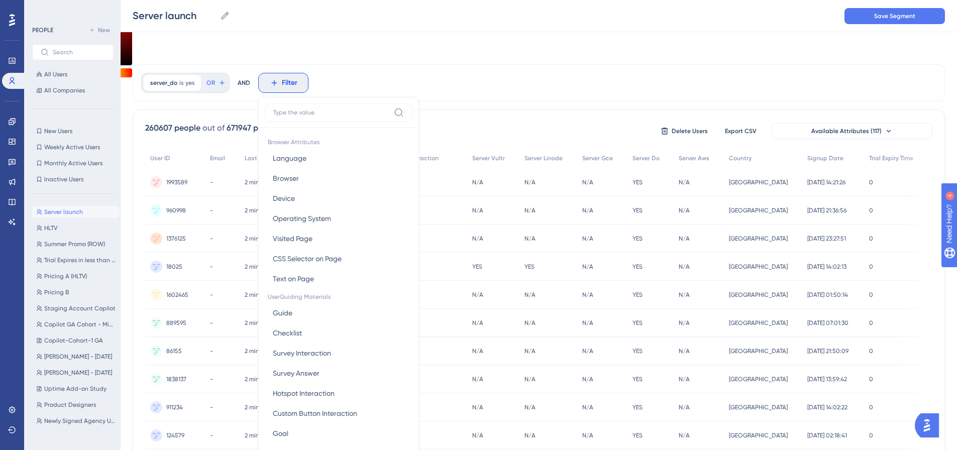
scroll to position [47, 0]
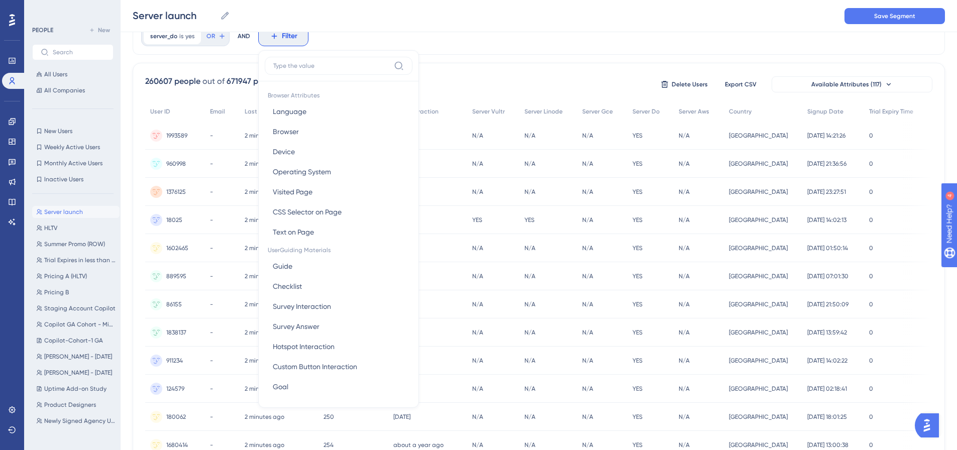
click at [287, 71] on label at bounding box center [339, 66] width 148 height 18
click at [287, 70] on input at bounding box center [331, 66] width 117 height 8
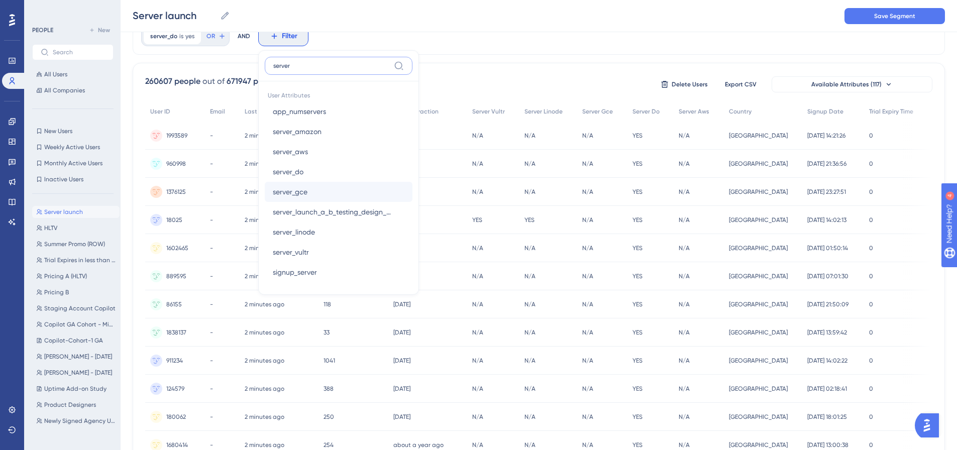
type input "server"
click at [311, 193] on button "server_gce server_gce" at bounding box center [339, 192] width 148 height 20
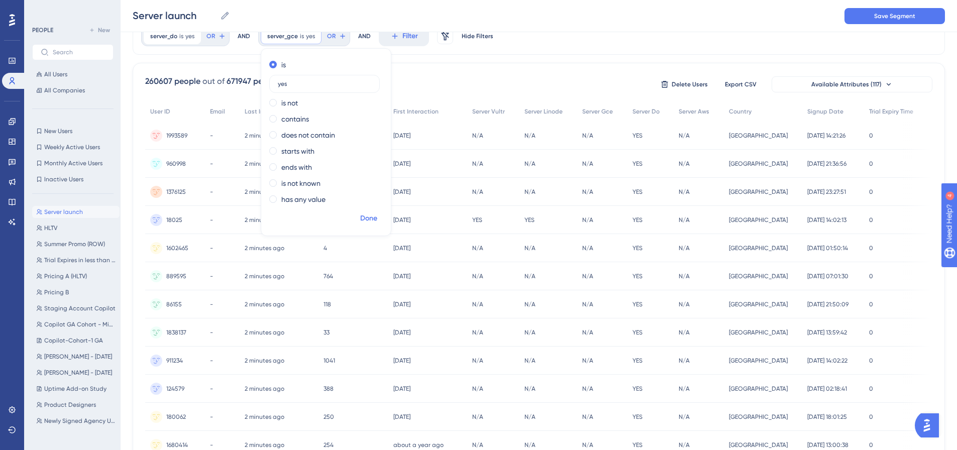
type input "yes"
click at [369, 220] on span "Done" at bounding box center [368, 218] width 17 height 12
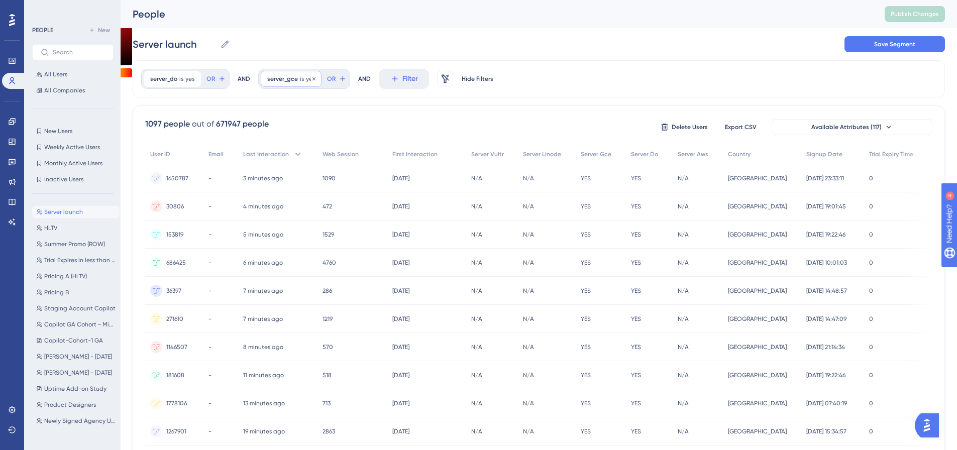
click at [289, 79] on span "server_gce" at bounding box center [282, 79] width 31 height 8
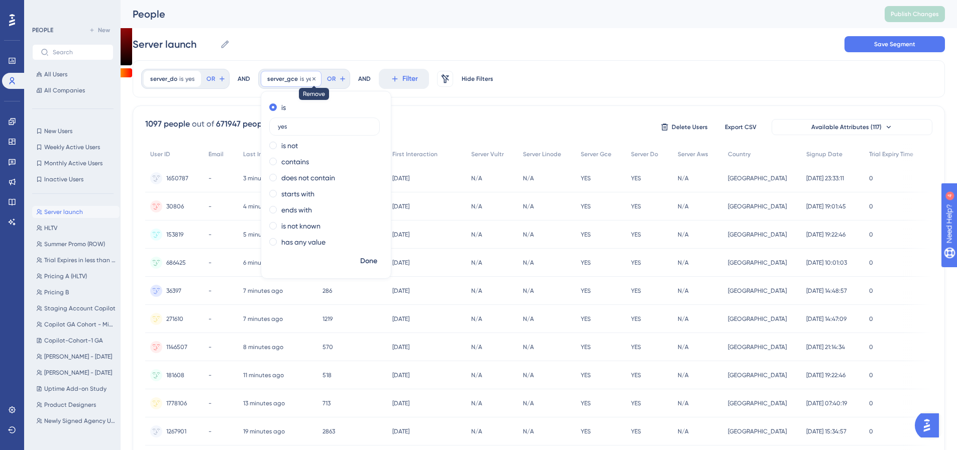
click at [316, 78] on icon at bounding box center [314, 79] width 6 height 6
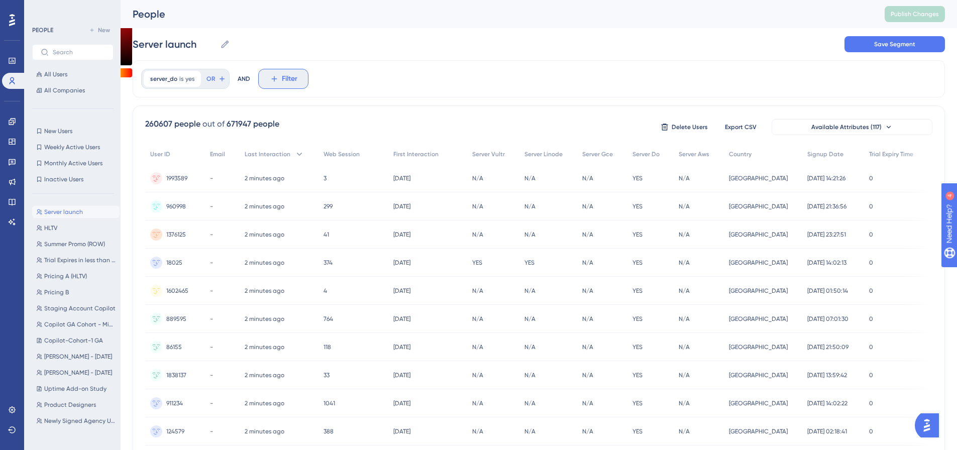
click at [272, 77] on icon at bounding box center [274, 78] width 9 height 9
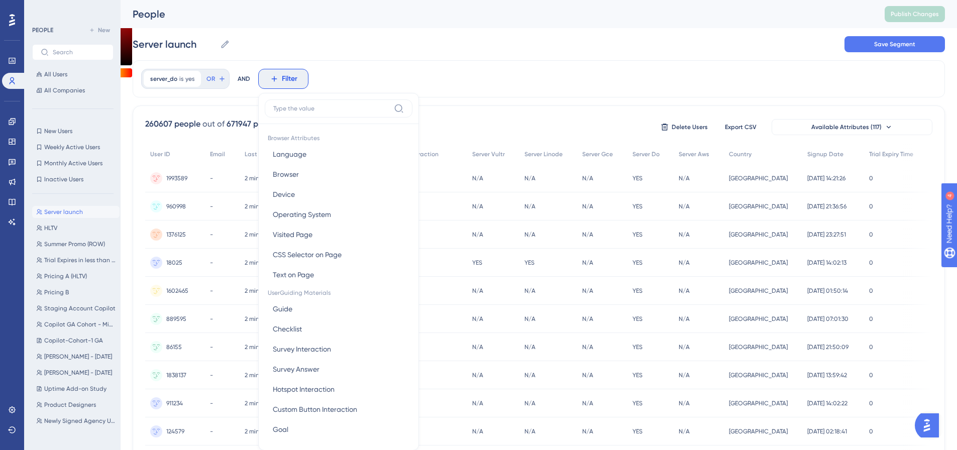
scroll to position [44, 0]
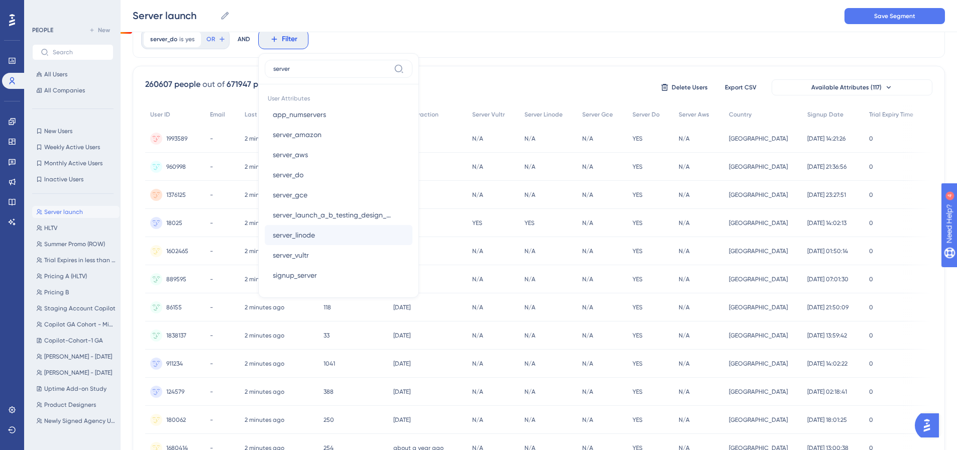
type input "server"
click at [346, 226] on button "server_linode server_linode" at bounding box center [339, 235] width 148 height 20
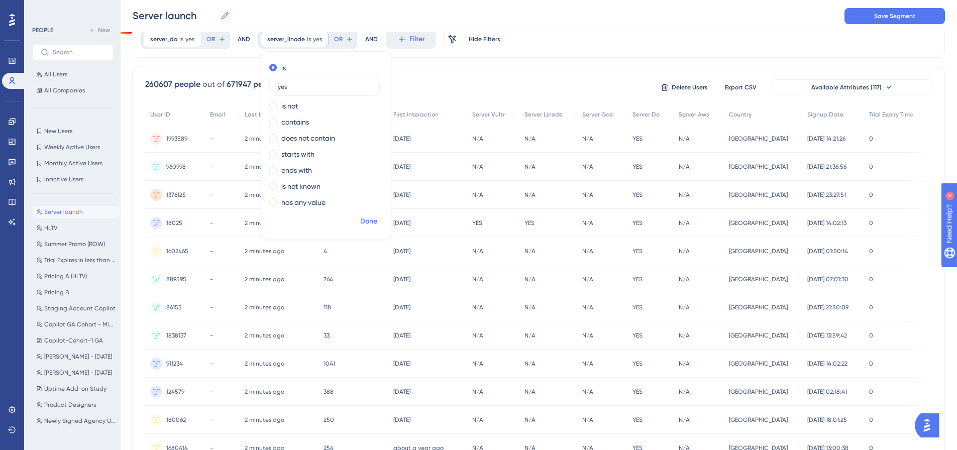
type input "yes"
click at [363, 227] on button "Done" at bounding box center [369, 221] width 28 height 18
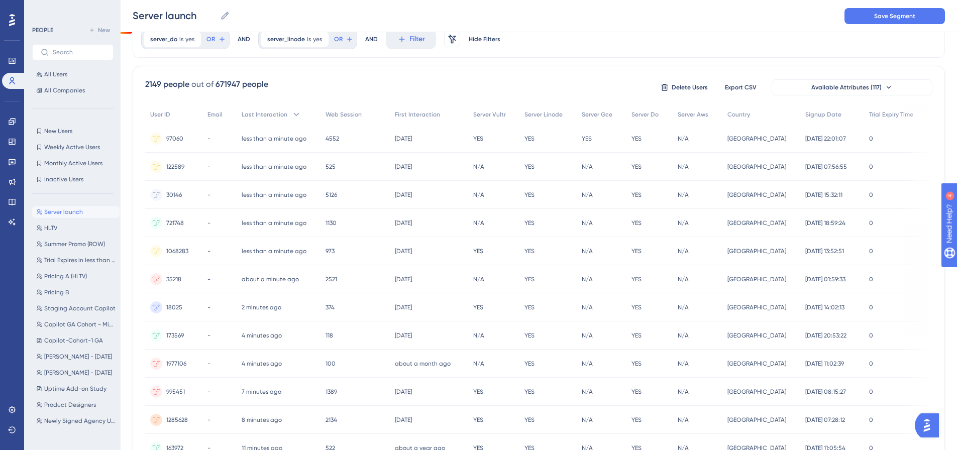
scroll to position [0, 0]
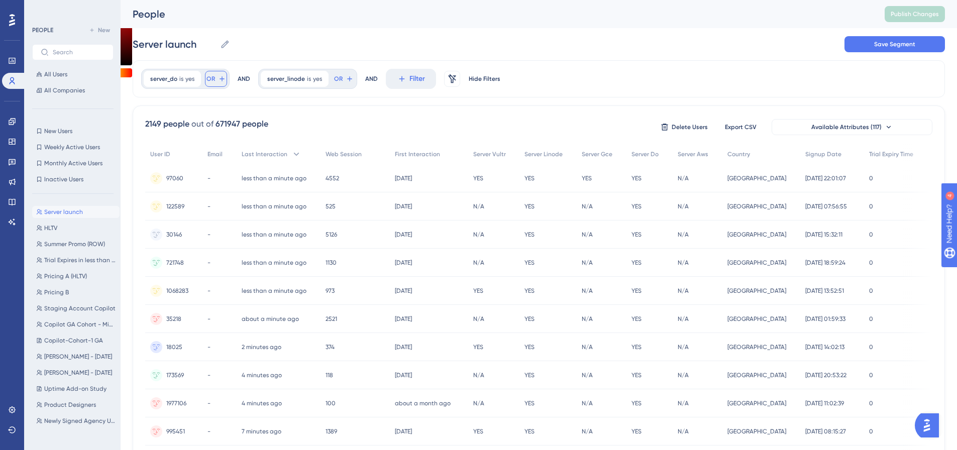
click at [209, 79] on span "OR" at bounding box center [210, 79] width 9 height 8
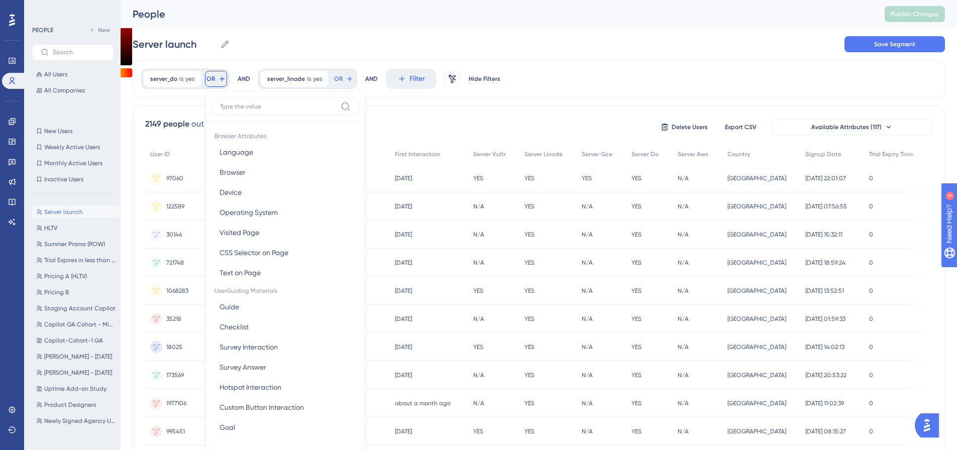
click at [232, 105] on input at bounding box center [278, 106] width 117 height 8
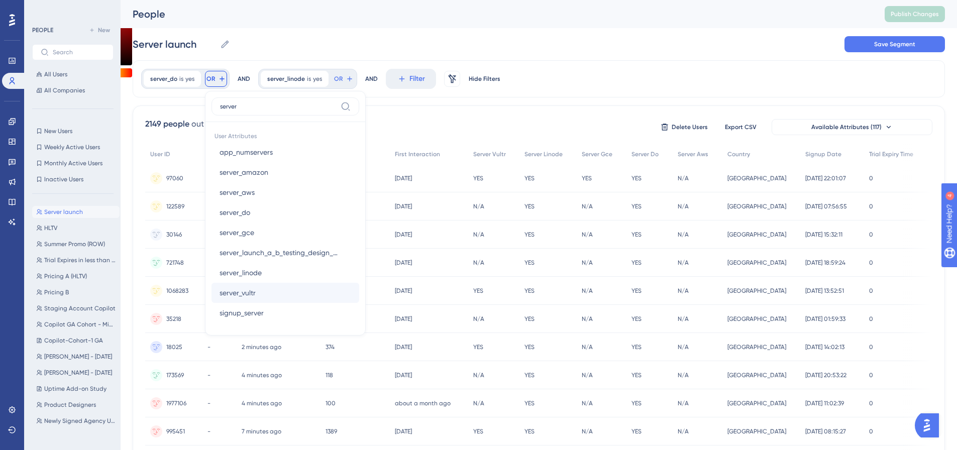
type input "server"
click at [266, 286] on button "server_vultr server_vultr" at bounding box center [285, 293] width 148 height 20
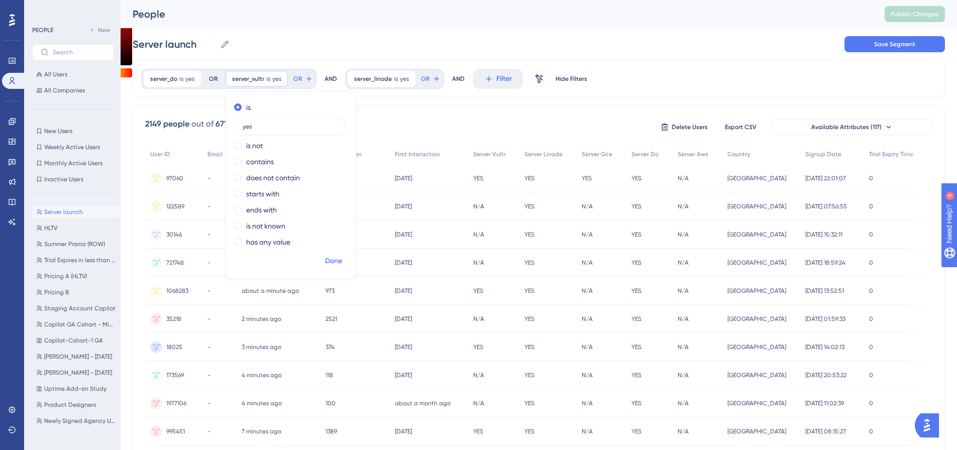
type input "yes"
click at [327, 265] on span "Done" at bounding box center [333, 261] width 17 height 12
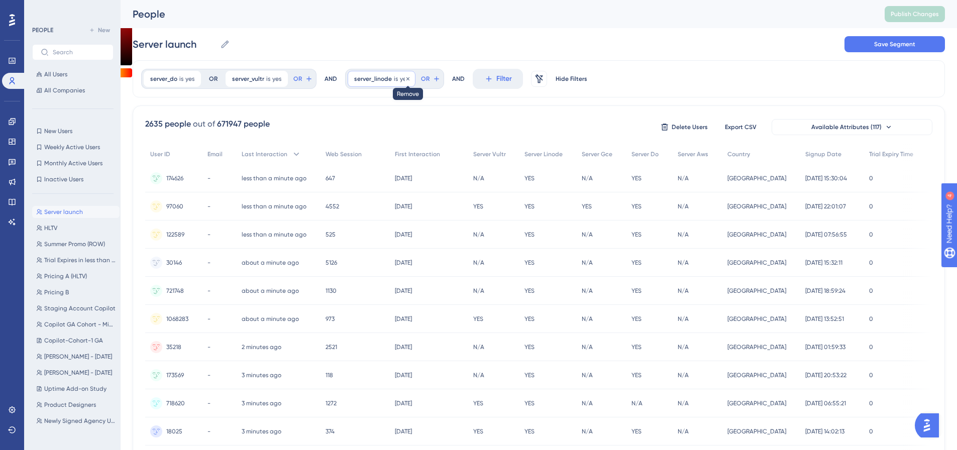
click at [406, 78] on icon at bounding box center [407, 78] width 3 height 3
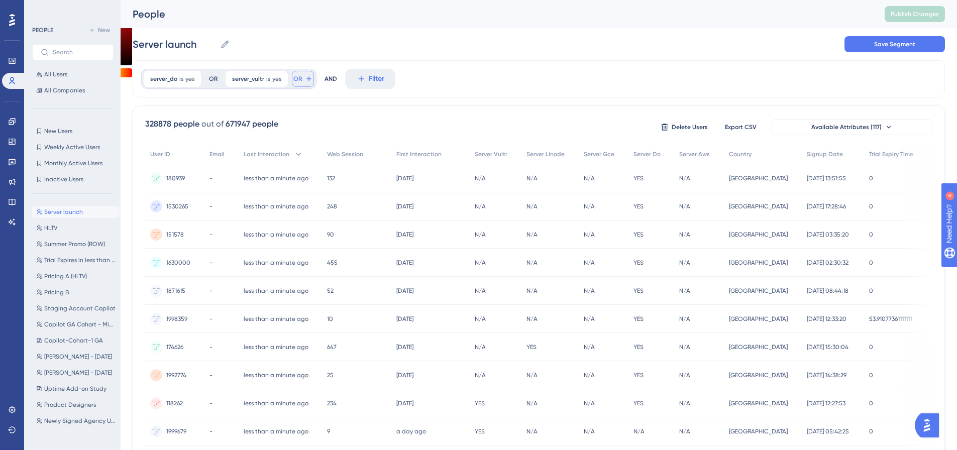
click at [310, 80] on icon at bounding box center [309, 79] width 8 height 8
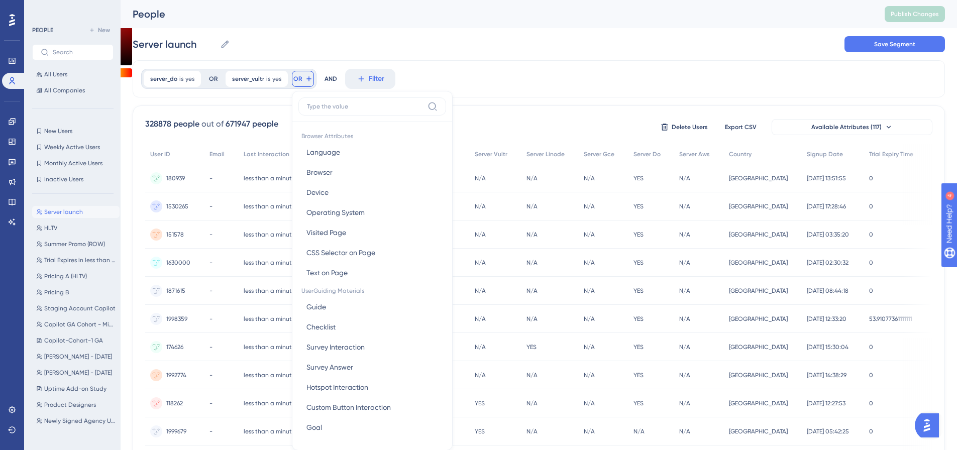
scroll to position [46, 0]
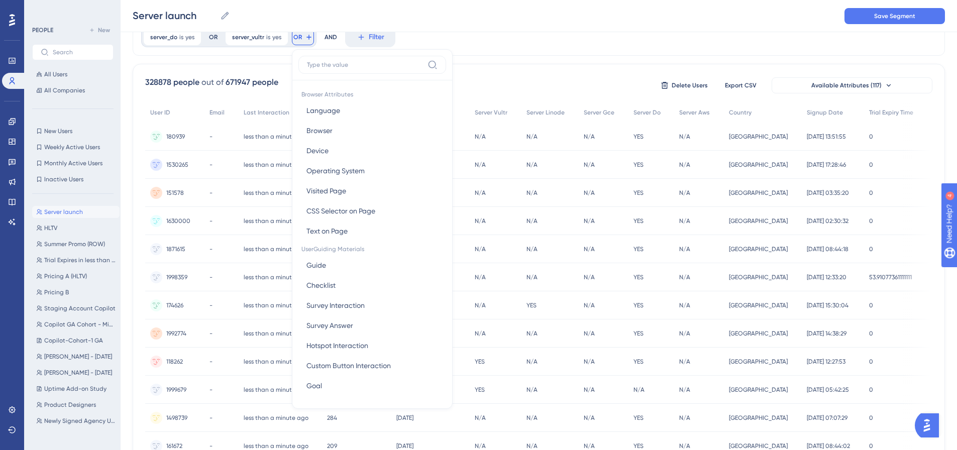
click at [322, 68] on input at bounding box center [365, 65] width 117 height 8
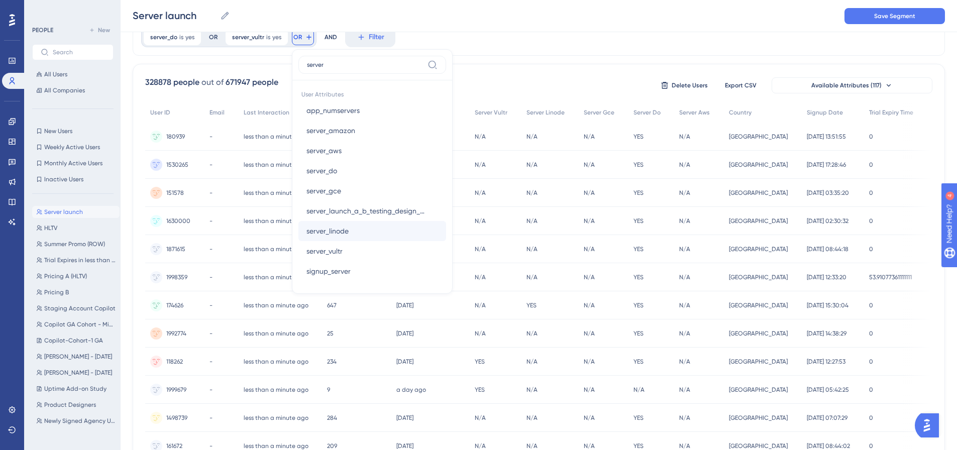
type input "server"
click at [351, 224] on button "server_linode server_linode" at bounding box center [372, 231] width 148 height 20
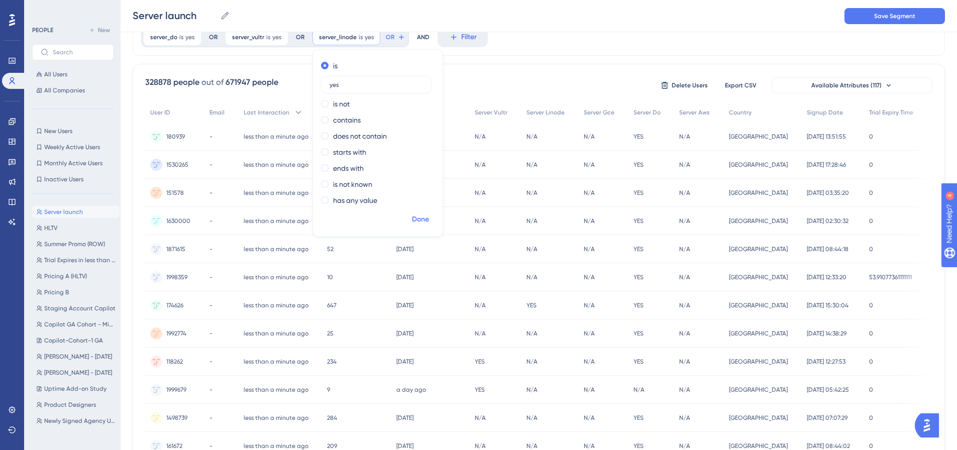
type input "yes"
click at [417, 224] on span "Done" at bounding box center [420, 219] width 17 height 12
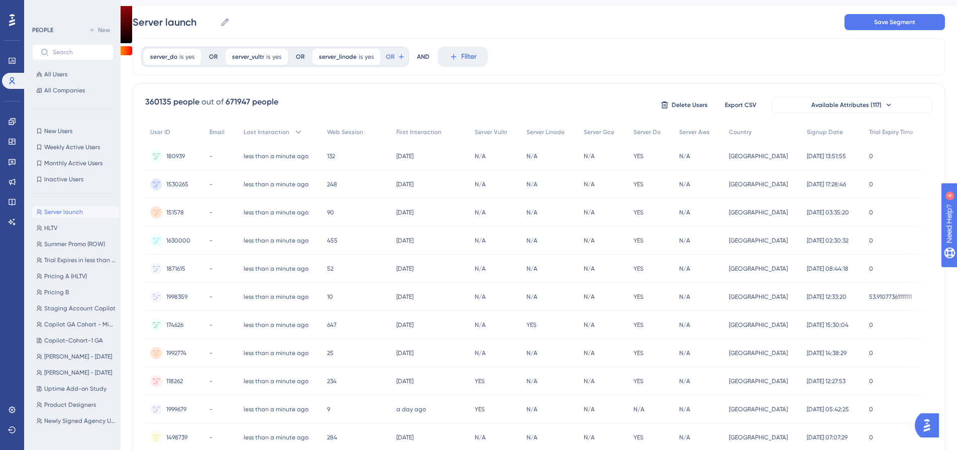
scroll to position [0, 0]
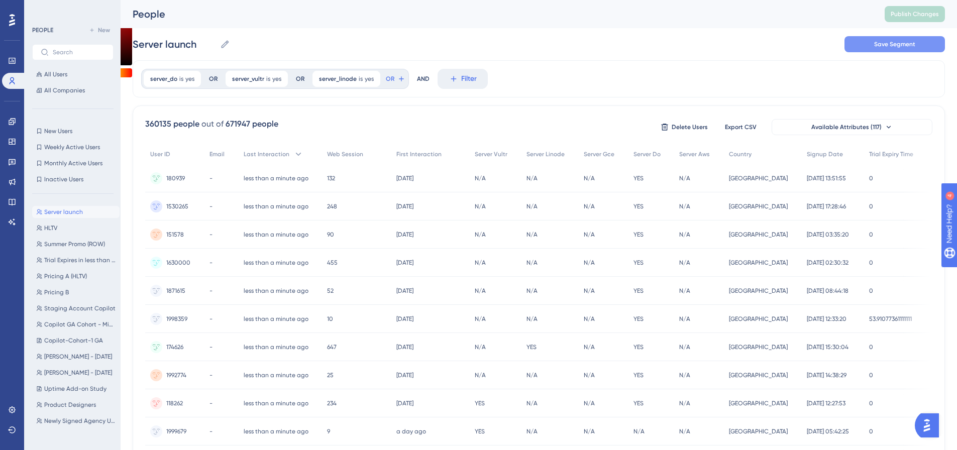
click at [863, 38] on button "Save Segment" at bounding box center [894, 44] width 100 height 16
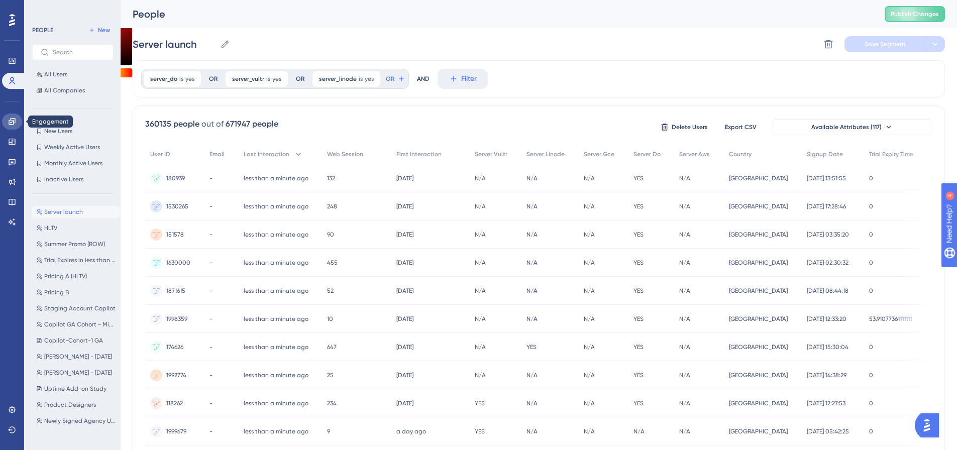
click at [14, 127] on link at bounding box center [12, 121] width 20 height 16
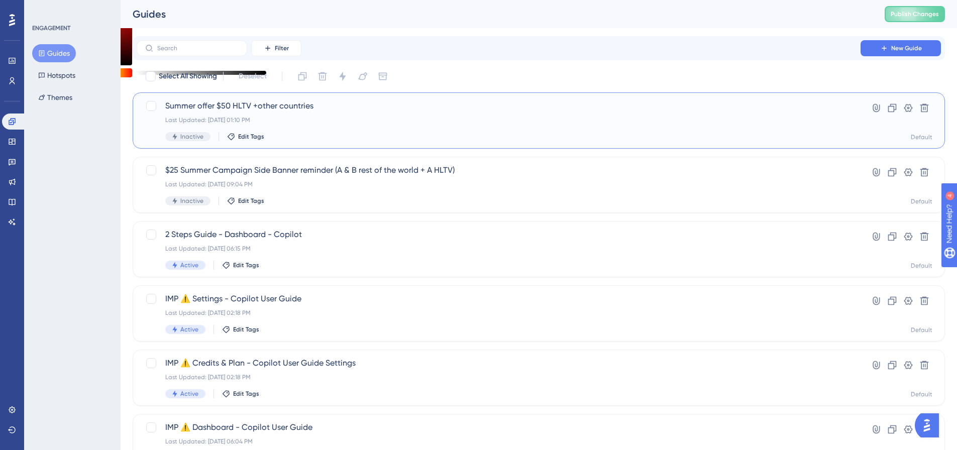
click at [211, 111] on span "Summer offer $50 HLTV +other countries" at bounding box center [498, 106] width 666 height 12
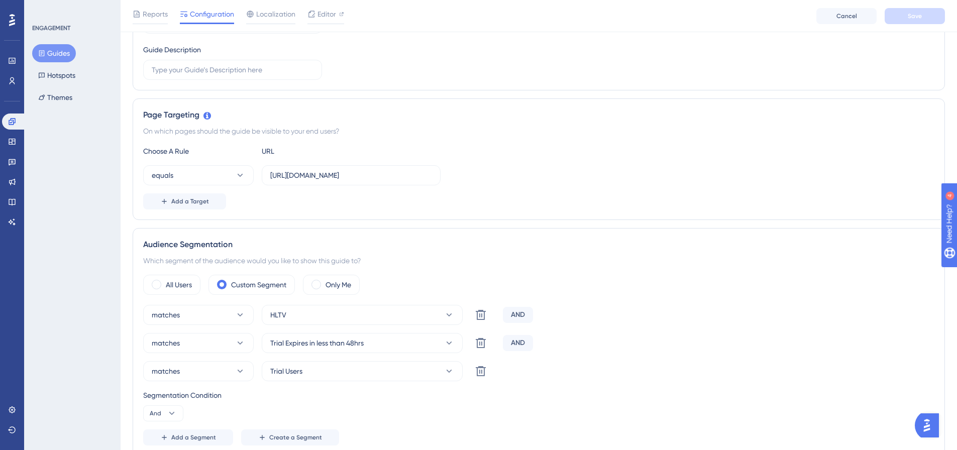
scroll to position [251, 0]
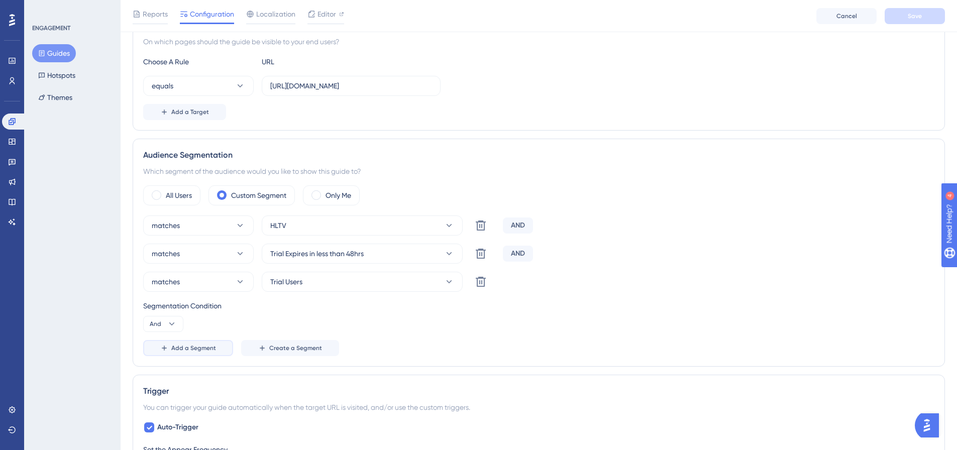
click at [184, 348] on span "Add a Segment" at bounding box center [193, 348] width 45 height 8
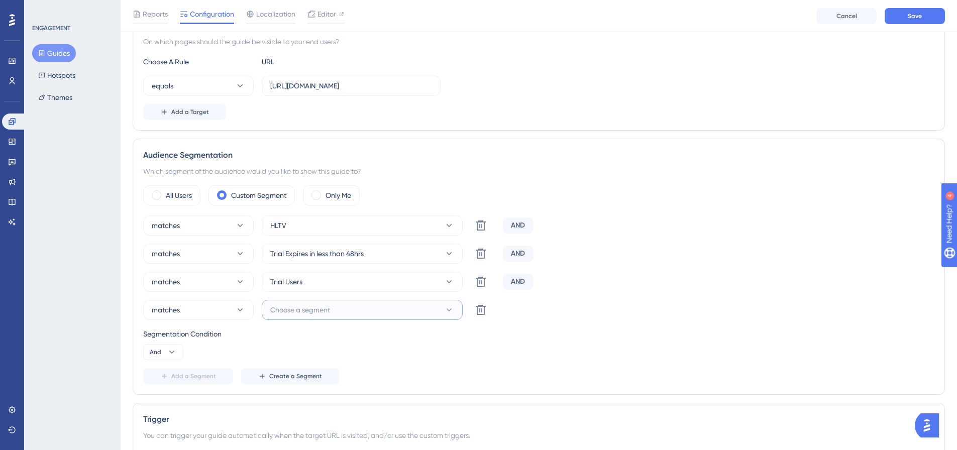
click at [310, 305] on span "Choose a segment" at bounding box center [300, 310] width 60 height 12
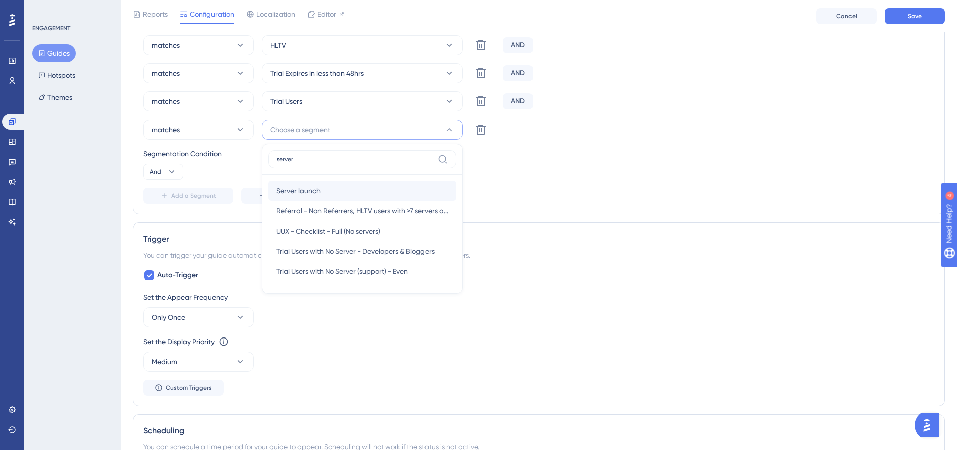
type input "server"
click at [340, 191] on div "Server launch Server launch" at bounding box center [362, 191] width 172 height 20
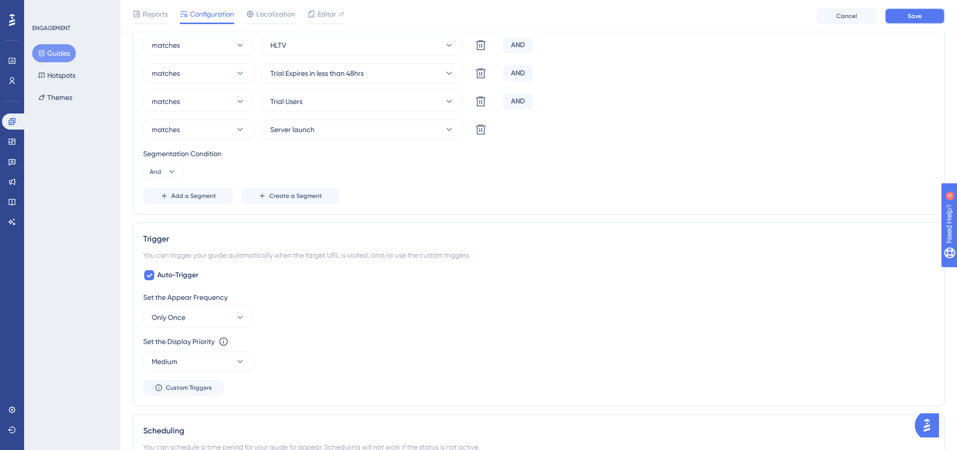
click at [928, 15] on button "Save" at bounding box center [914, 16] width 60 height 16
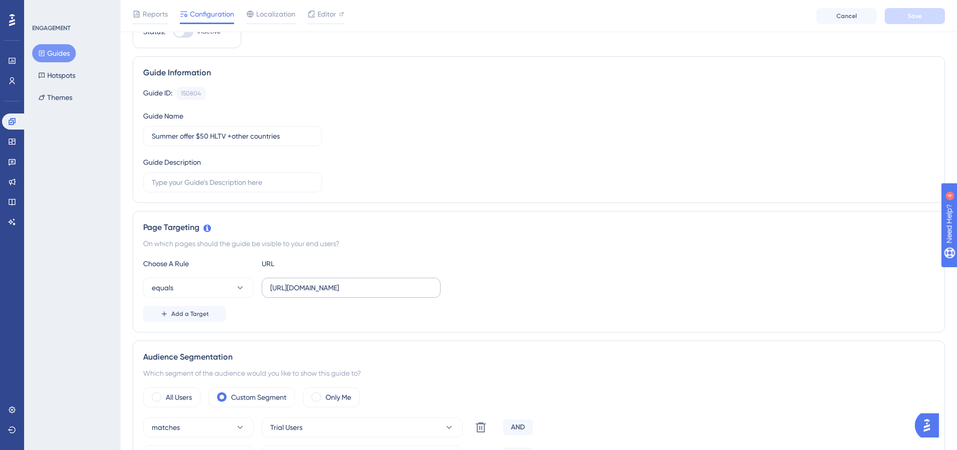
scroll to position [0, 0]
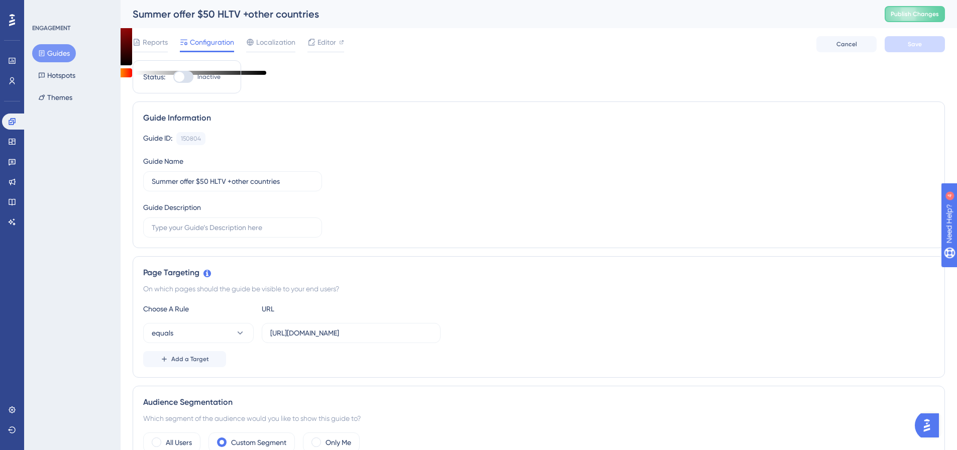
click at [181, 80] on div at bounding box center [179, 77] width 10 height 10
click at [173, 77] on input "Inactive" at bounding box center [173, 77] width 1 height 1
checkbox input "true"
click at [896, 48] on button "Save" at bounding box center [914, 44] width 60 height 16
click at [907, 16] on span "Publish Changes" at bounding box center [914, 14] width 48 height 8
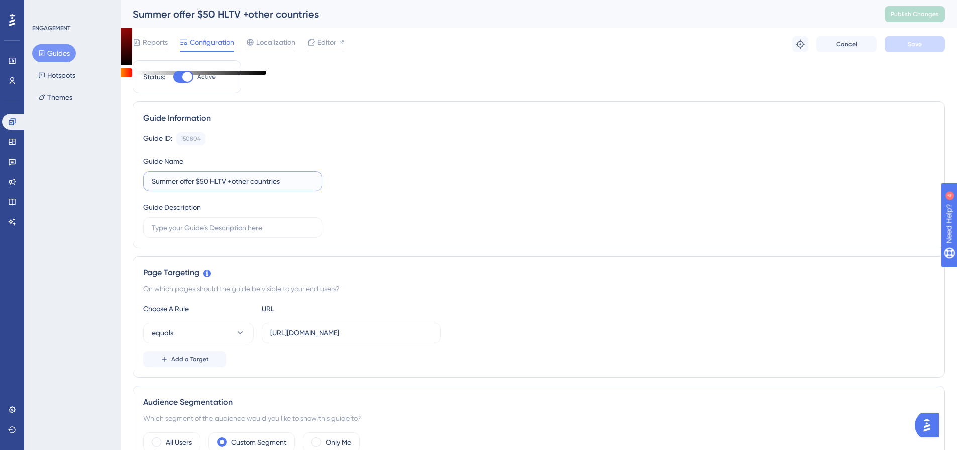
click at [281, 185] on input "Summer offer $50 HLTV +other countries" at bounding box center [233, 181] width 162 height 11
drag, startPoint x: 284, startPoint y: 185, endPoint x: 227, endPoint y: 190, distance: 56.9
click at [227, 190] on label "Summer offer $50 HLTV +other countries" at bounding box center [232, 181] width 179 height 20
click at [936, 42] on button "Save" at bounding box center [914, 44] width 60 height 16
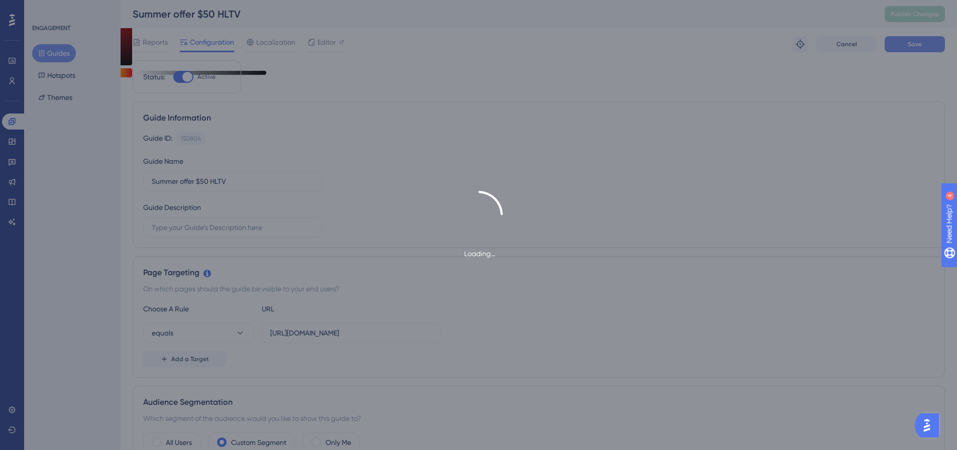
type input "Summer offer $50 HLTV"
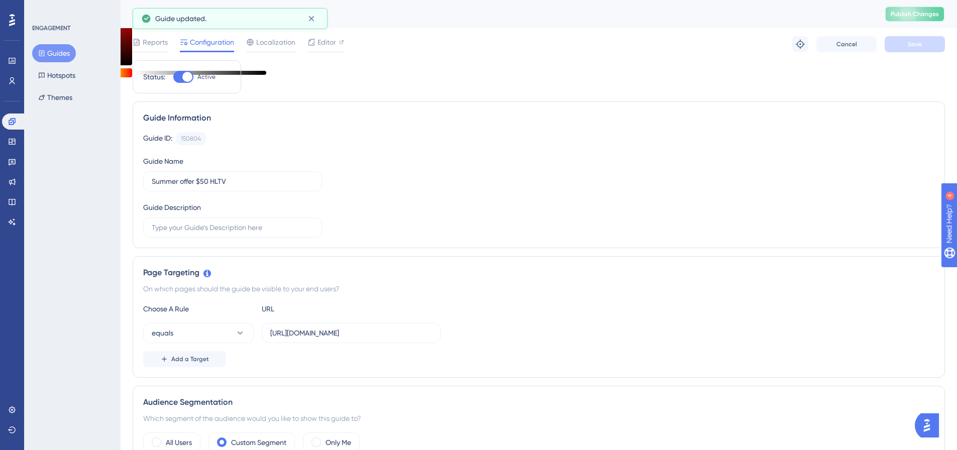
click at [933, 16] on span "Publish Changes" at bounding box center [914, 14] width 48 height 8
click at [68, 53] on button "Guides" at bounding box center [54, 53] width 44 height 18
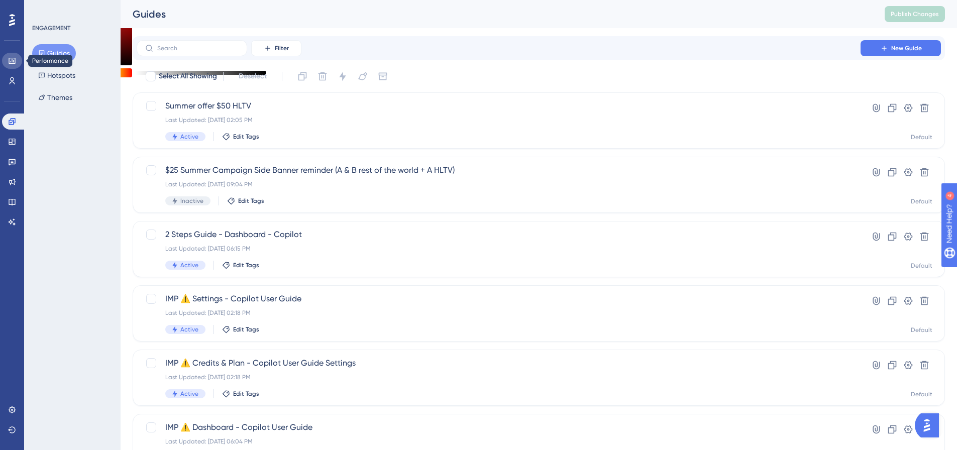
click at [14, 58] on icon at bounding box center [12, 61] width 7 height 6
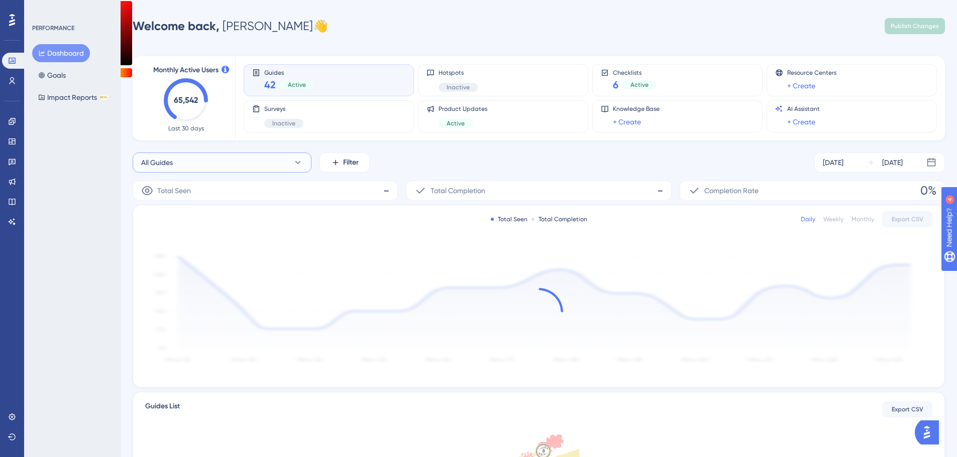
click at [190, 164] on button "All Guides" at bounding box center [222, 163] width 179 height 20
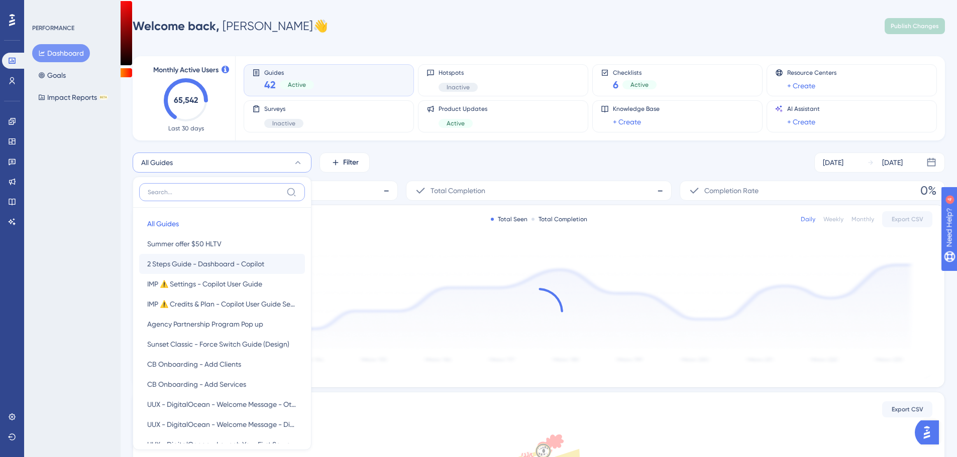
scroll to position [82, 0]
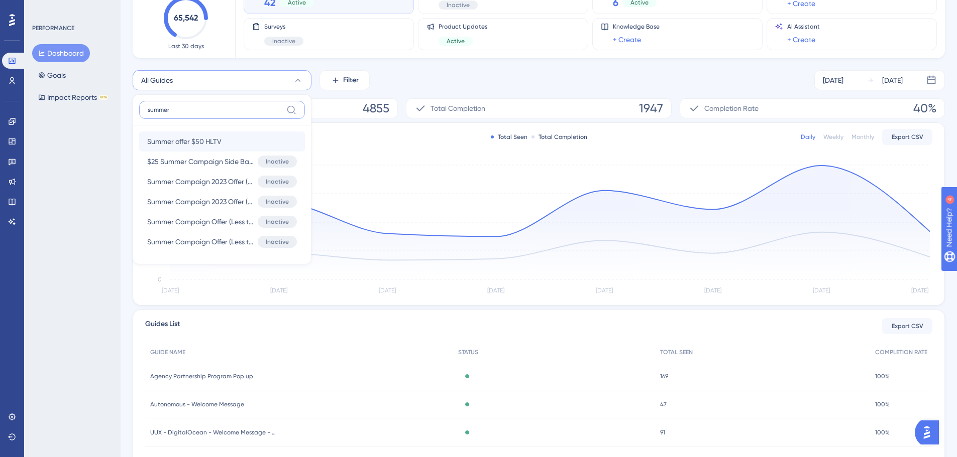
type input "summer"
click at [233, 138] on button "Summer offer $50 HLTV Summer offer $50 HLTV" at bounding box center [222, 142] width 166 height 20
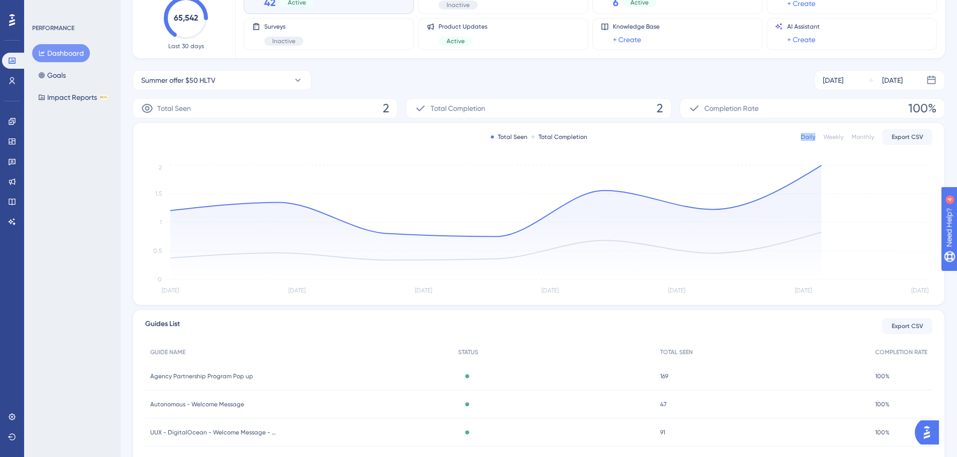
click at [233, 138] on div "Total Seen Total Completion Daily Weekly Monthly Export CSV" at bounding box center [538, 137] width 787 height 12
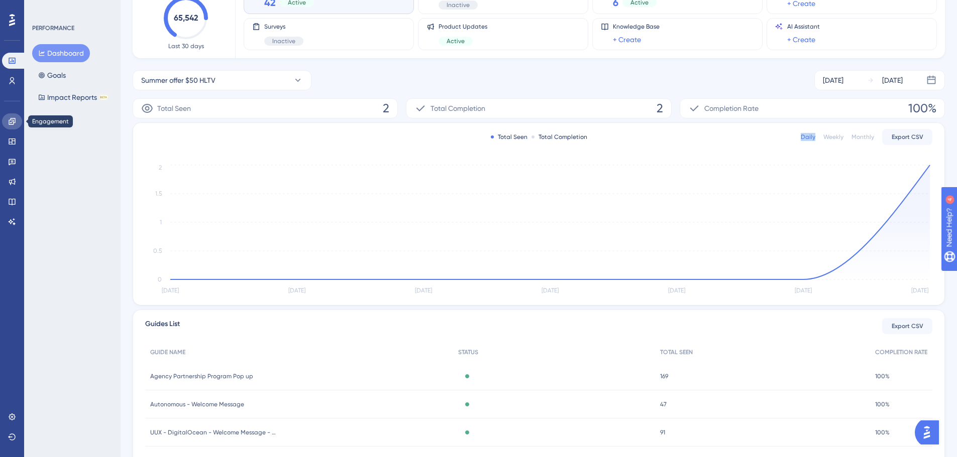
click at [12, 118] on icon at bounding box center [12, 122] width 8 height 8
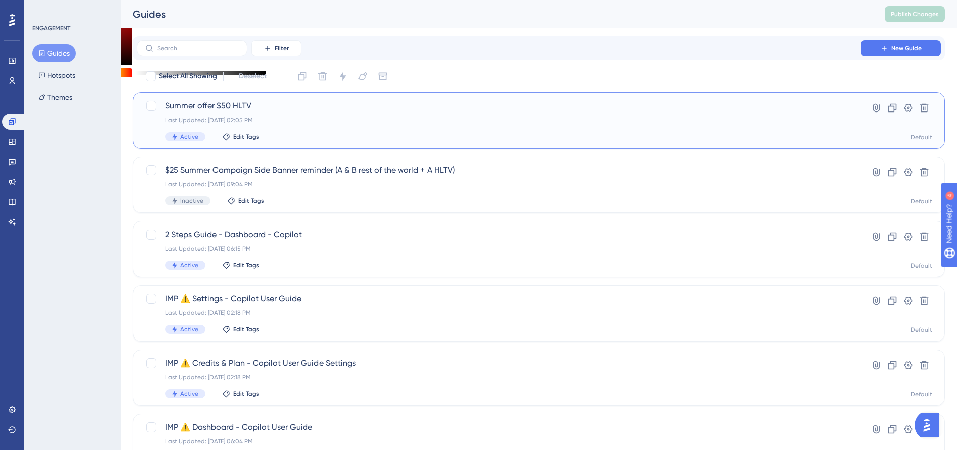
click at [219, 111] on span "Summer offer $50 HLTV" at bounding box center [498, 106] width 666 height 12
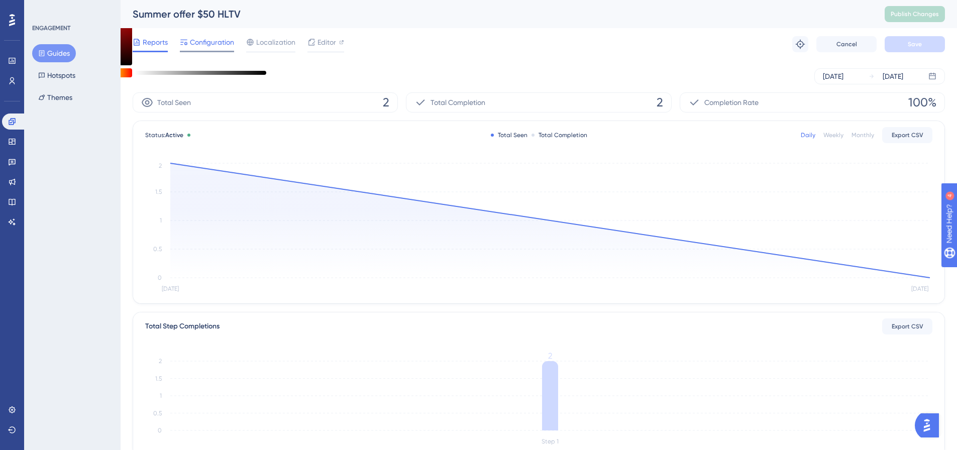
click at [221, 40] on span "Configuration" at bounding box center [212, 42] width 44 height 12
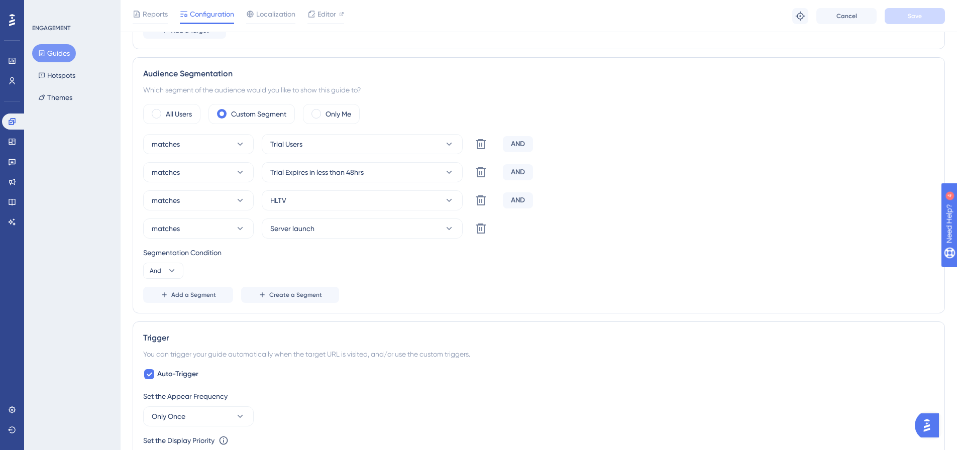
scroll to position [352, 0]
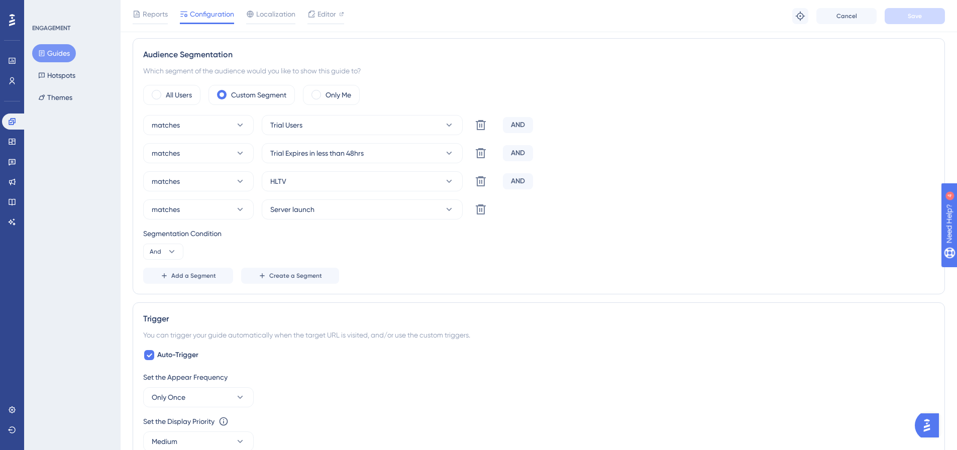
click at [46, 49] on button "Guides" at bounding box center [54, 53] width 44 height 18
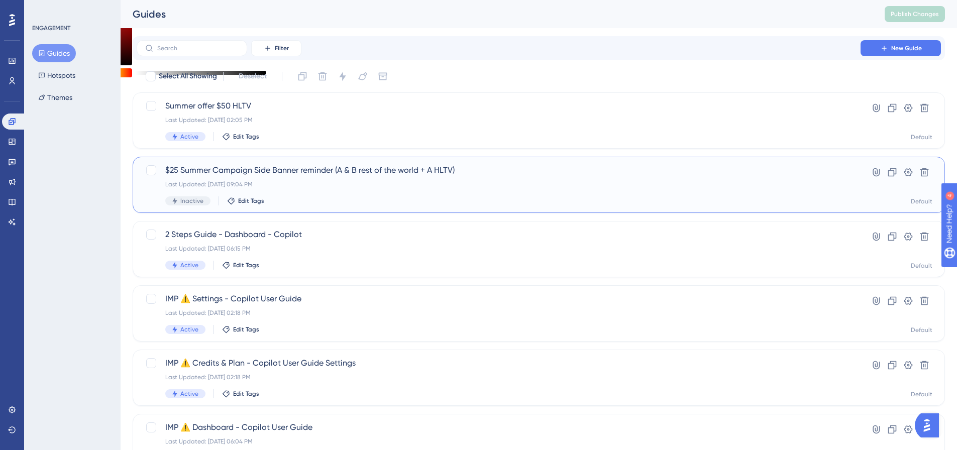
click at [204, 173] on span "$25 Summer Campaign Side Banner reminder (A & B rest of the world + A HLTV)" at bounding box center [498, 170] width 666 height 12
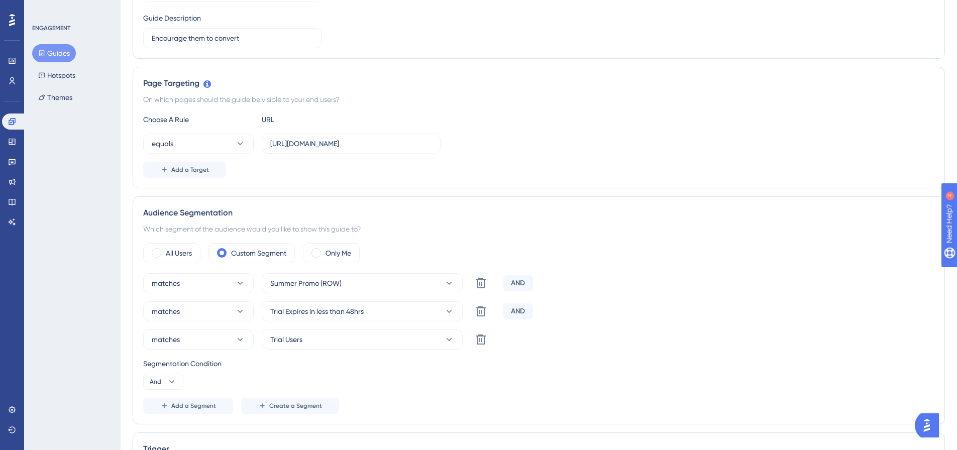
scroll to position [301, 0]
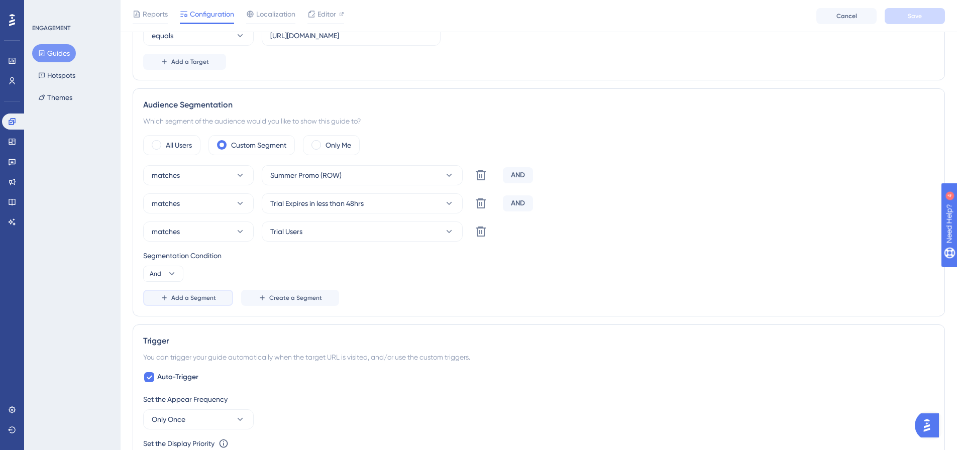
click at [201, 304] on button "Add a Segment" at bounding box center [188, 298] width 90 height 16
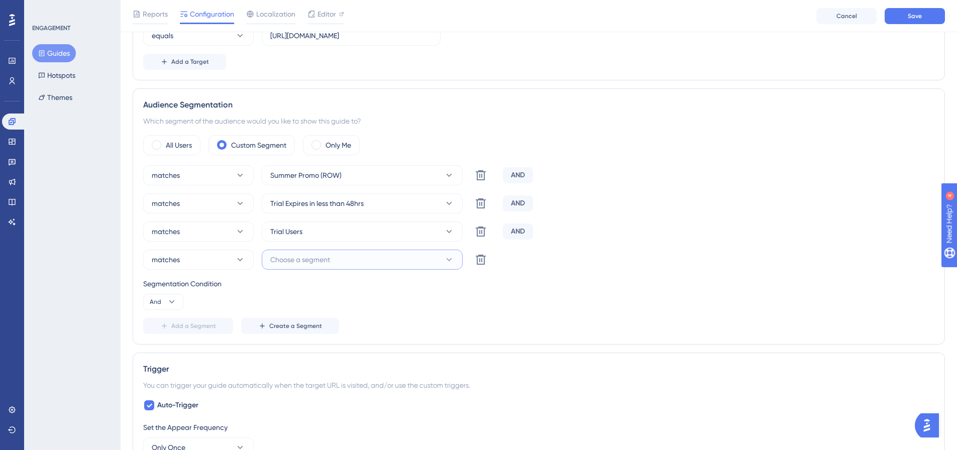
click at [307, 256] on span "Choose a segment" at bounding box center [300, 260] width 60 height 12
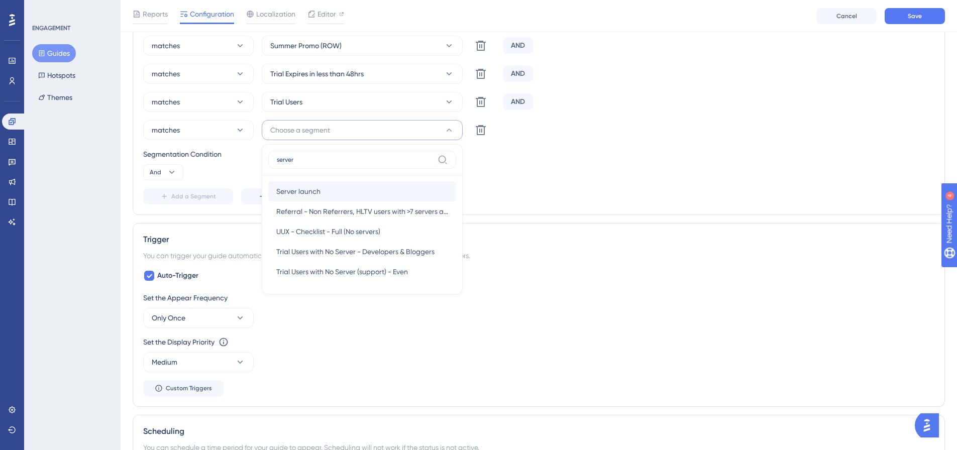
type input "server"
click at [312, 187] on span "Server launch" at bounding box center [298, 191] width 44 height 12
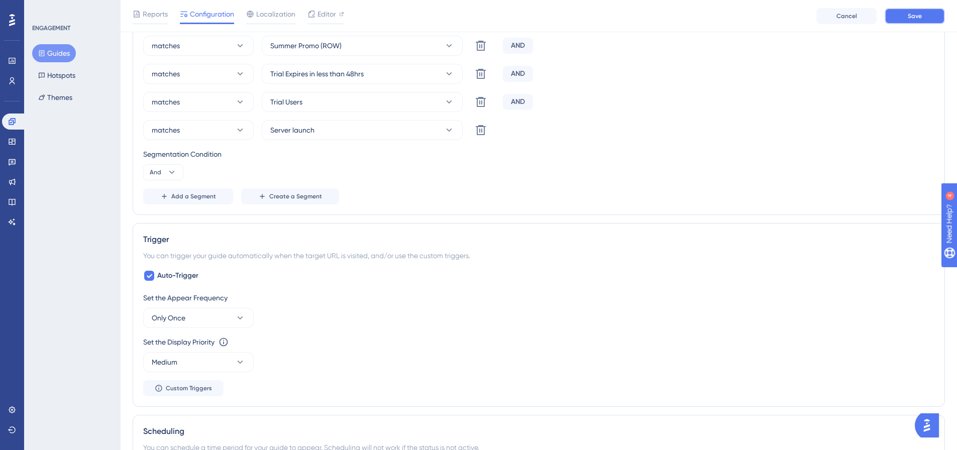
click at [917, 13] on span "Save" at bounding box center [914, 16] width 14 height 8
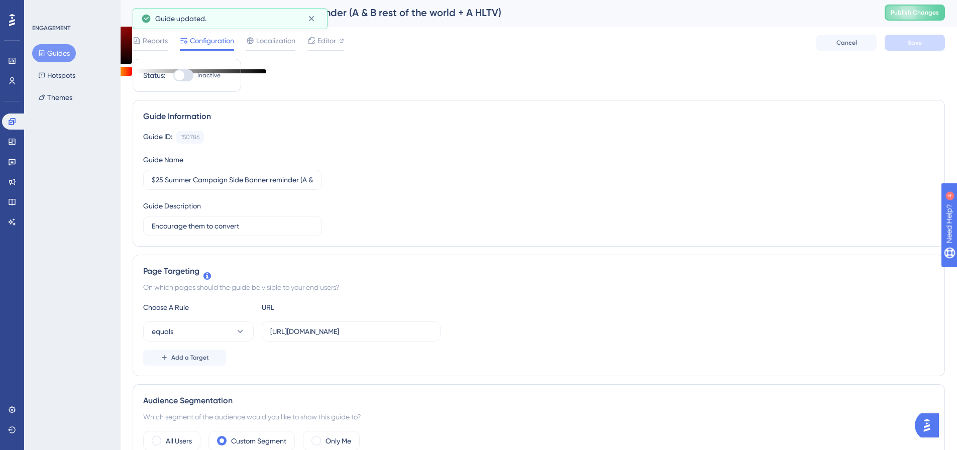
scroll to position [0, 0]
click at [182, 76] on div at bounding box center [179, 77] width 10 height 10
click at [173, 77] on input "Inactive" at bounding box center [173, 77] width 1 height 1
checkbox input "true"
click at [936, 15] on span "Publish Changes" at bounding box center [914, 14] width 48 height 8
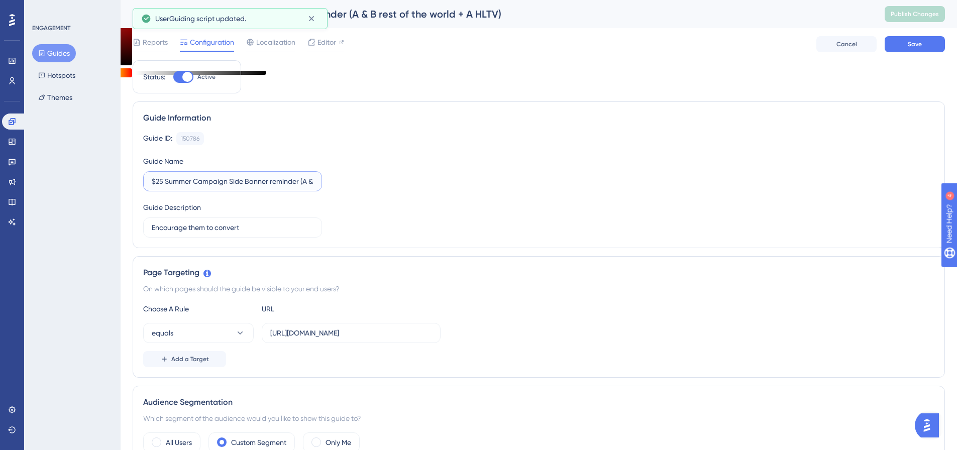
click at [249, 185] on input "$25 Summer Campaign Side Banner reminder (A & B rest of the world + A HLTV)" at bounding box center [233, 181] width 162 height 11
click at [934, 46] on button "Save" at bounding box center [914, 44] width 60 height 16
click at [932, 15] on span "Publish Changes" at bounding box center [914, 14] width 48 height 8
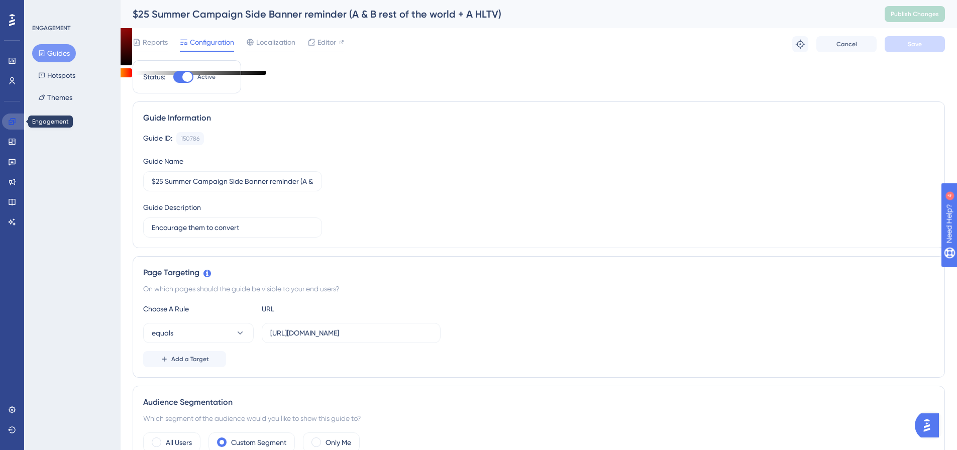
click at [6, 121] on link at bounding box center [14, 121] width 24 height 16
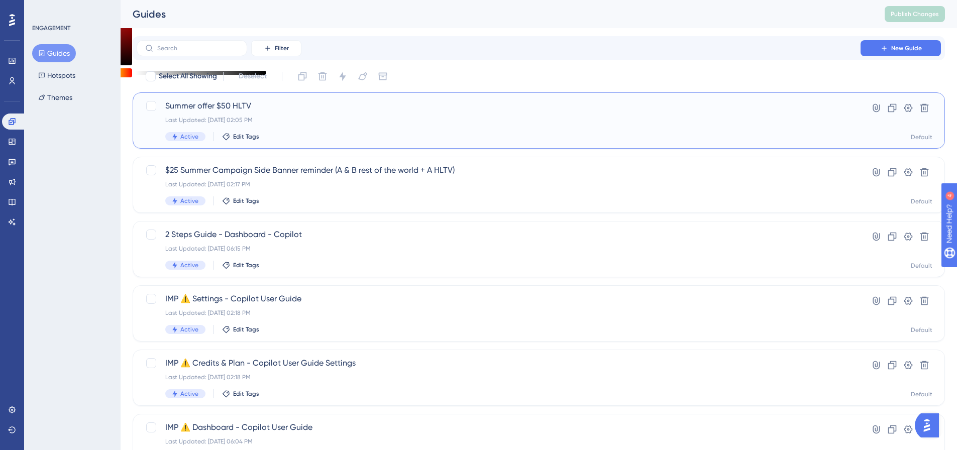
click at [222, 102] on span "Summer offer $50 HLTV" at bounding box center [498, 106] width 666 height 12
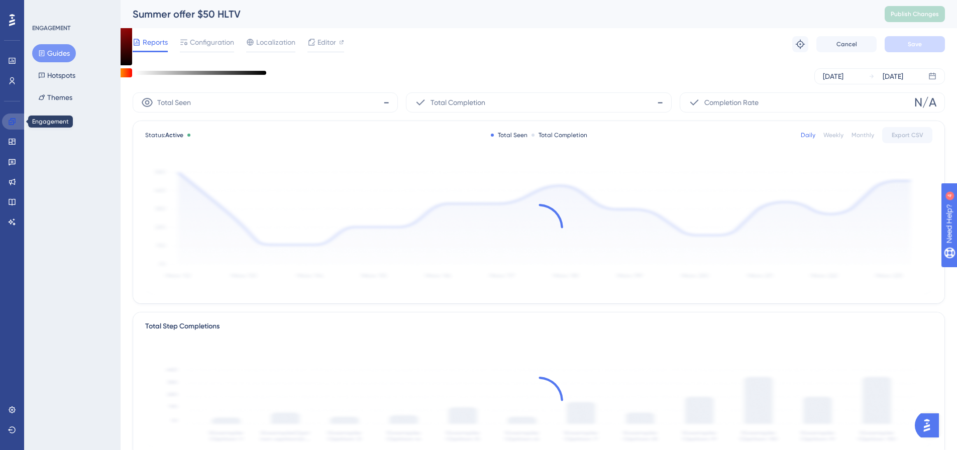
click at [14, 124] on icon at bounding box center [12, 122] width 8 height 8
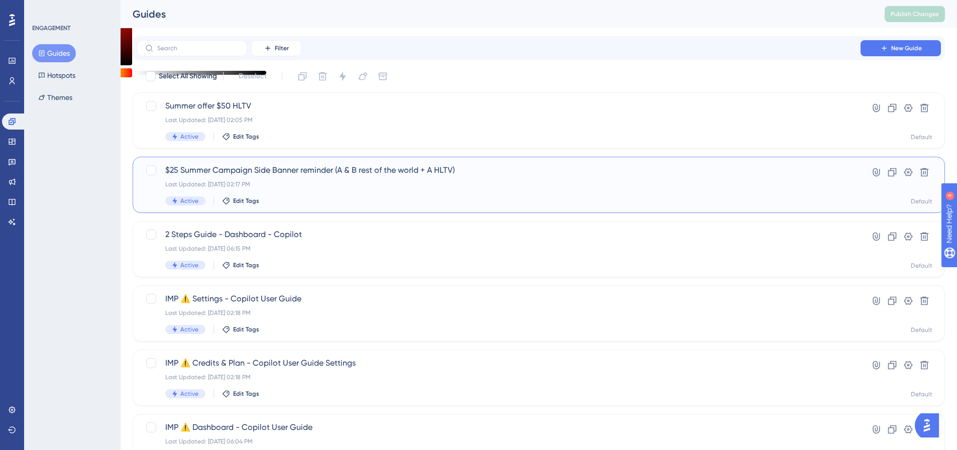
click at [210, 172] on span "$25 Summer Campaign Side Banner reminder (A & B rest of the world + A HLTV)" at bounding box center [498, 170] width 666 height 12
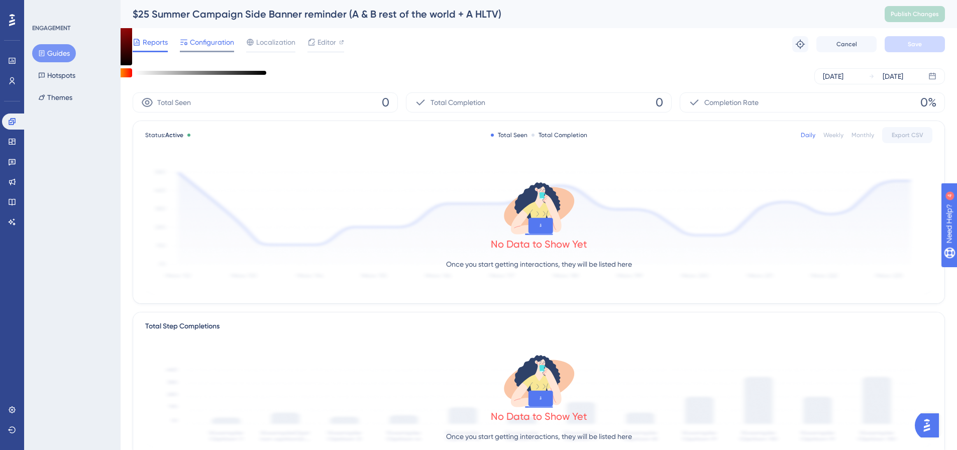
drag, startPoint x: 193, startPoint y: 49, endPoint x: 204, endPoint y: 51, distance: 11.2
click at [195, 51] on div "Configuration" at bounding box center [207, 44] width 54 height 16
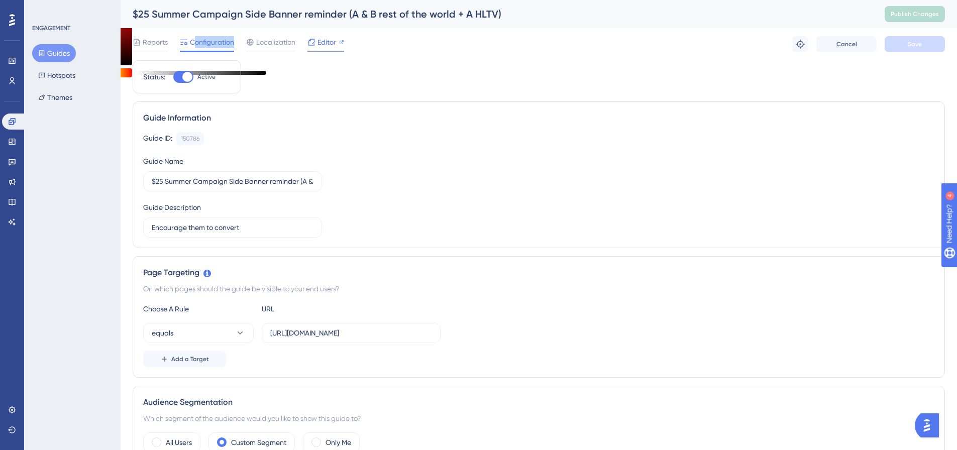
click at [312, 40] on icon at bounding box center [311, 42] width 8 height 8
click at [54, 54] on button "Guides" at bounding box center [54, 53] width 44 height 18
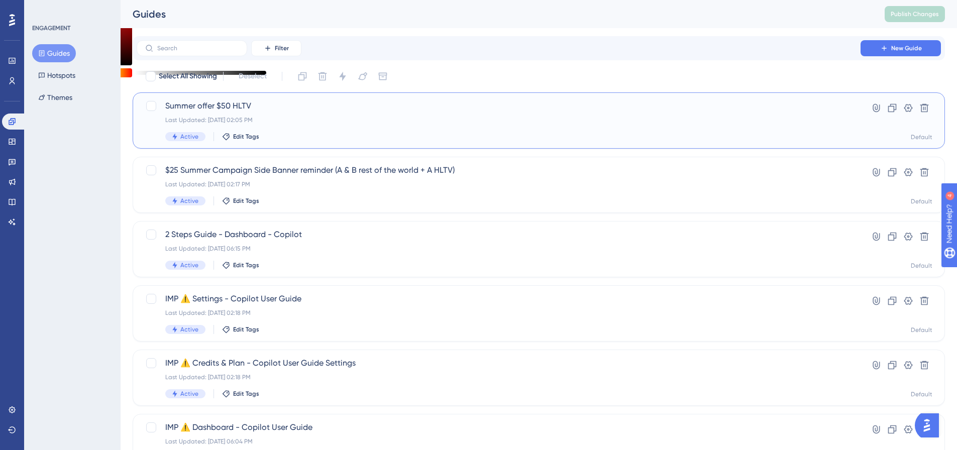
click at [208, 113] on div "Summer offer $50 HLTV Last Updated: Aug 28 2025, 02:05 PM Active Edit Tags" at bounding box center [498, 120] width 666 height 41
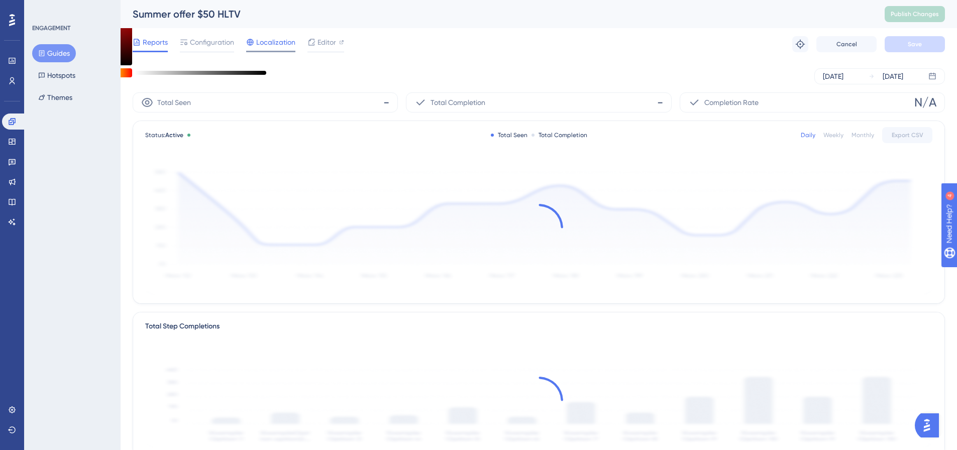
click at [274, 40] on span "Localization" at bounding box center [275, 42] width 39 height 12
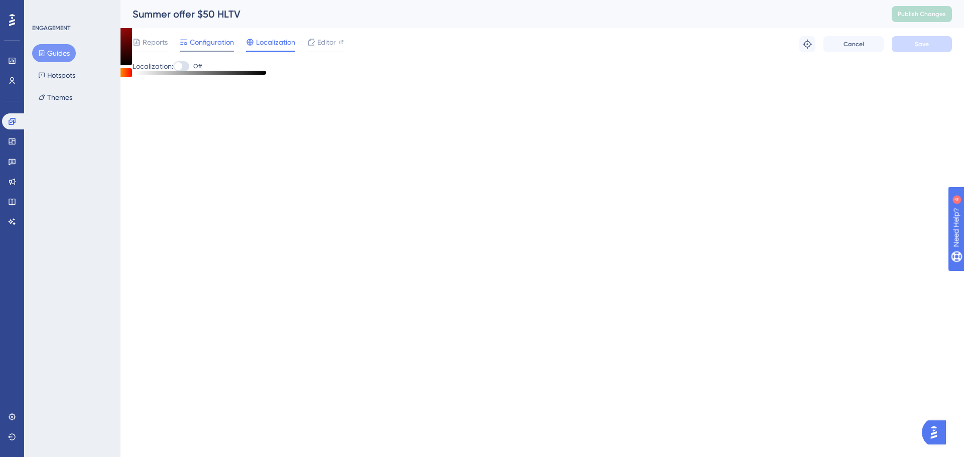
click at [216, 37] on span "Configuration" at bounding box center [212, 42] width 44 height 12
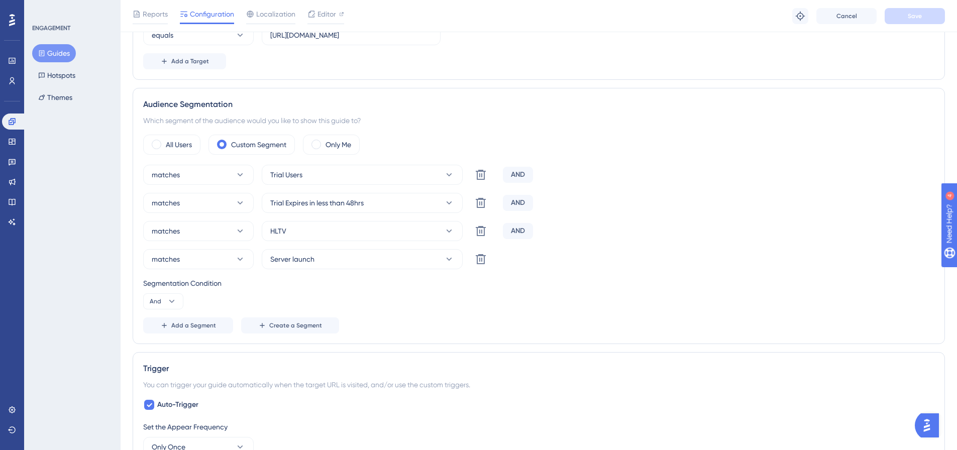
scroll to position [201, 0]
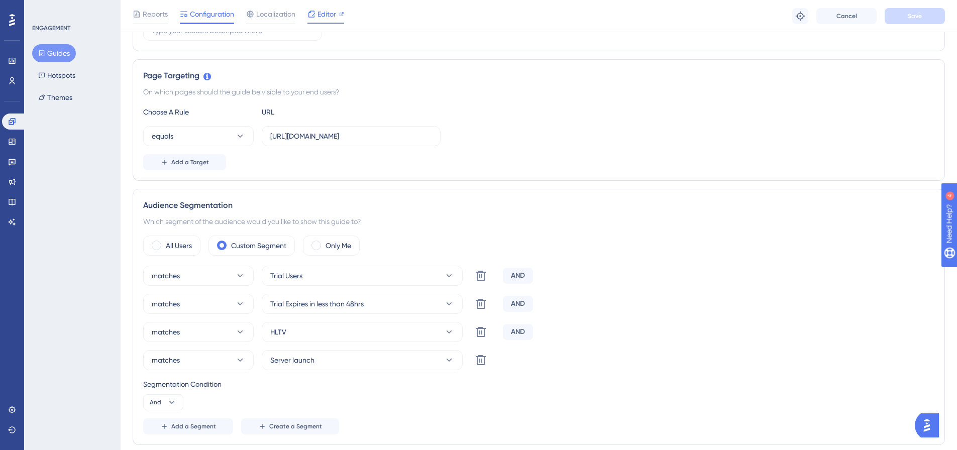
click at [322, 17] on span "Editor" at bounding box center [326, 14] width 19 height 12
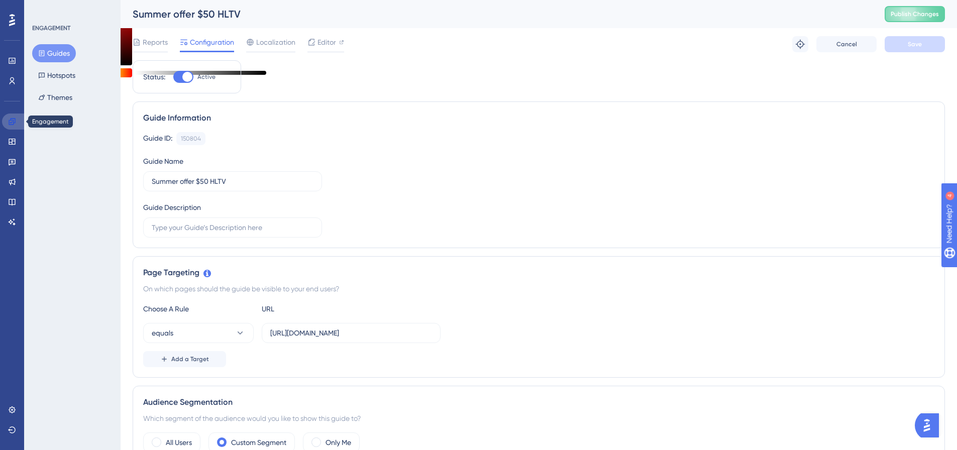
click at [10, 127] on link at bounding box center [14, 121] width 24 height 16
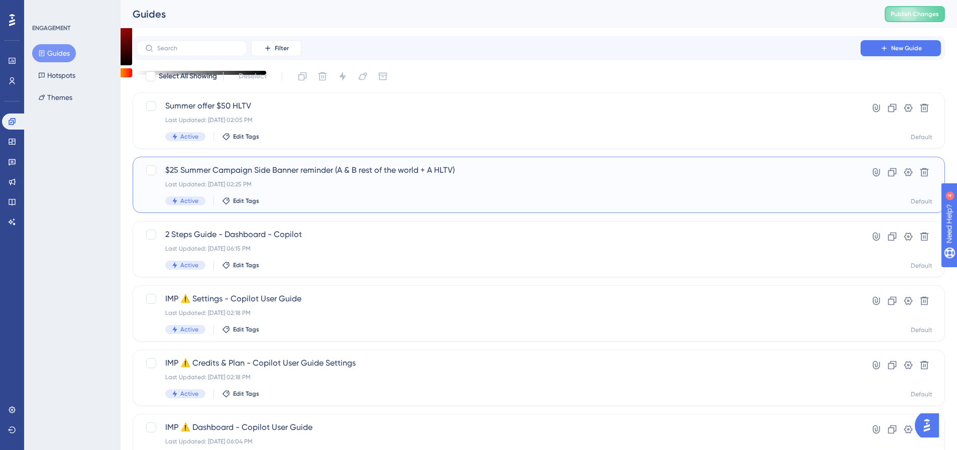
click at [212, 174] on span "$25 Summer Campaign Side Banner reminder (A & B rest of the world + A HLTV)" at bounding box center [498, 170] width 666 height 12
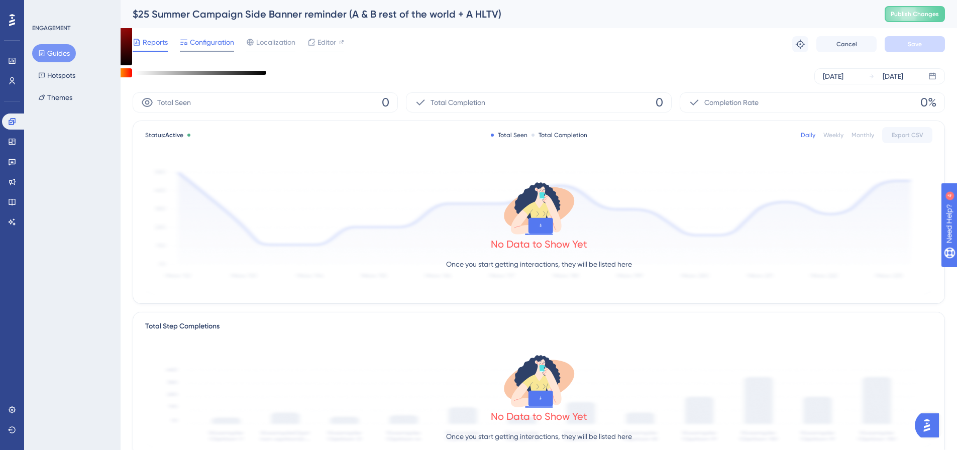
click at [230, 44] on span "Configuration" at bounding box center [212, 42] width 44 height 12
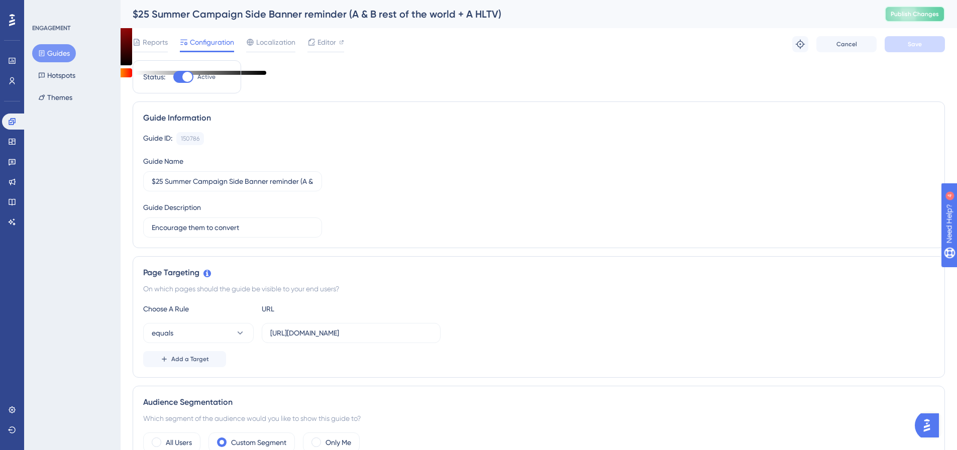
click at [923, 11] on span "Publish Changes" at bounding box center [914, 14] width 48 height 8
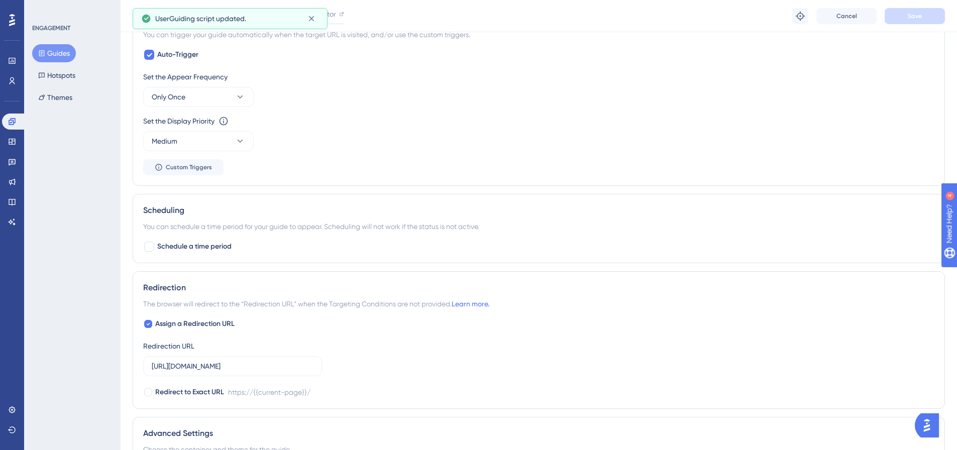
scroll to position [653, 0]
click at [236, 142] on icon at bounding box center [240, 140] width 10 height 10
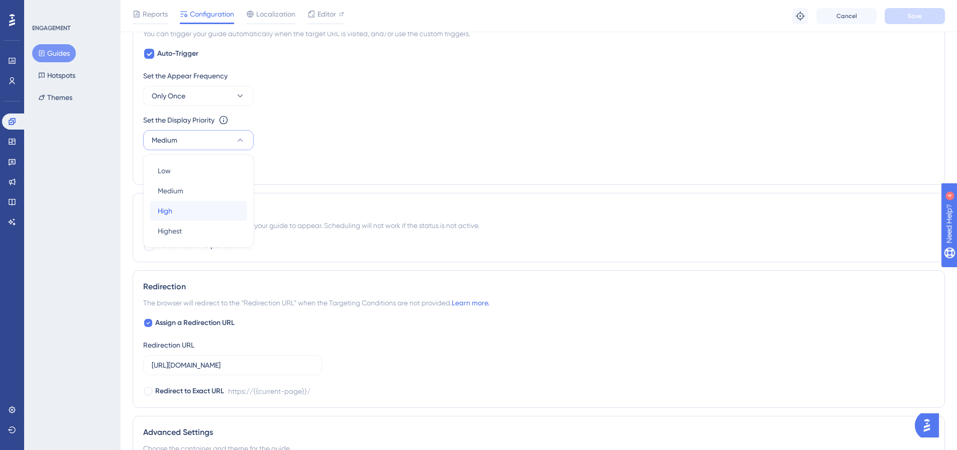
click at [191, 215] on div "High High" at bounding box center [198, 211] width 81 height 20
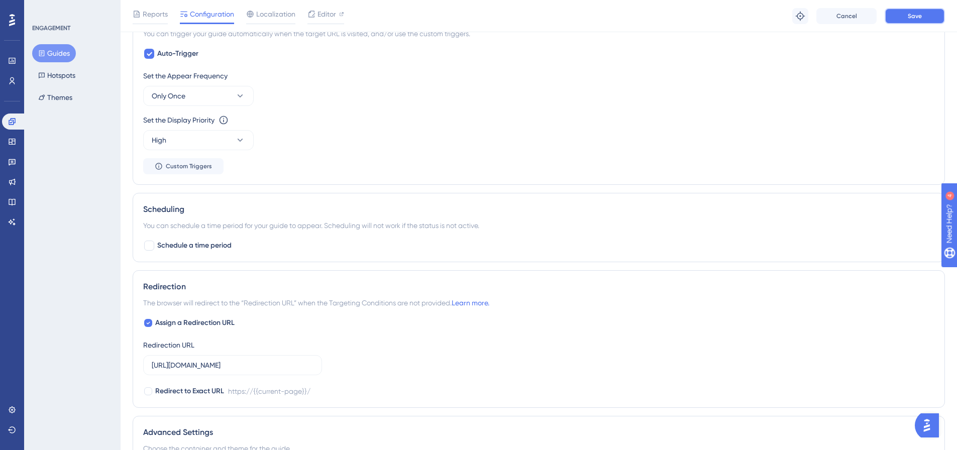
click at [910, 14] on span "Save" at bounding box center [914, 16] width 14 height 8
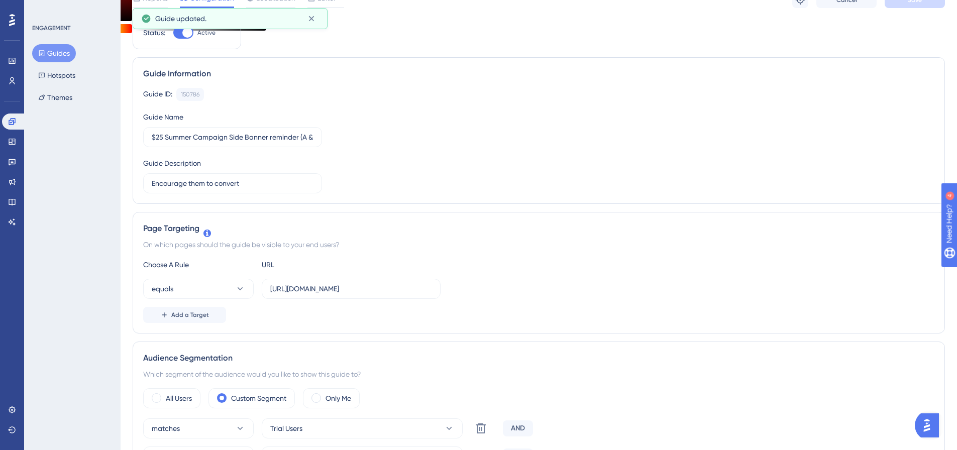
scroll to position [0, 0]
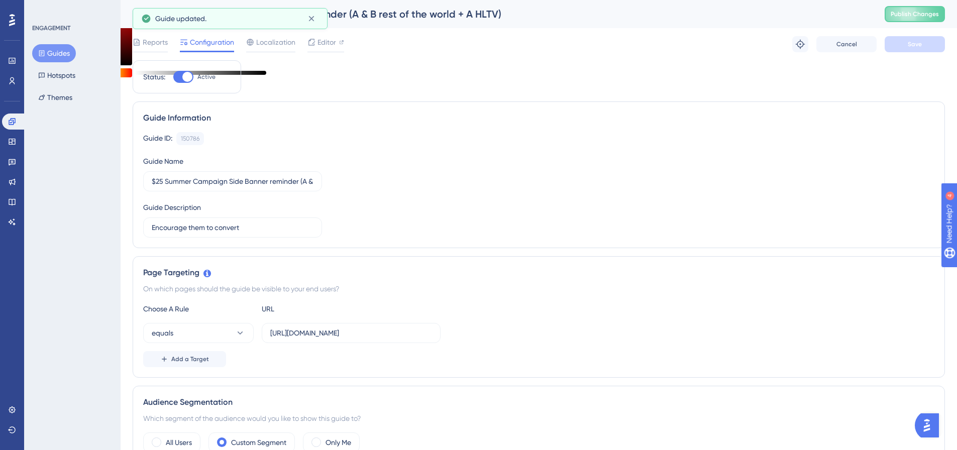
click at [912, 24] on div "$25 Summer Campaign Side Banner reminder (A & B rest of the world + A HLTV) Pub…" at bounding box center [539, 14] width 836 height 28
click at [912, 16] on button "Publish Changes" at bounding box center [914, 14] width 60 height 16
click at [219, 182] on input "$25 Summer Campaign Side Banner reminder (A & B rest of the world + A HLTV)" at bounding box center [233, 181] width 162 height 11
click at [235, 187] on label "$25 Summer Campaign Side Banner reminder (A & B rest of the world + A HLTV)" at bounding box center [232, 181] width 179 height 20
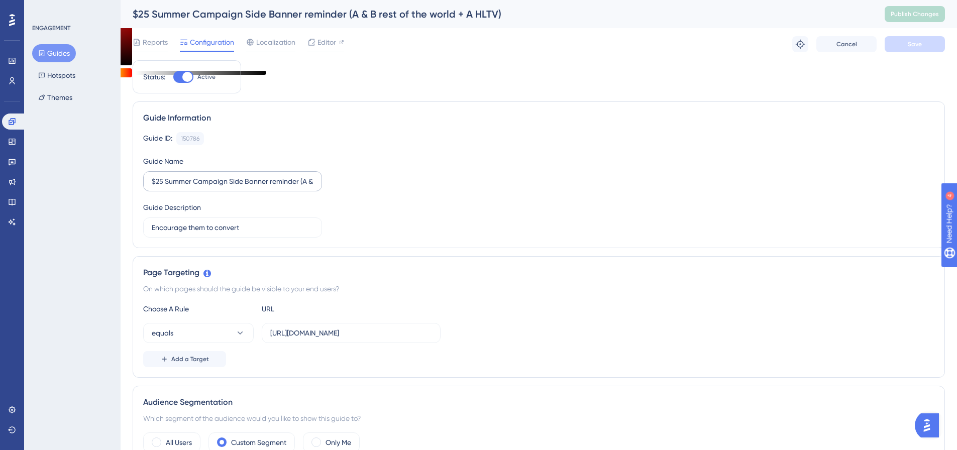
click at [235, 187] on input "$25 Summer Campaign Side Banner reminder (A & B rest of the world + A HLTV)" at bounding box center [233, 181] width 162 height 11
click at [236, 182] on input "$25 Summer Campaign Side Banner reminder (A & B rest of the world + A HLTV)" at bounding box center [233, 181] width 162 height 11
click at [254, 179] on input "$25 Summer Campaign Side Banner reminder (A & B rest of the world + A HLTV)" at bounding box center [233, 181] width 162 height 11
click at [278, 182] on input "$25 Summer Campaign Side Banner reminder (A & B rest of the world + A HLTV)" at bounding box center [233, 181] width 162 height 11
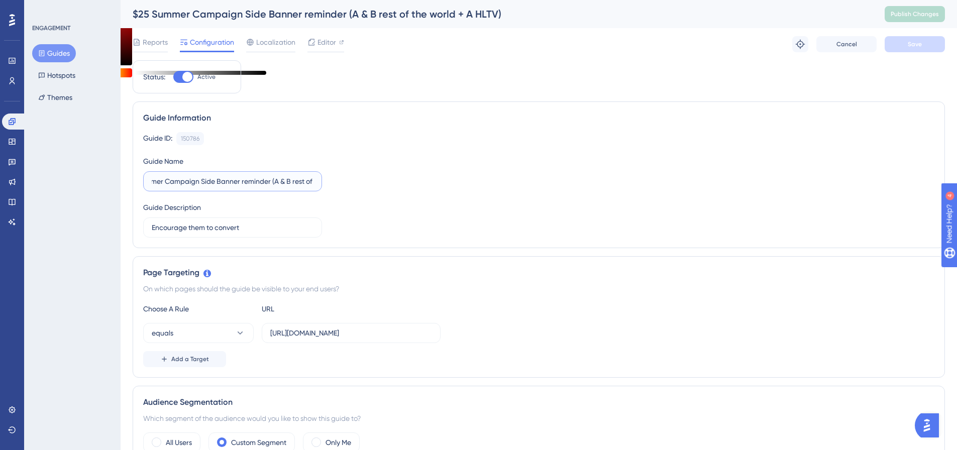
scroll to position [0, 91]
drag, startPoint x: 271, startPoint y: 182, endPoint x: 317, endPoint y: 182, distance: 46.7
click at [317, 182] on label "$25 Summer Campaign Side Banner reminder (A & B rest of the world + A HLTV)" at bounding box center [232, 181] width 179 height 20
type input "$25 Summer Campaign Side Banner (ROW)"
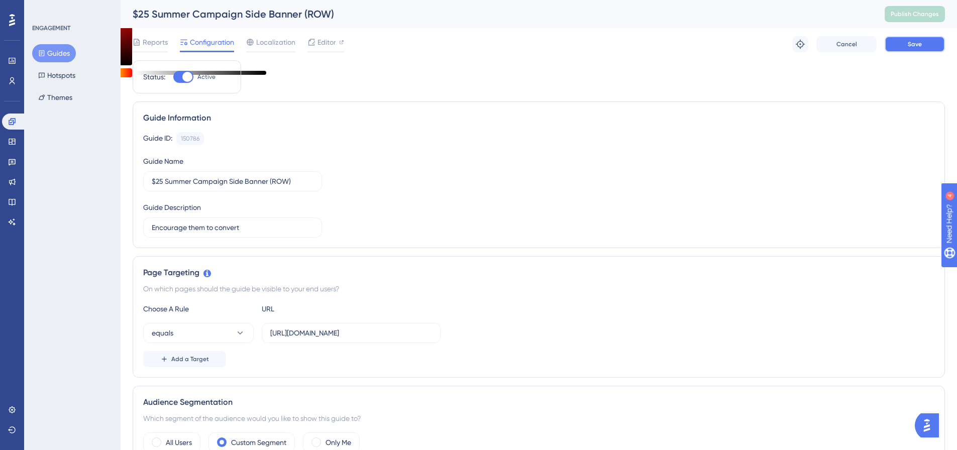
click at [933, 42] on button "Save" at bounding box center [914, 44] width 60 height 16
click at [922, 15] on button "Publish Changes" at bounding box center [914, 14] width 60 height 16
click at [65, 53] on button "Guides" at bounding box center [54, 53] width 44 height 18
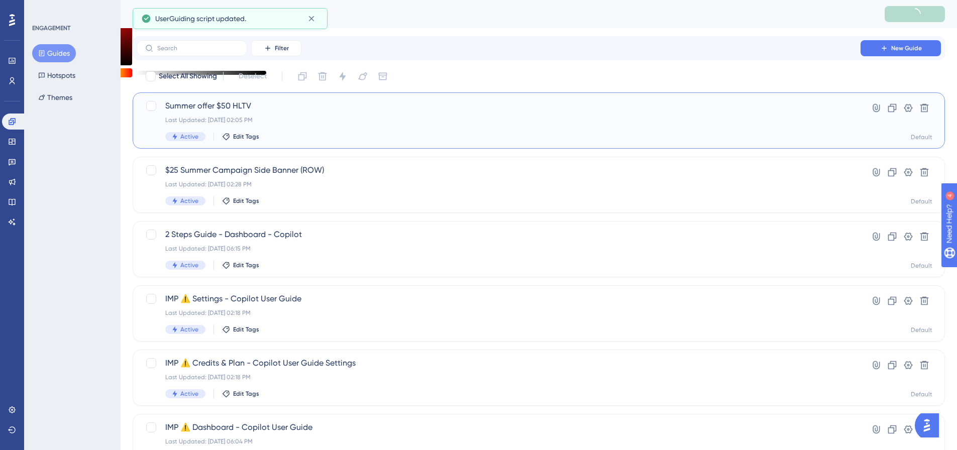
click at [203, 109] on span "Summer offer $50 HLTV" at bounding box center [498, 106] width 666 height 12
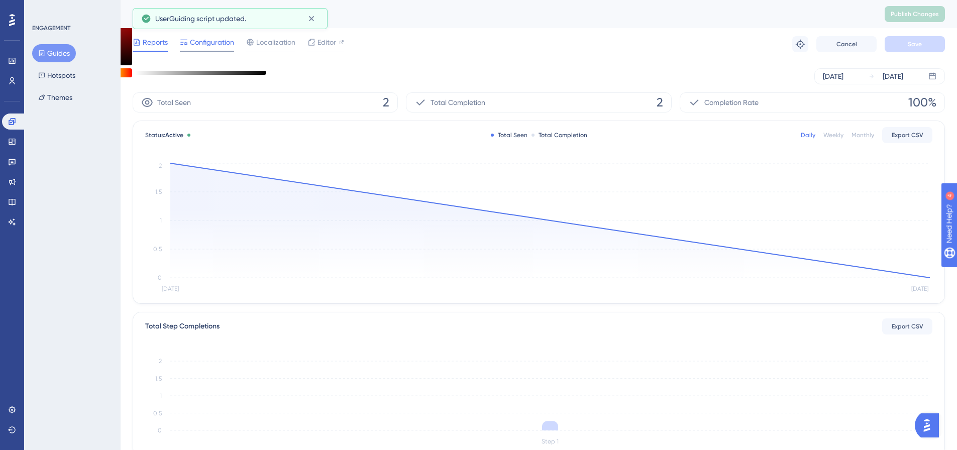
click at [214, 48] on div "Configuration" at bounding box center [207, 44] width 54 height 16
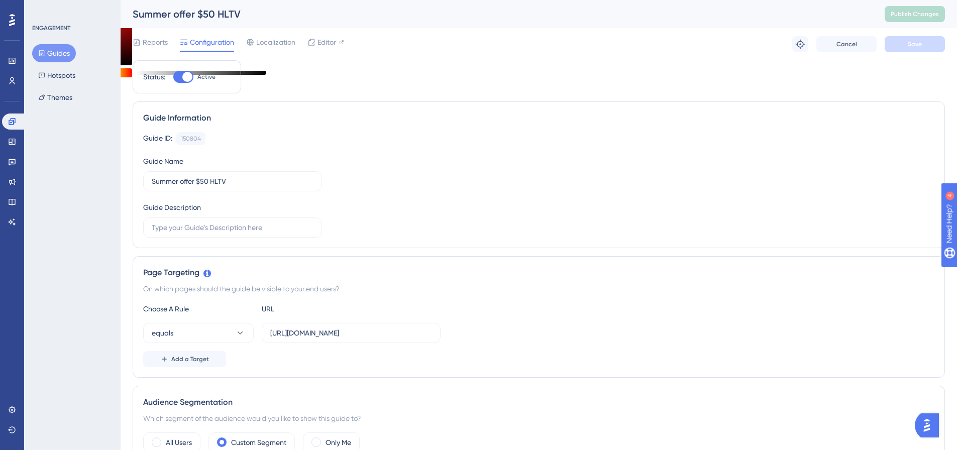
click at [48, 51] on button "Guides" at bounding box center [54, 53] width 44 height 18
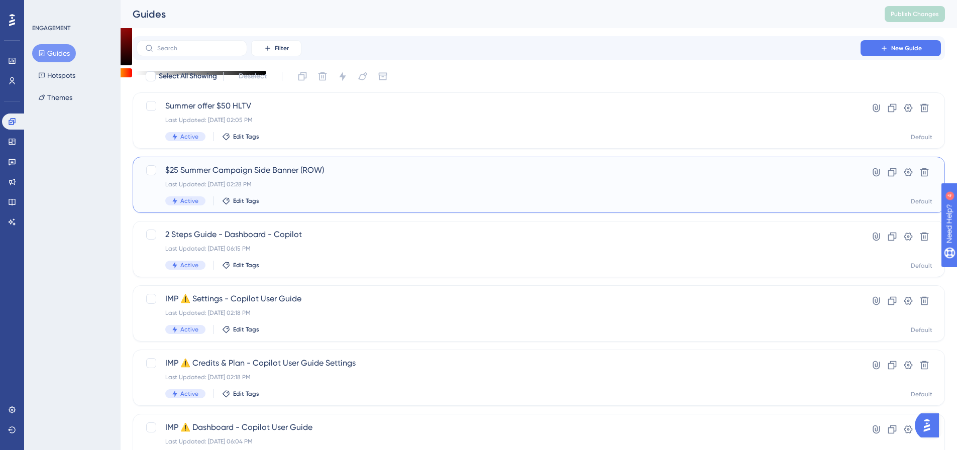
click at [218, 170] on span "$25 Summer Campaign Side Banner (ROW)" at bounding box center [498, 170] width 666 height 12
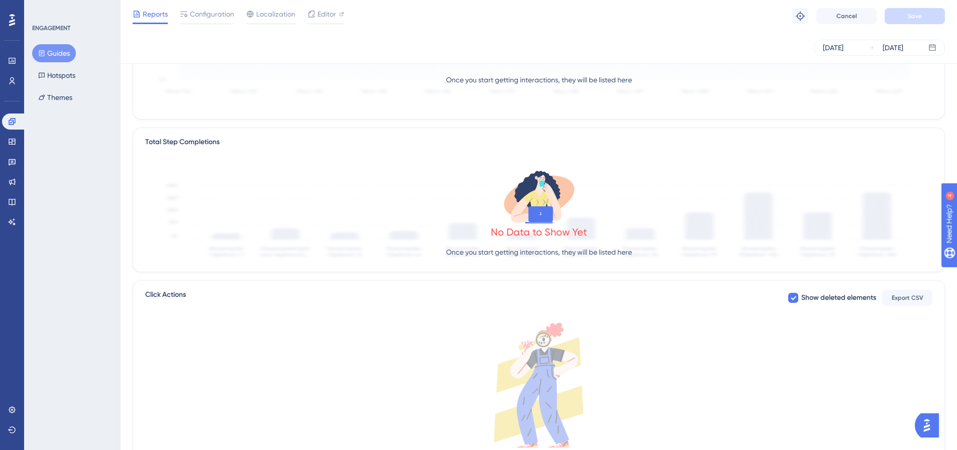
scroll to position [251, 0]
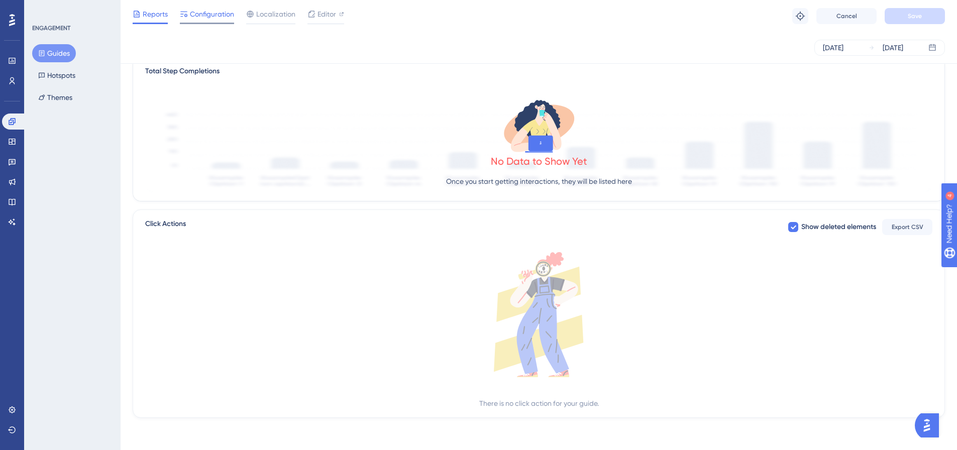
click at [219, 19] on span "Configuration" at bounding box center [212, 14] width 44 height 12
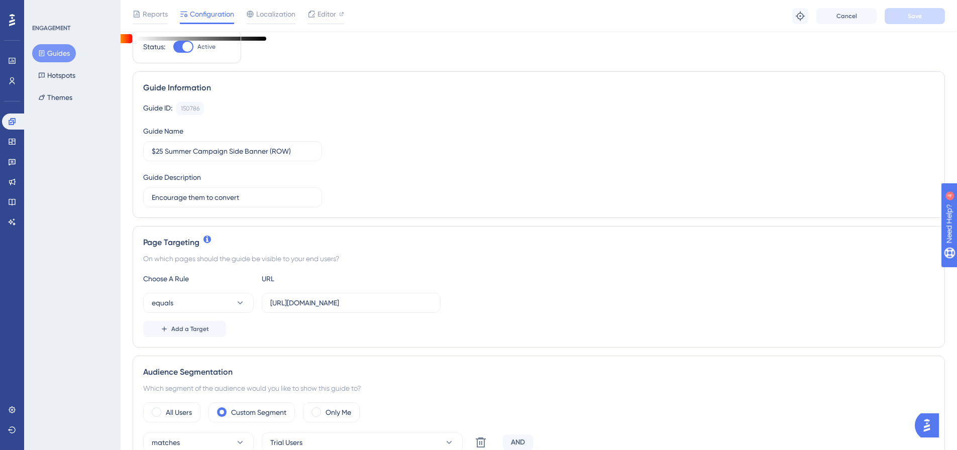
scroll to position [50, 0]
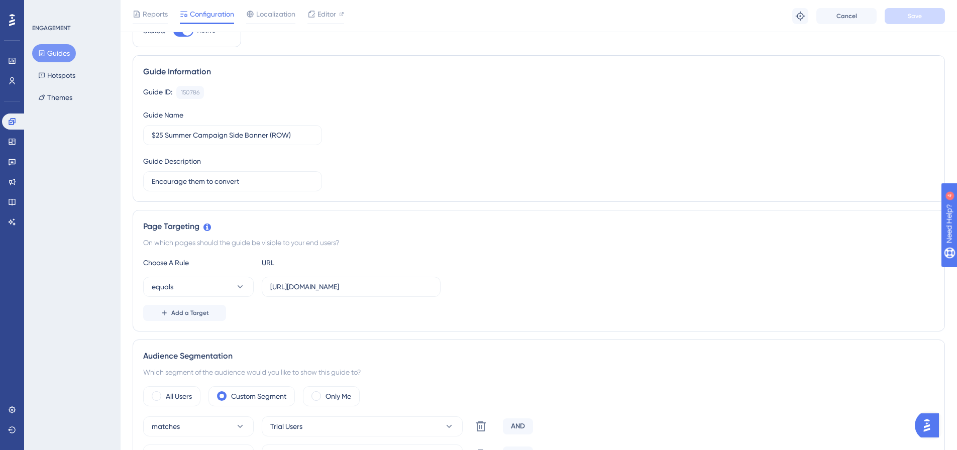
click at [334, 297] on div "Choose A Rule URL equals https://unified.cloudways.com/ Add a Target" at bounding box center [538, 289] width 791 height 64
click at [334, 293] on label "[URL][DOMAIN_NAME]" at bounding box center [351, 287] width 179 height 20
click at [334, 292] on input "[URL][DOMAIN_NAME]" at bounding box center [351, 286] width 162 height 11
click at [334, 293] on label "[URL][DOMAIN_NAME]" at bounding box center [351, 287] width 179 height 20
click at [334, 292] on input "[URL][DOMAIN_NAME]" at bounding box center [351, 286] width 162 height 11
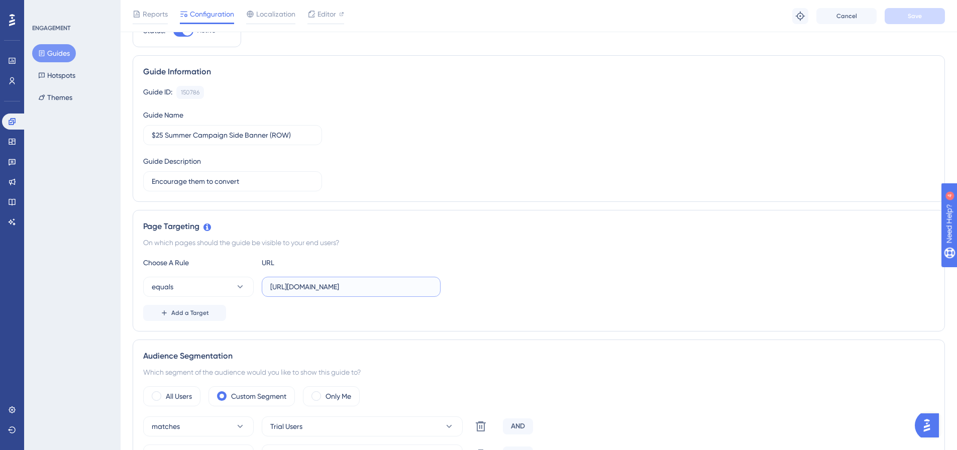
paste input "server"
type input "[URL][DOMAIN_NAME]"
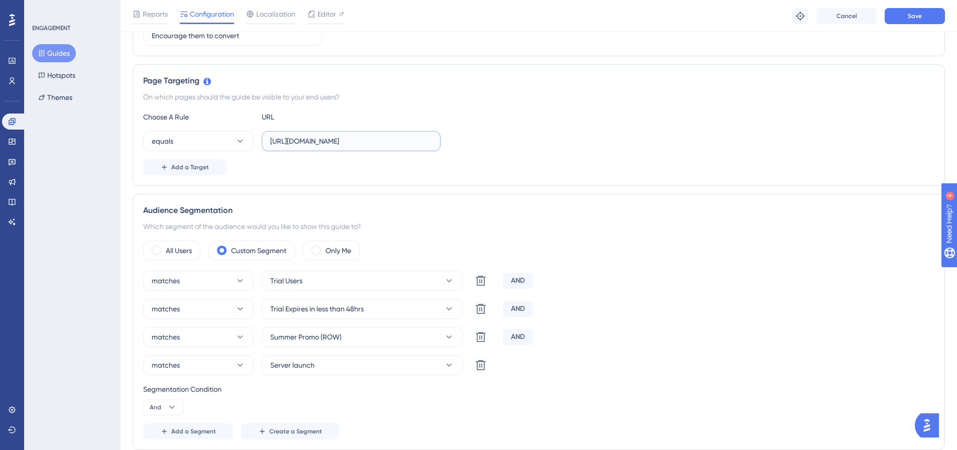
scroll to position [201, 0]
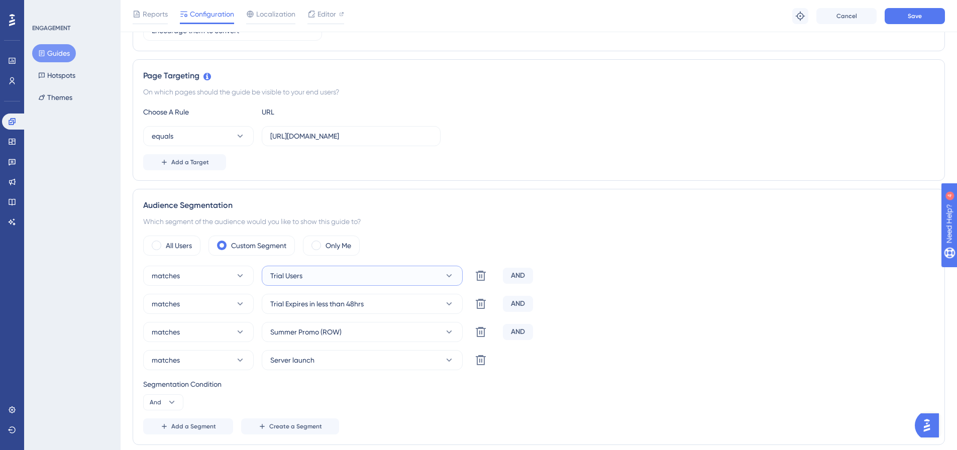
click at [342, 277] on button "Trial Users" at bounding box center [362, 276] width 201 height 20
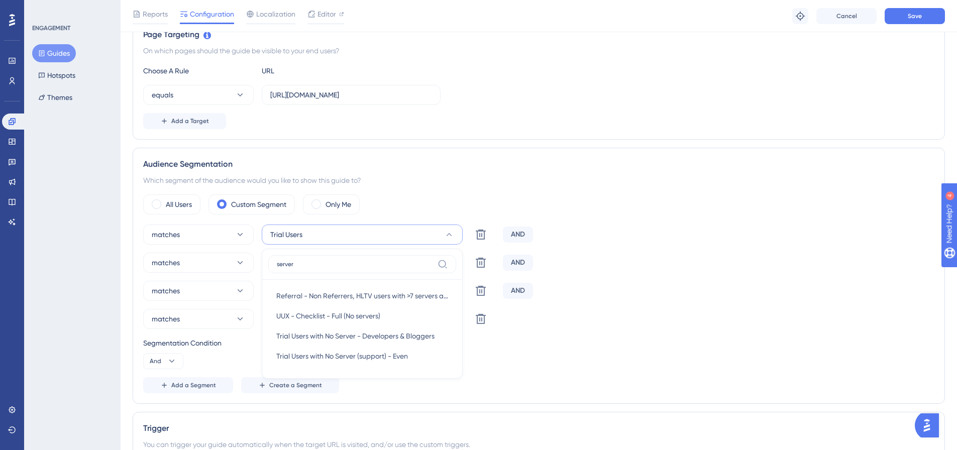
type input "server"
click at [482, 384] on div "Add a Segment Create a Segment" at bounding box center [538, 385] width 791 height 16
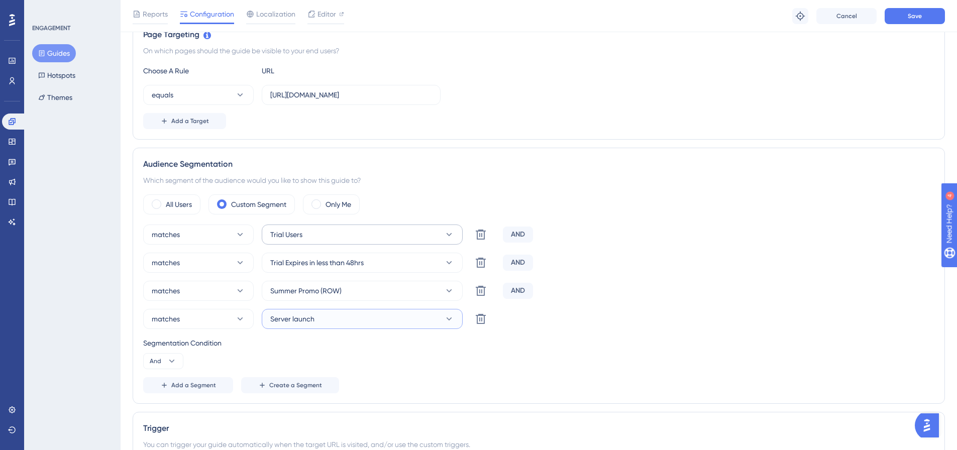
drag, startPoint x: 373, startPoint y: 318, endPoint x: 375, endPoint y: 227, distance: 90.9
click at [375, 227] on div "matches Trial Users Delete AND matches Trial Expires in less than 48hrs Delete …" at bounding box center [538, 308] width 791 height 169
click at [474, 233] on button at bounding box center [481, 234] width 20 height 20
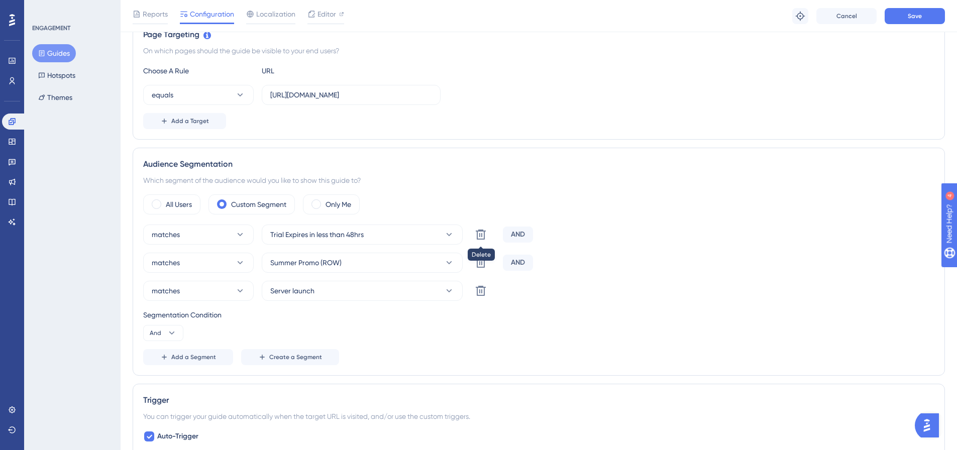
click at [474, 233] on button at bounding box center [481, 234] width 20 height 20
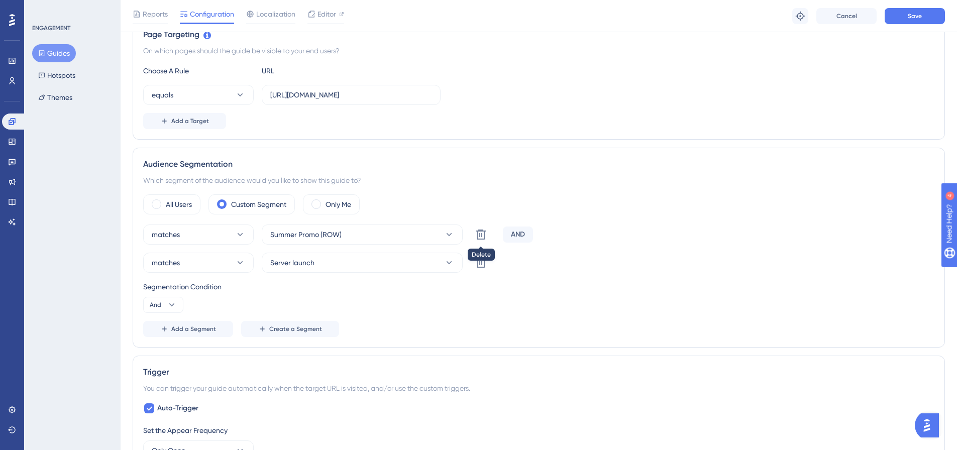
click at [474, 233] on button at bounding box center [481, 234] width 20 height 20
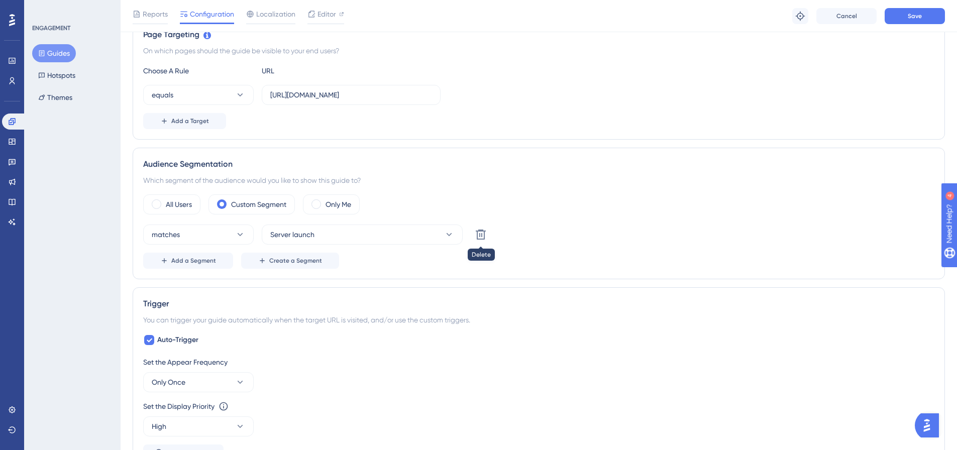
click at [474, 233] on button at bounding box center [481, 234] width 20 height 20
click at [269, 234] on button "Choose a segment" at bounding box center [362, 234] width 201 height 20
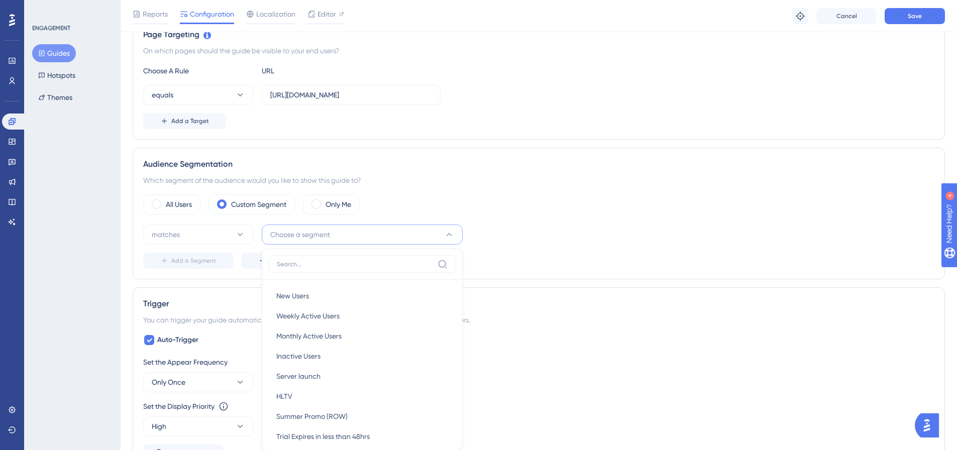
scroll to position [324, 0]
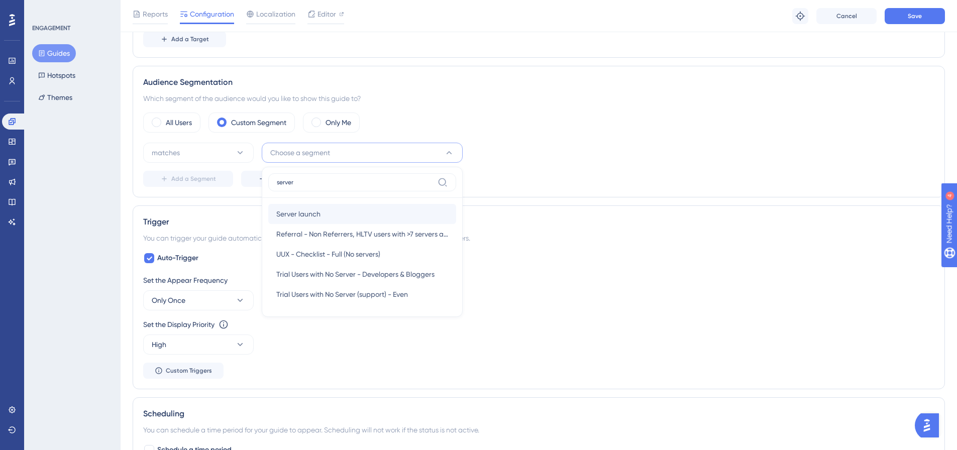
type input "server"
click at [317, 206] on div "Server launch Server launch" at bounding box center [362, 214] width 172 height 20
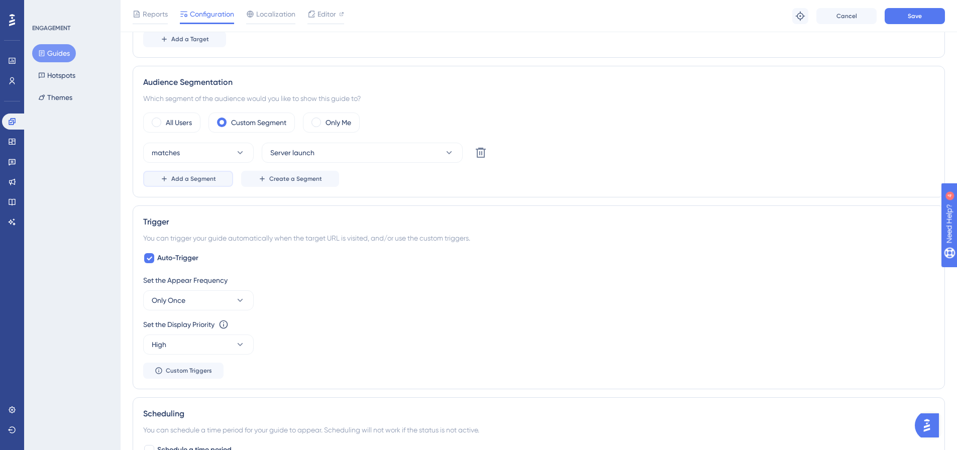
click at [209, 184] on button "Add a Segment" at bounding box center [188, 179] width 90 height 16
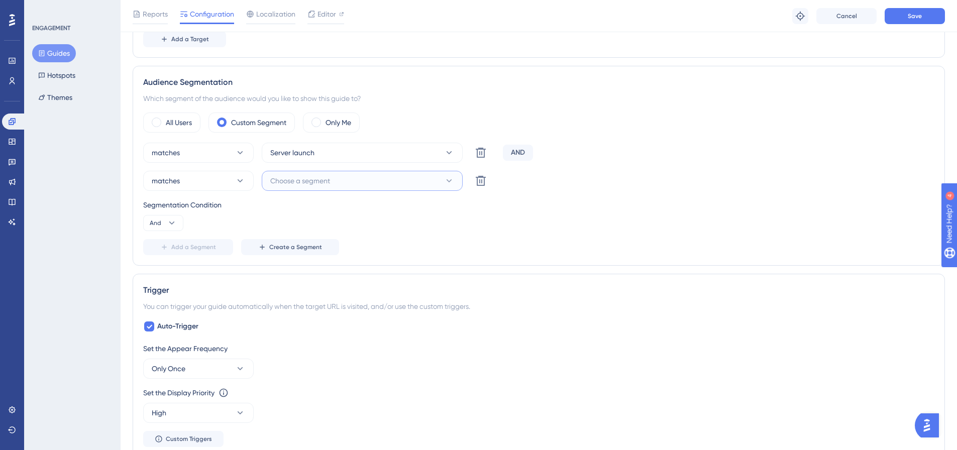
click at [298, 179] on span "Choose a segment" at bounding box center [300, 181] width 60 height 12
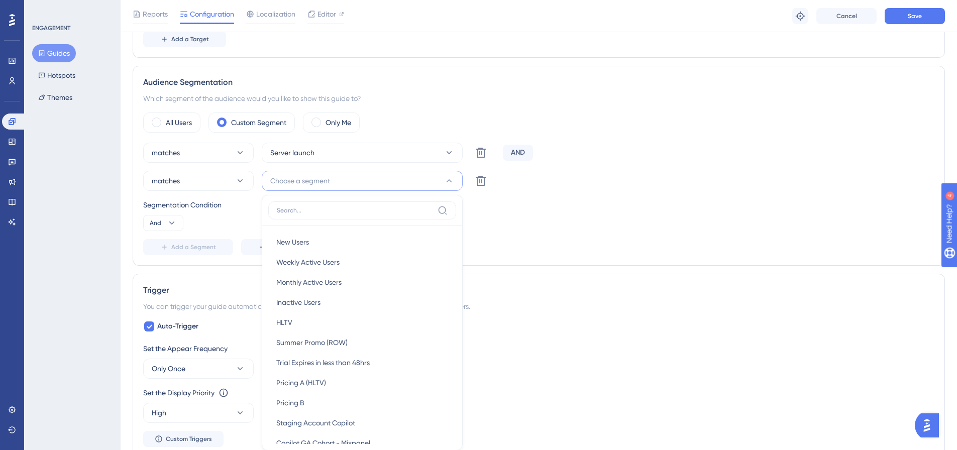
scroll to position [367, 0]
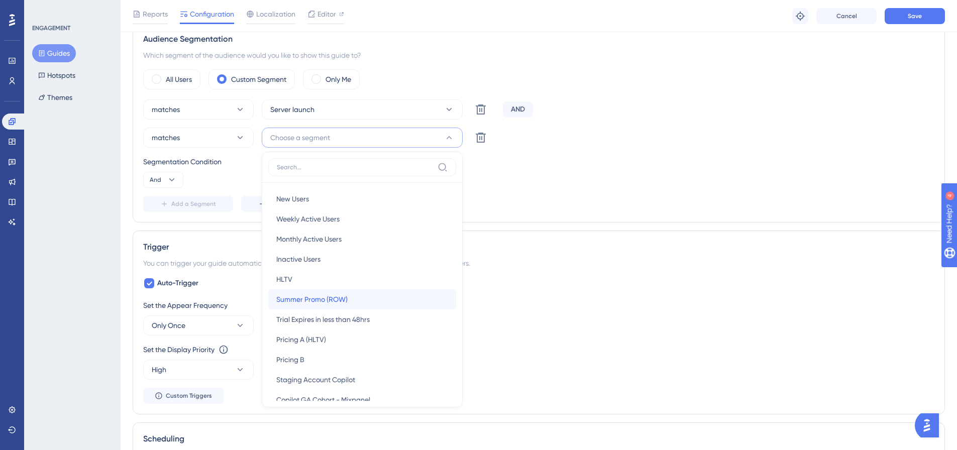
click at [308, 297] on span "Summer Promo (ROW)" at bounding box center [311, 299] width 71 height 12
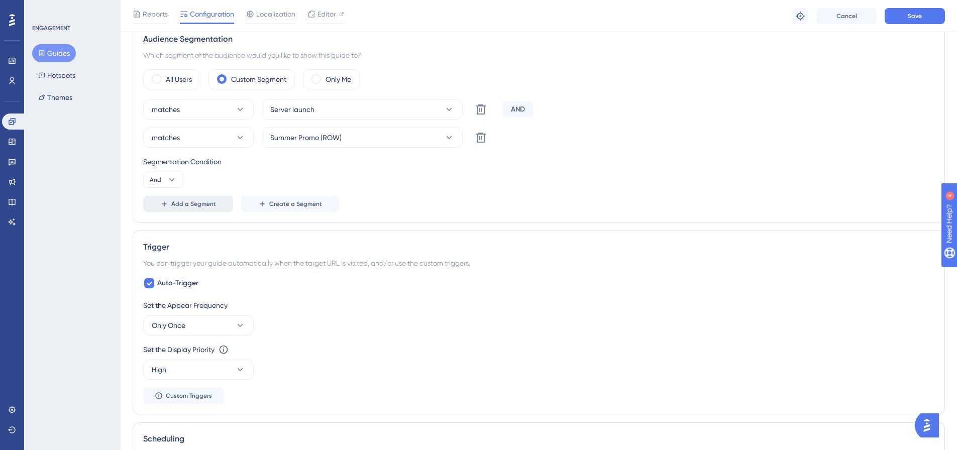
click at [191, 208] on button "Add a Segment" at bounding box center [188, 204] width 90 height 16
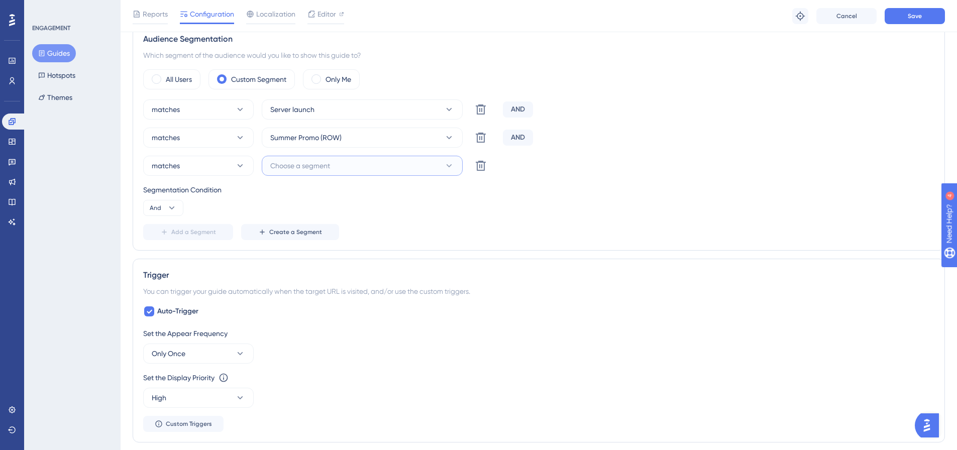
click at [278, 171] on span "Choose a segment" at bounding box center [300, 166] width 60 height 12
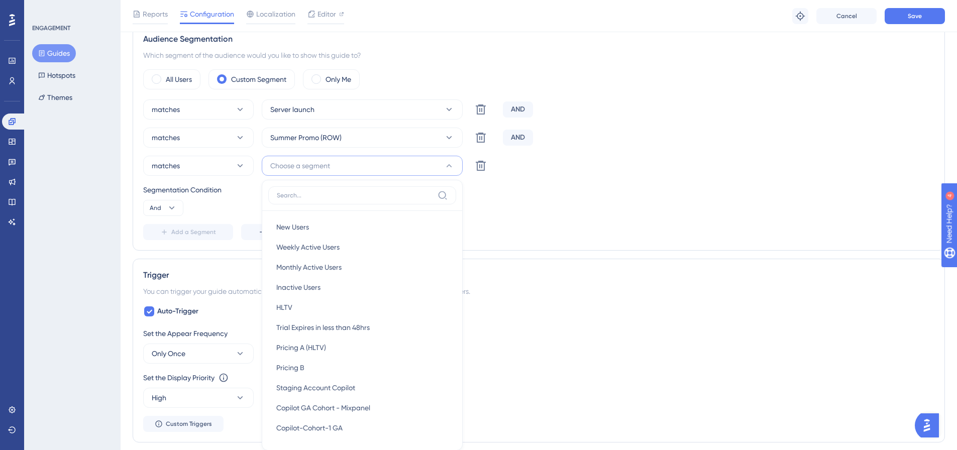
scroll to position [430, 0]
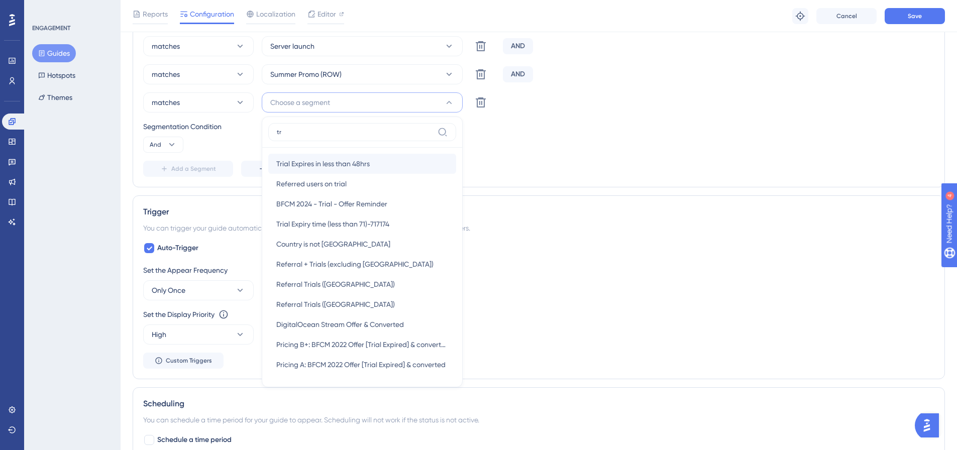
type input "tr"
click at [299, 169] on span "Trial Expires in less than 48hrs" at bounding box center [322, 164] width 93 height 12
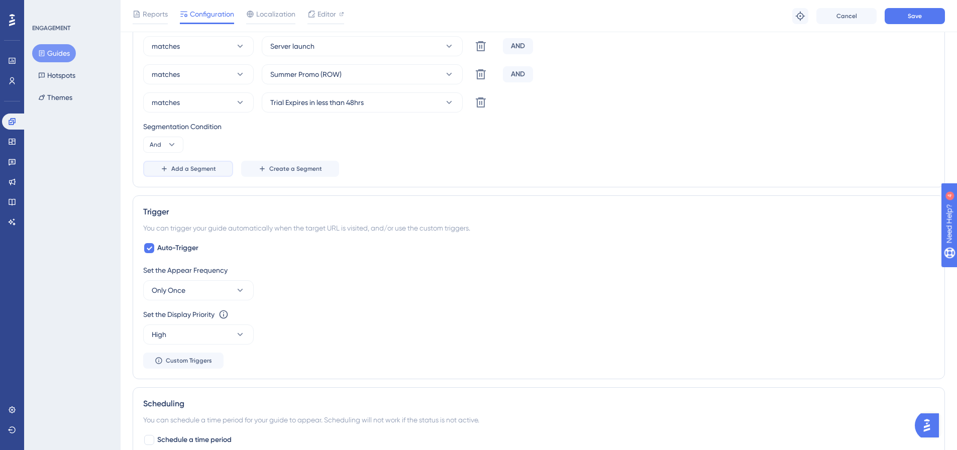
click at [218, 173] on button "Add a Segment" at bounding box center [188, 169] width 90 height 16
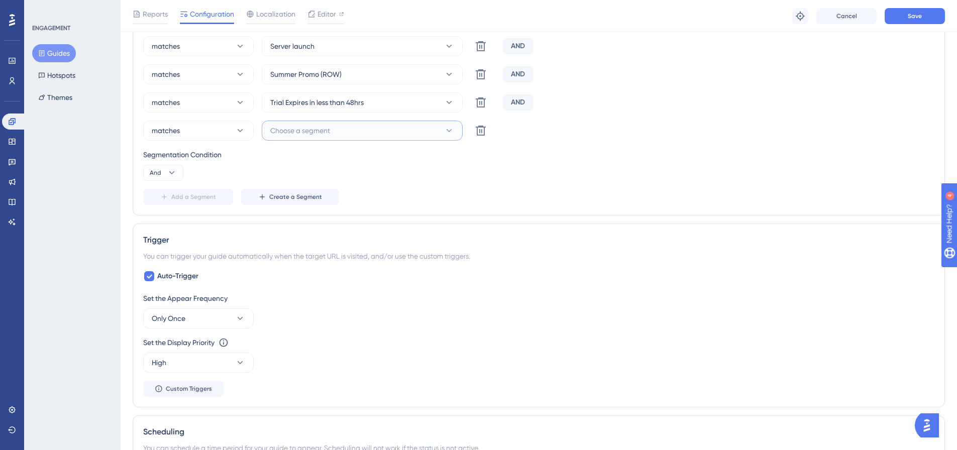
click at [292, 124] on button "Choose a segment" at bounding box center [362, 131] width 201 height 20
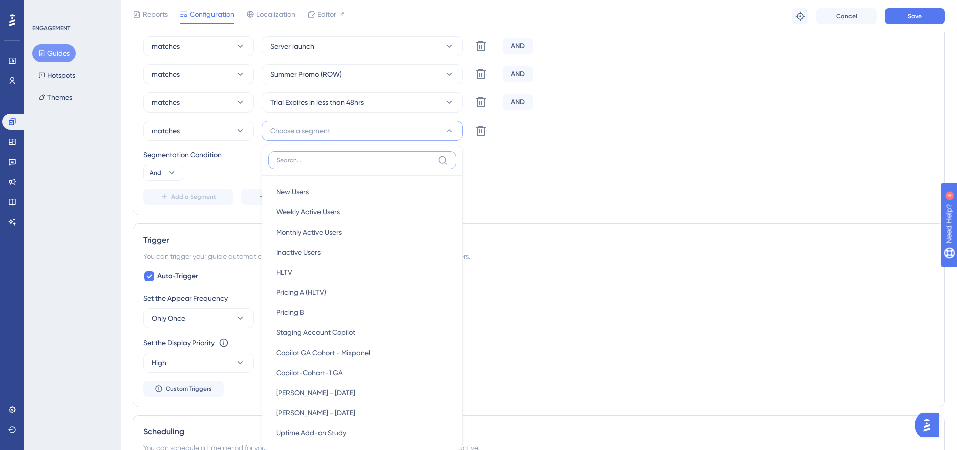
scroll to position [473, 0]
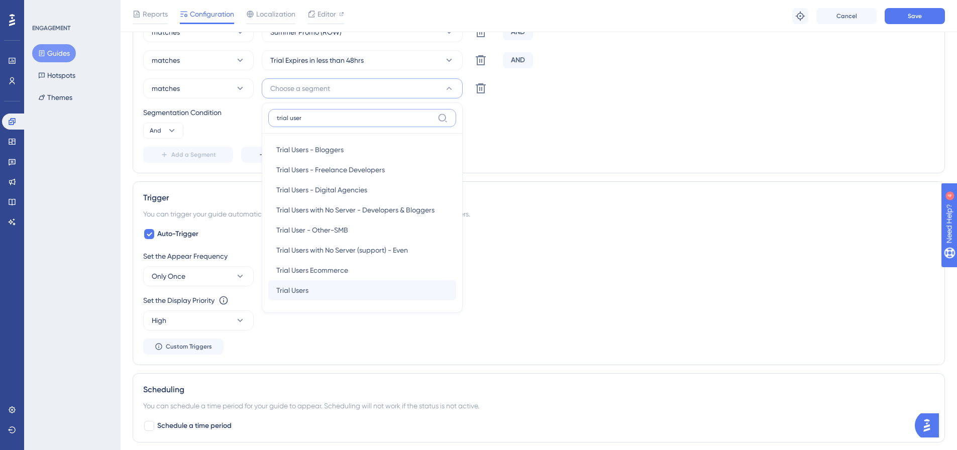
type input "trial user"
click at [313, 292] on div "Trial Users Trial Users" at bounding box center [362, 290] width 172 height 20
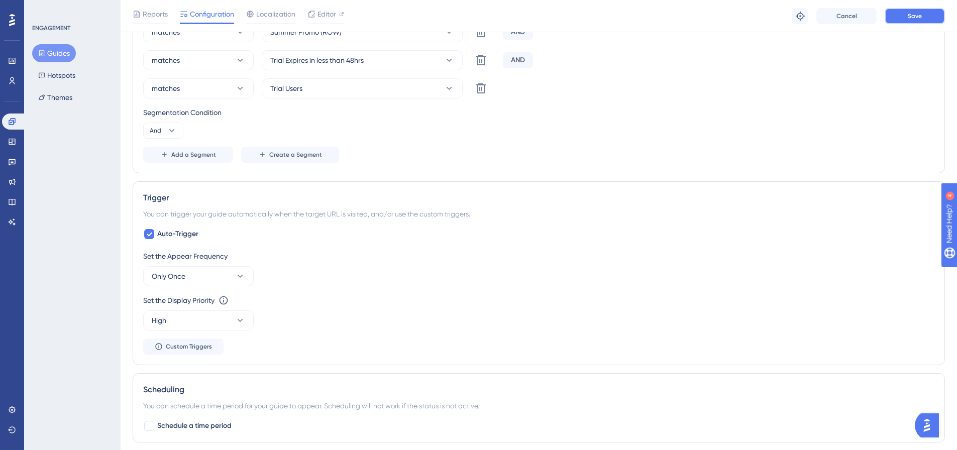
click at [914, 18] on span "Save" at bounding box center [914, 16] width 14 height 8
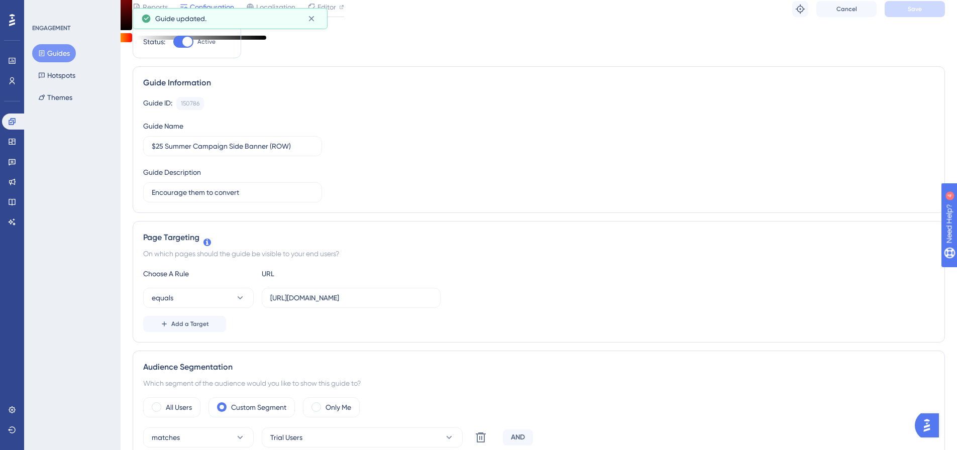
scroll to position [0, 0]
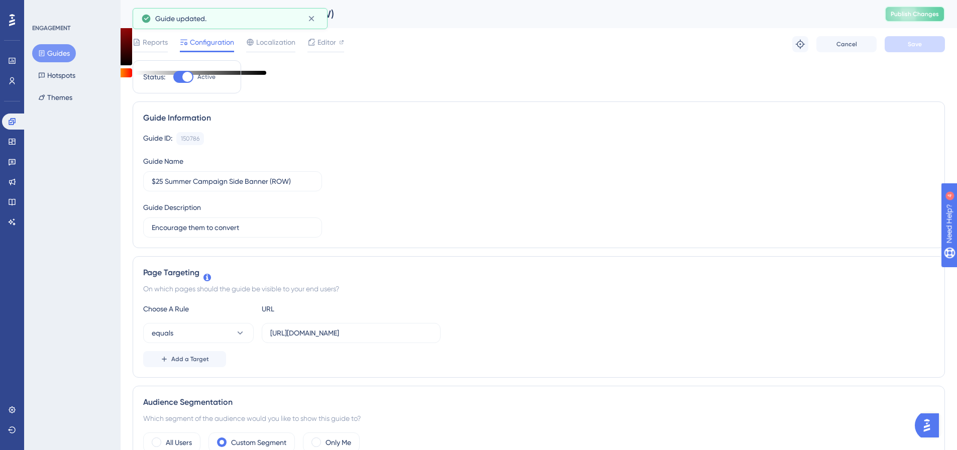
click at [916, 10] on span "Publish Changes" at bounding box center [914, 14] width 48 height 8
click at [8, 122] on link at bounding box center [14, 121] width 24 height 16
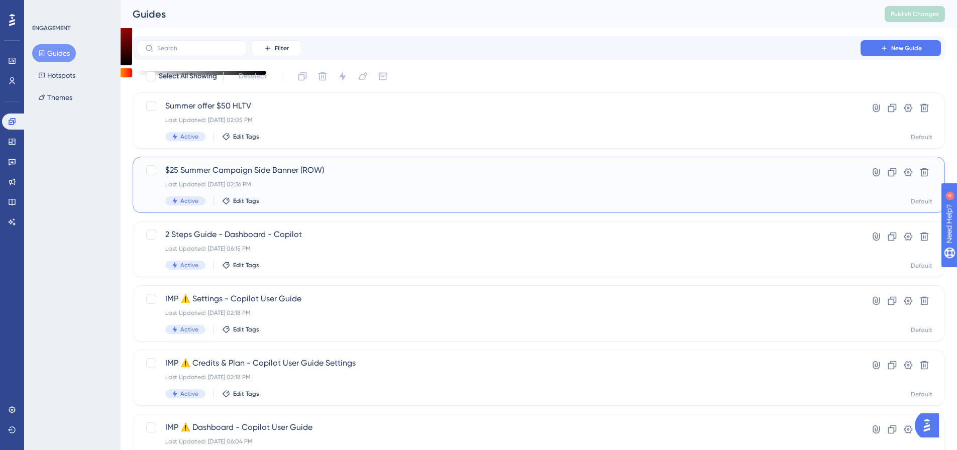
click at [227, 184] on div "Last Updated: Aug 28 2025, 02:36 PM" at bounding box center [498, 184] width 666 height 8
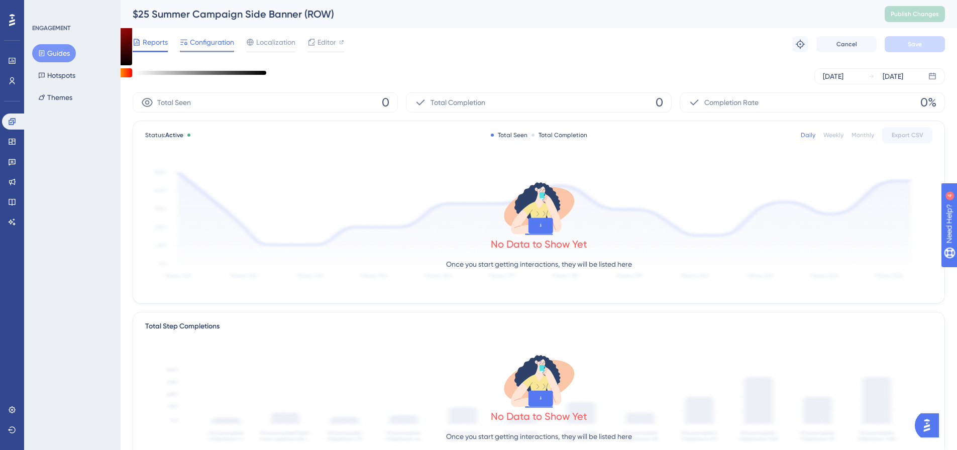
click at [225, 43] on span "Configuration" at bounding box center [212, 42] width 44 height 12
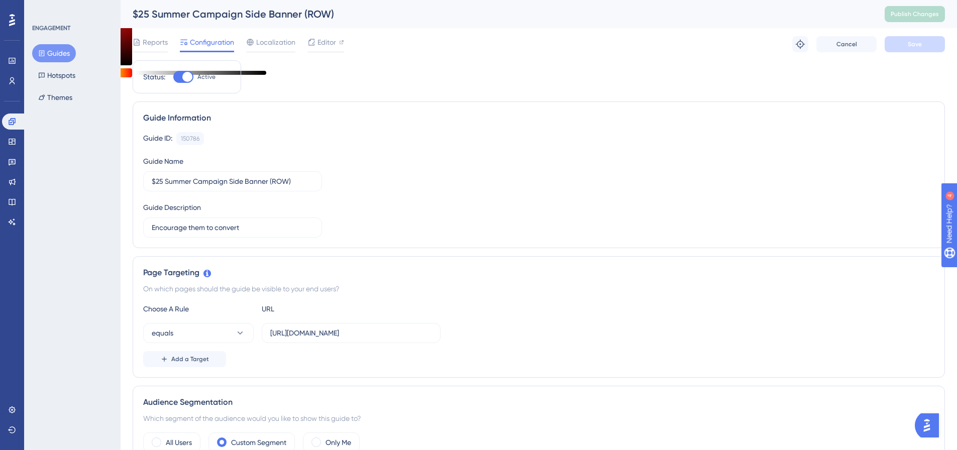
click at [189, 75] on div at bounding box center [187, 77] width 10 height 10
click at [173, 77] on input "Active" at bounding box center [173, 77] width 1 height 1
checkbox input "false"
click at [910, 51] on button "Save" at bounding box center [914, 44] width 60 height 16
click at [926, 12] on span "Publish Changes" at bounding box center [914, 14] width 48 height 8
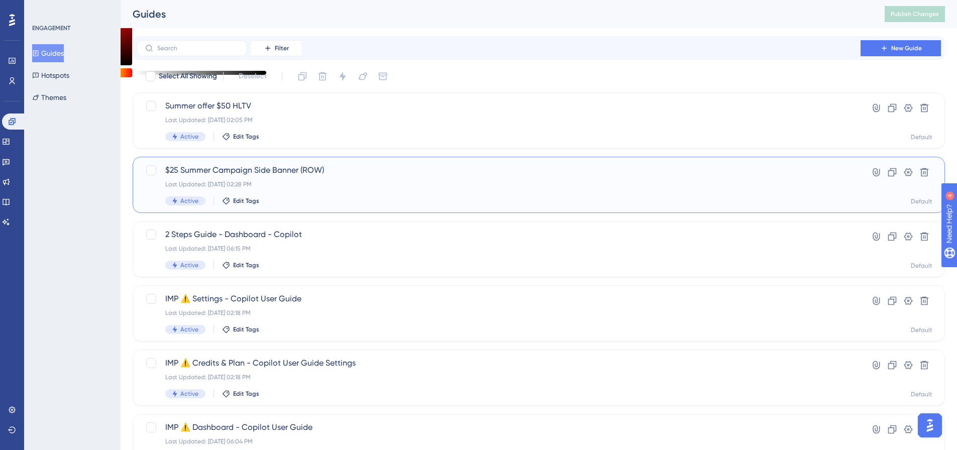
click at [214, 168] on span "$25 Summer Campaign Side Banner (ROW)" at bounding box center [498, 170] width 666 height 12
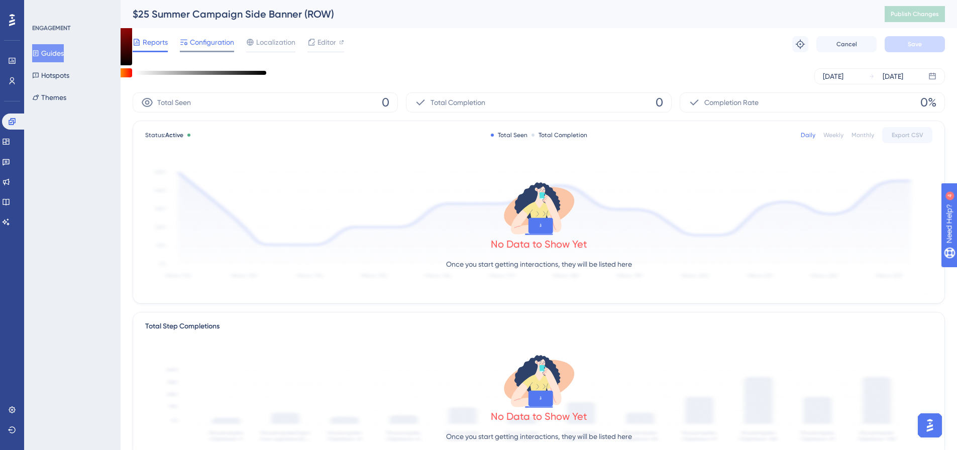
click at [224, 45] on span "Configuration" at bounding box center [212, 42] width 44 height 12
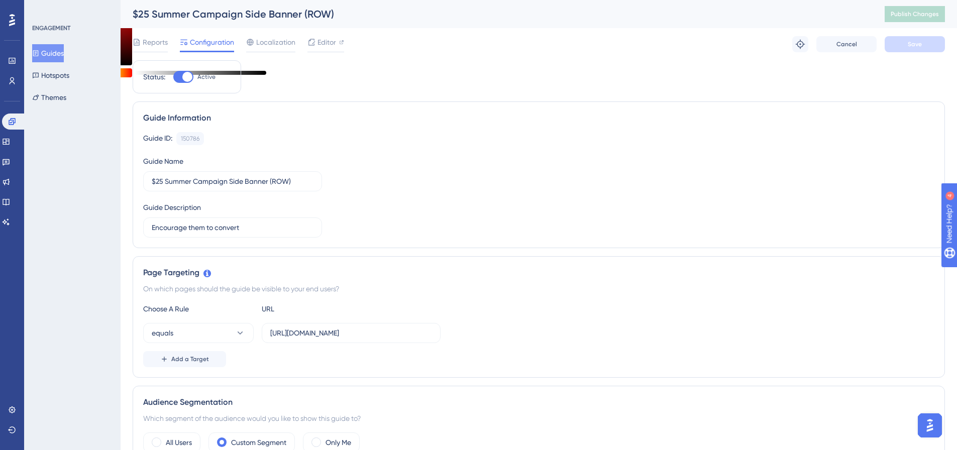
click at [62, 55] on button "Guides" at bounding box center [48, 53] width 32 height 18
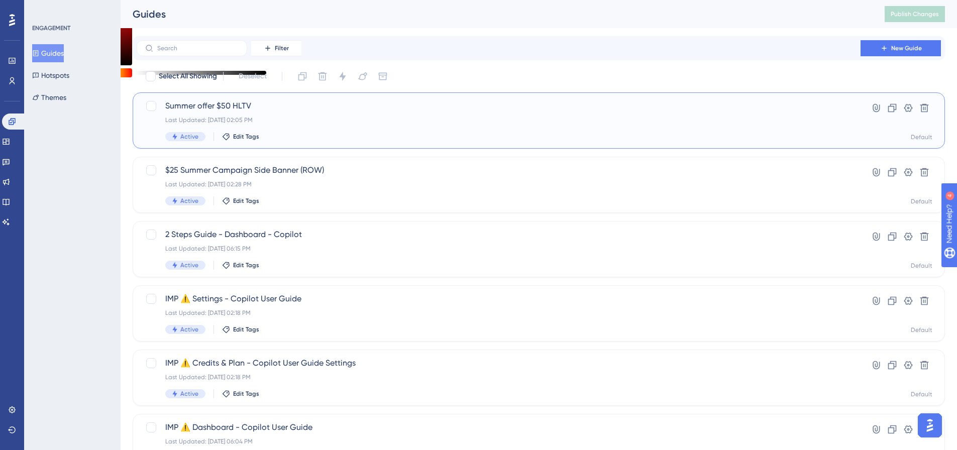
click at [200, 110] on span "Summer offer $50 HLTV" at bounding box center [498, 106] width 666 height 12
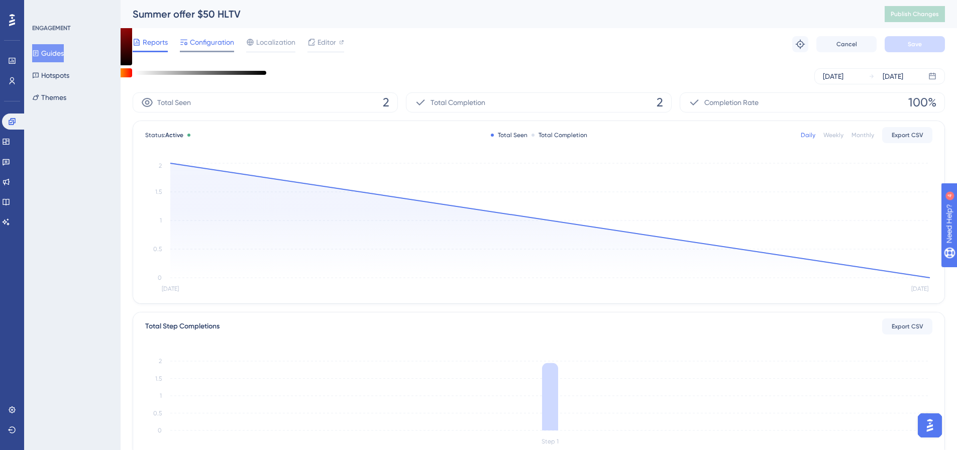
click at [206, 37] on span "Configuration" at bounding box center [212, 42] width 44 height 12
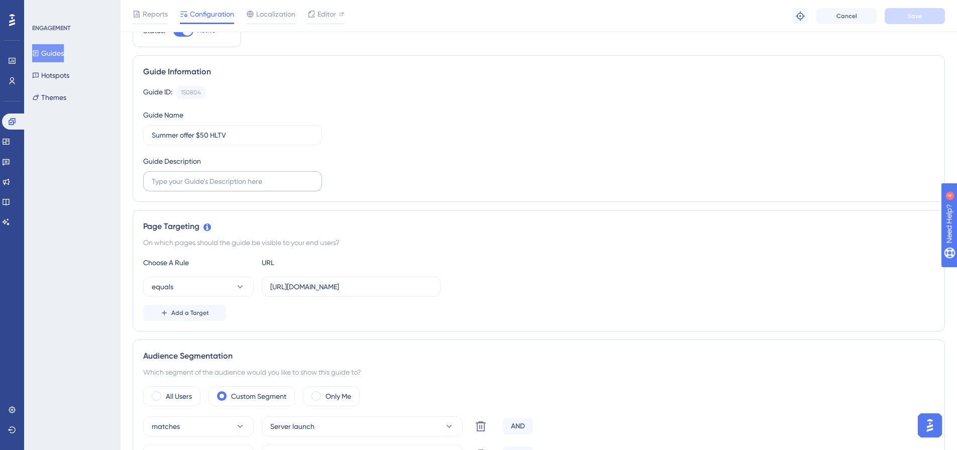
scroll to position [100, 0]
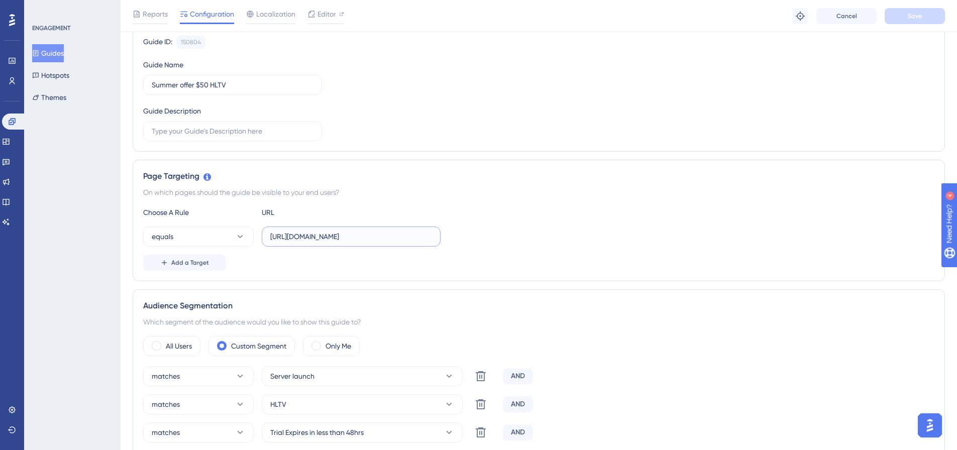
drag, startPoint x: 398, startPoint y: 239, endPoint x: 263, endPoint y: 243, distance: 135.1
click at [263, 243] on label "[URL][DOMAIN_NAME]" at bounding box center [351, 236] width 179 height 20
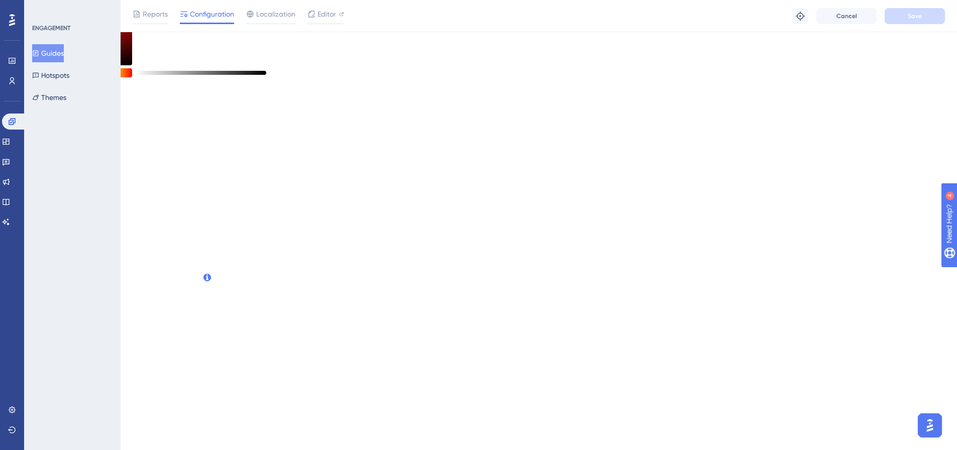
scroll to position [0, 0]
